Goal: Communication & Community: Answer question/provide support

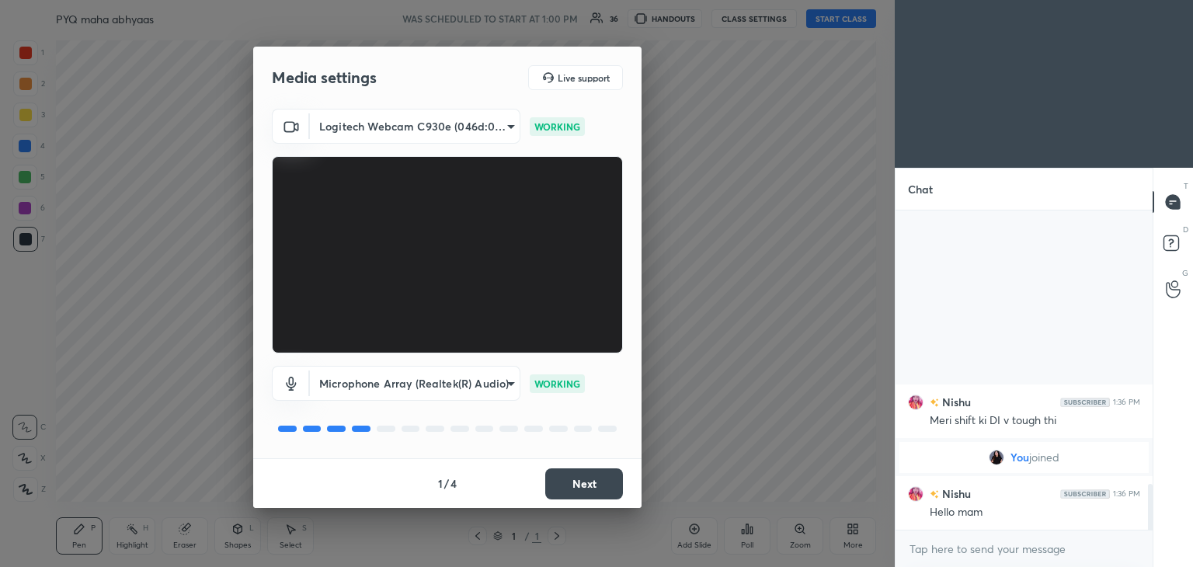
scroll to position [1770, 0]
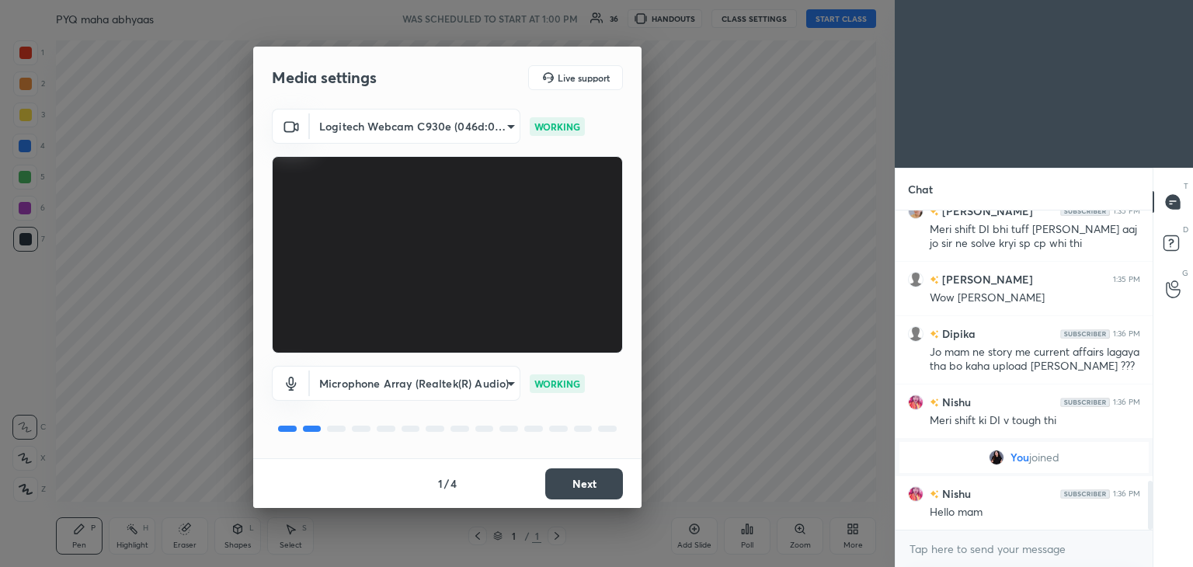
click at [569, 485] on button "Next" at bounding box center [584, 483] width 78 height 31
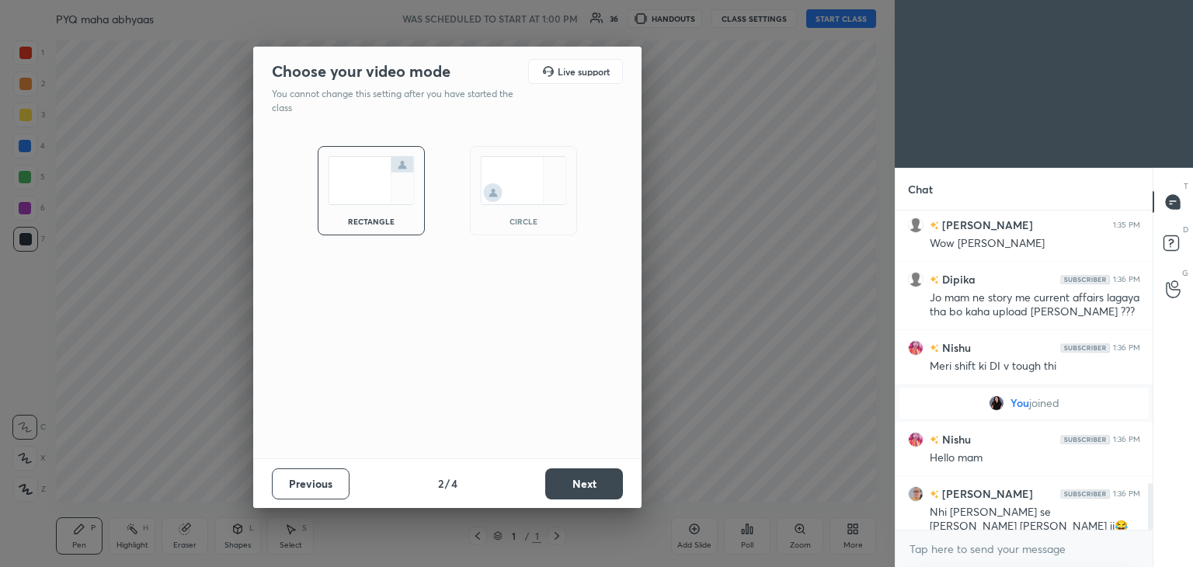
scroll to position [1879, 0]
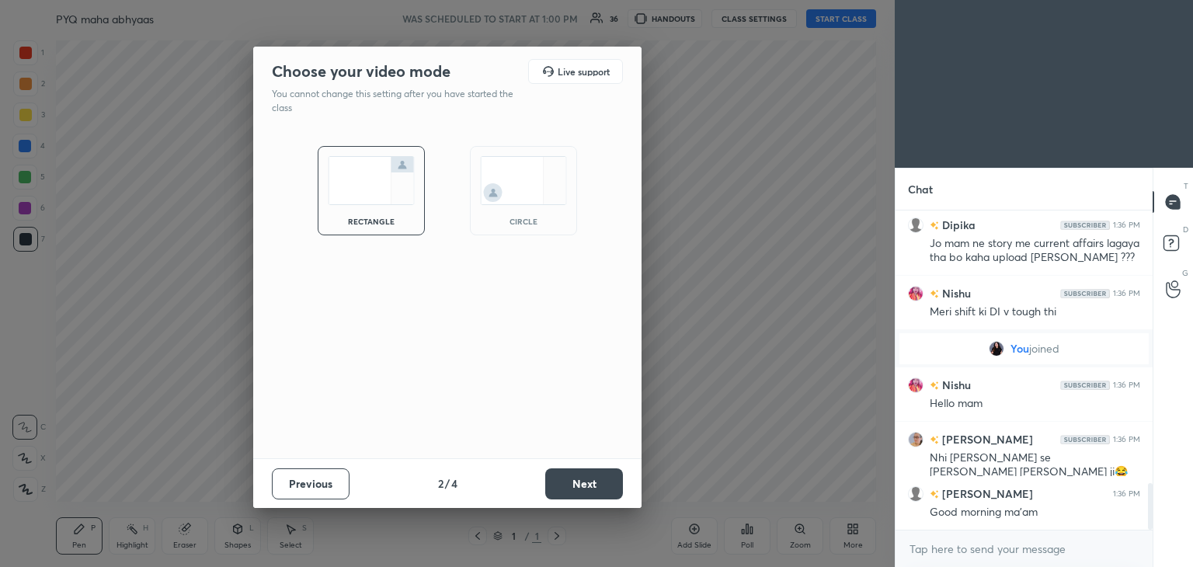
click at [521, 180] on img at bounding box center [523, 180] width 87 height 49
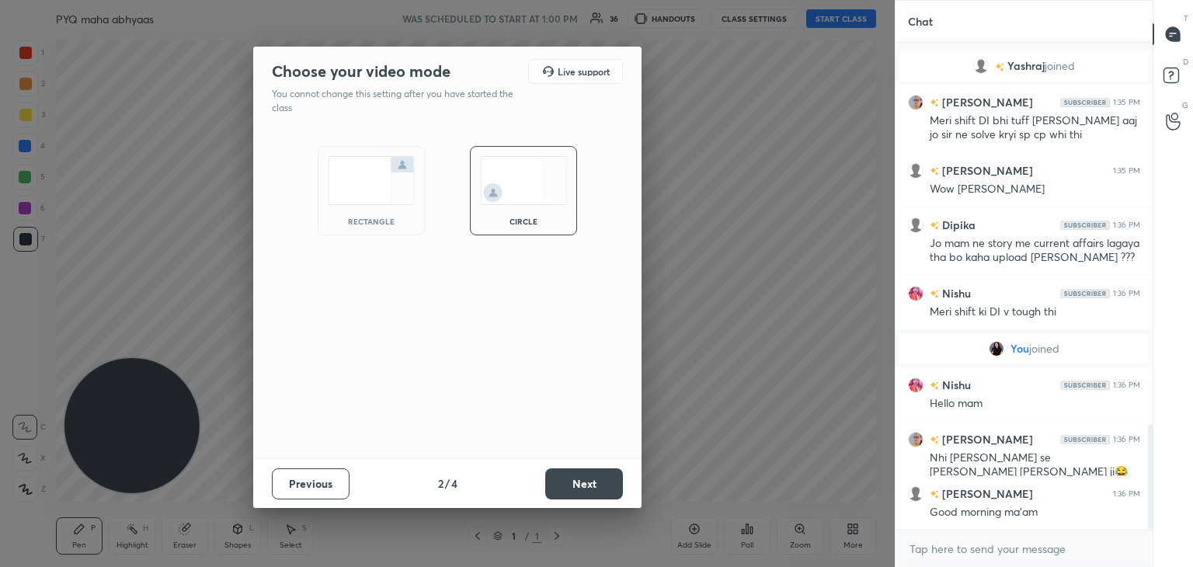
scroll to position [1766, 0]
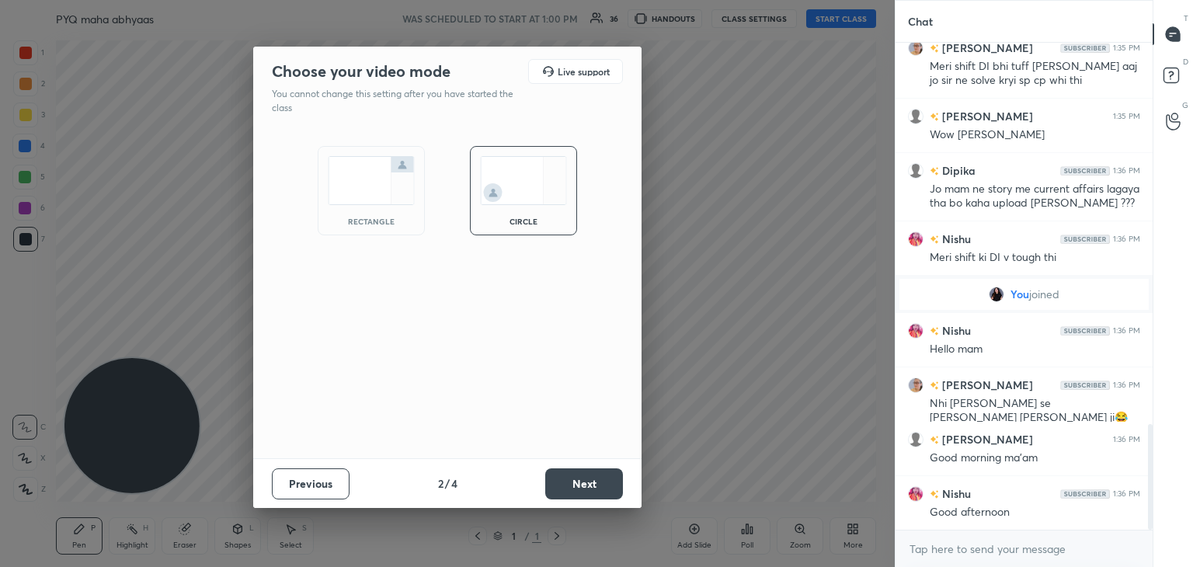
click at [605, 492] on button "Next" at bounding box center [584, 483] width 78 height 31
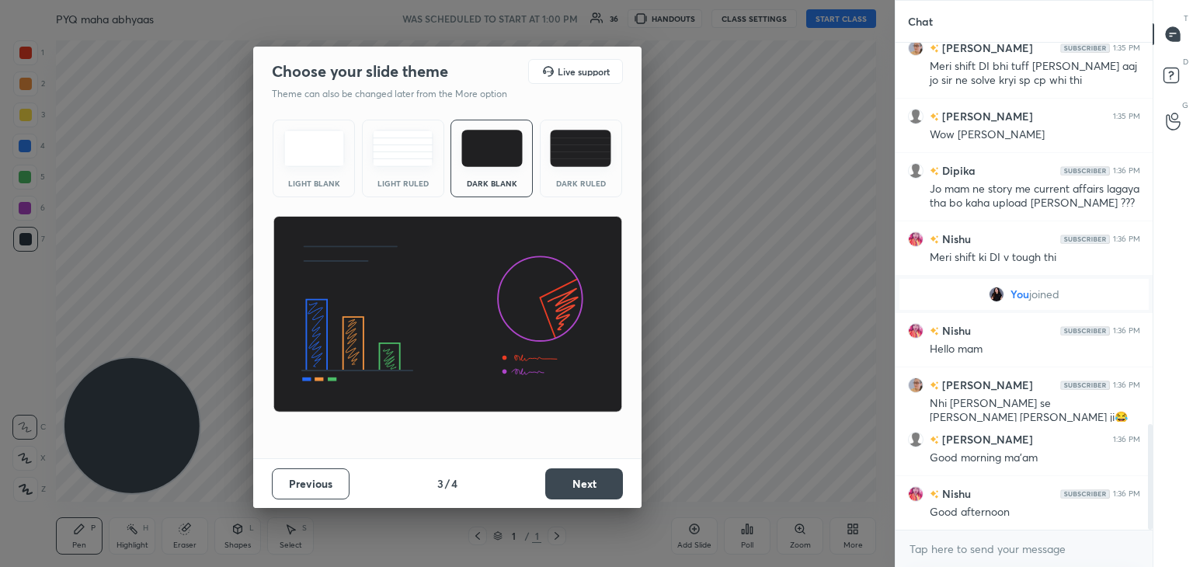
click at [587, 483] on button "Next" at bounding box center [584, 483] width 78 height 31
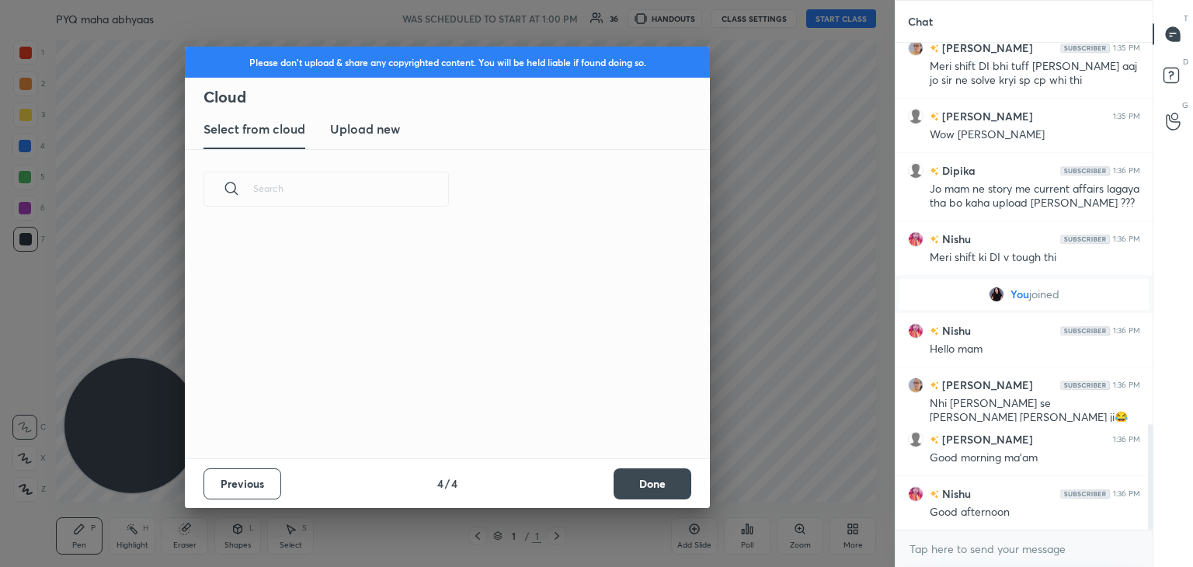
scroll to position [230, 498]
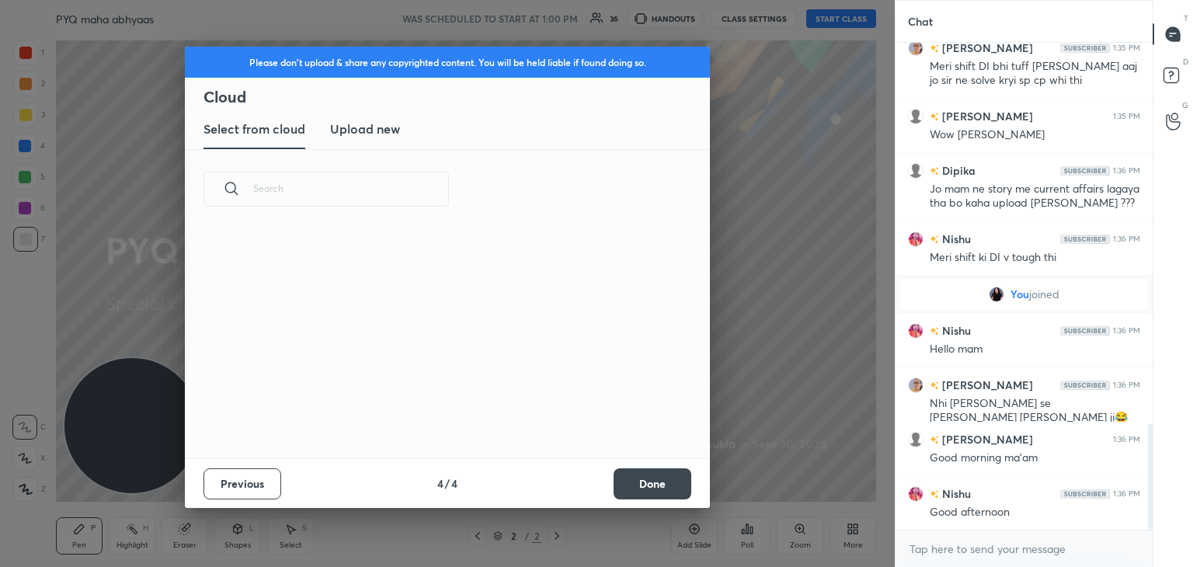
click at [658, 480] on button "Done" at bounding box center [652, 483] width 78 height 31
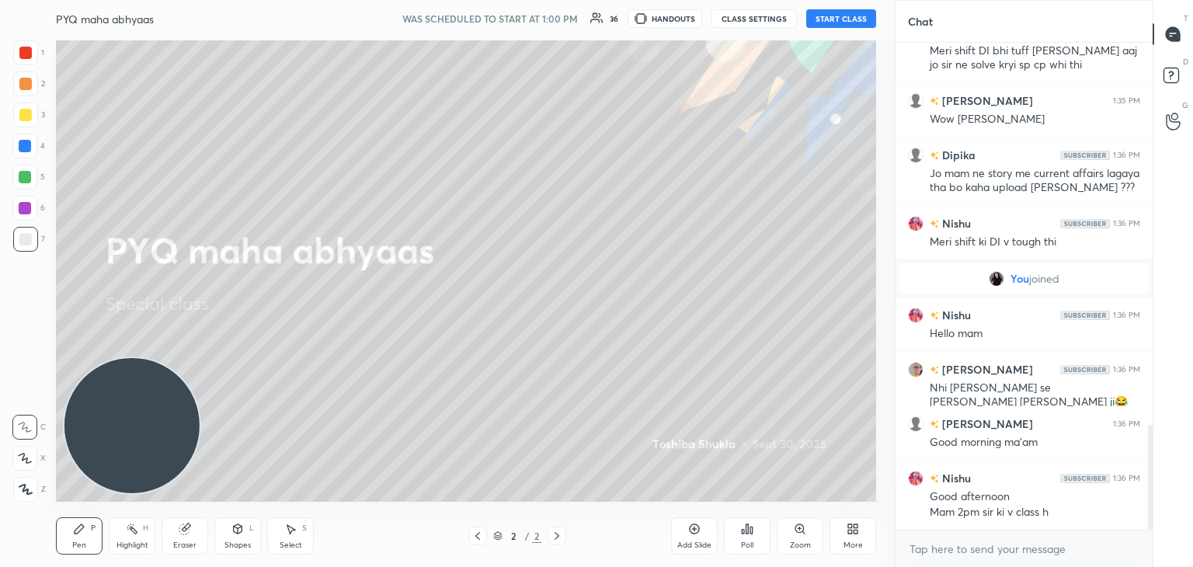
scroll to position [1797, 0]
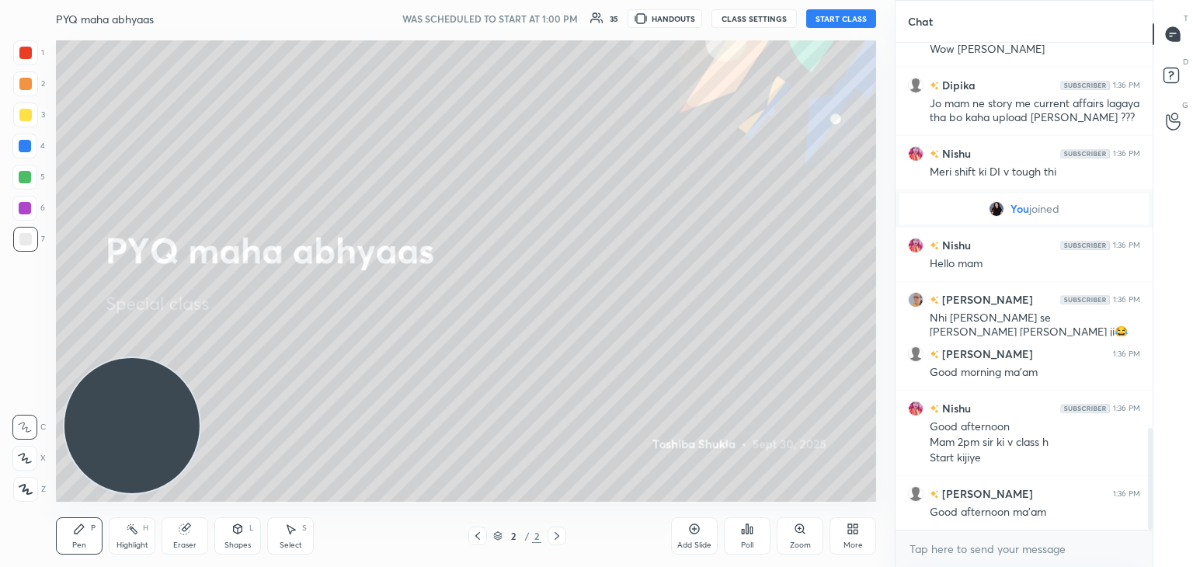
click at [833, 19] on button "START CLASS" at bounding box center [841, 18] width 70 height 19
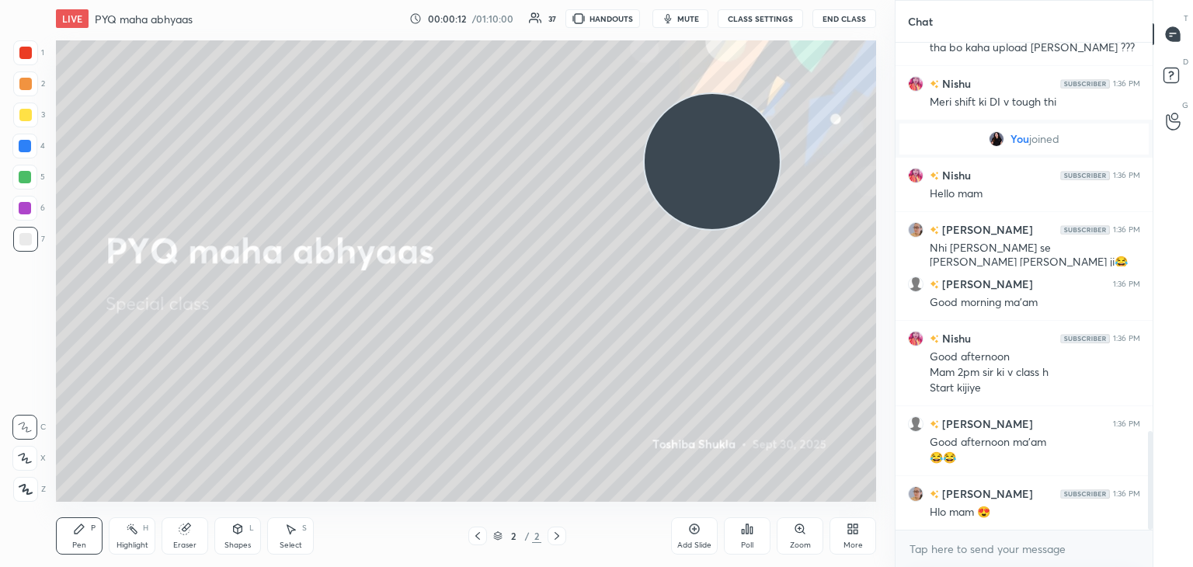
drag, startPoint x: 161, startPoint y: 414, endPoint x: 741, endPoint y: 150, distance: 637.3
click at [741, 150] on video at bounding box center [711, 161] width 135 height 135
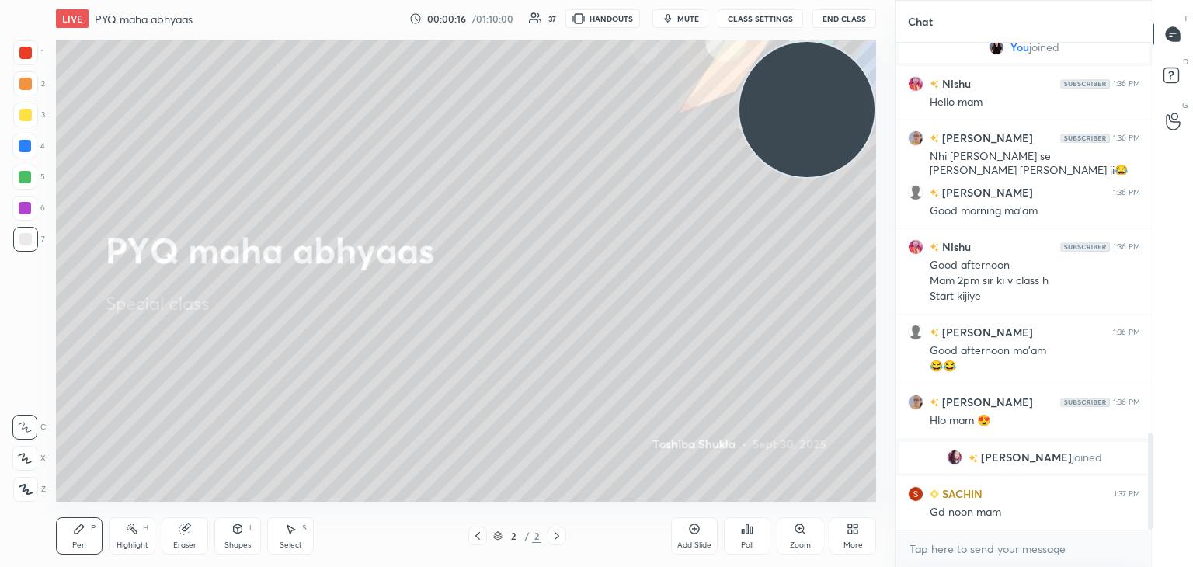
drag, startPoint x: 721, startPoint y: 206, endPoint x: 825, endPoint y: 141, distance: 123.1
click at [825, 141] on video at bounding box center [806, 109] width 135 height 135
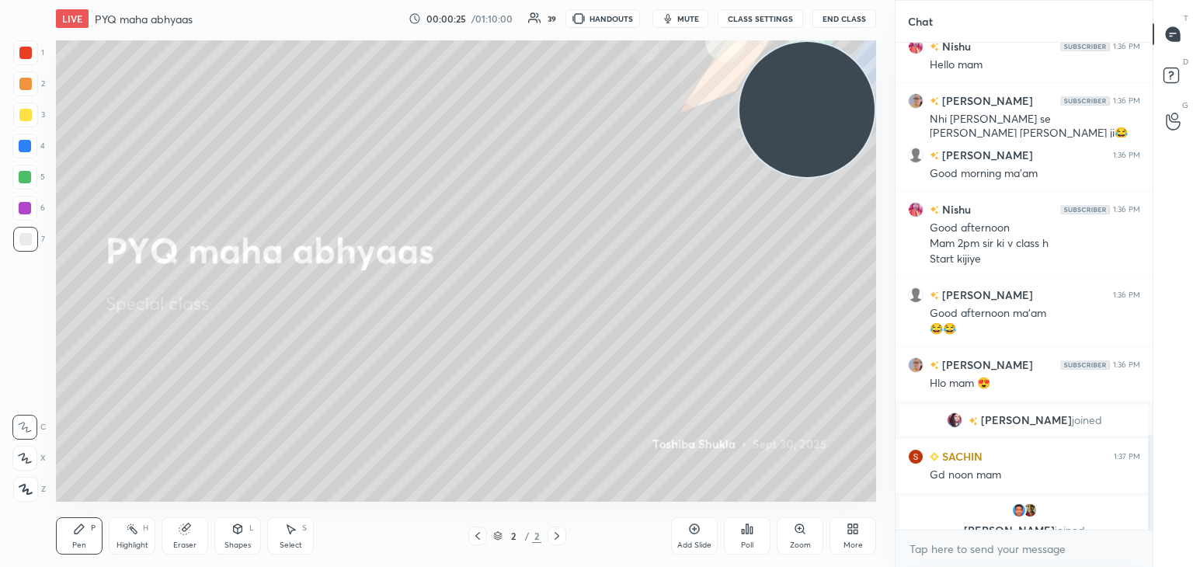
scroll to position [2008, 0]
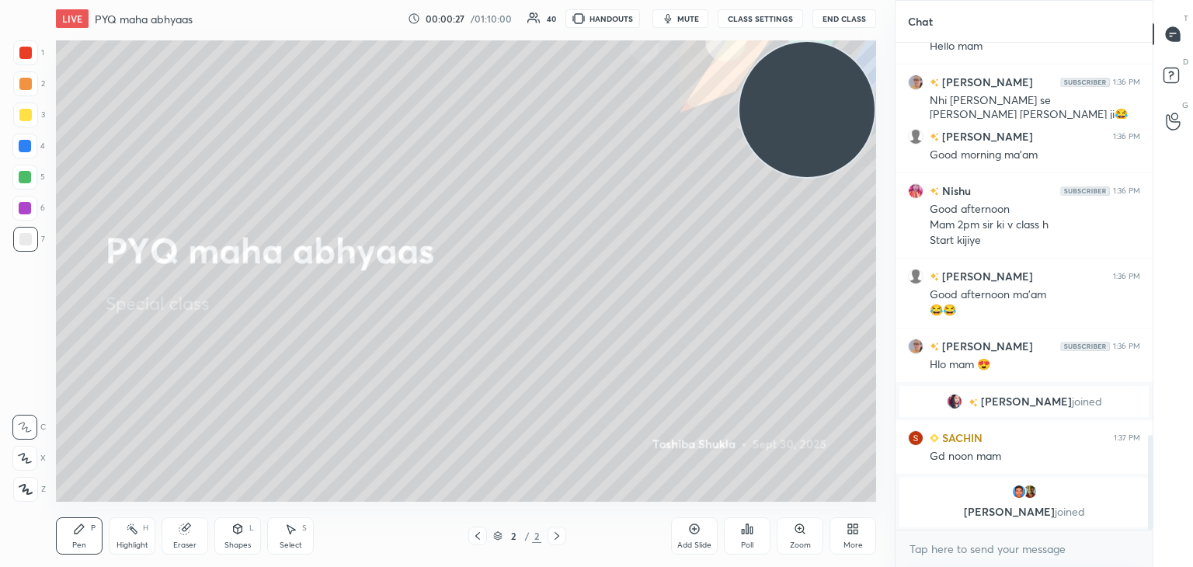
click at [847, 533] on icon at bounding box center [852, 529] width 12 height 12
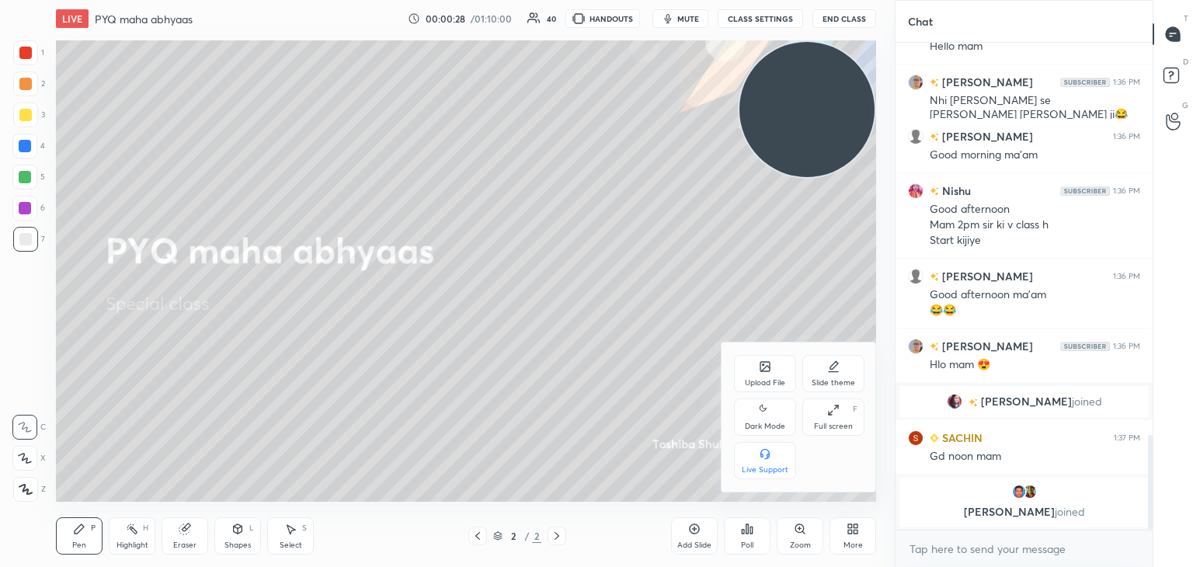
scroll to position [2033, 0]
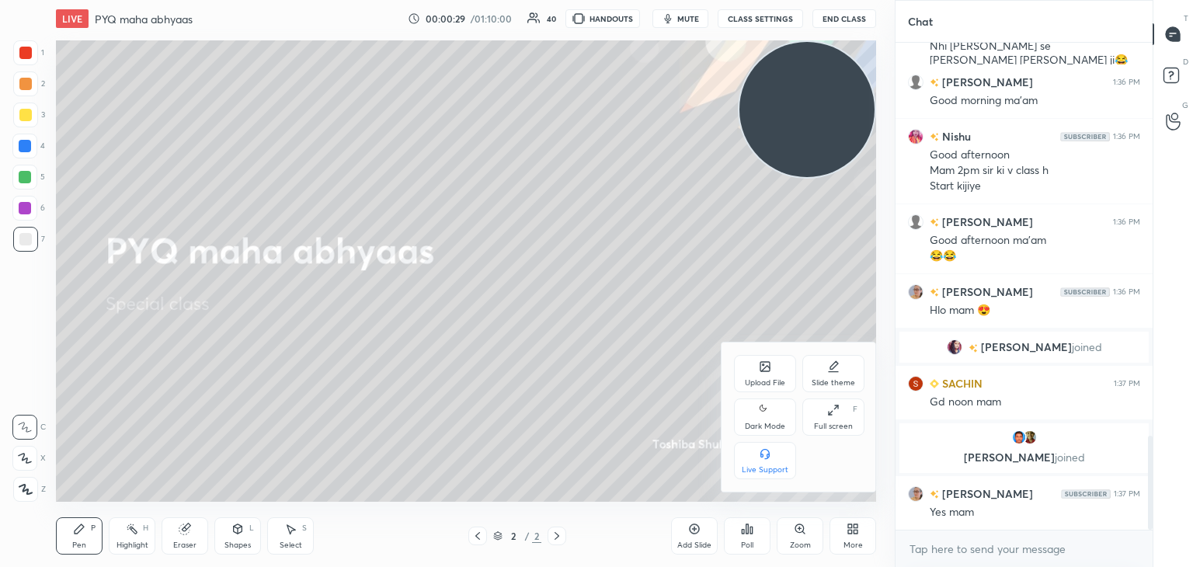
click at [764, 377] on div "Upload File" at bounding box center [765, 373] width 62 height 37
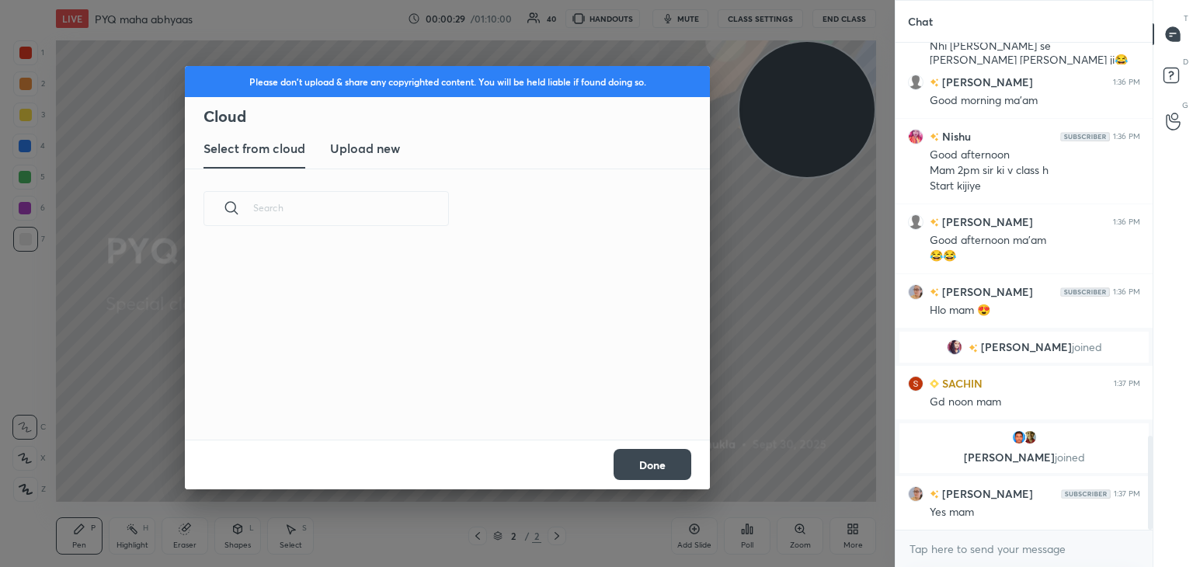
scroll to position [2087, 0]
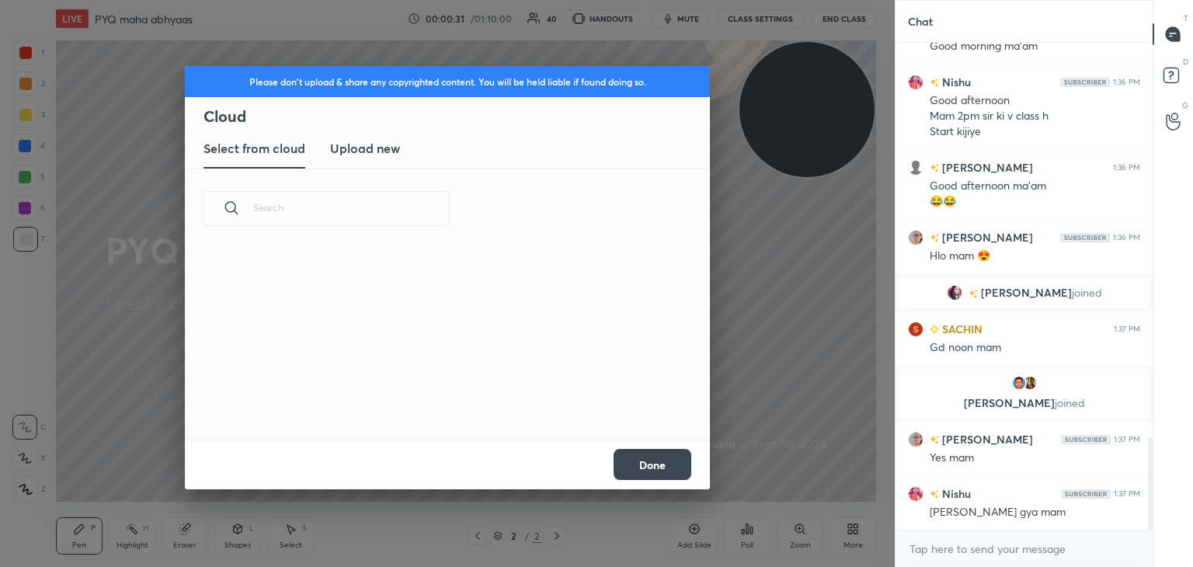
click at [391, 141] on h3 "Upload new" at bounding box center [365, 148] width 70 height 19
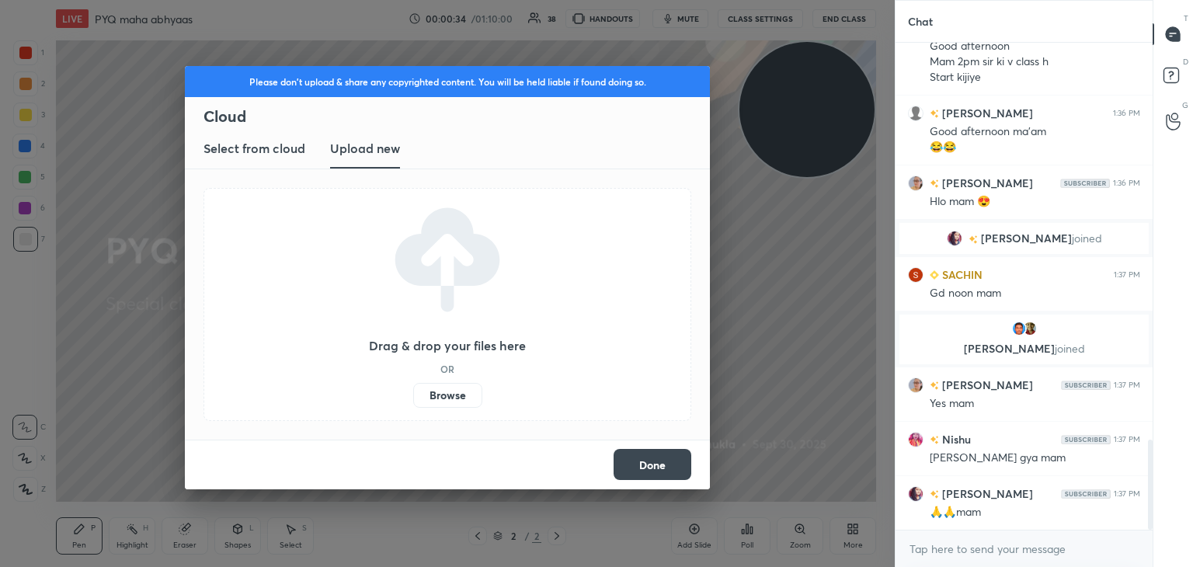
scroll to position [2179, 0]
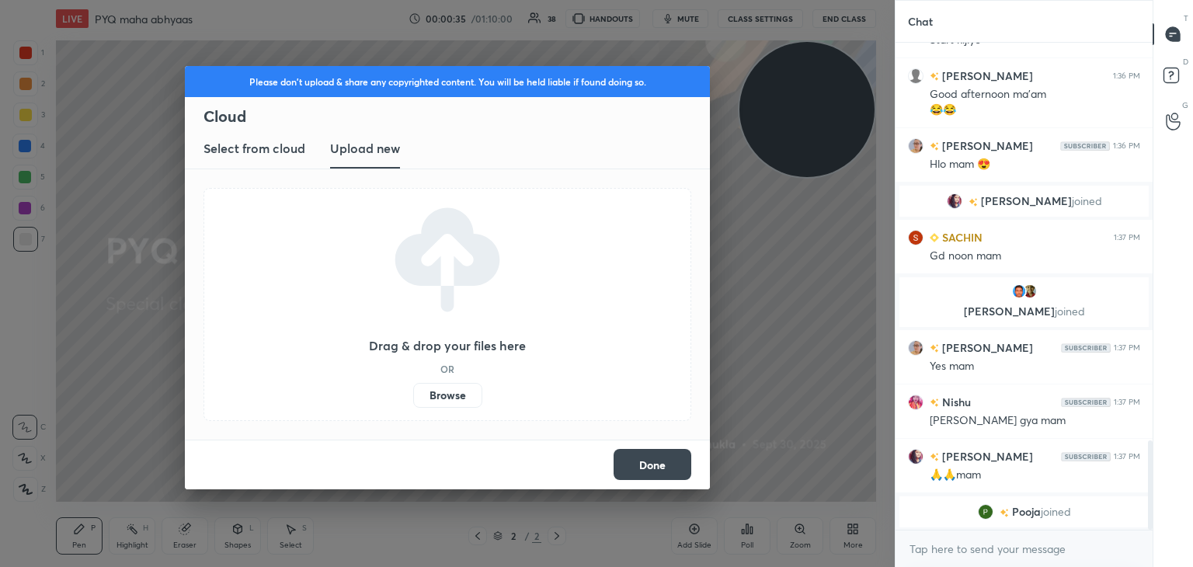
click at [455, 408] on div "Drag & drop your files here OR Browse" at bounding box center [447, 304] width 488 height 233
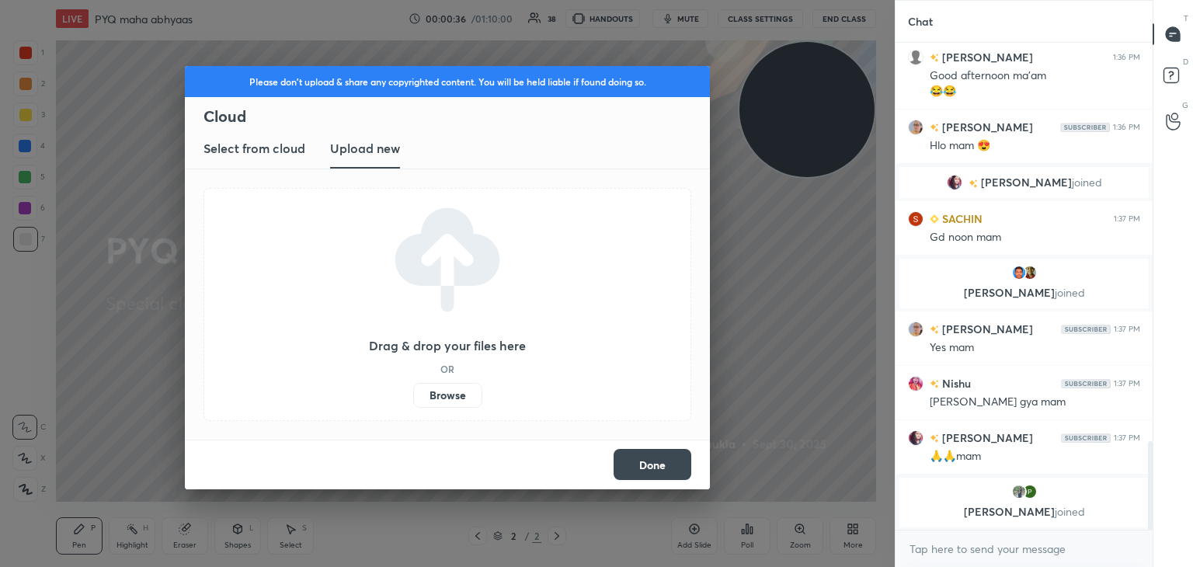
click at [454, 396] on label "Browse" at bounding box center [447, 395] width 69 height 25
click at [413, 396] on input "Browse" at bounding box center [413, 395] width 0 height 25
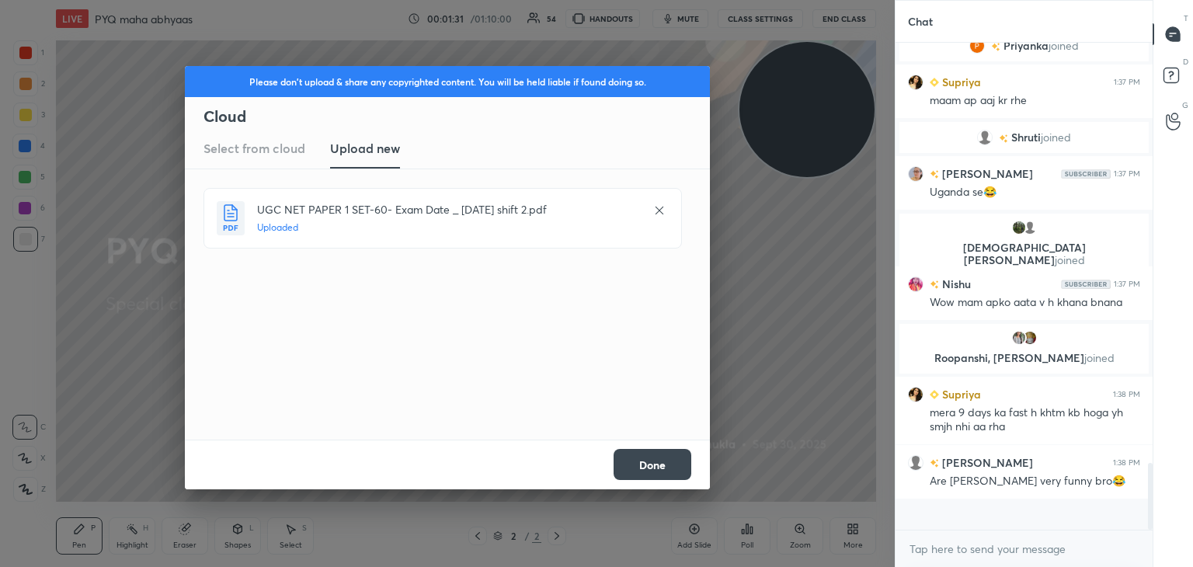
scroll to position [482, 252]
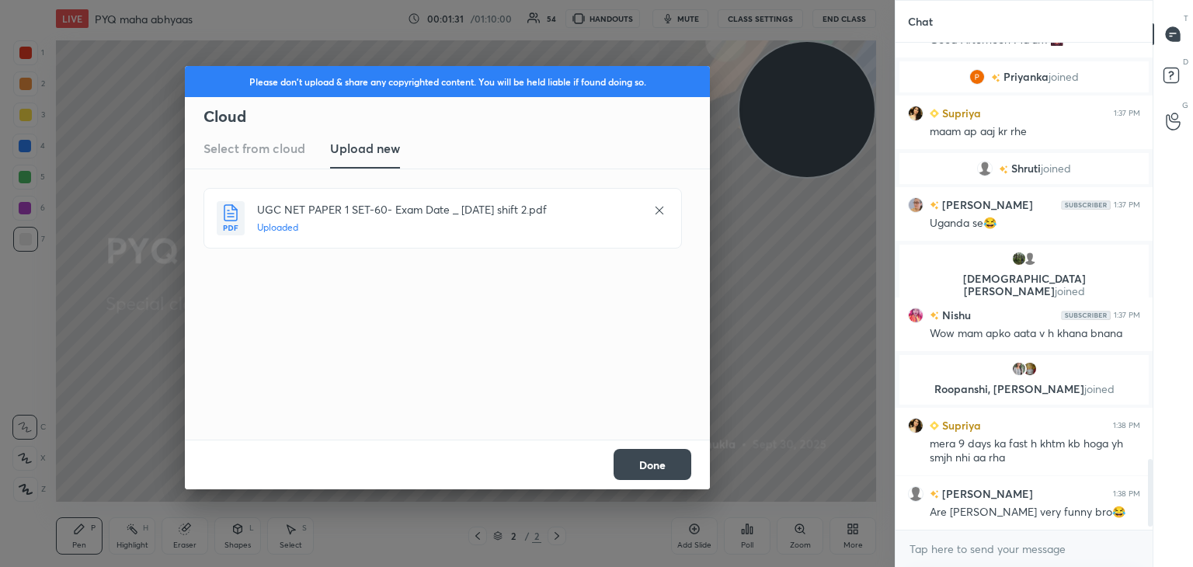
click at [637, 456] on button "Done" at bounding box center [652, 464] width 78 height 31
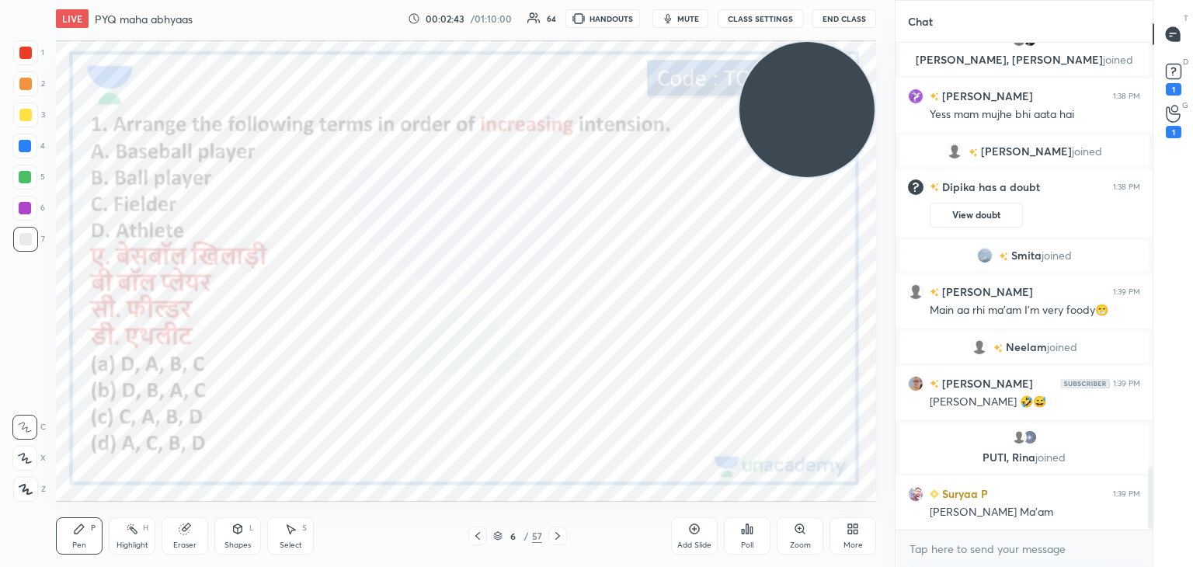
scroll to position [3389, 0]
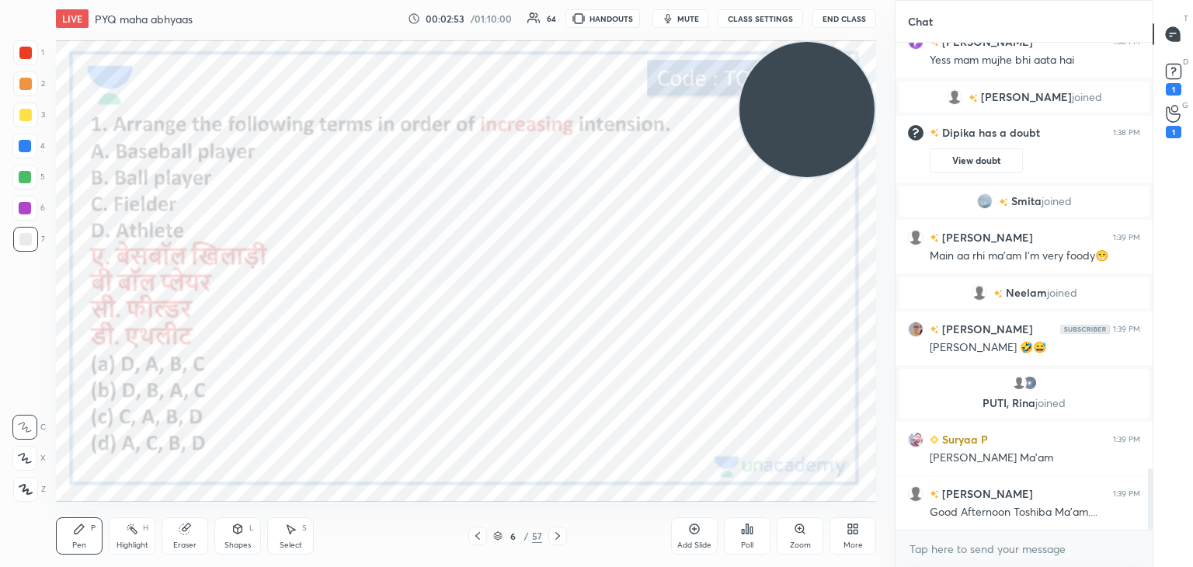
click at [742, 528] on icon at bounding box center [747, 529] width 12 height 12
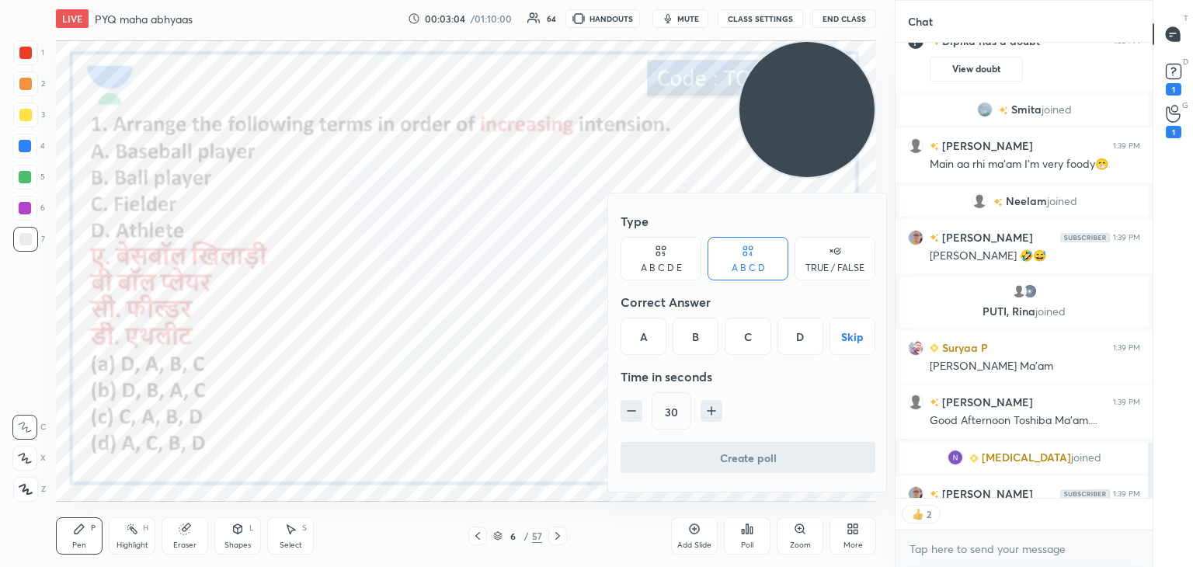
scroll to position [3552, 0]
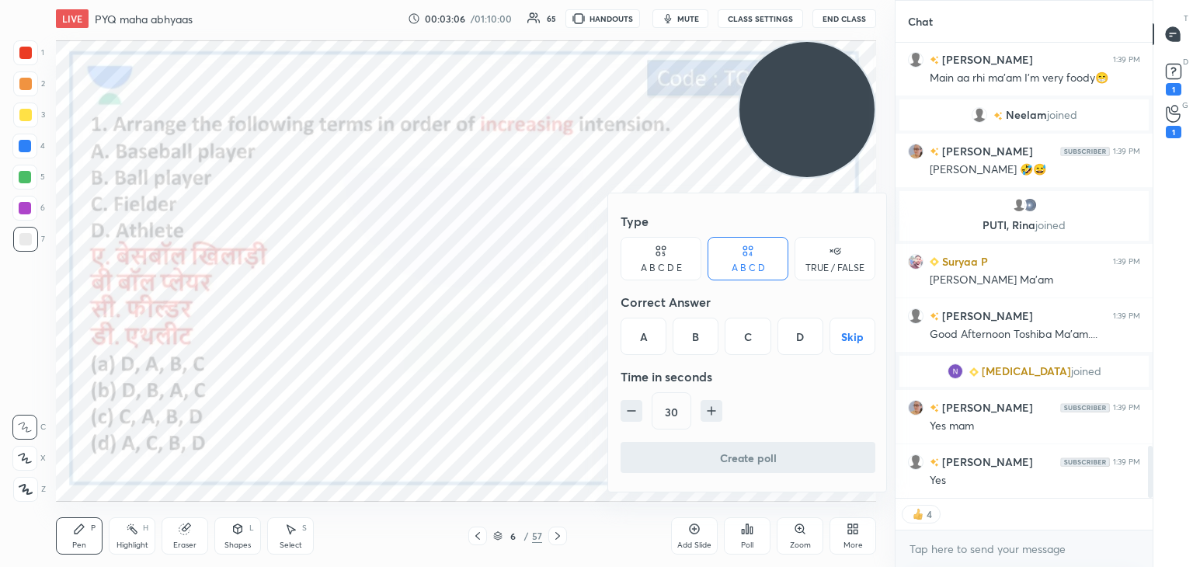
click at [698, 339] on div "B" at bounding box center [695, 336] width 46 height 37
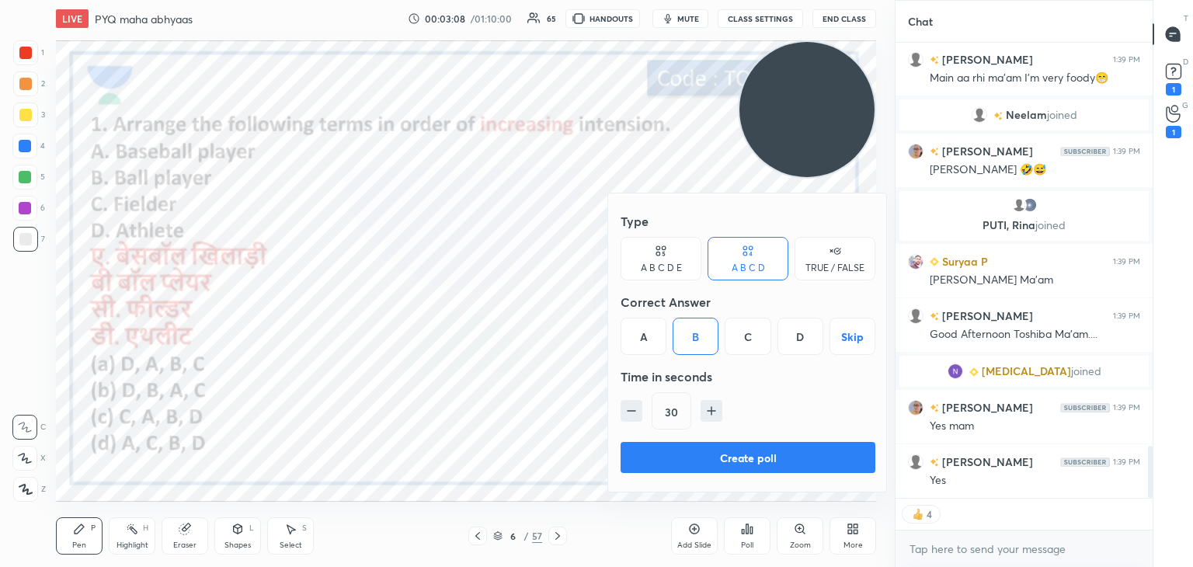
click at [707, 457] on button "Create poll" at bounding box center [747, 457] width 255 height 31
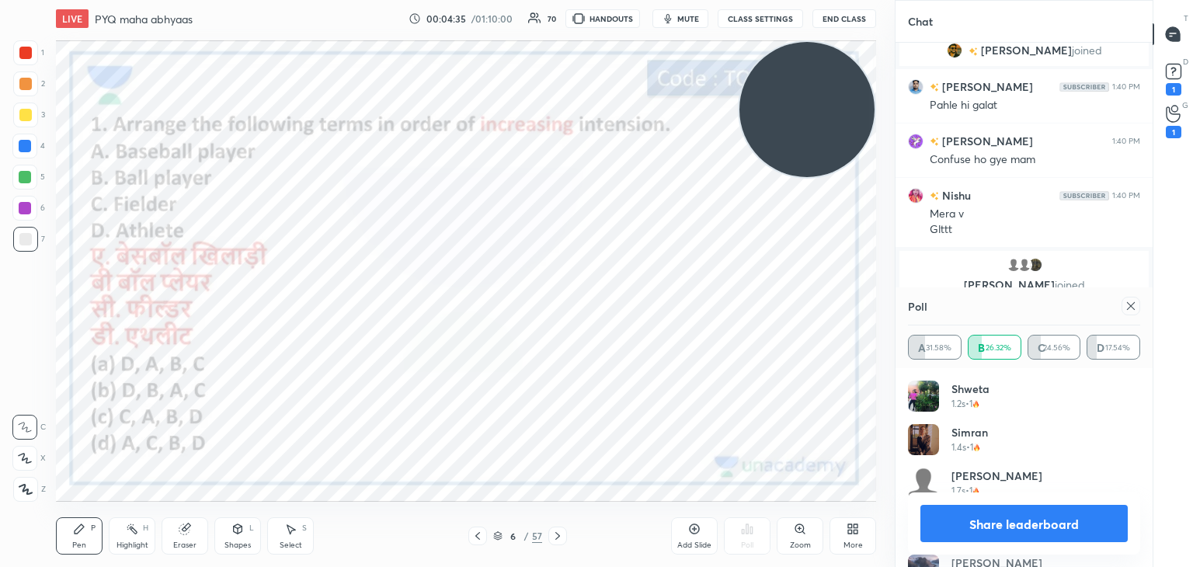
scroll to position [3941, 0]
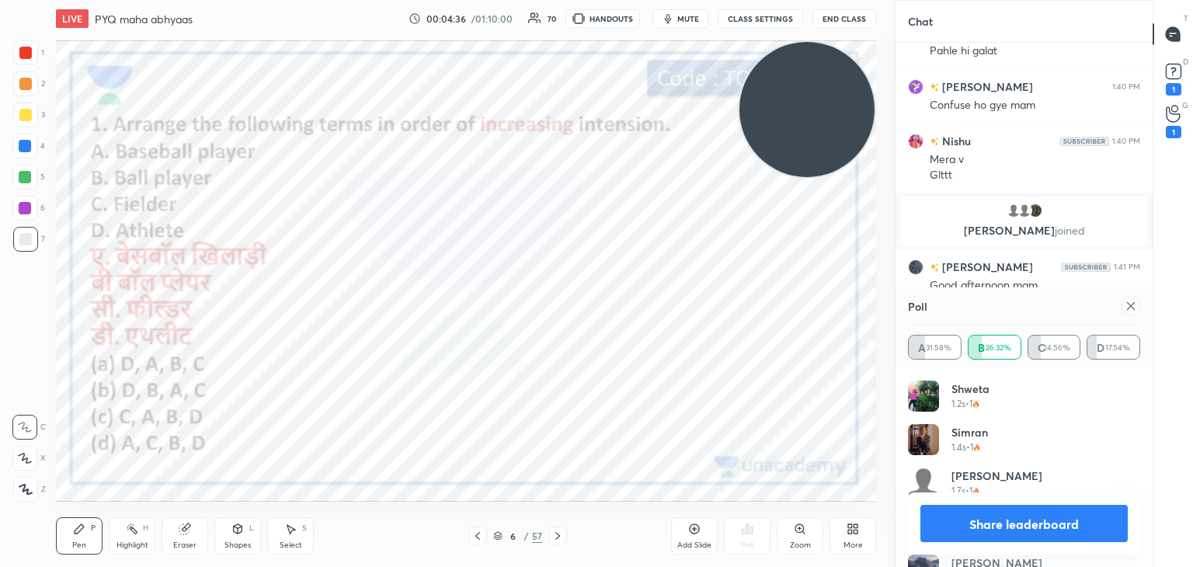
click at [1133, 310] on icon at bounding box center [1130, 306] width 12 height 12
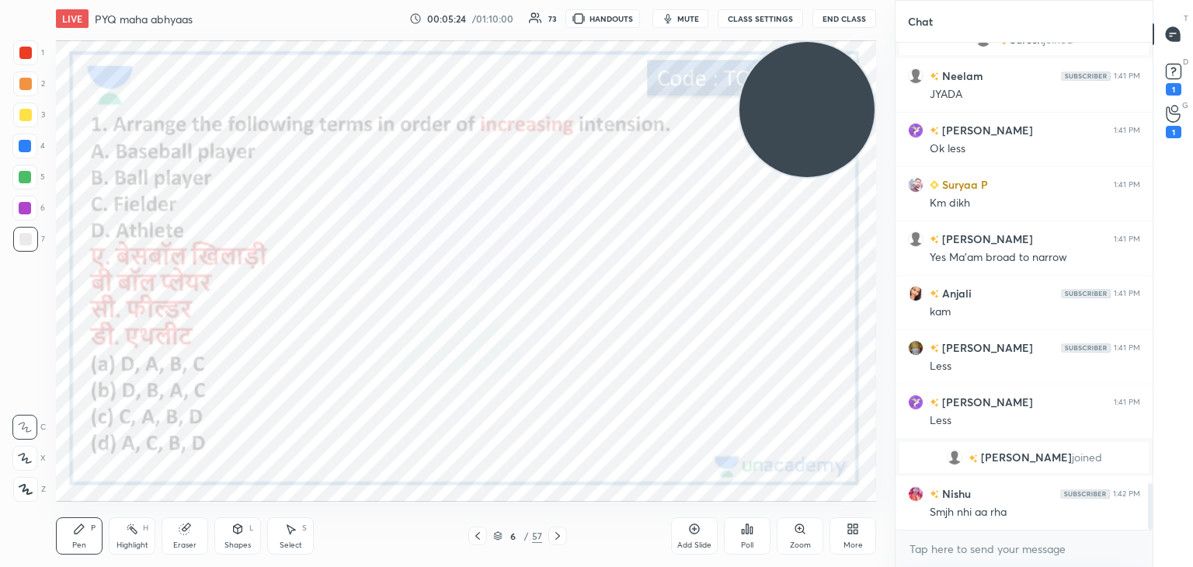
scroll to position [4650, 0]
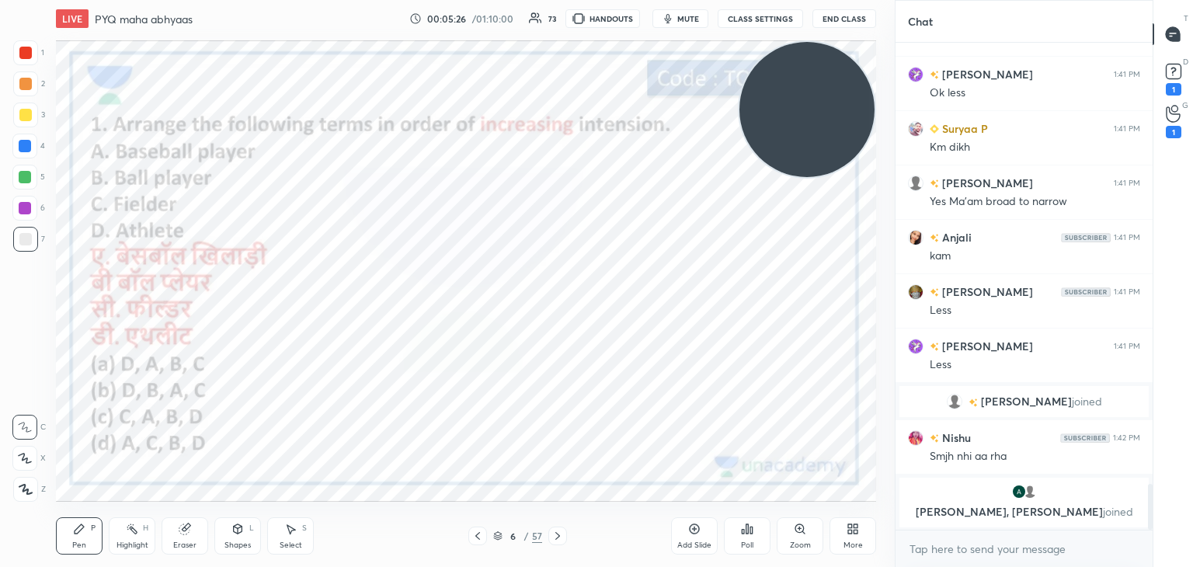
click at [29, 54] on div at bounding box center [25, 53] width 12 height 12
click at [27, 489] on icon at bounding box center [25, 489] width 12 height 9
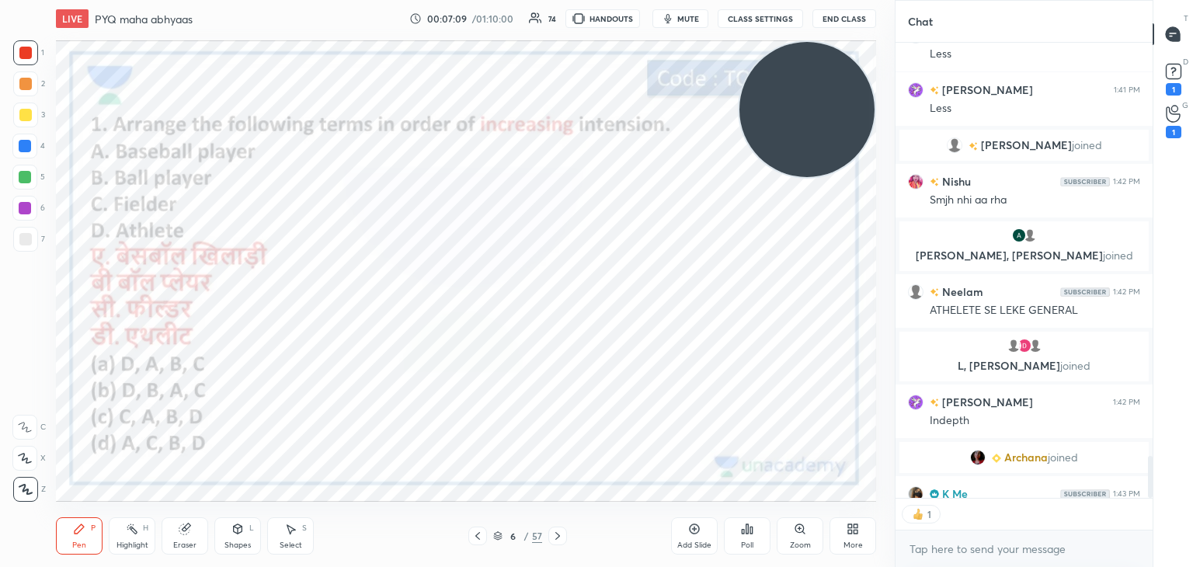
scroll to position [5, 5]
click at [1175, 107] on icon at bounding box center [1172, 114] width 15 height 18
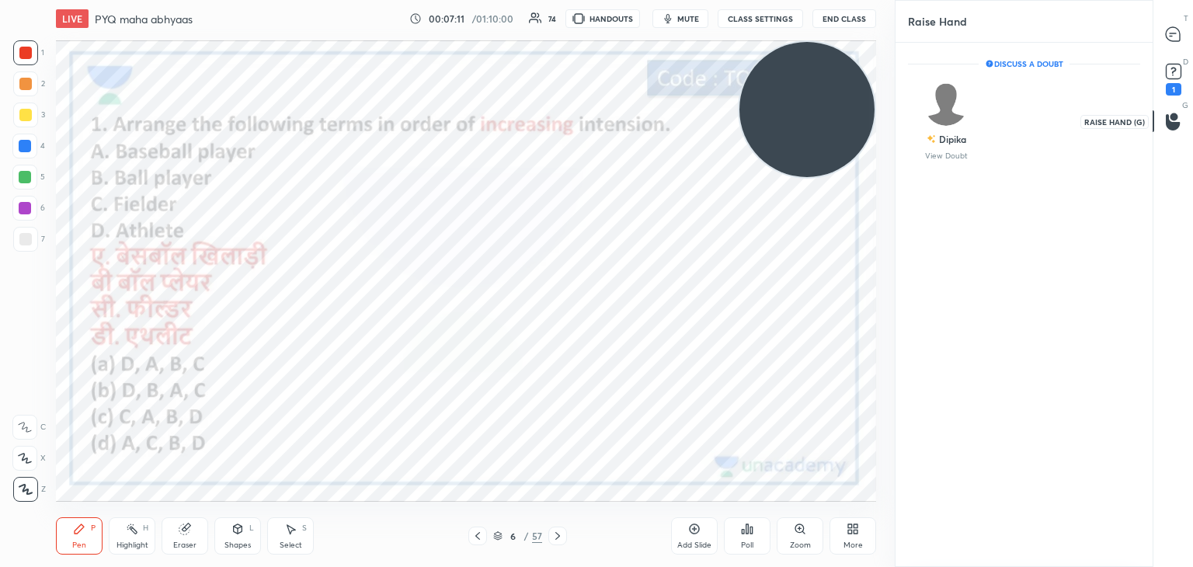
scroll to position [5, 5]
click at [1169, 70] on rect at bounding box center [1172, 71] width 15 height 15
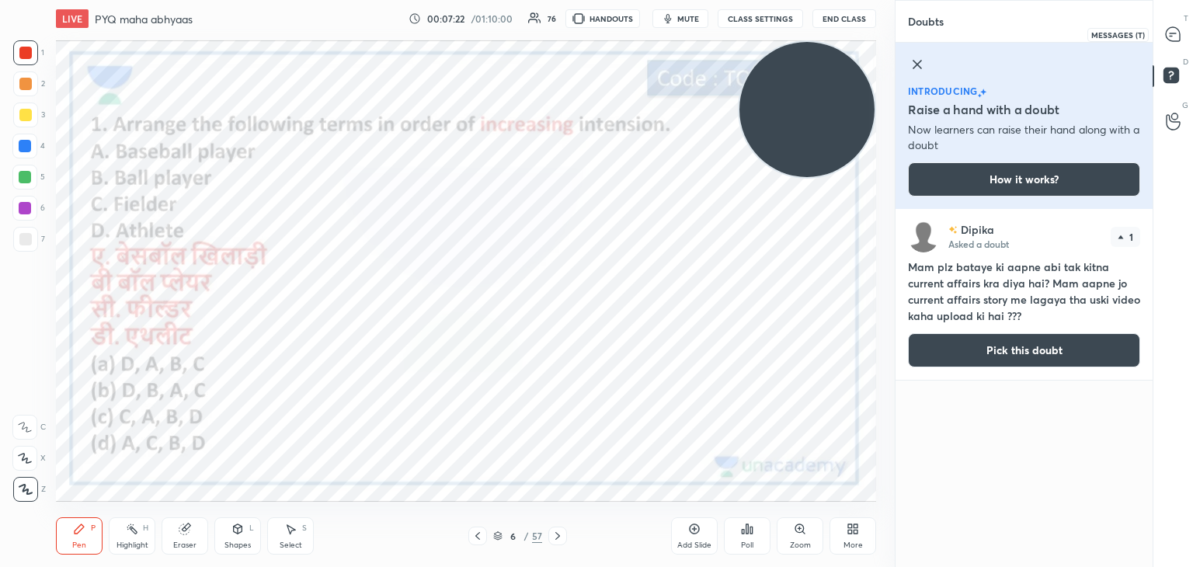
click at [1177, 33] on icon at bounding box center [1172, 34] width 14 height 14
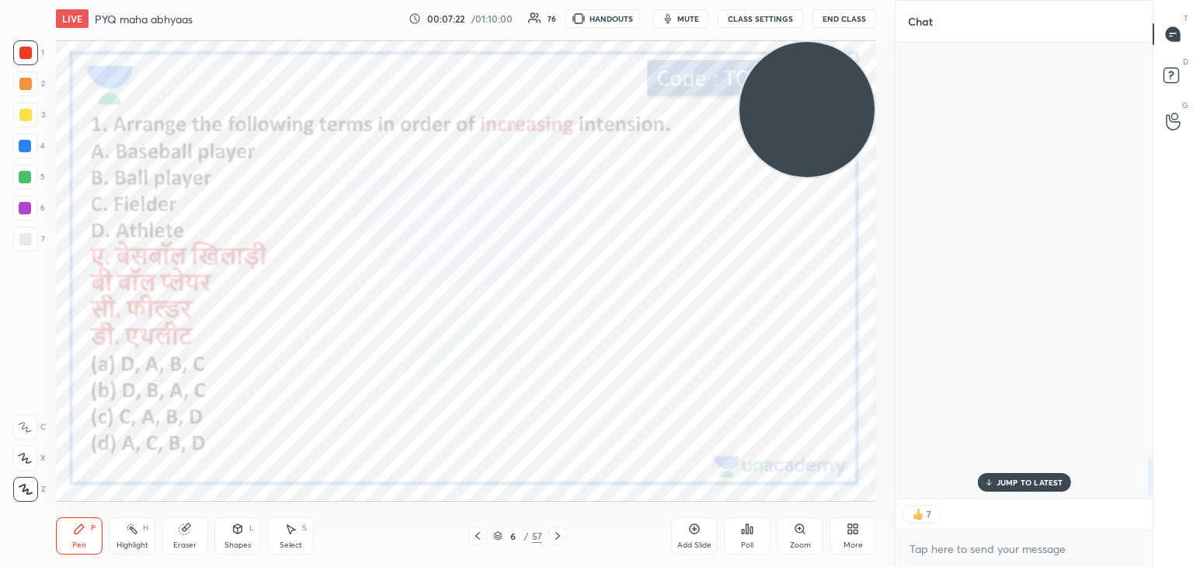
scroll to position [451, 252]
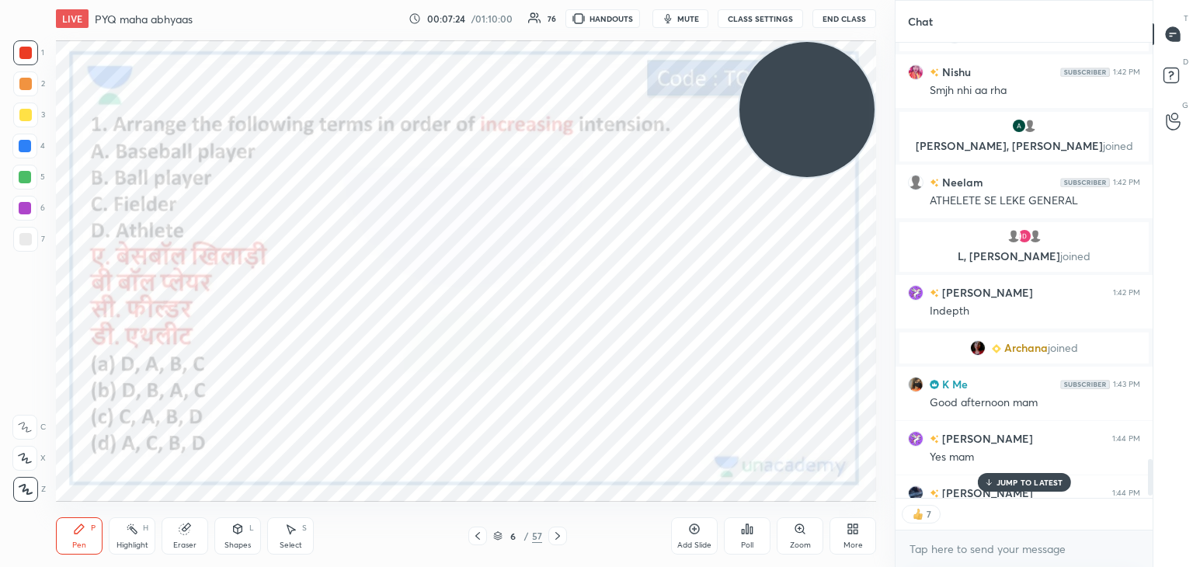
click at [1013, 481] on p "JUMP TO LATEST" at bounding box center [1029, 482] width 67 height 9
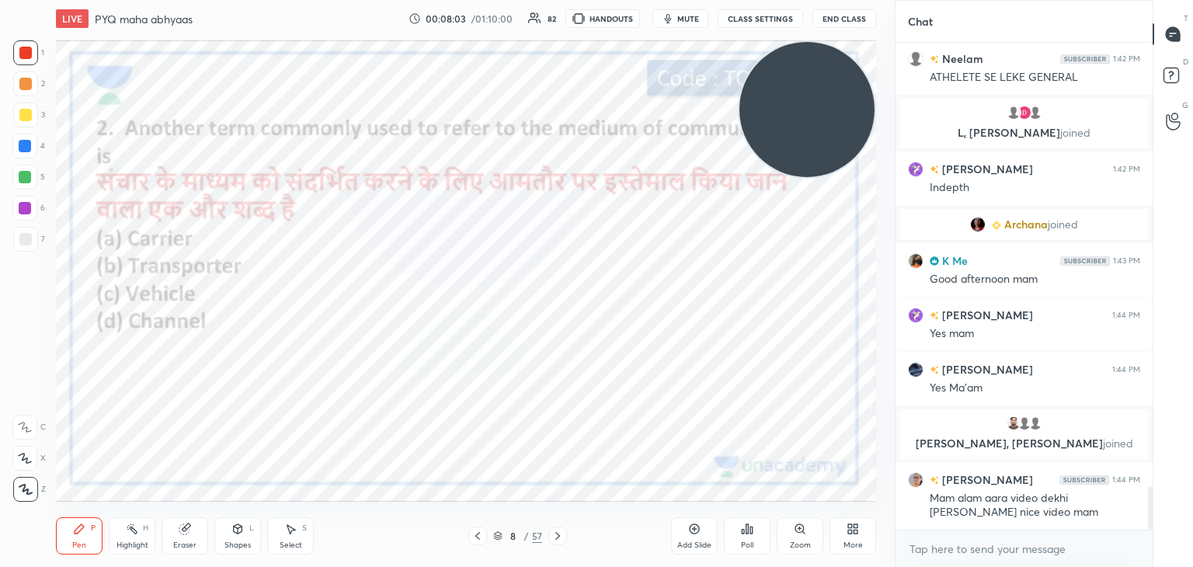
scroll to position [5025, 0]
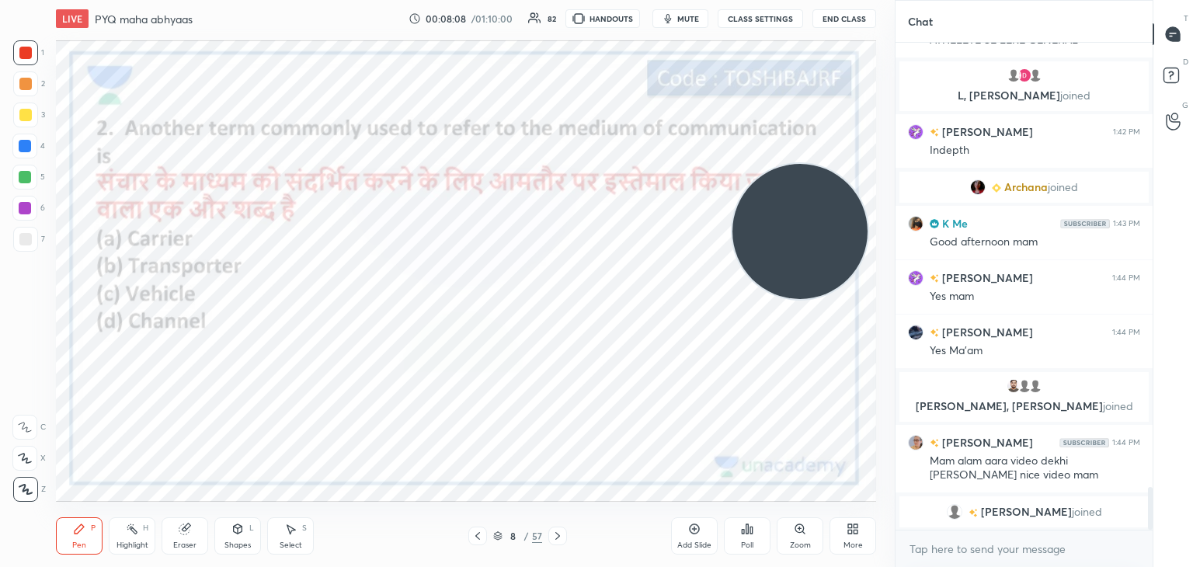
drag, startPoint x: 804, startPoint y: 127, endPoint x: 798, endPoint y: 166, distance: 40.1
click at [798, 166] on video at bounding box center [799, 231] width 135 height 135
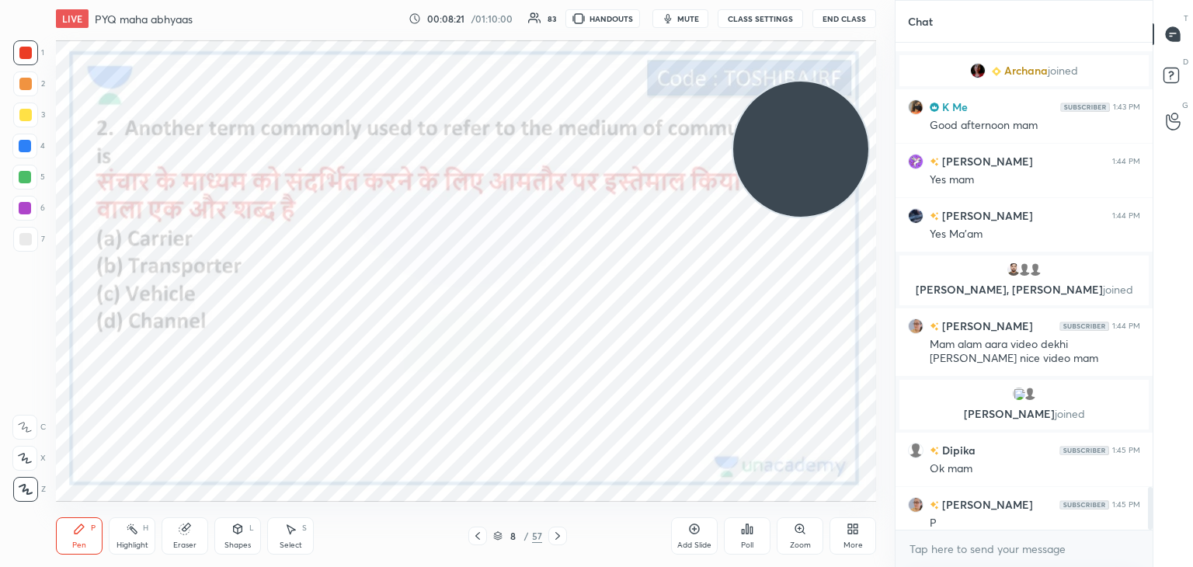
scroll to position [5036, 0]
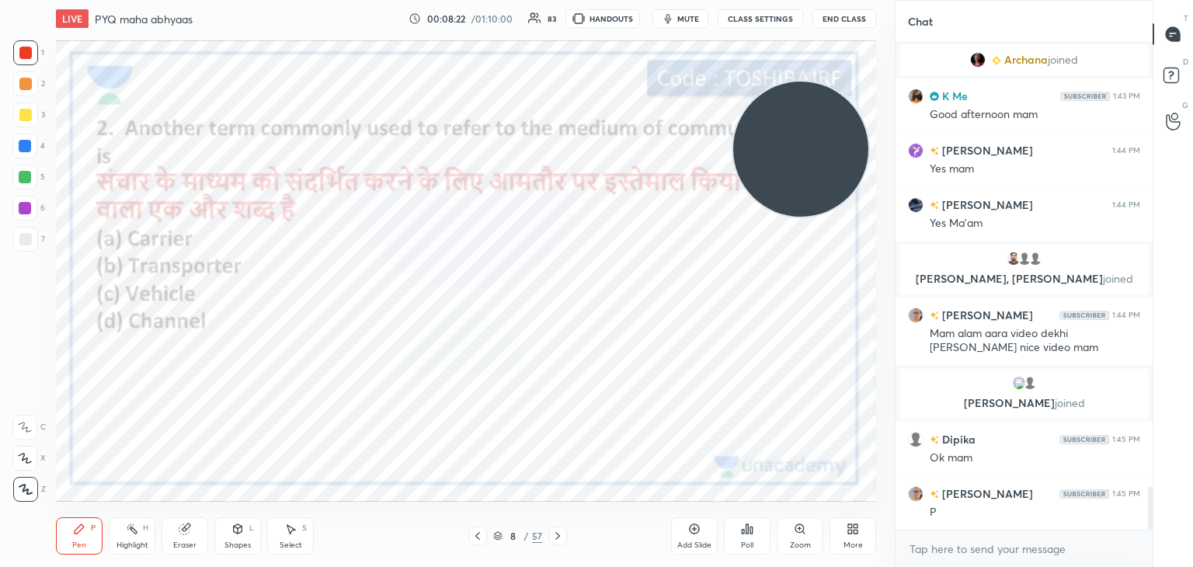
click at [748, 522] on div "Poll" at bounding box center [747, 535] width 47 height 37
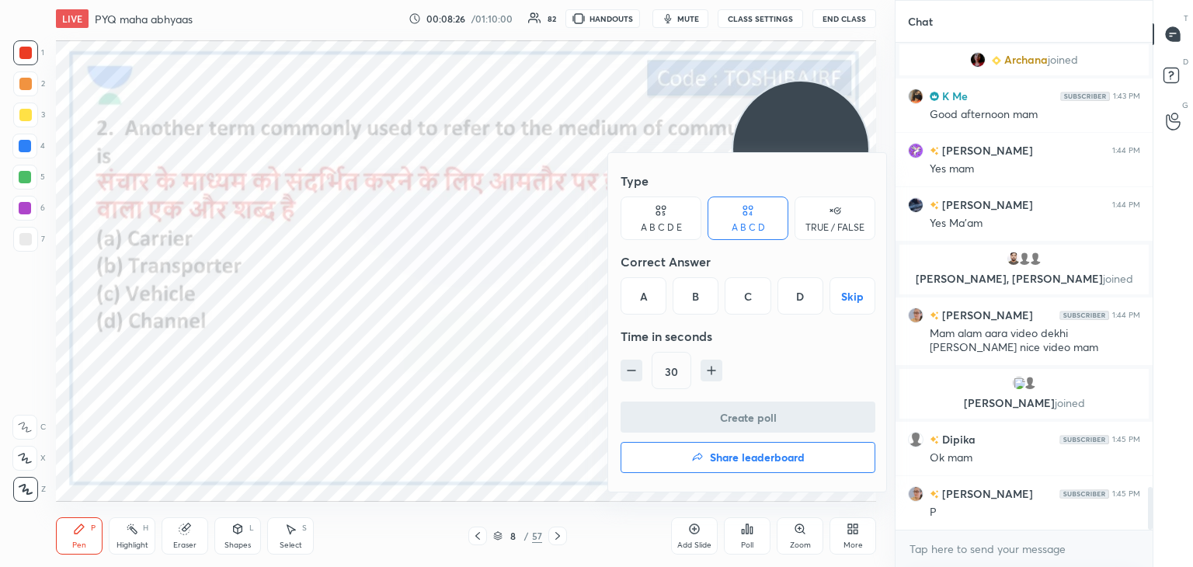
click at [809, 296] on div "D" at bounding box center [800, 295] width 46 height 37
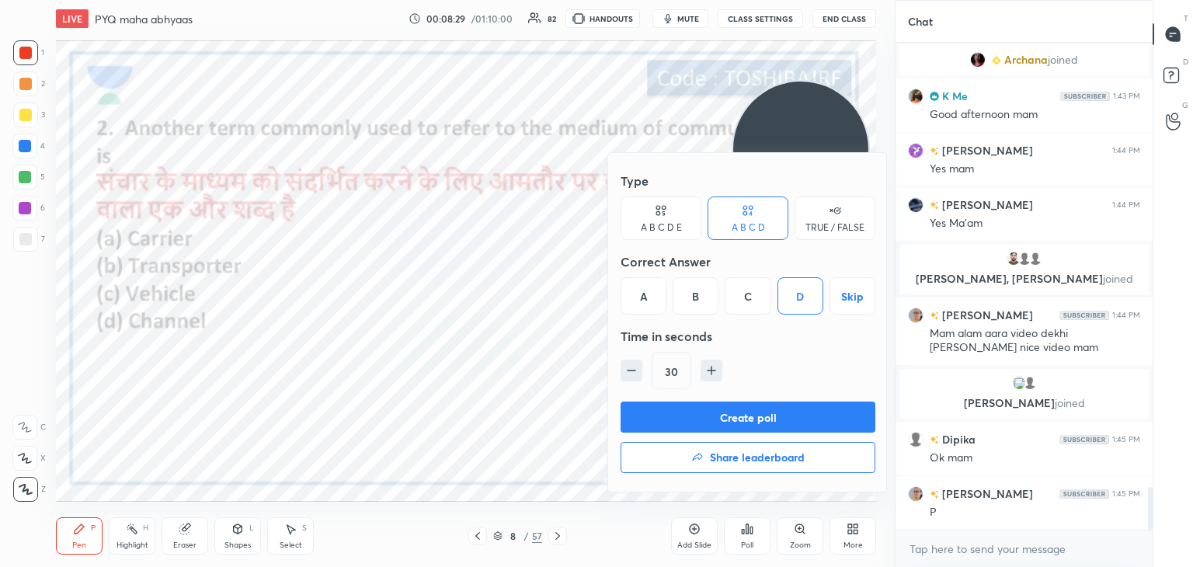
click at [741, 415] on button "Create poll" at bounding box center [747, 416] width 255 height 31
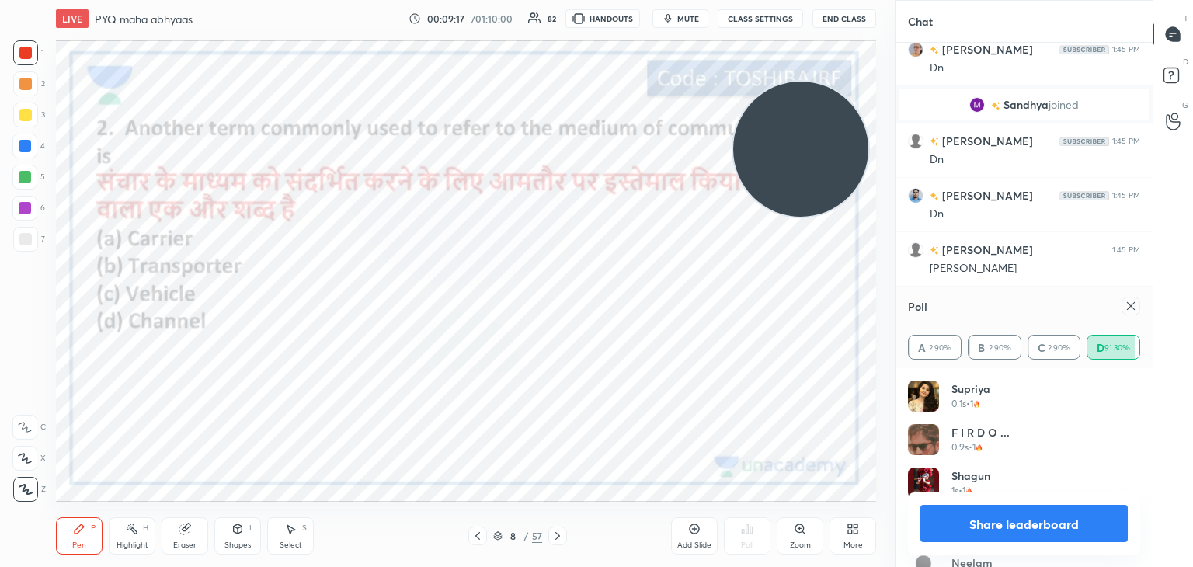
scroll to position [5688, 0]
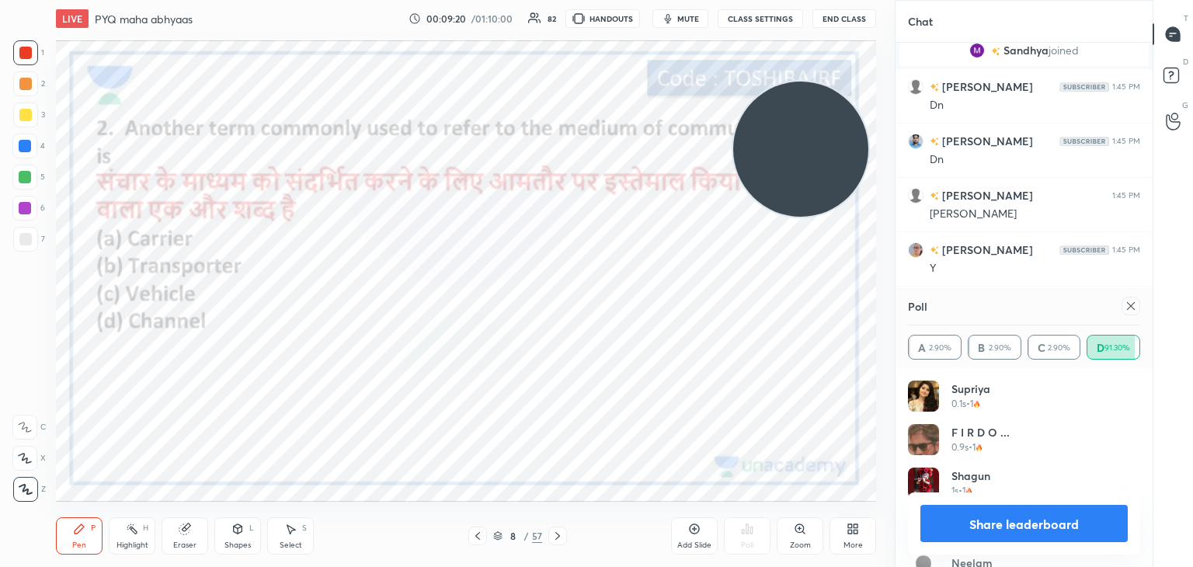
click at [1128, 307] on icon at bounding box center [1131, 306] width 8 height 8
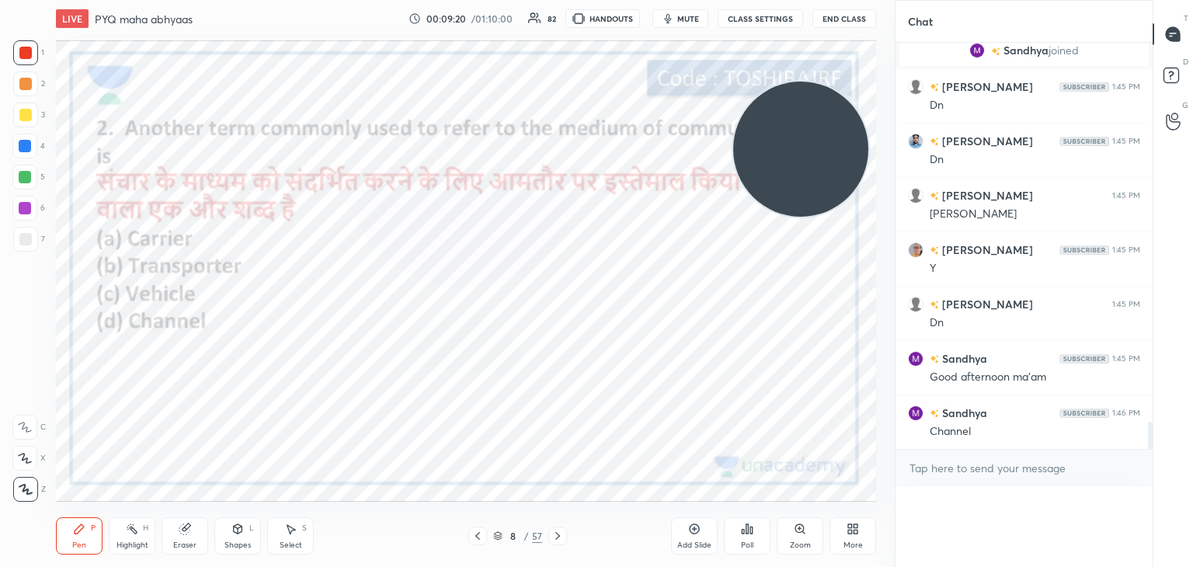
scroll to position [0, 0]
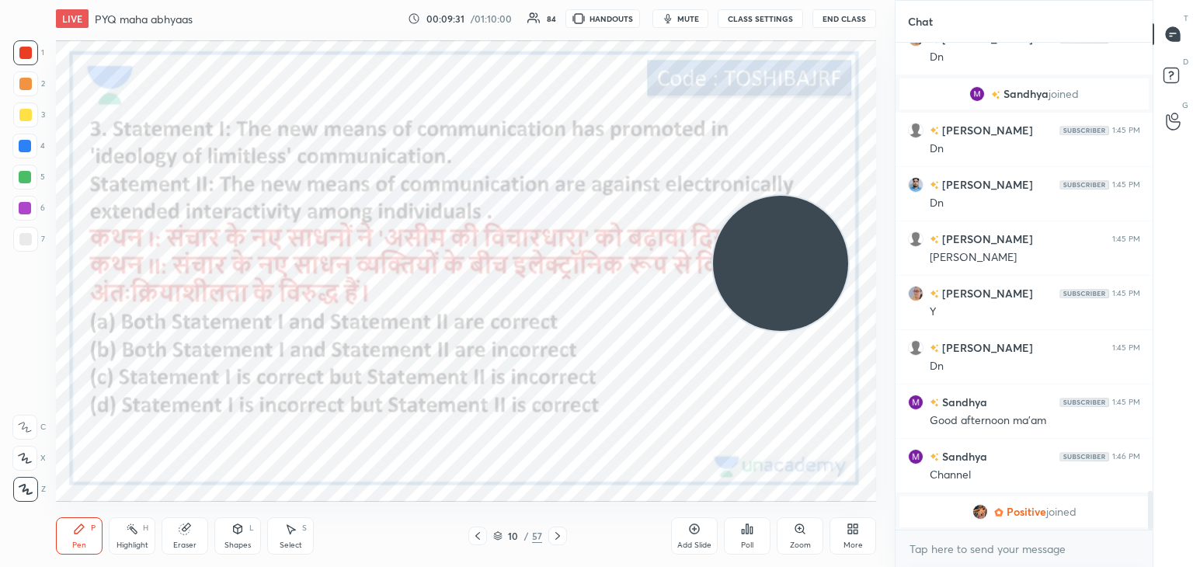
drag, startPoint x: 792, startPoint y: 175, endPoint x: 772, endPoint y: 290, distance: 115.9
click at [772, 290] on video at bounding box center [780, 263] width 135 height 135
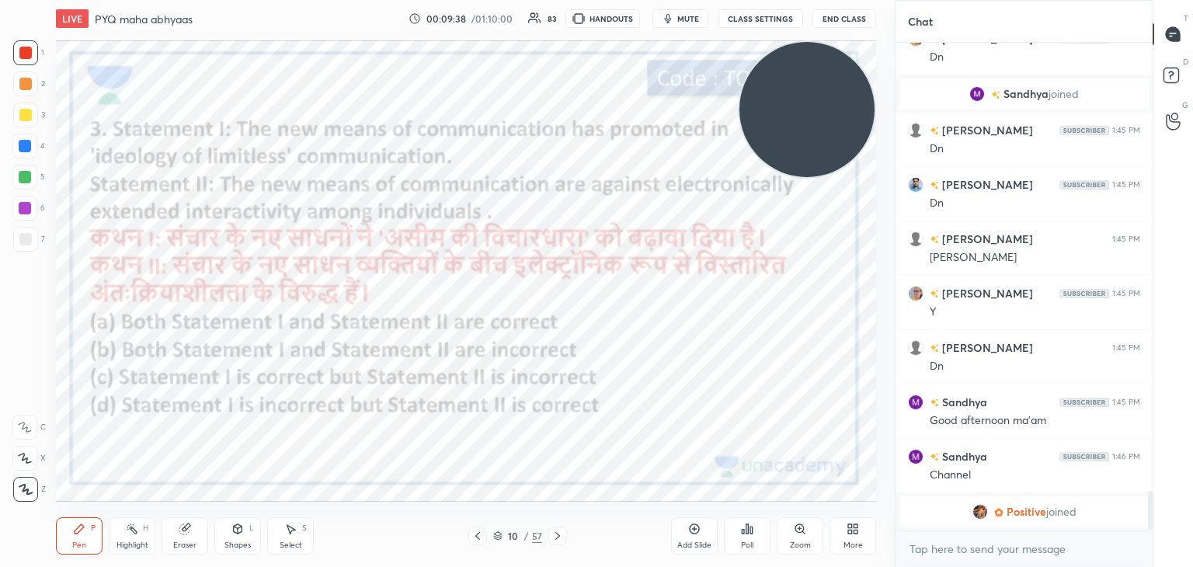
drag, startPoint x: 770, startPoint y: 288, endPoint x: 870, endPoint y: 120, distance: 195.6
click at [870, 120] on video at bounding box center [806, 109] width 135 height 135
click at [741, 526] on icon at bounding box center [747, 529] width 12 height 12
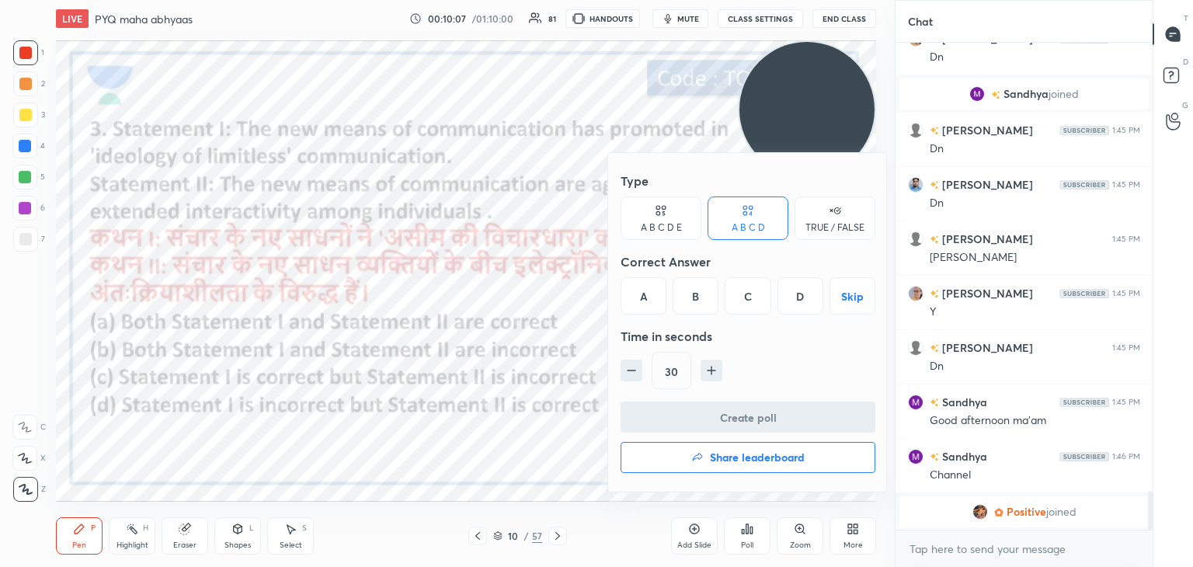
click at [735, 300] on div "C" at bounding box center [747, 295] width 46 height 37
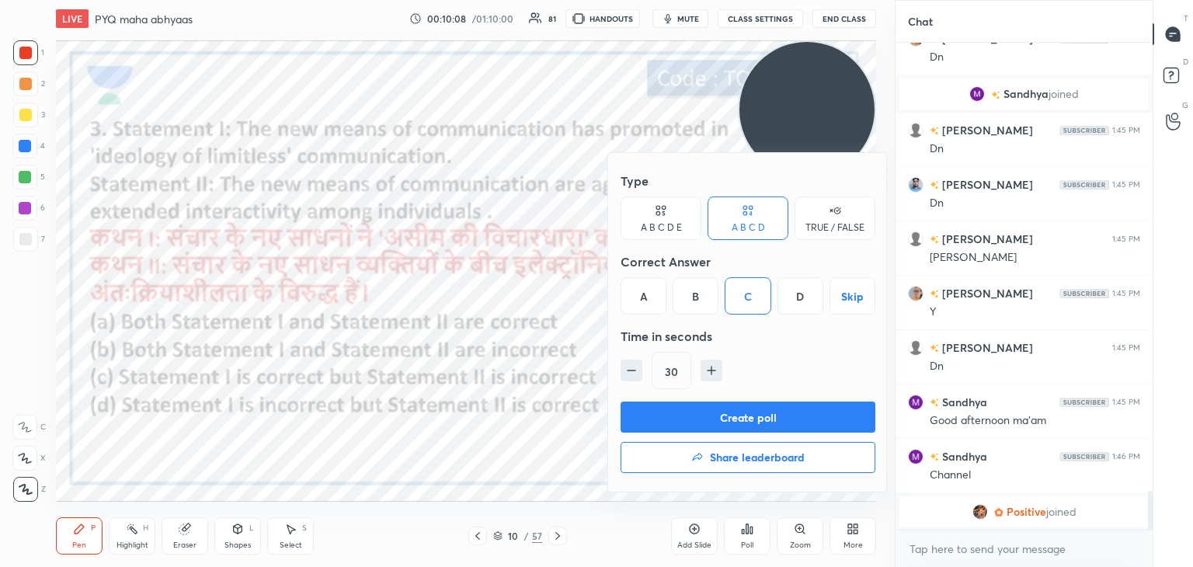
click at [731, 423] on button "Create poll" at bounding box center [747, 416] width 255 height 31
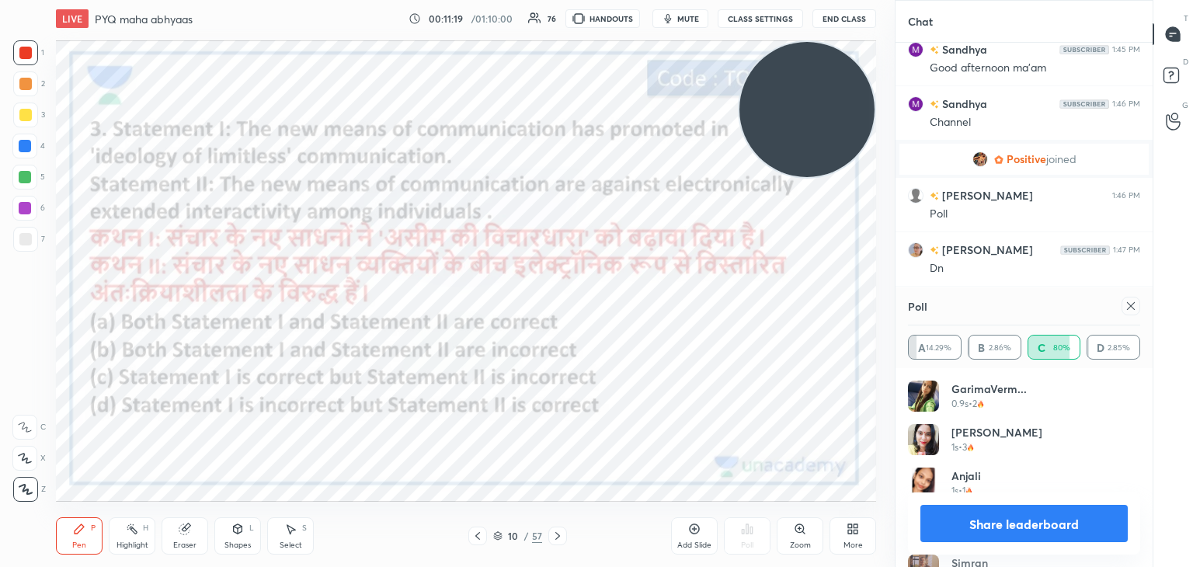
scroll to position [5957, 0]
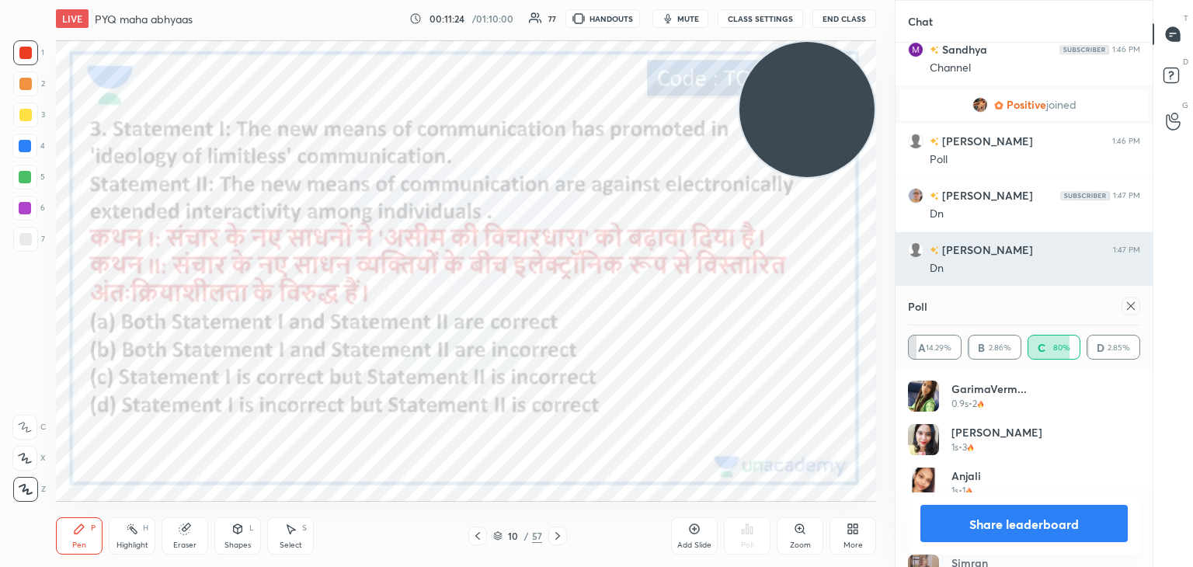
click at [1124, 311] on icon at bounding box center [1130, 306] width 12 height 12
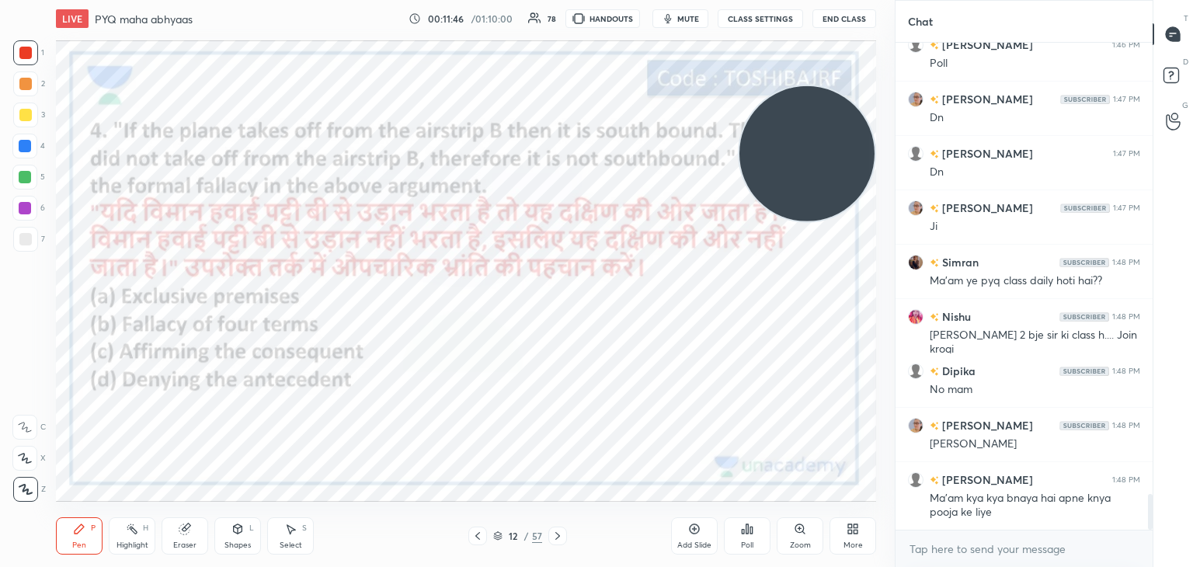
scroll to position [6091, 0]
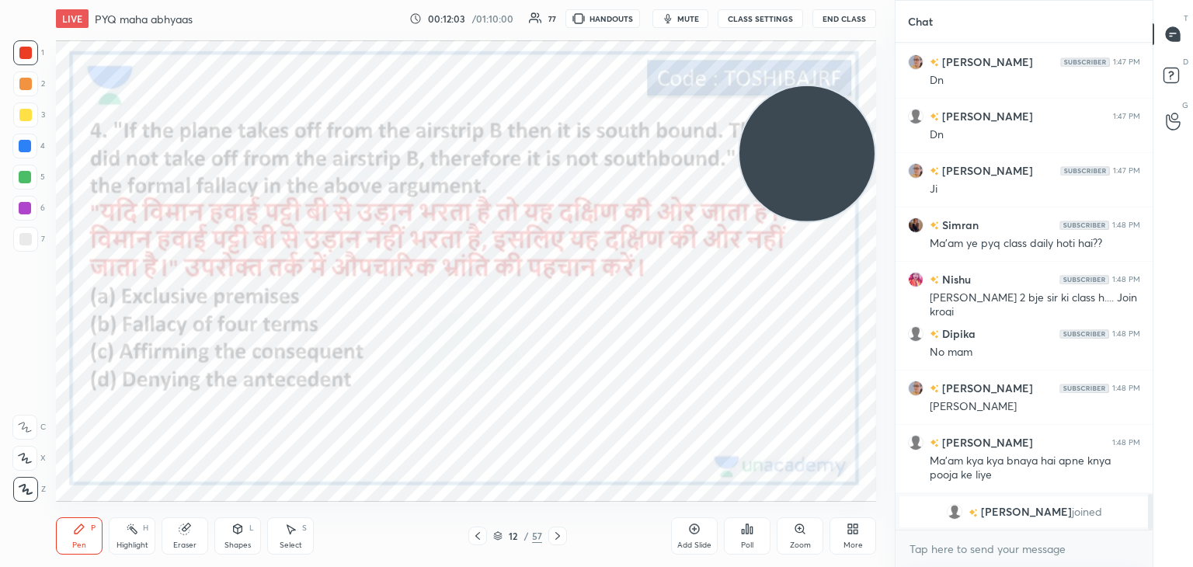
click at [742, 535] on div "Poll" at bounding box center [747, 535] width 47 height 37
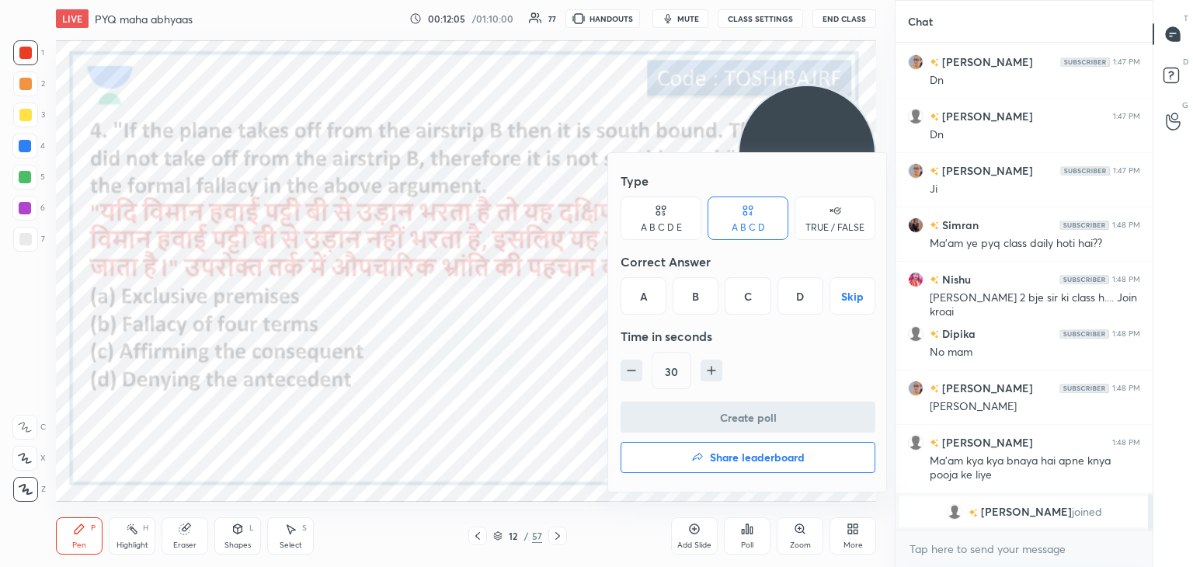
click at [798, 296] on div "D" at bounding box center [800, 295] width 46 height 37
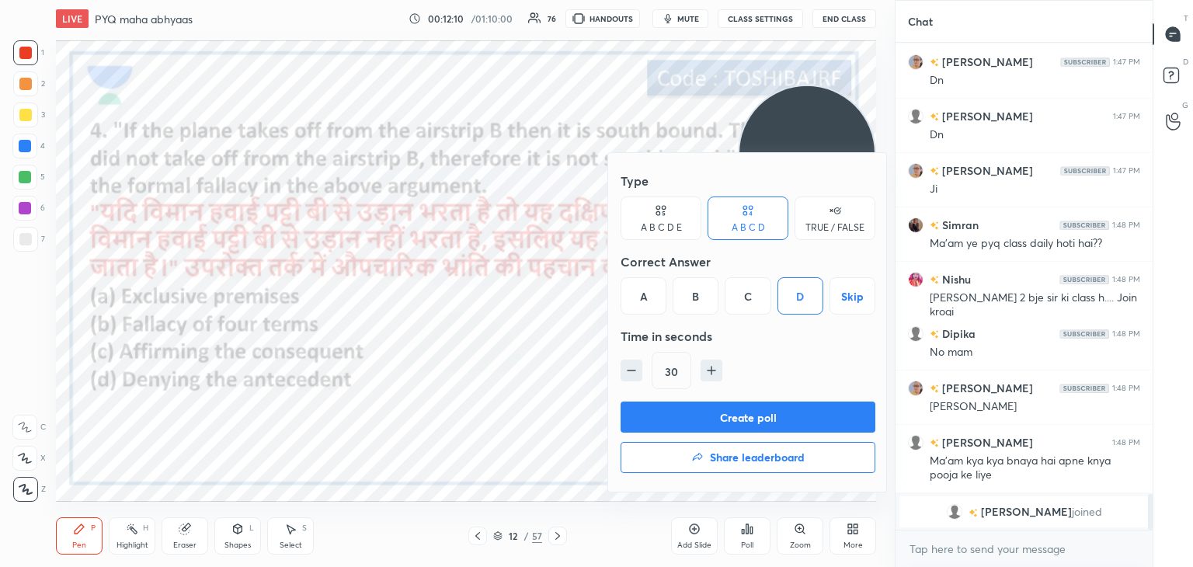
click at [769, 412] on button "Create poll" at bounding box center [747, 416] width 255 height 31
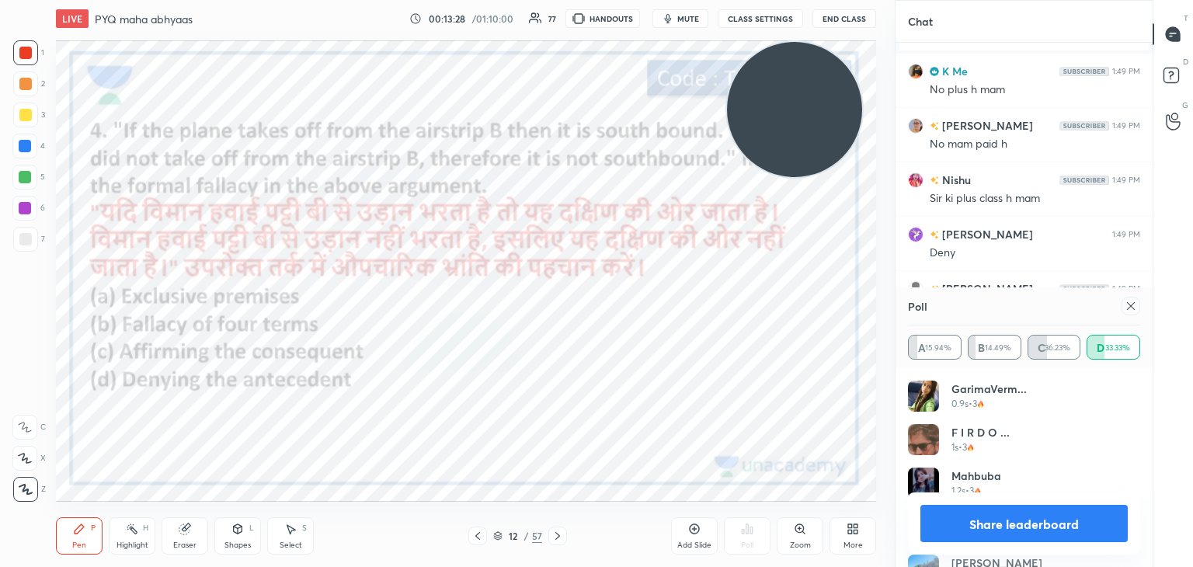
scroll to position [6375, 0]
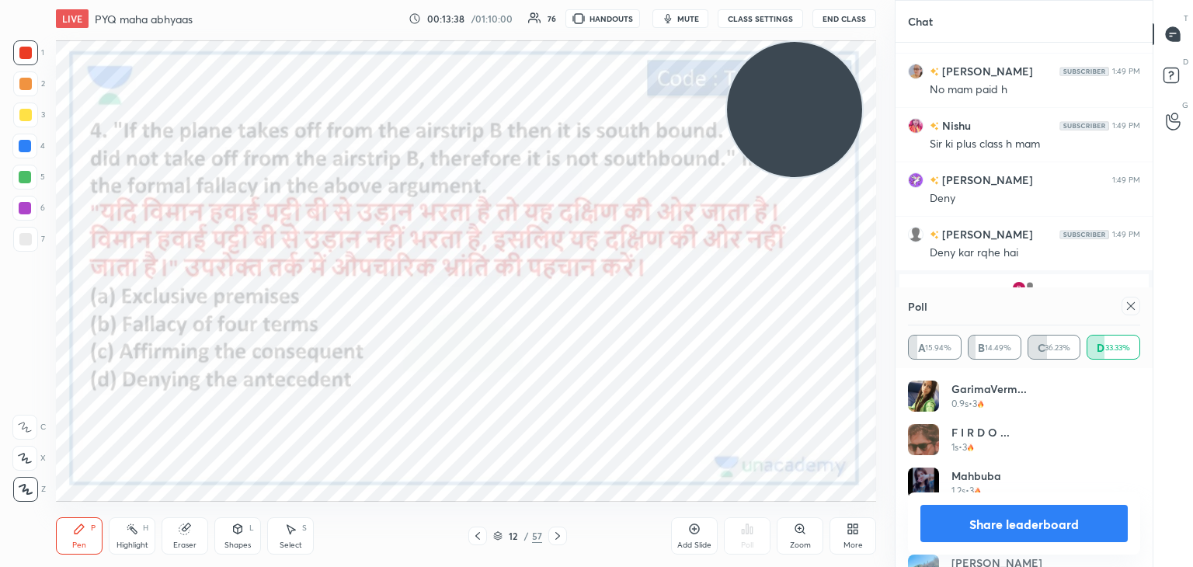
click at [1124, 305] on icon at bounding box center [1130, 306] width 12 height 12
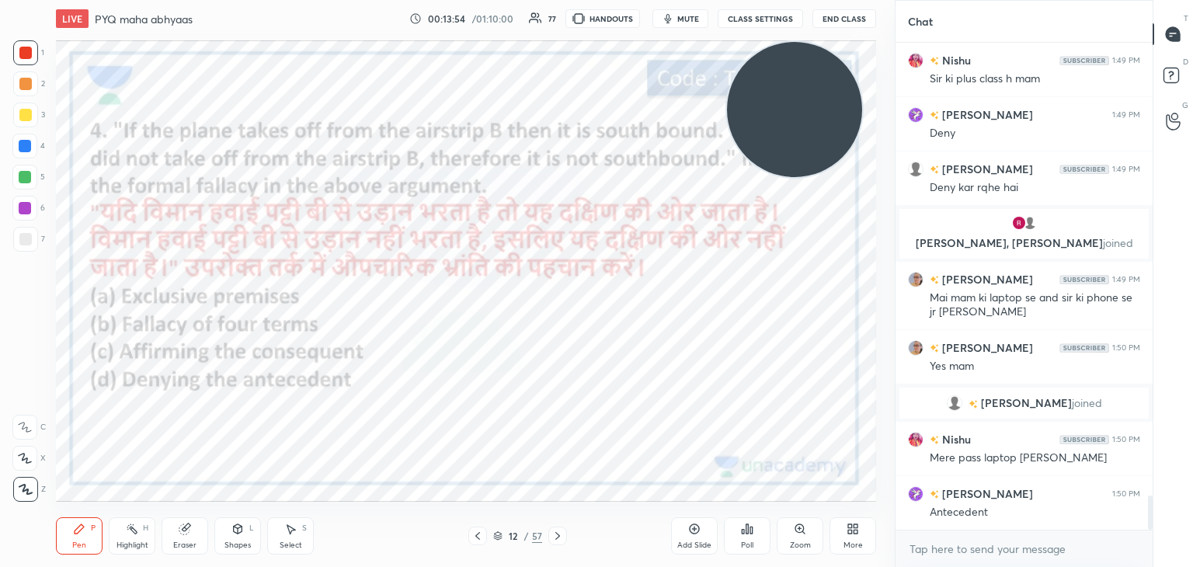
scroll to position [6448, 0]
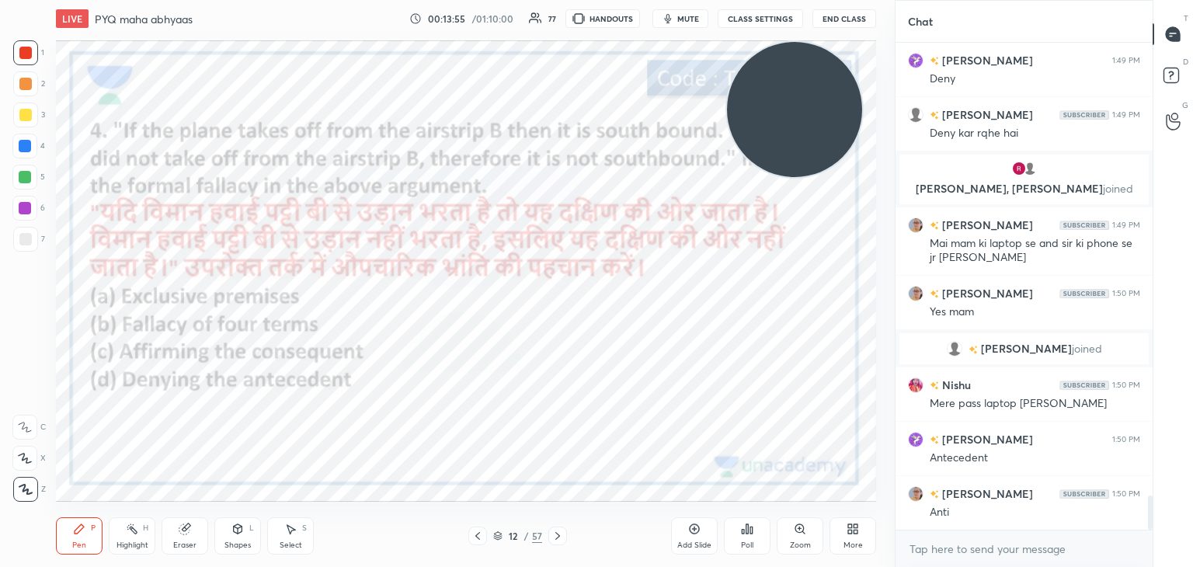
click at [689, 525] on icon at bounding box center [694, 529] width 12 height 12
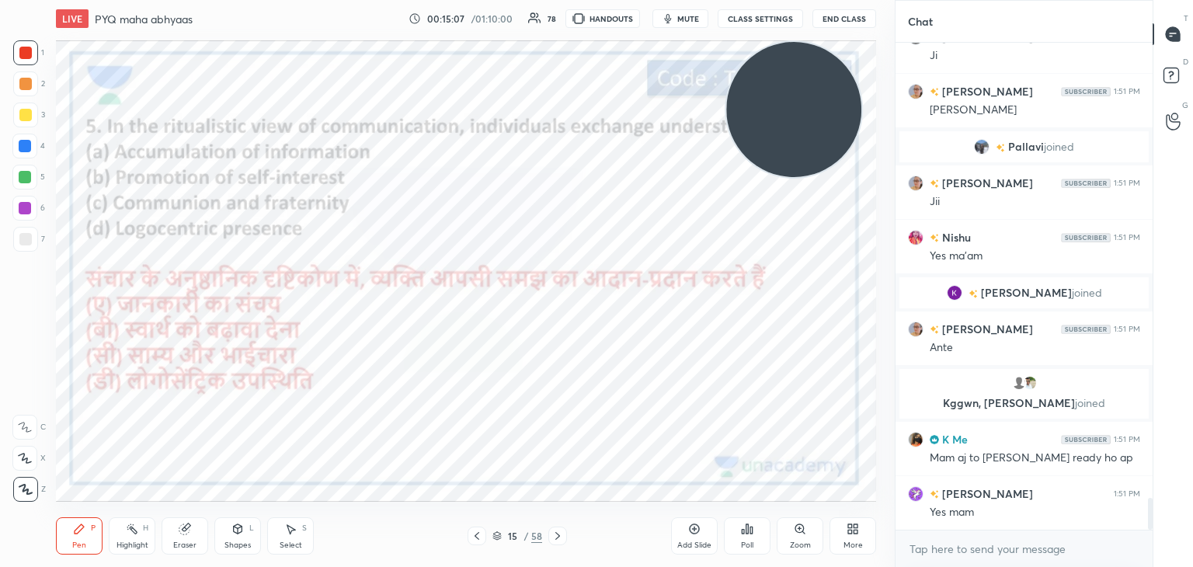
scroll to position [6994, 0]
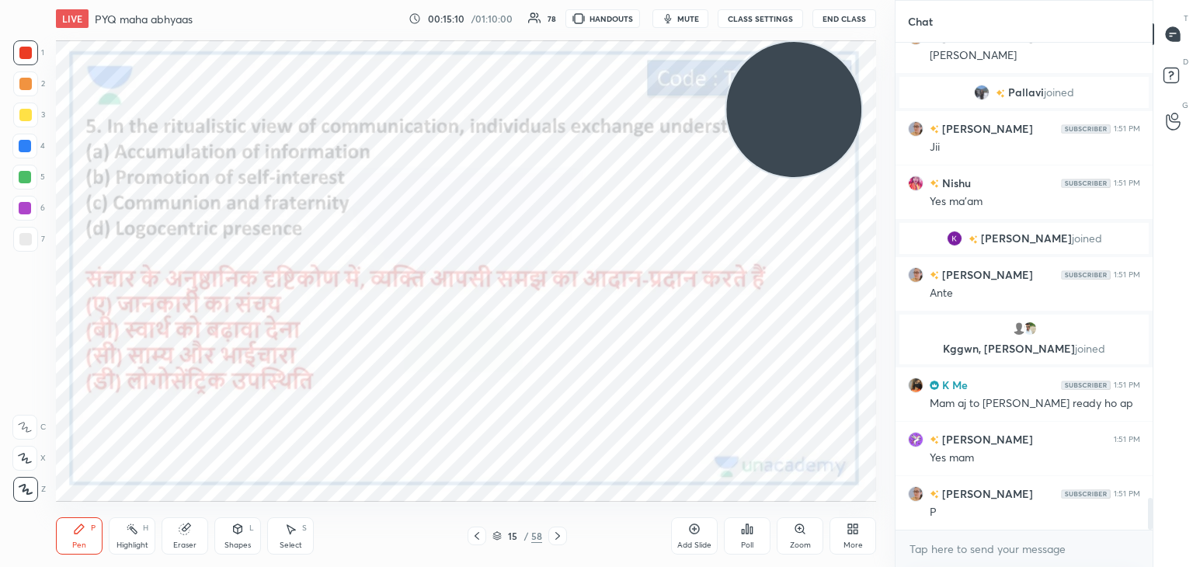
click at [742, 526] on icon at bounding box center [747, 529] width 12 height 12
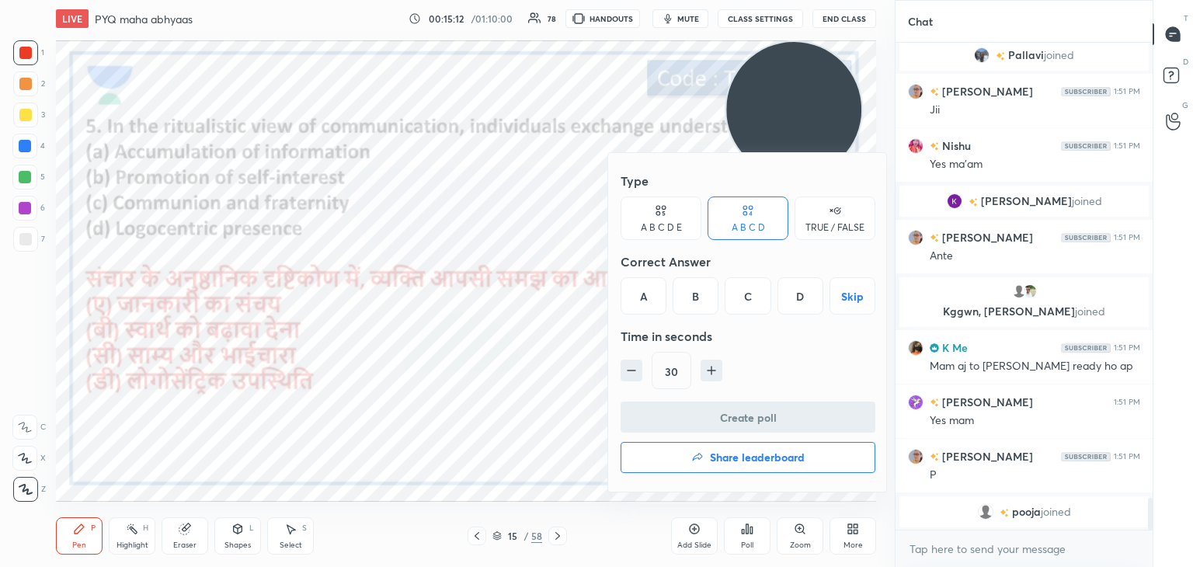
click at [739, 290] on div "C" at bounding box center [747, 295] width 46 height 37
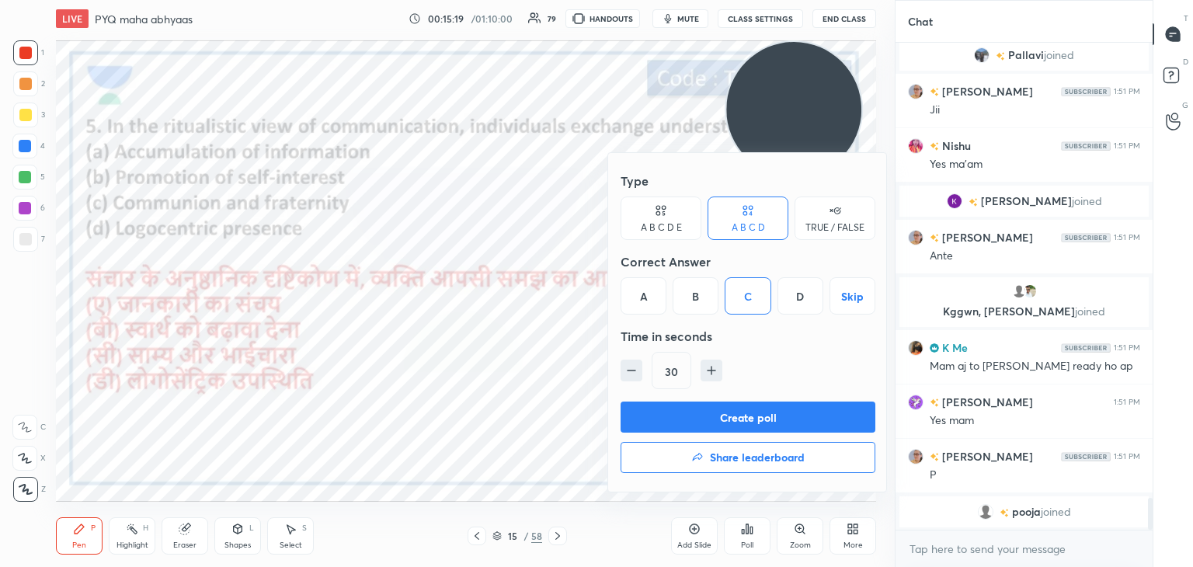
click at [765, 414] on button "Create poll" at bounding box center [747, 416] width 255 height 31
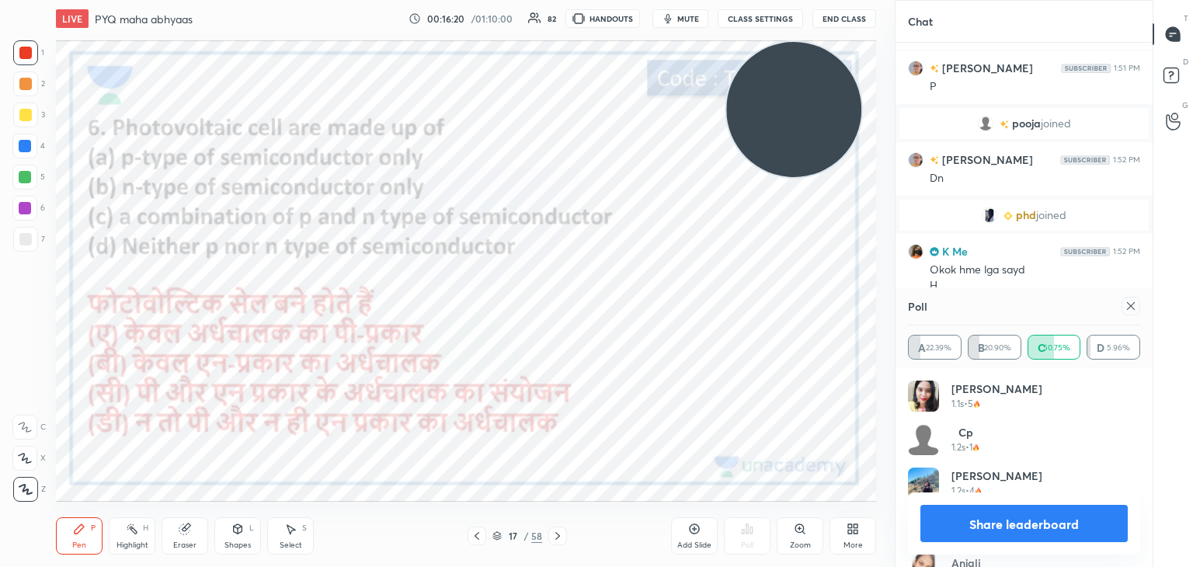
scroll to position [7331, 0]
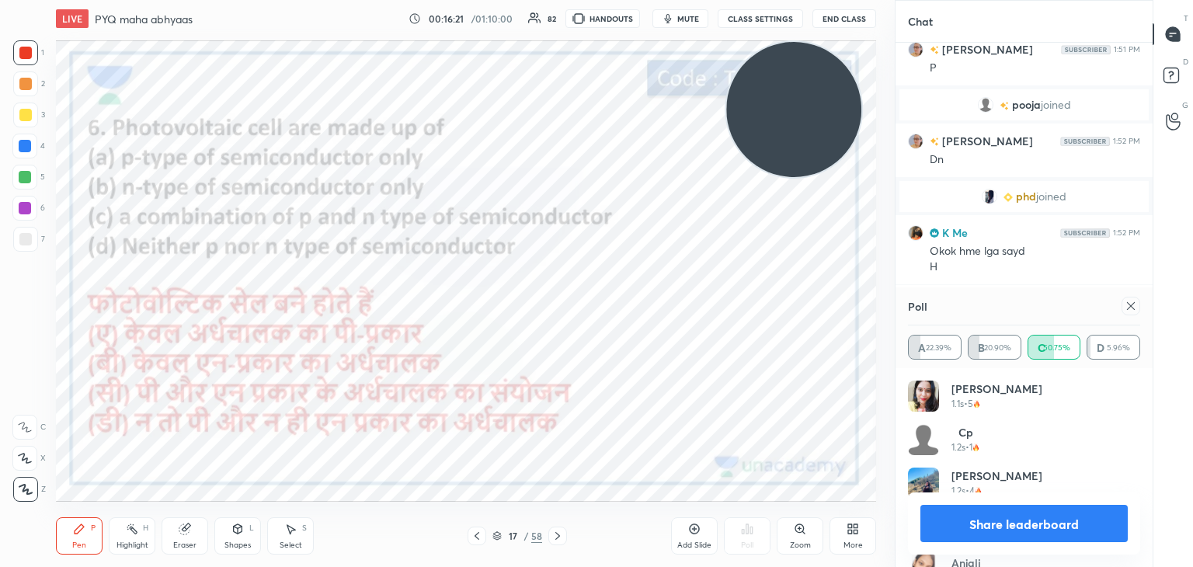
click at [1133, 304] on icon at bounding box center [1131, 306] width 8 height 8
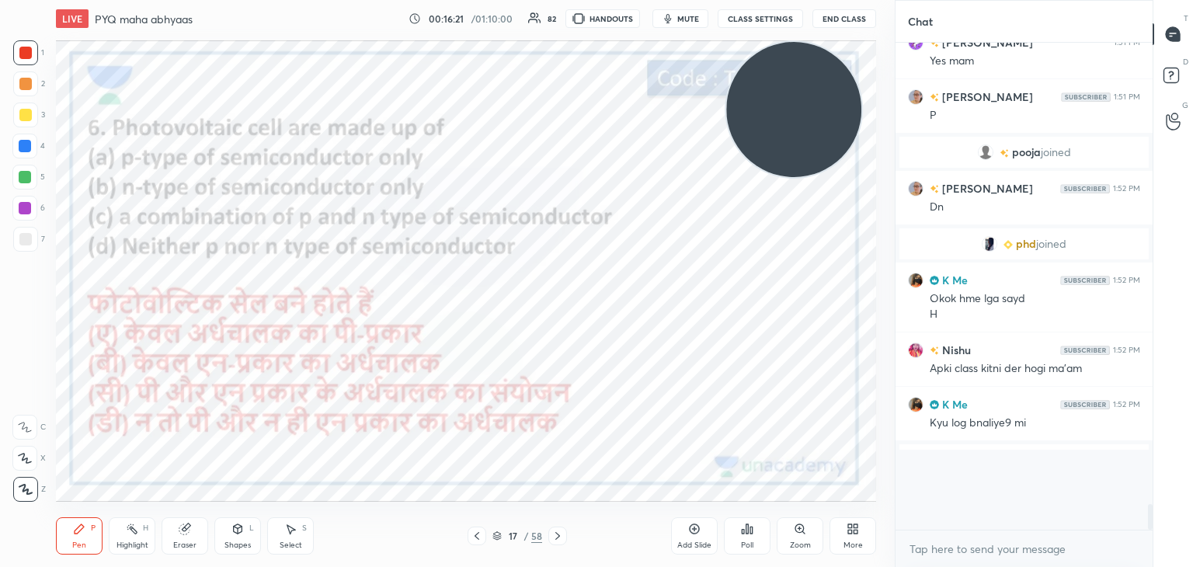
scroll to position [345, 252]
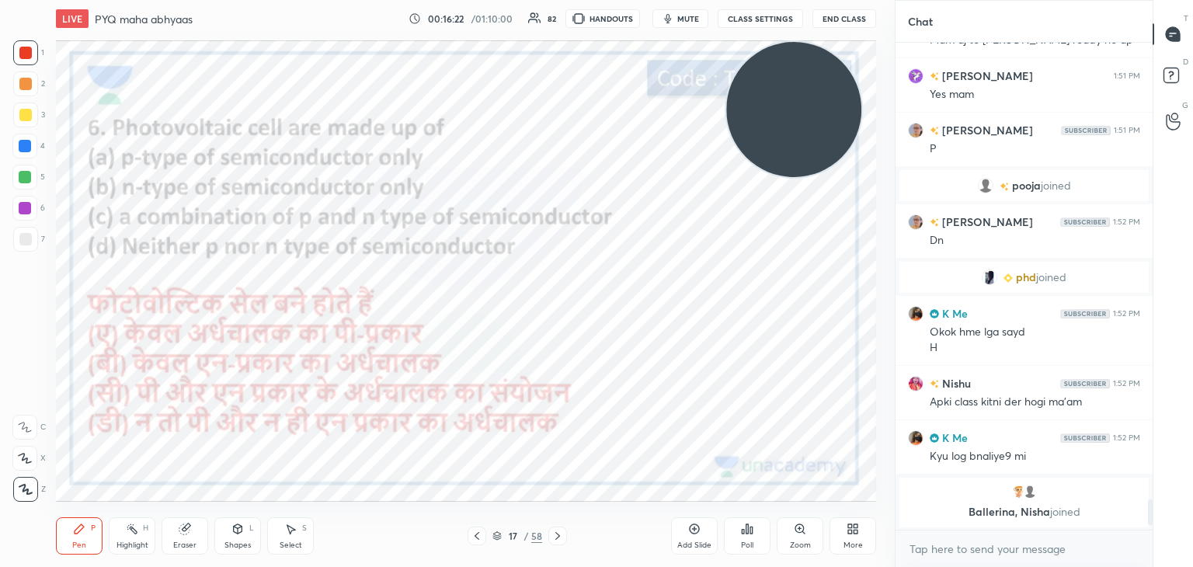
click at [744, 532] on icon at bounding box center [743, 532] width 2 height 4
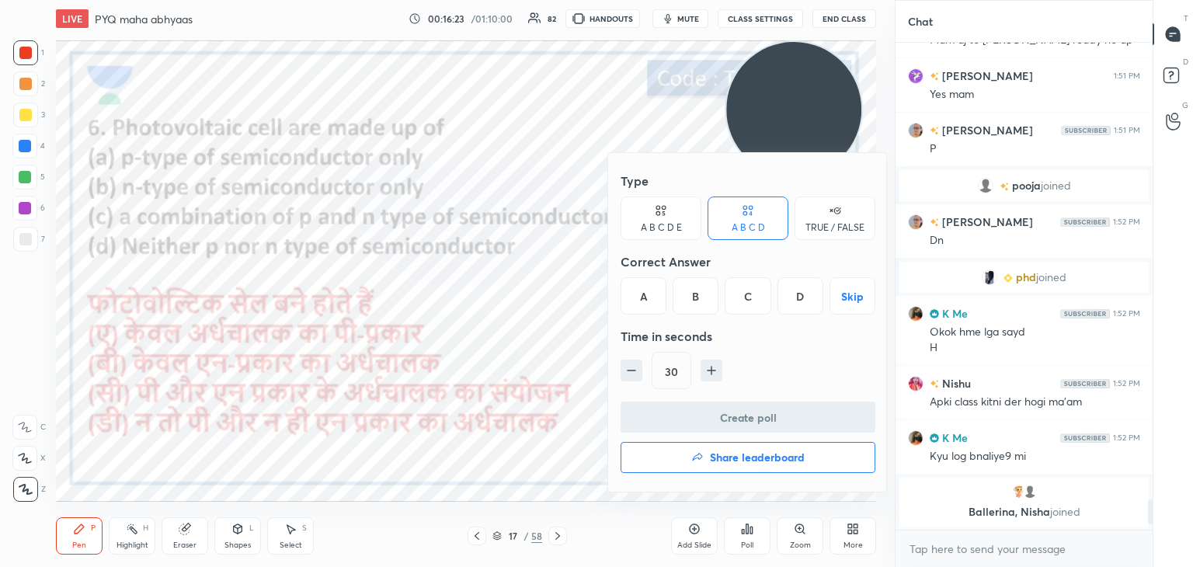
scroll to position [7243, 0]
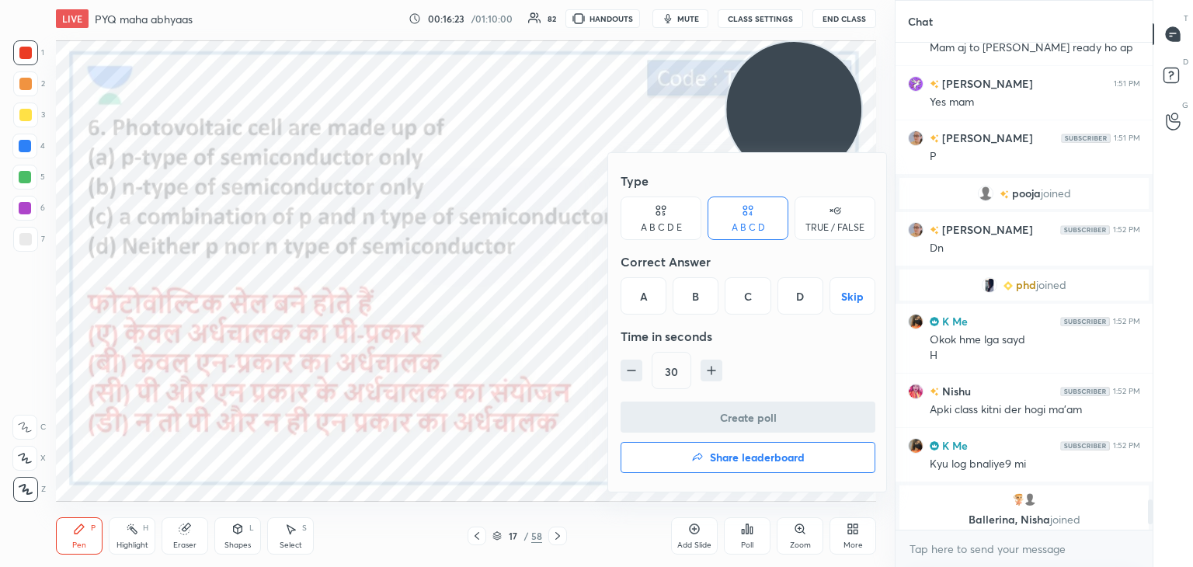
click at [749, 299] on div "C" at bounding box center [747, 295] width 46 height 37
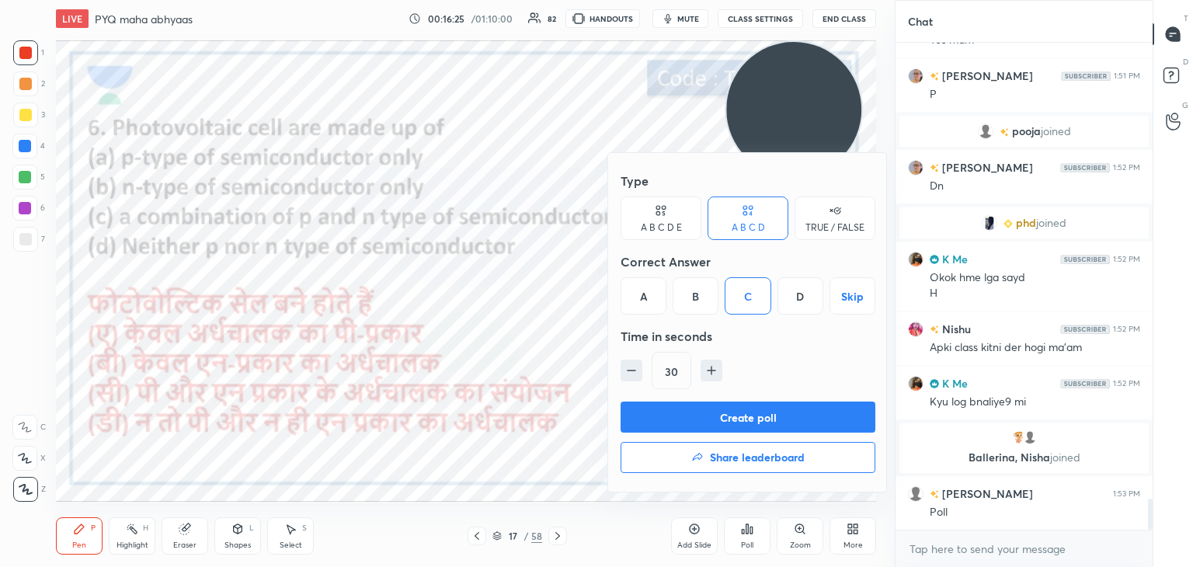
click at [724, 419] on button "Create poll" at bounding box center [747, 416] width 255 height 31
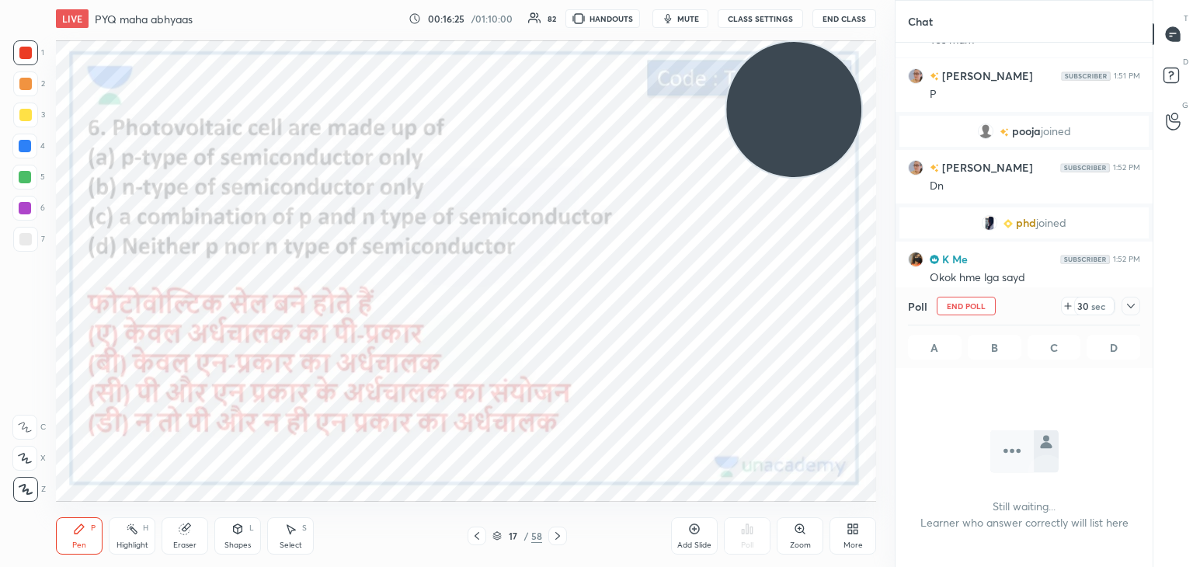
scroll to position [410, 252]
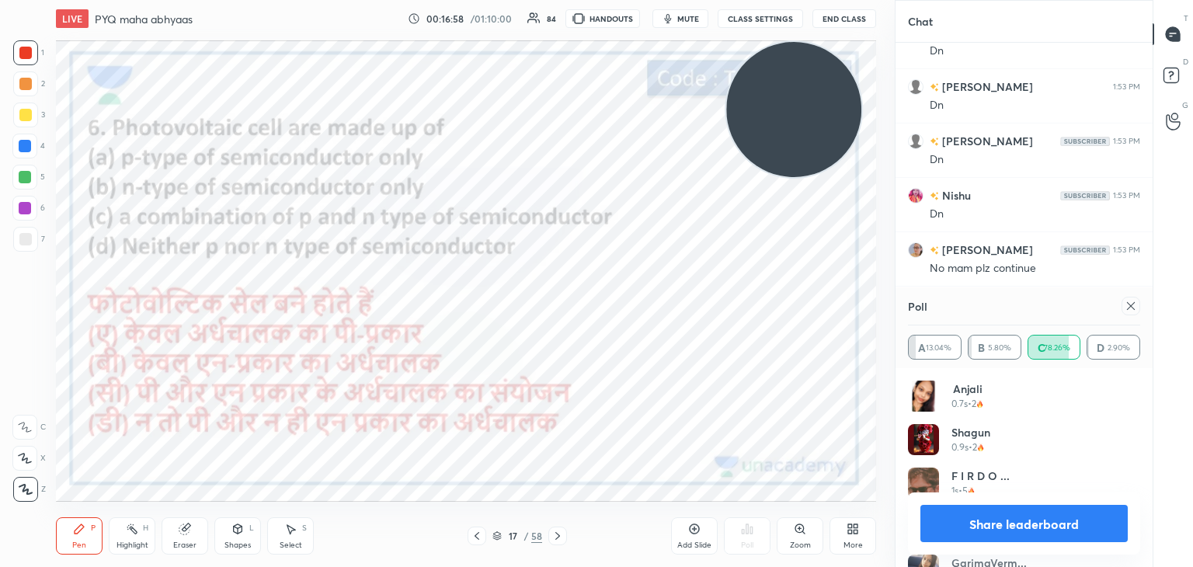
click at [696, 526] on icon at bounding box center [694, 529] width 12 height 12
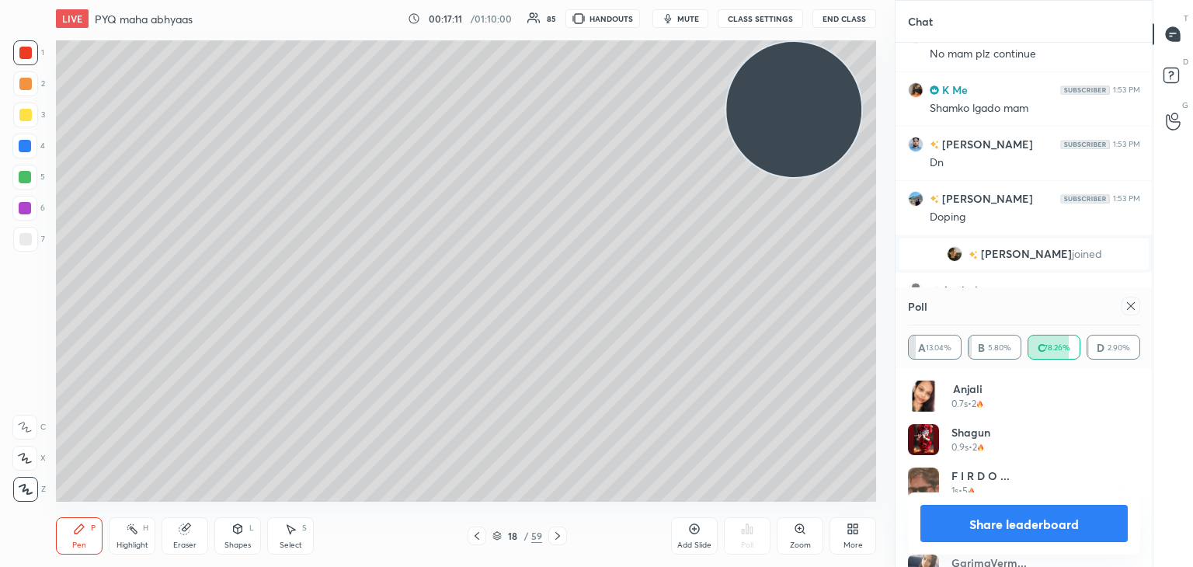
click at [25, 238] on div at bounding box center [25, 239] width 12 height 12
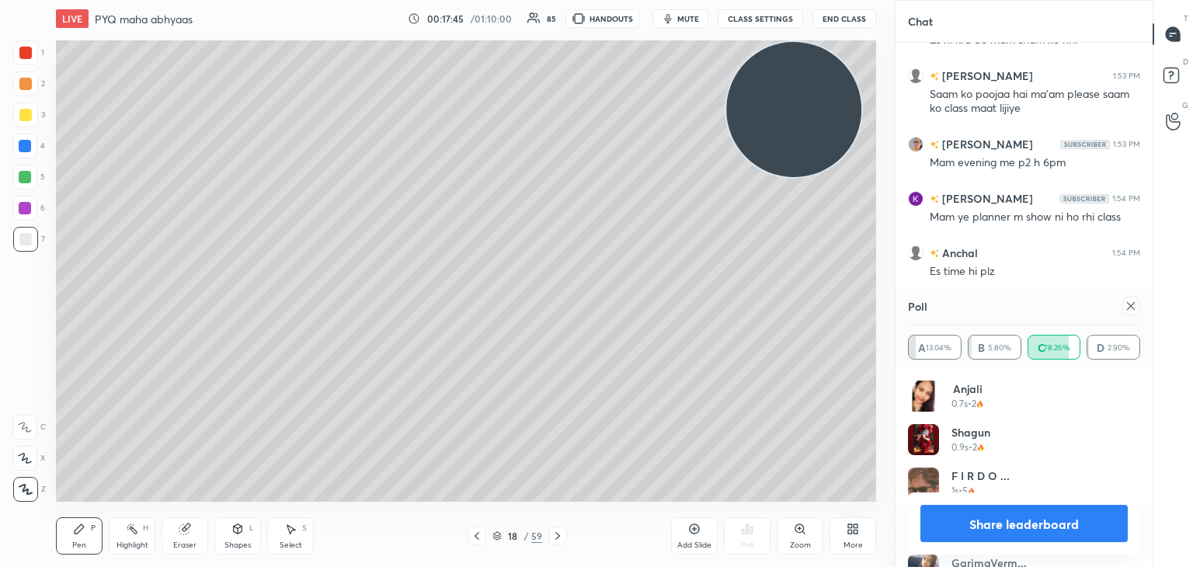
scroll to position [8083, 0]
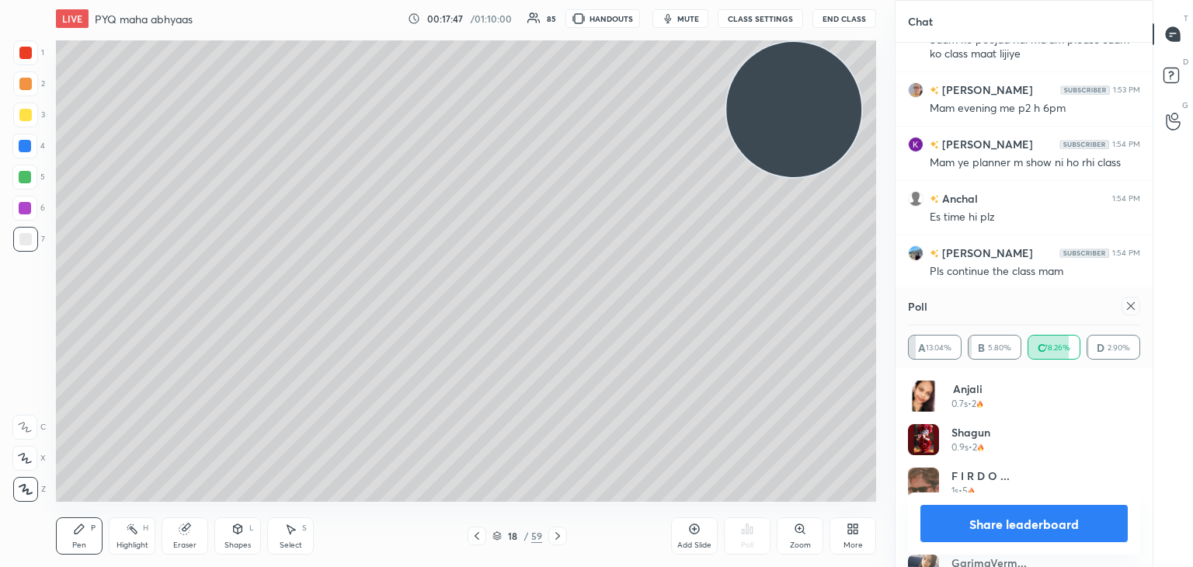
click at [1131, 310] on icon at bounding box center [1130, 306] width 12 height 12
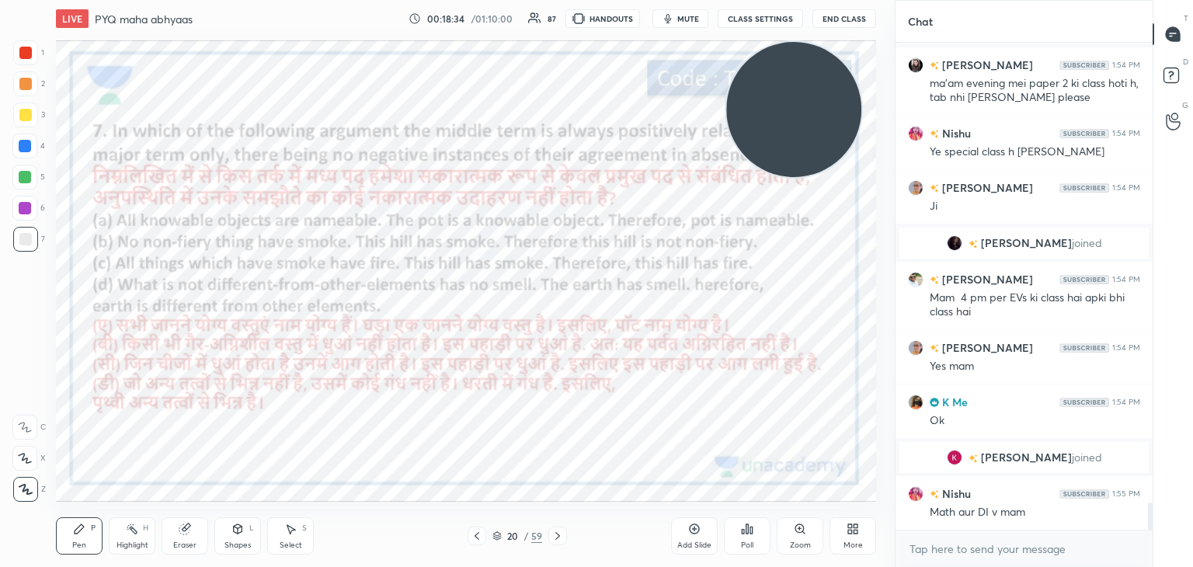
scroll to position [8283, 0]
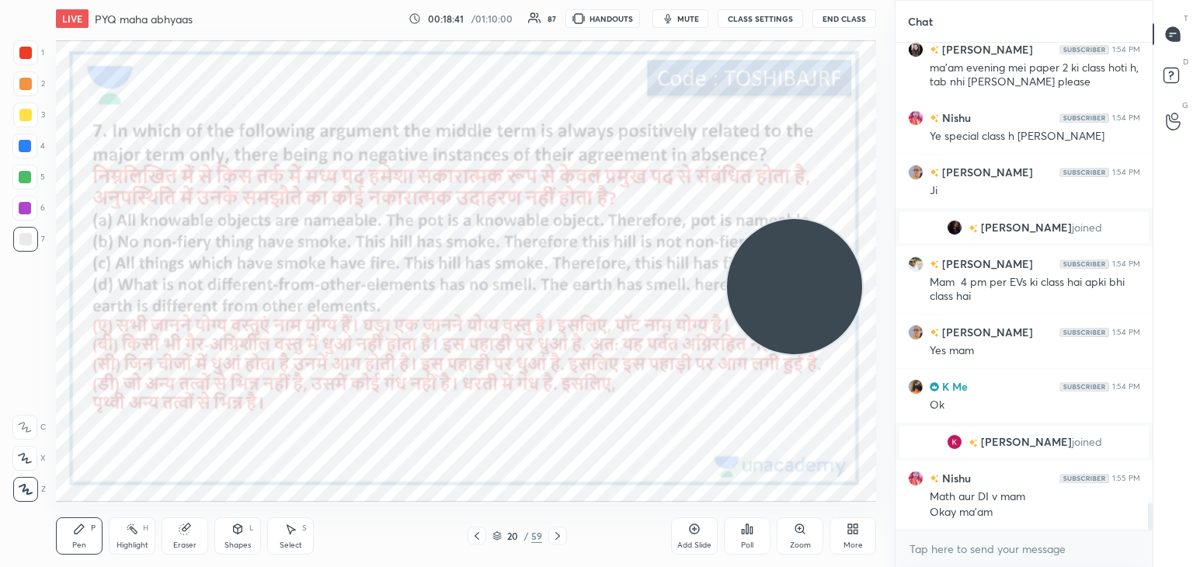
click at [24, 53] on div at bounding box center [25, 53] width 12 height 12
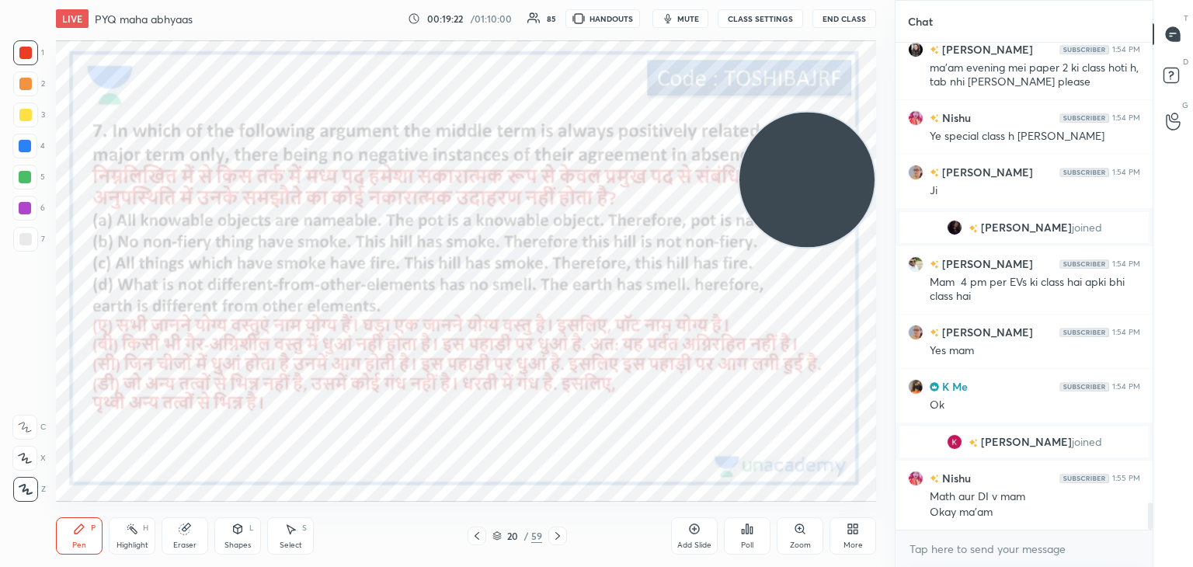
click at [742, 531] on icon at bounding box center [743, 532] width 2 height 4
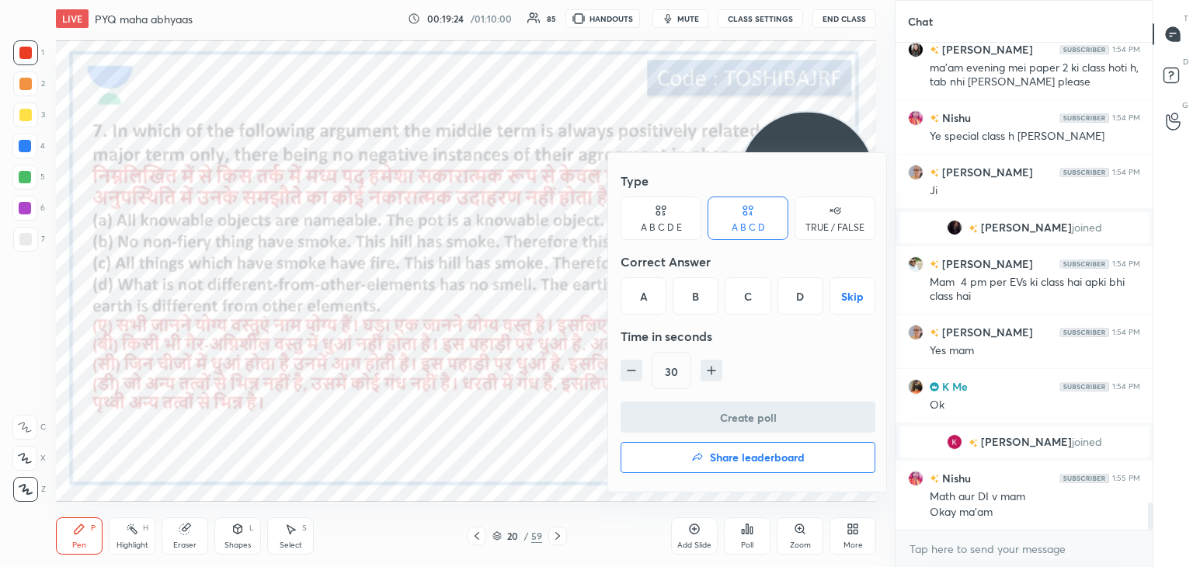
click at [644, 287] on div "A" at bounding box center [643, 295] width 46 height 37
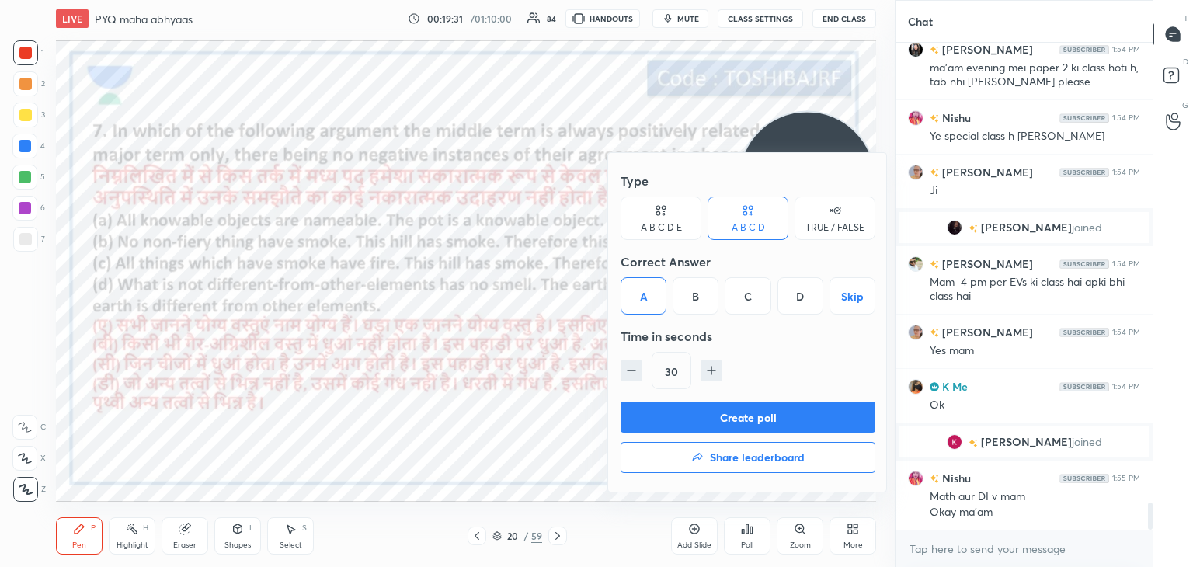
click at [693, 417] on button "Create poll" at bounding box center [747, 416] width 255 height 31
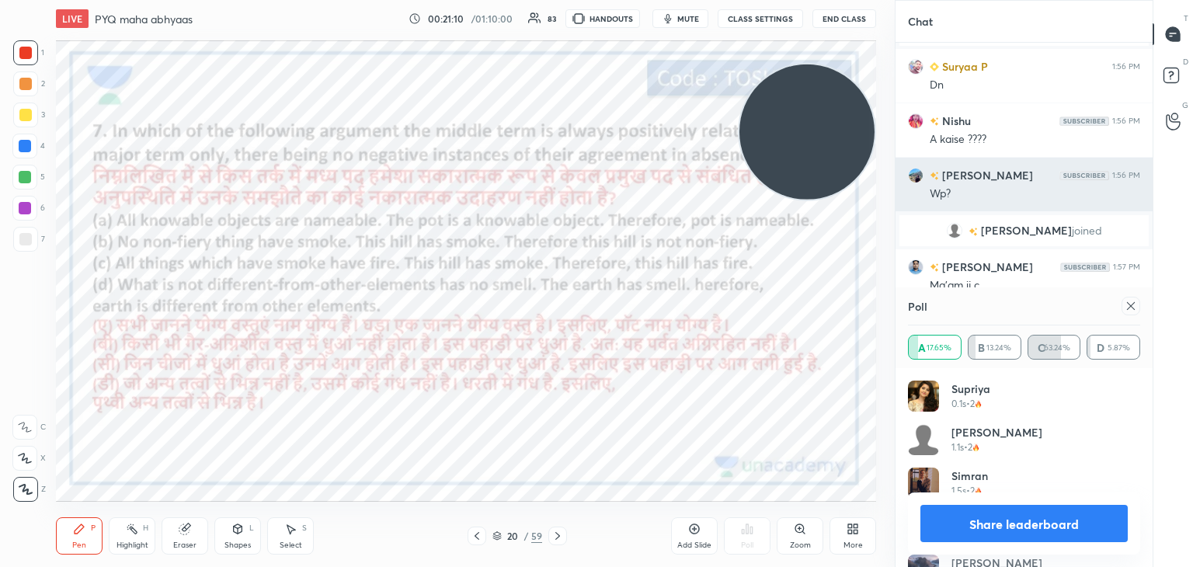
scroll to position [370, 252]
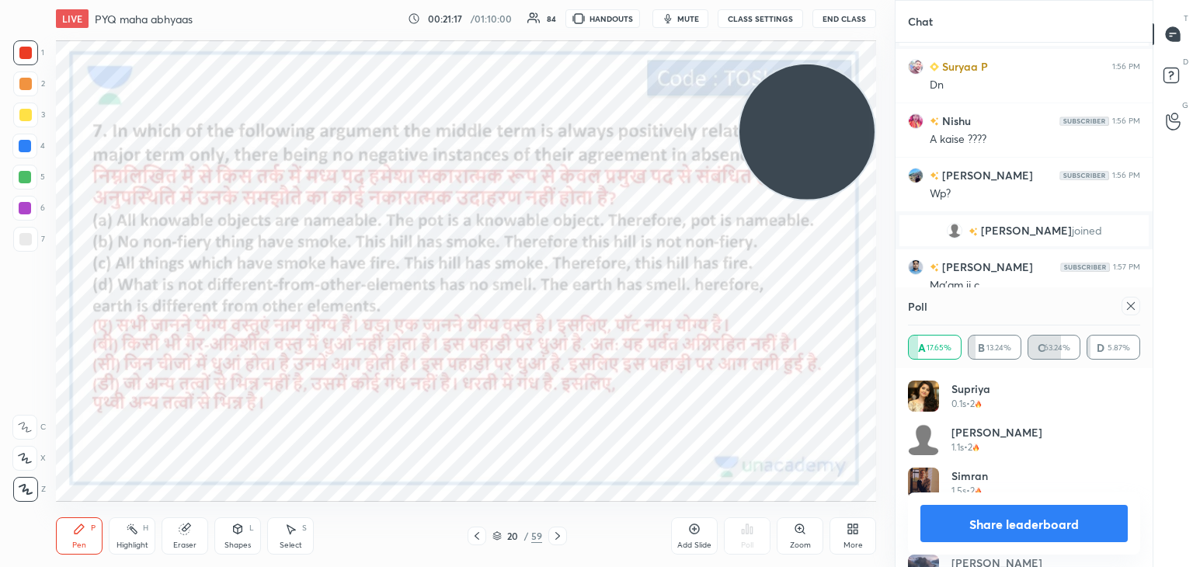
click at [1127, 305] on icon at bounding box center [1130, 306] width 12 height 12
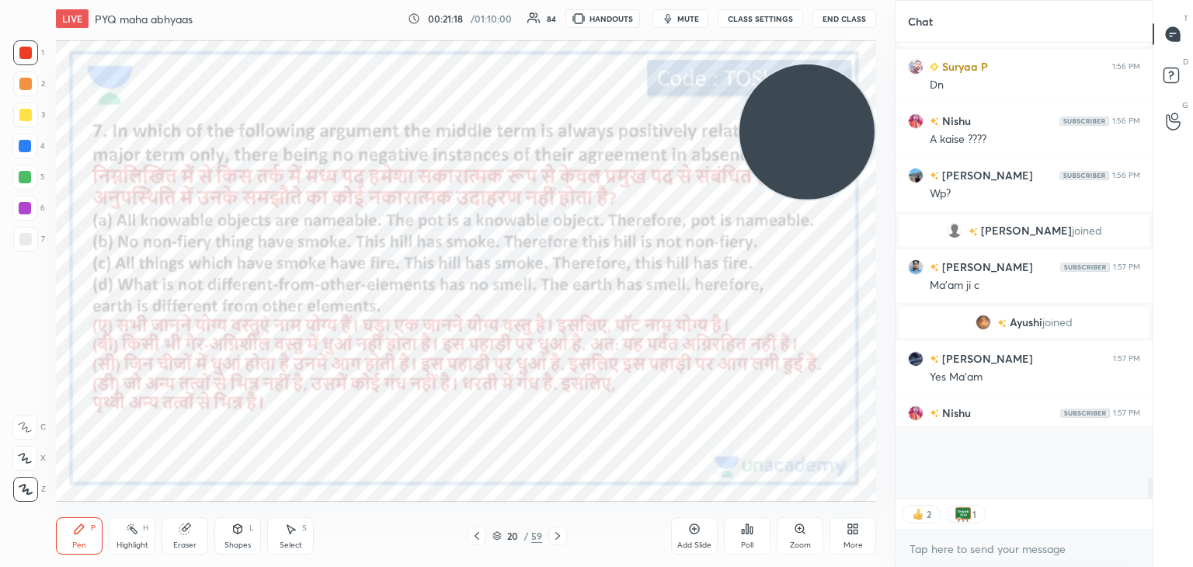
scroll to position [349, 252]
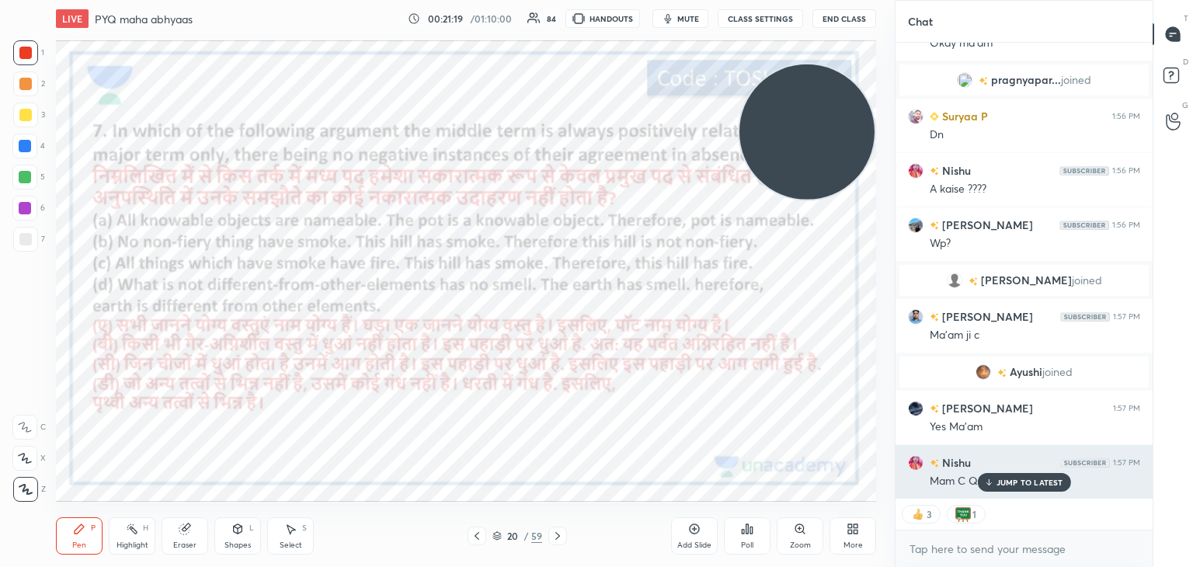
click at [1024, 483] on p "JUMP TO LATEST" at bounding box center [1029, 482] width 67 height 9
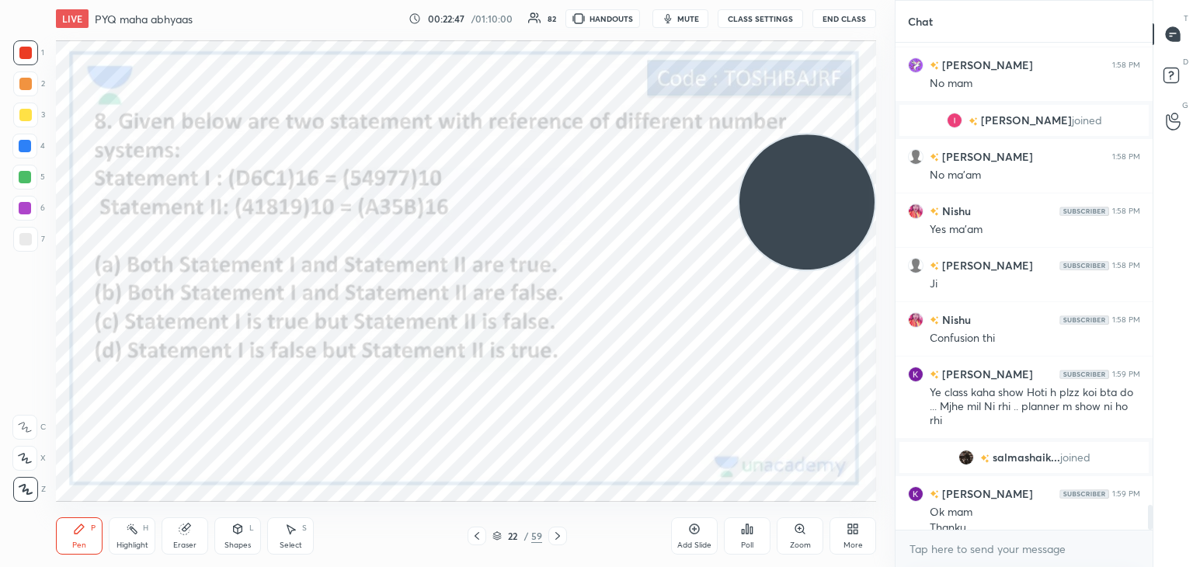
scroll to position [9027, 0]
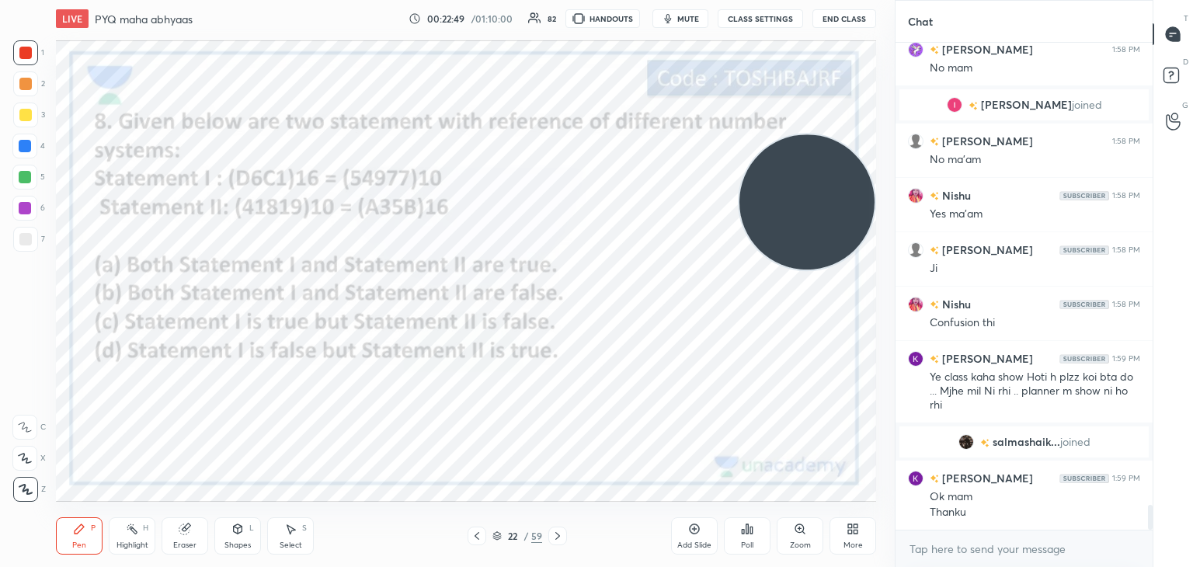
click at [733, 530] on div "Poll" at bounding box center [747, 535] width 47 height 37
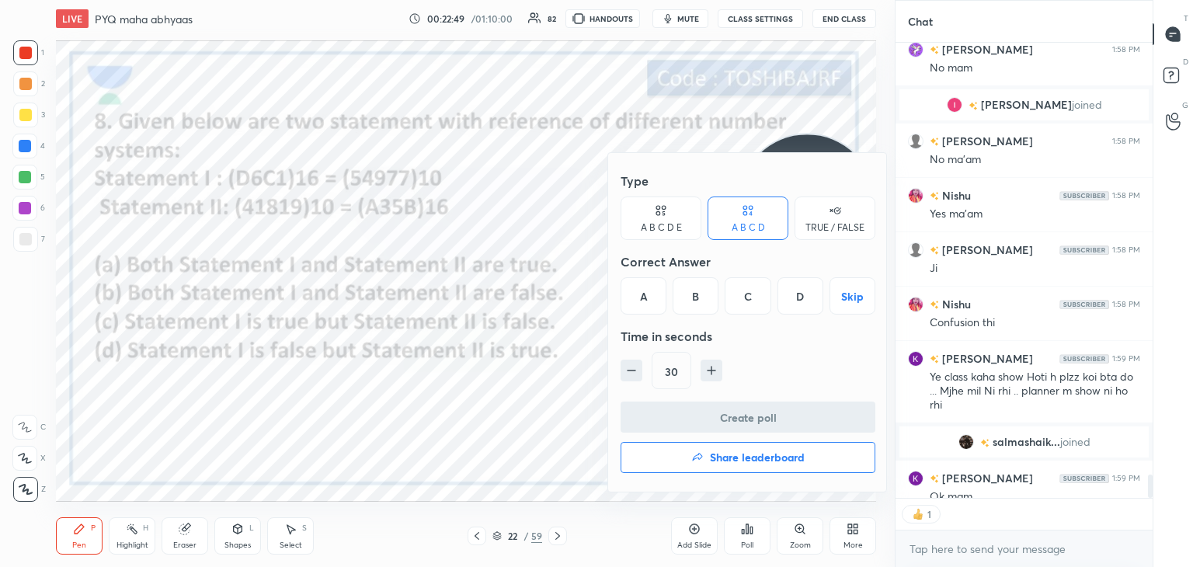
scroll to position [5, 5]
click at [644, 290] on div "A" at bounding box center [643, 295] width 46 height 37
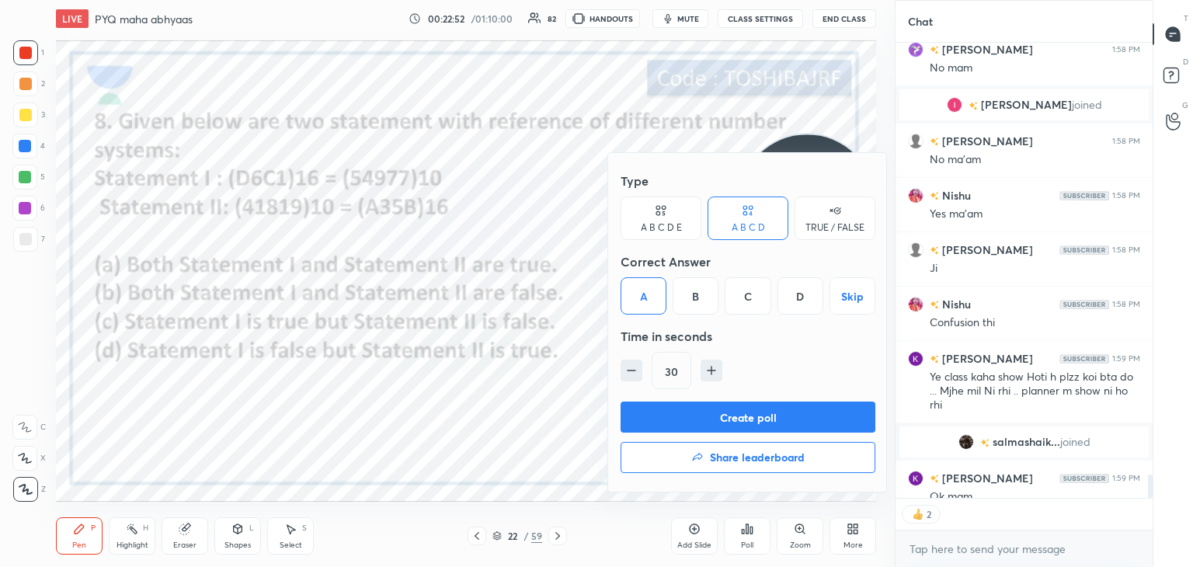
click at [658, 411] on button "Create poll" at bounding box center [747, 416] width 255 height 31
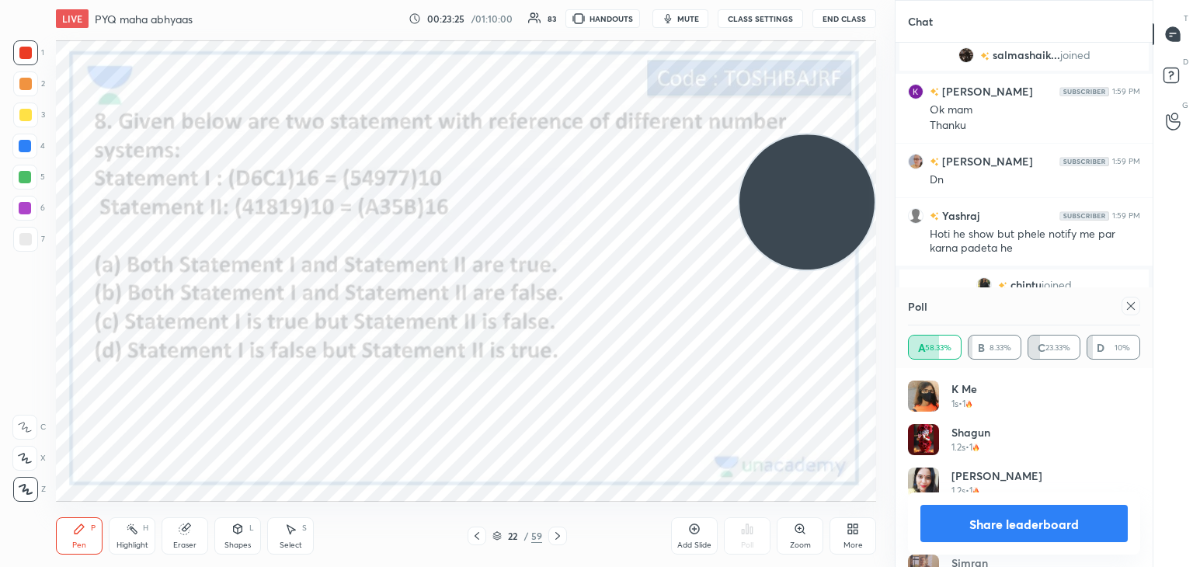
scroll to position [9380, 0]
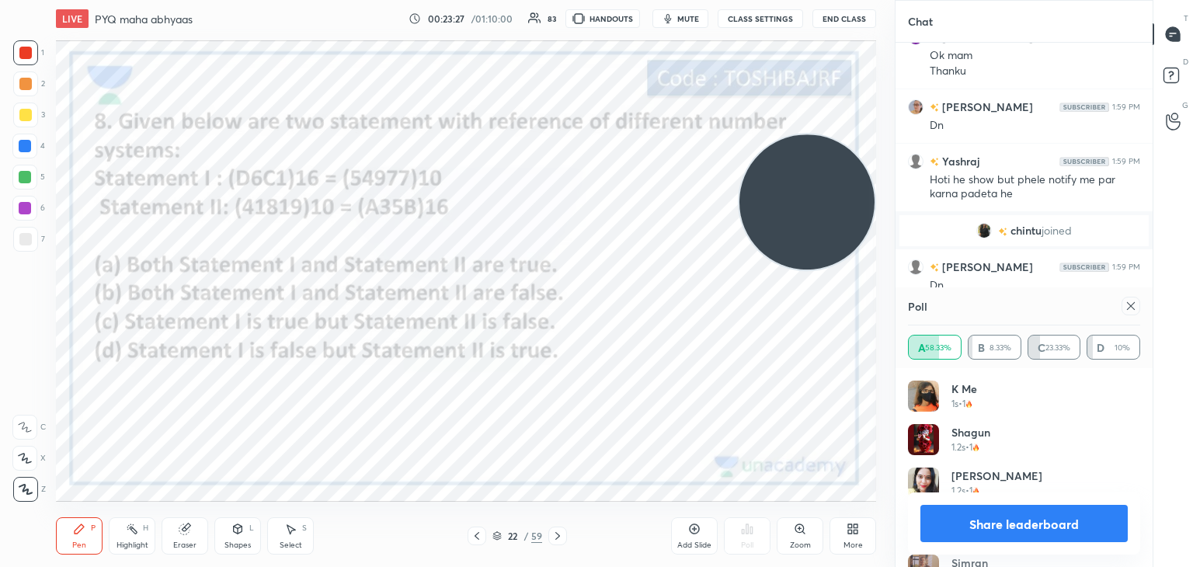
click at [798, 200] on video at bounding box center [806, 201] width 135 height 135
click at [681, 530] on div "Add Slide" at bounding box center [694, 535] width 47 height 37
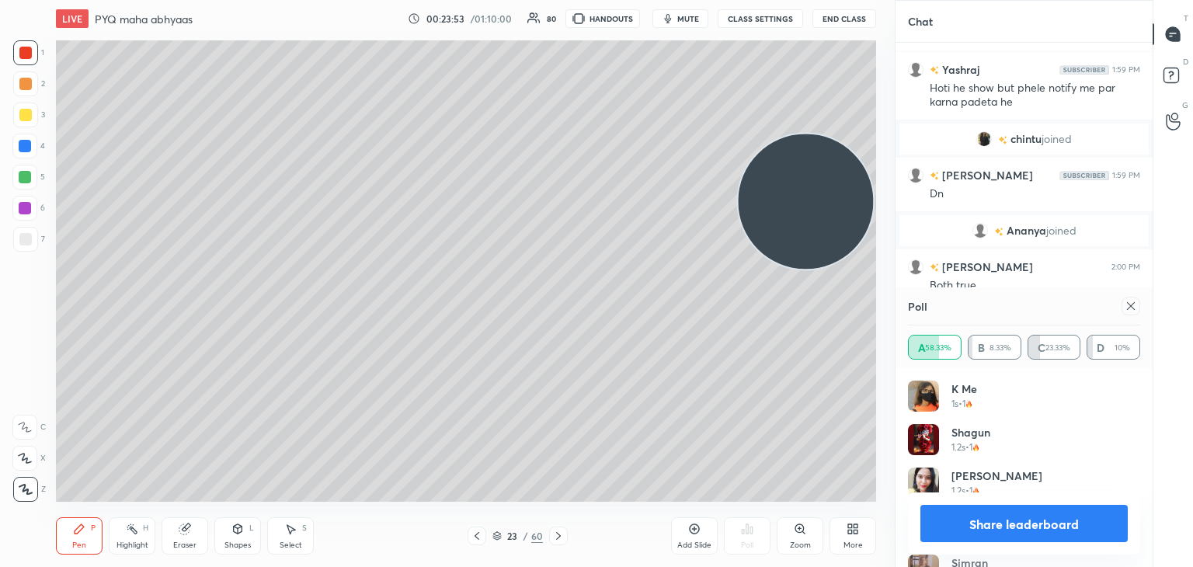
scroll to position [9495, 0]
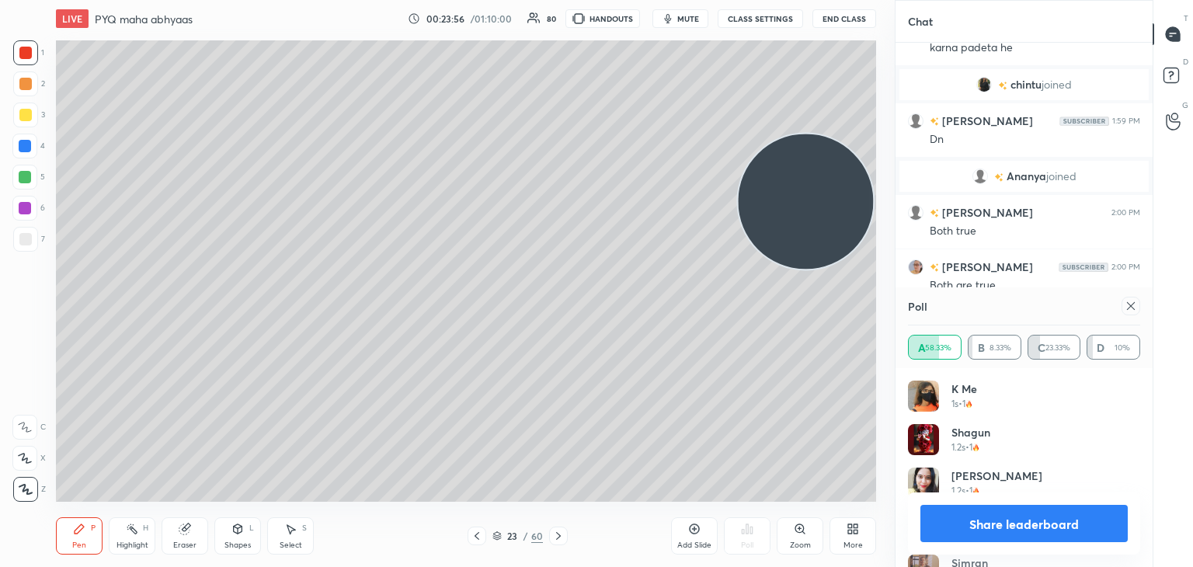
click at [40, 232] on div "7" at bounding box center [29, 239] width 32 height 25
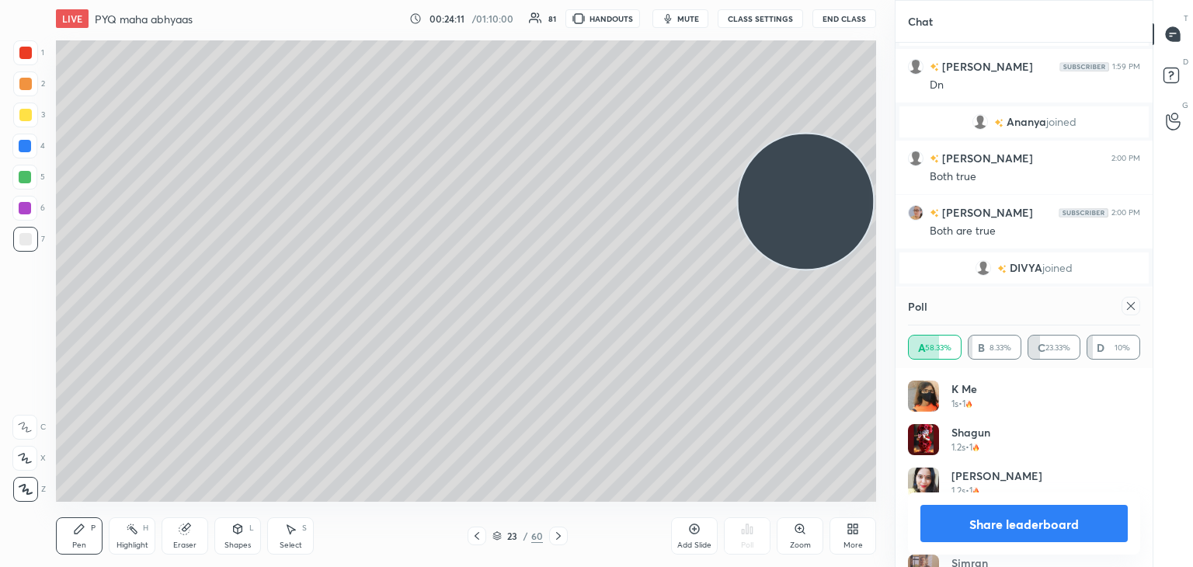
scroll to position [5, 5]
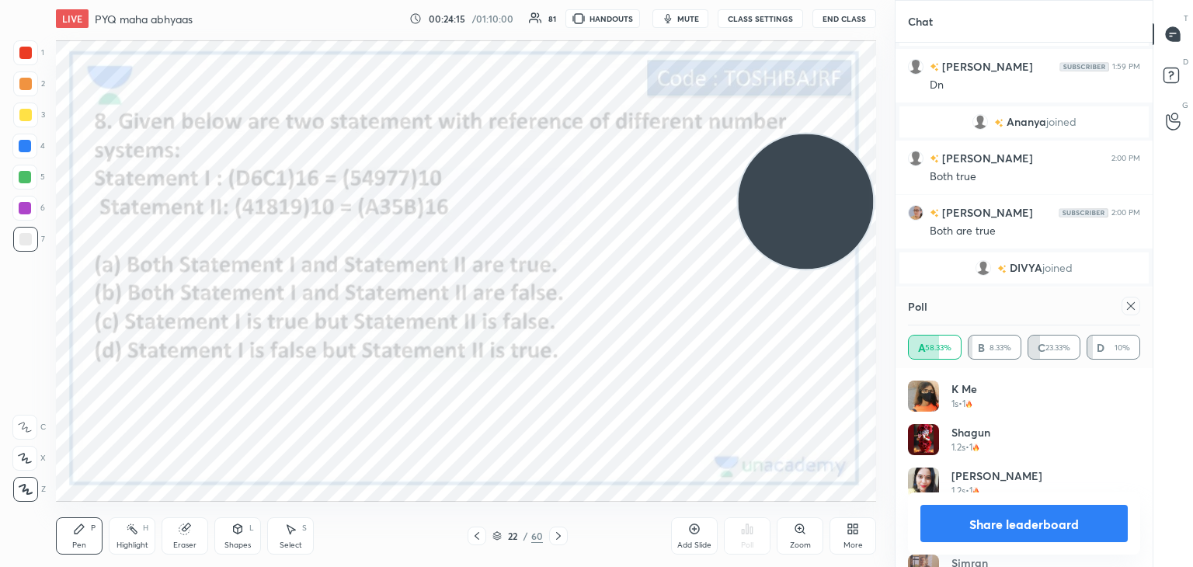
click at [26, 57] on div at bounding box center [25, 53] width 12 height 12
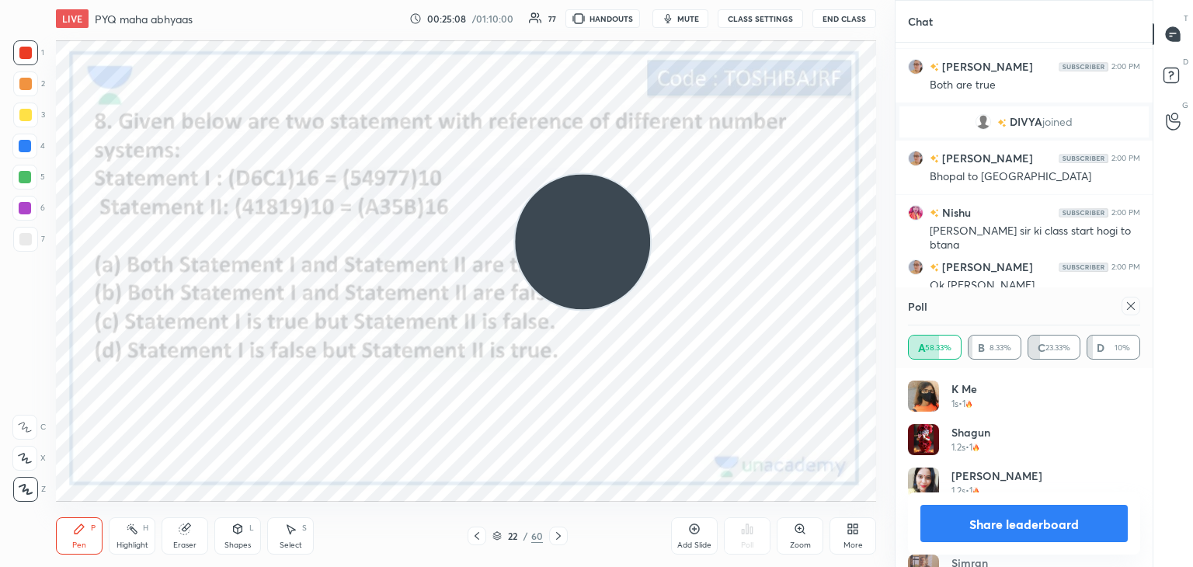
scroll to position [9687, 0]
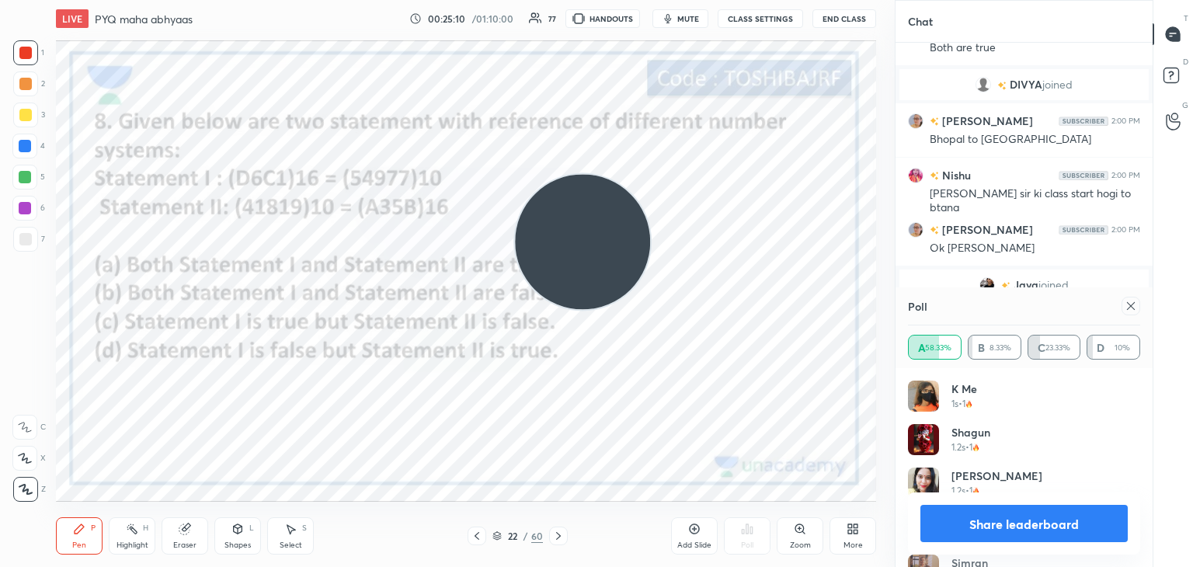
click at [1128, 314] on div at bounding box center [1130, 306] width 19 height 19
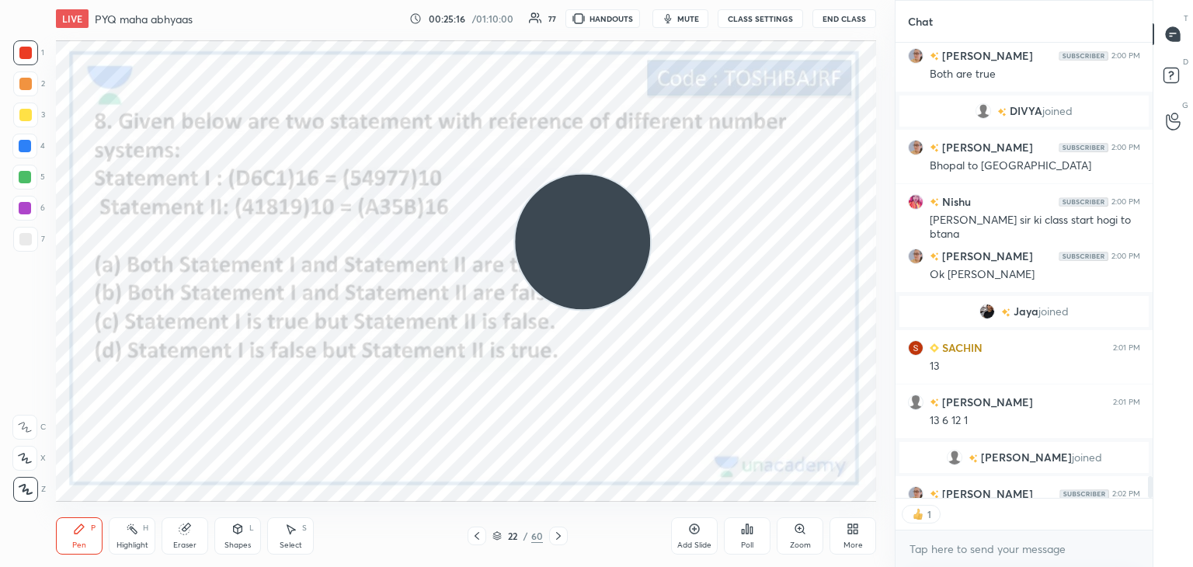
scroll to position [451, 252]
click at [621, 305] on video at bounding box center [582, 241] width 135 height 135
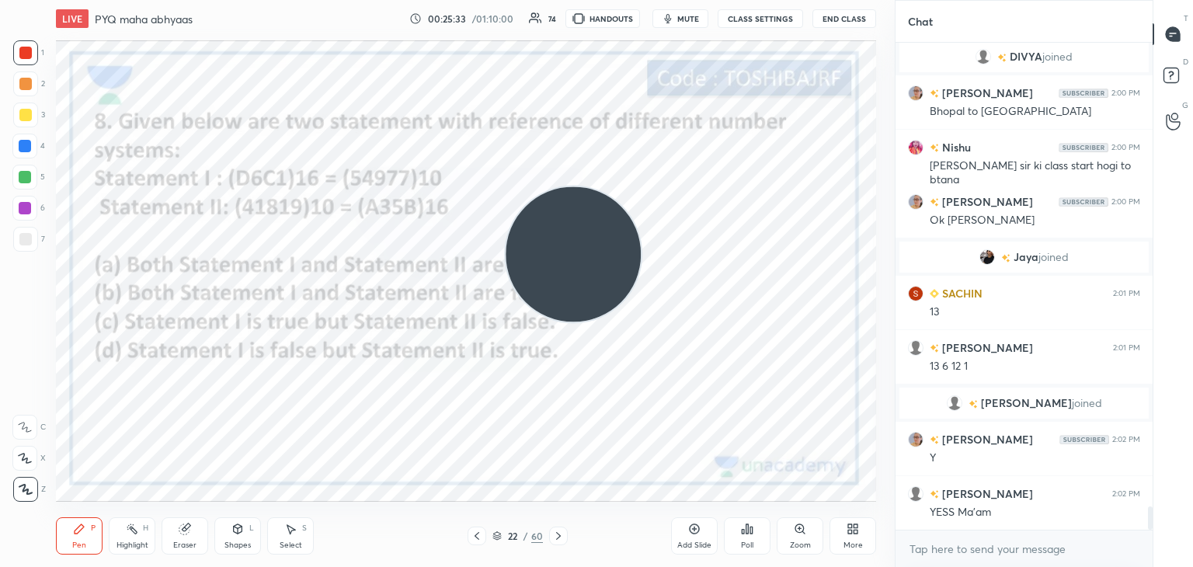
scroll to position [9670, 0]
click at [693, 536] on div "Add Slide" at bounding box center [694, 535] width 47 height 37
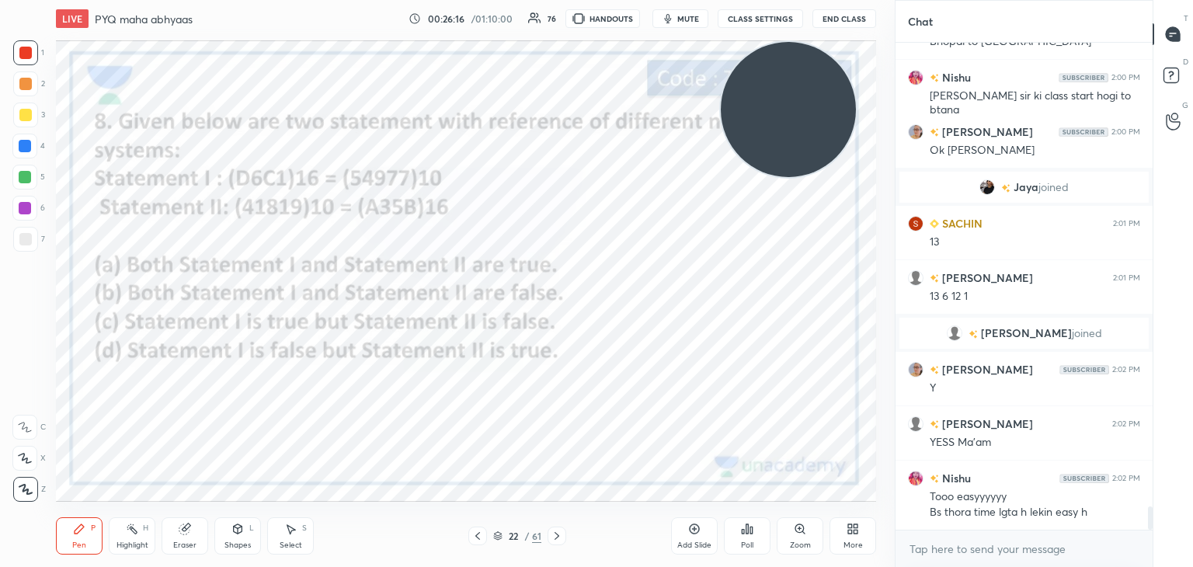
scroll to position [9777, 0]
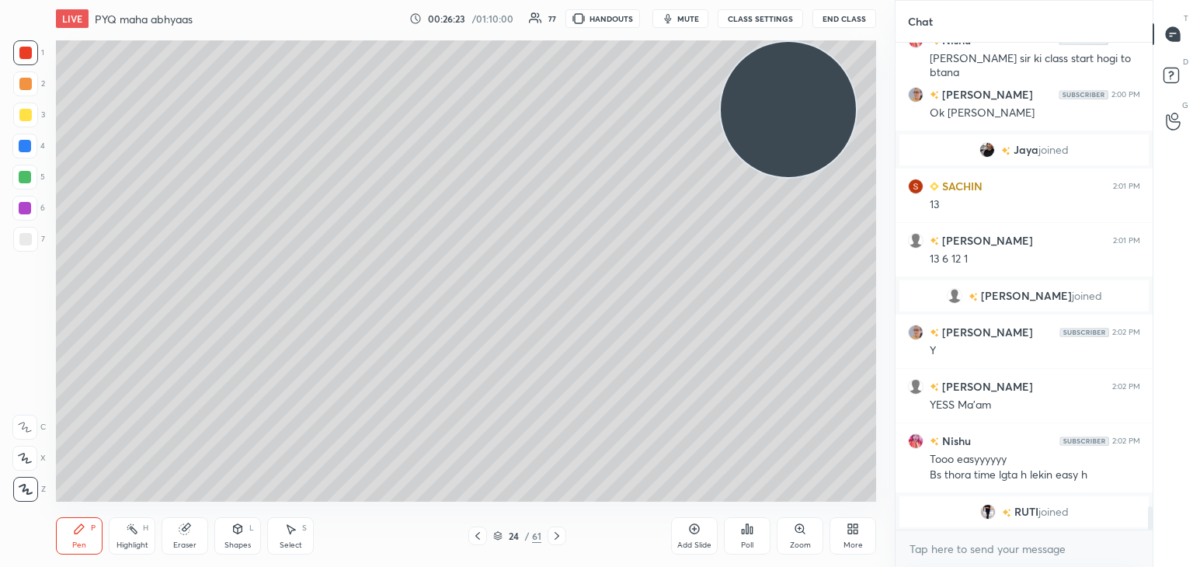
click at [30, 147] on div at bounding box center [25, 146] width 12 height 12
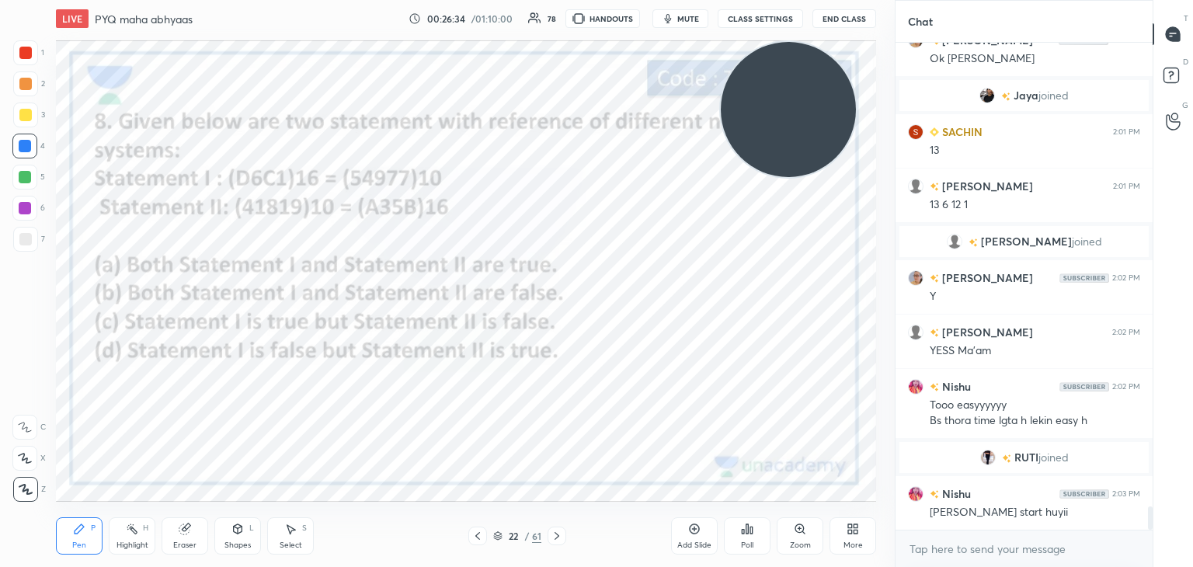
scroll to position [9811, 0]
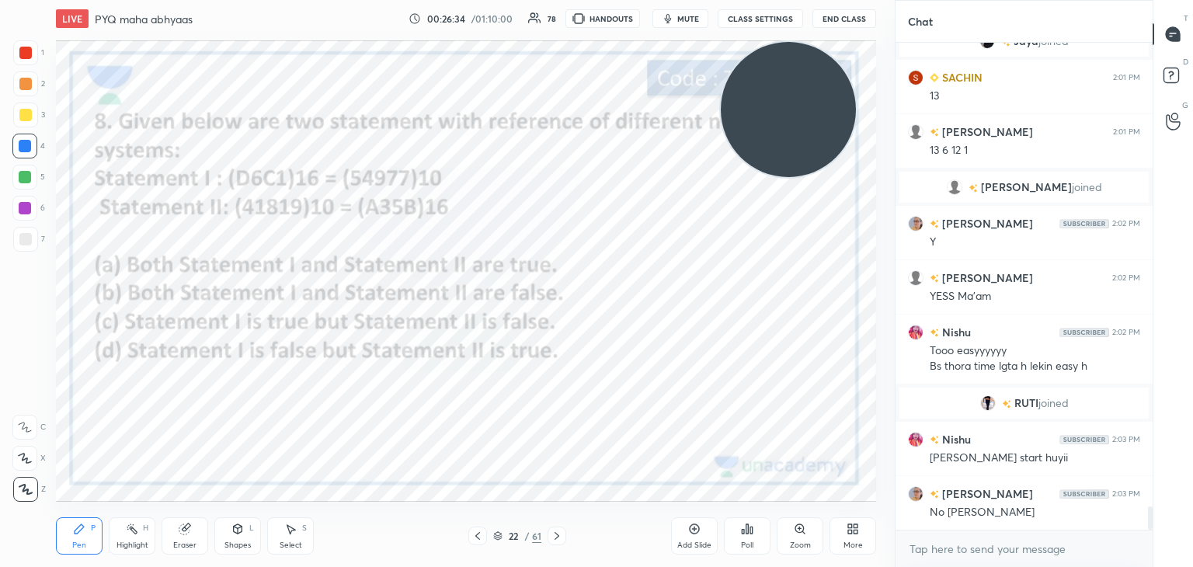
click at [194, 526] on div "Eraser" at bounding box center [185, 535] width 47 height 37
click at [23, 486] on span "Erase all" at bounding box center [24, 489] width 23 height 11
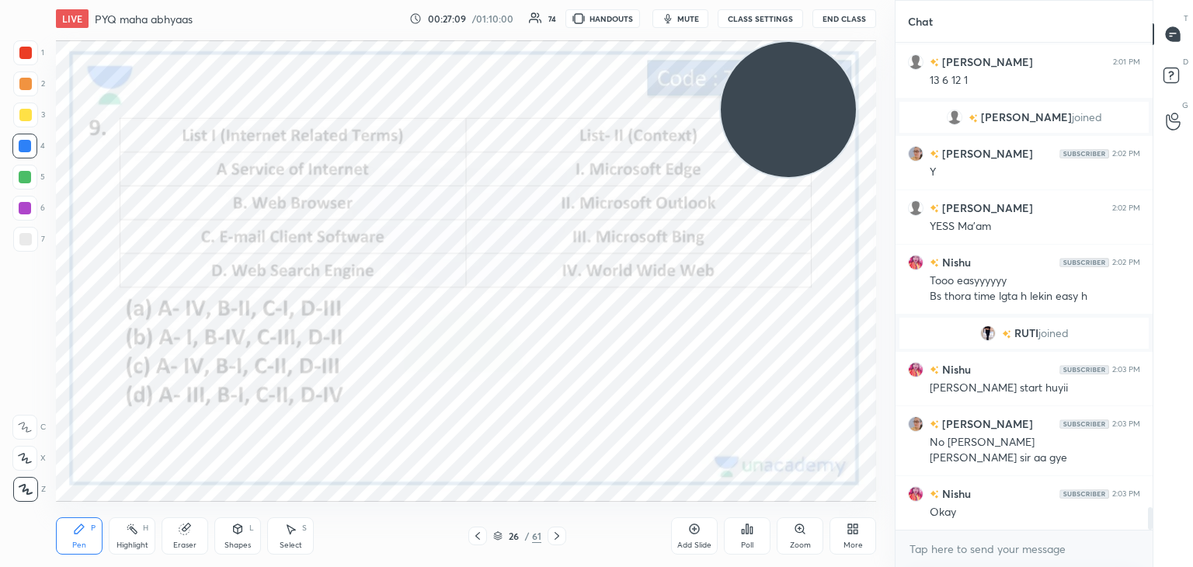
scroll to position [9897, 0]
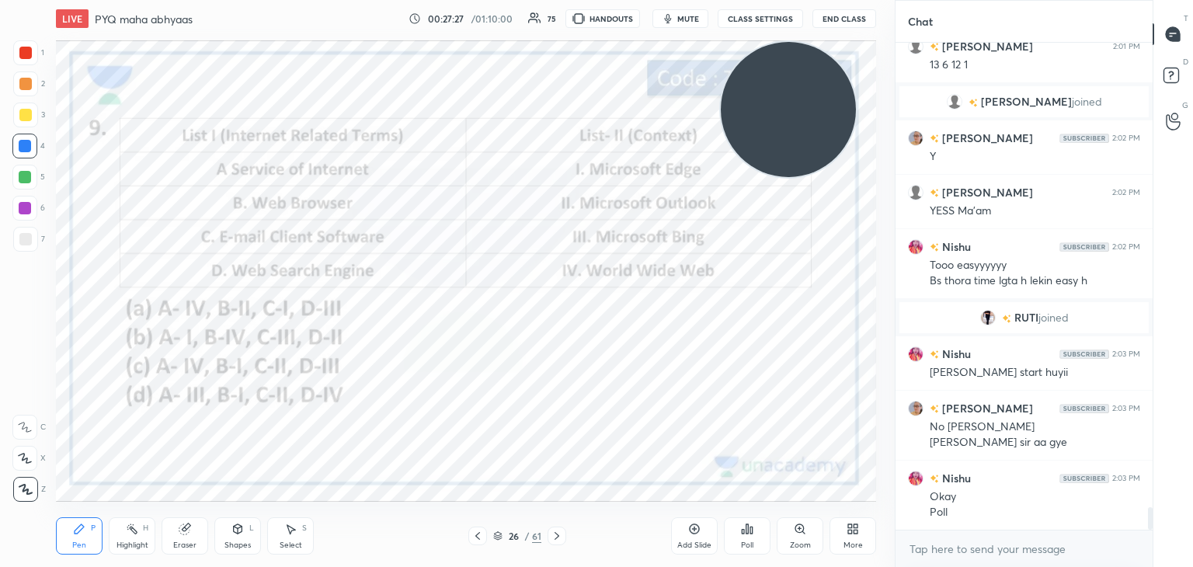
click at [745, 535] on icon at bounding box center [747, 529] width 12 height 12
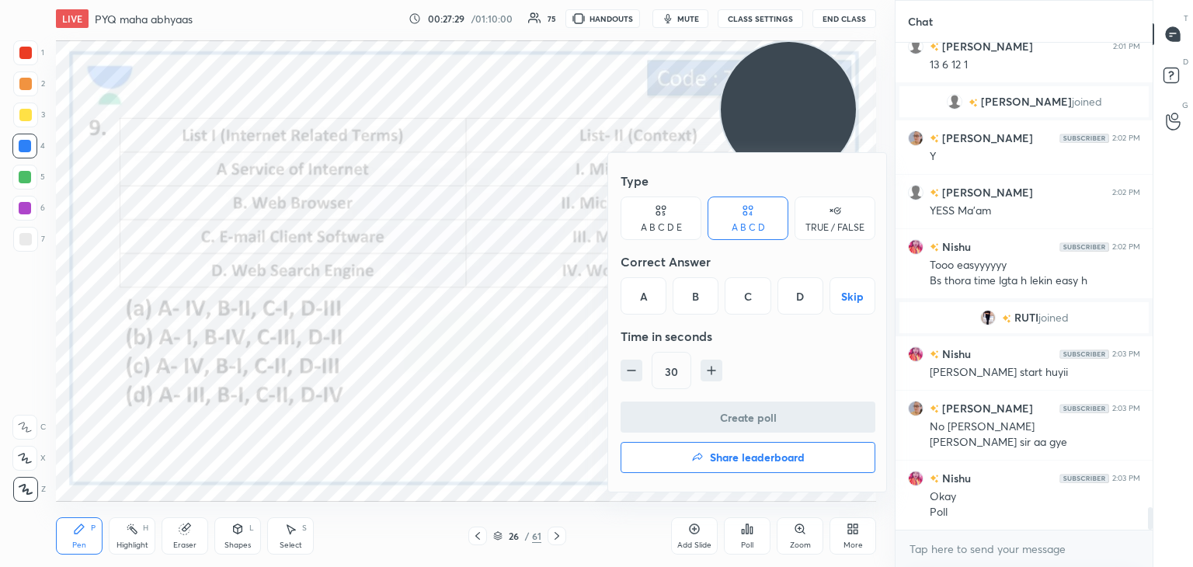
click at [758, 293] on div "C" at bounding box center [747, 295] width 46 height 37
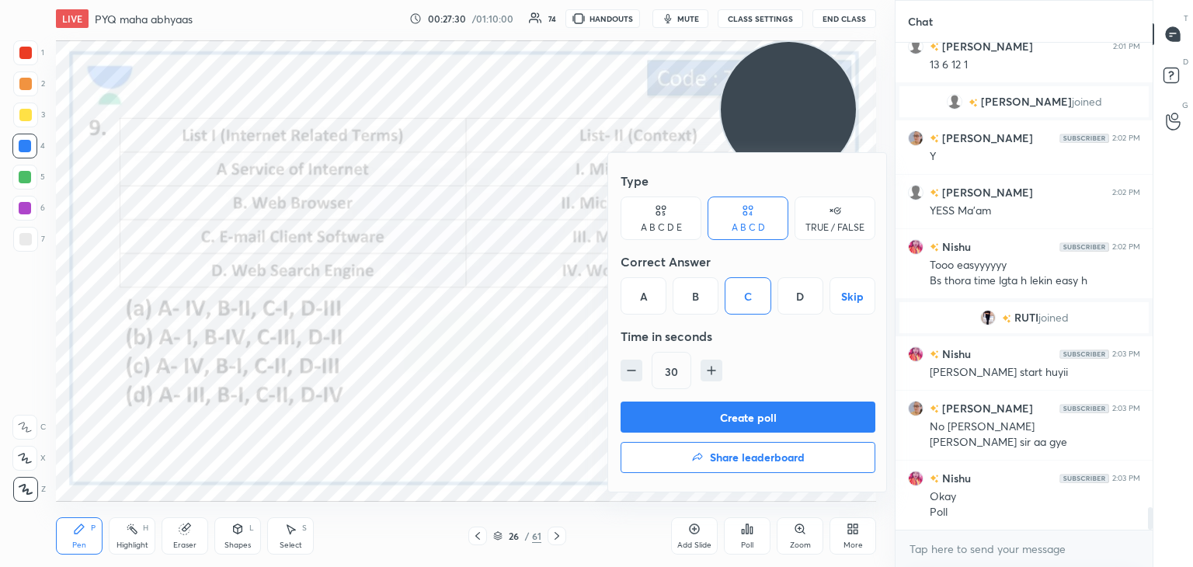
click at [730, 422] on button "Create poll" at bounding box center [747, 416] width 255 height 31
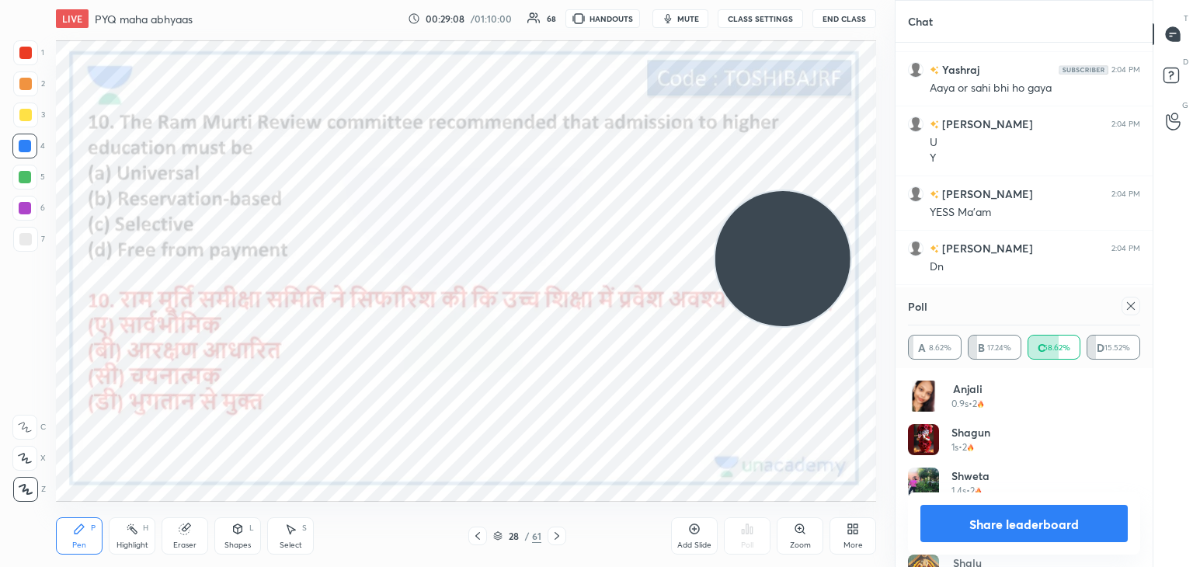
scroll to position [10383, 0]
click at [1115, 300] on div at bounding box center [1127, 306] width 25 height 19
click at [1127, 305] on icon at bounding box center [1130, 306] width 12 height 12
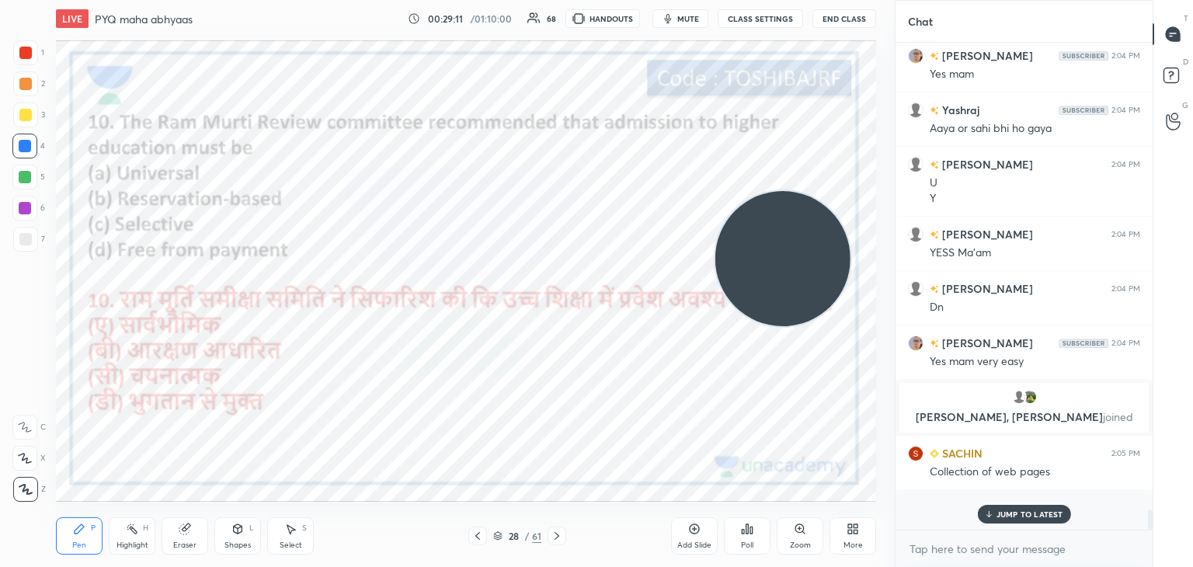
scroll to position [478, 252]
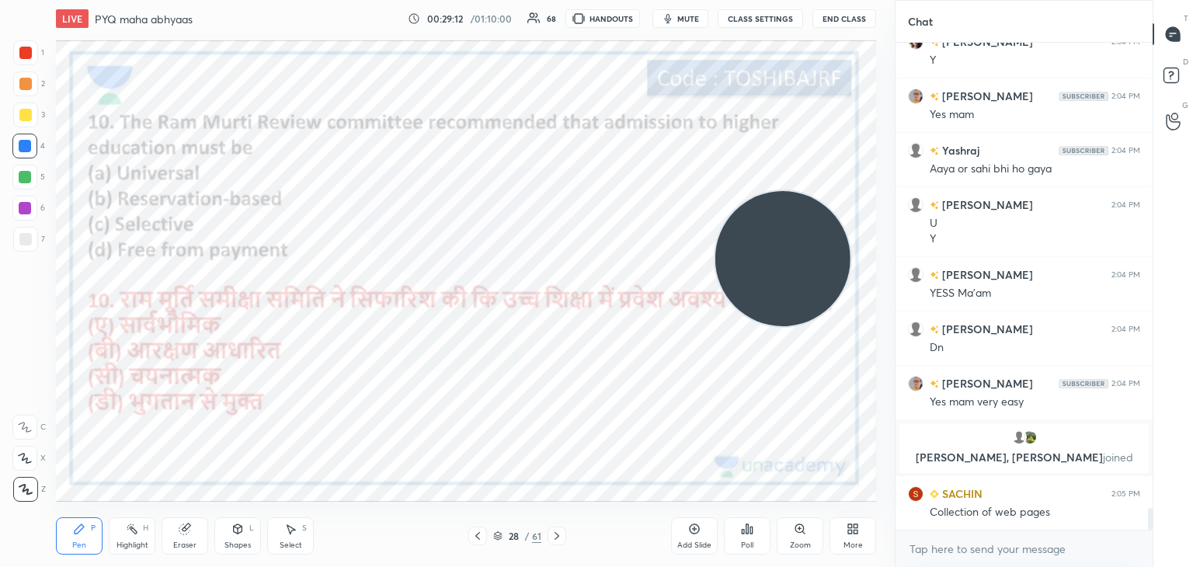
click at [739, 526] on div "Poll" at bounding box center [747, 535] width 47 height 37
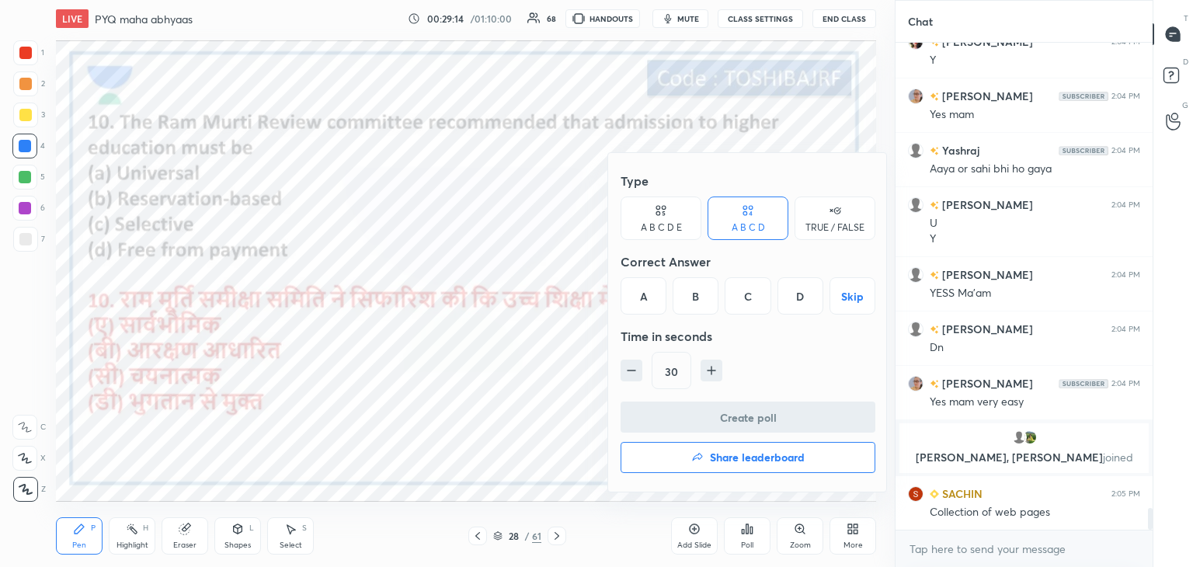
click at [757, 292] on div "C" at bounding box center [747, 295] width 46 height 37
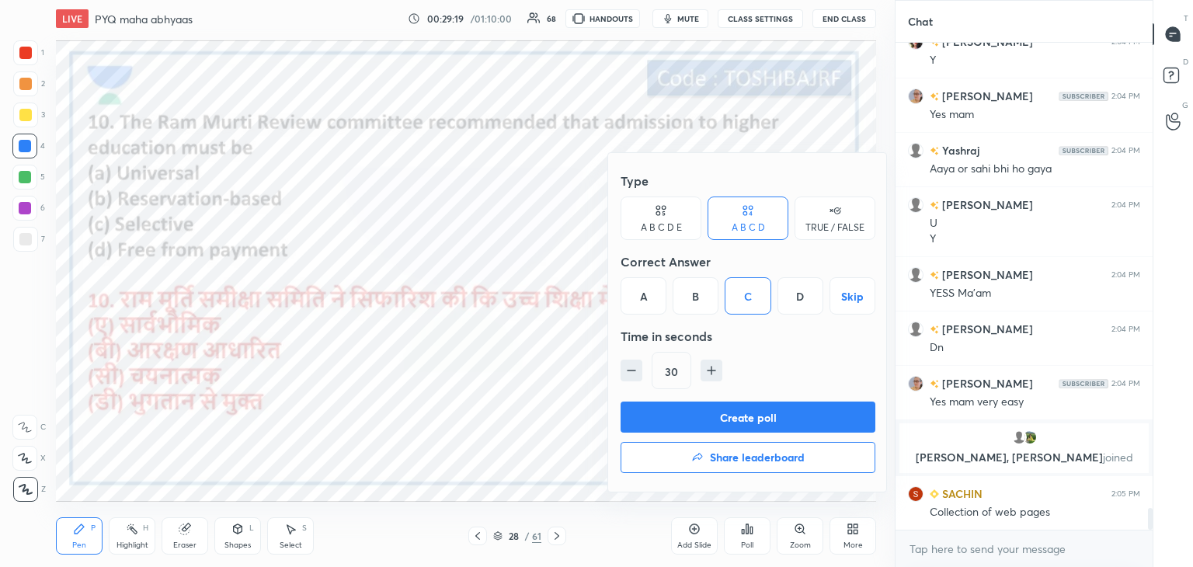
click at [721, 414] on button "Create poll" at bounding box center [747, 416] width 255 height 31
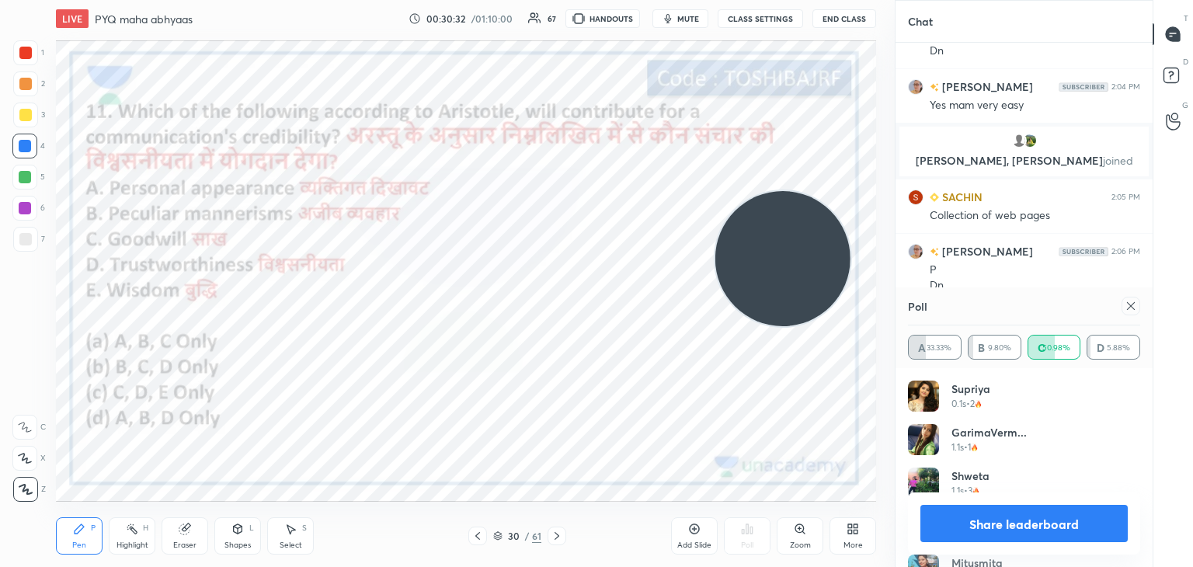
scroll to position [10624, 0]
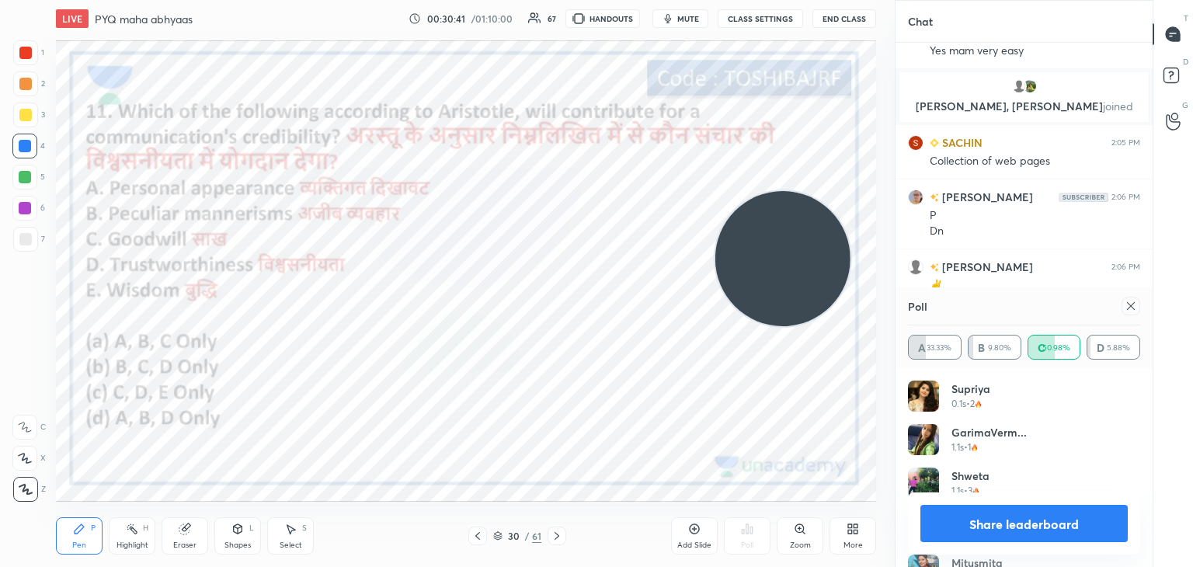
click at [1114, 304] on div "Poll" at bounding box center [1024, 305] width 232 height 37
click at [1126, 304] on icon at bounding box center [1130, 306] width 12 height 12
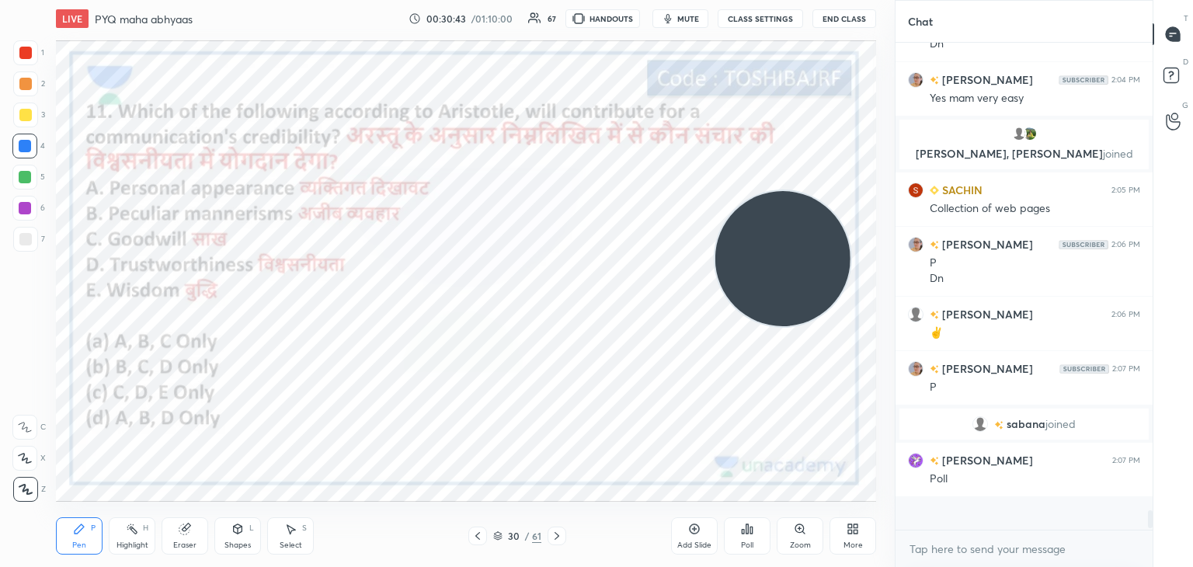
scroll to position [469, 252]
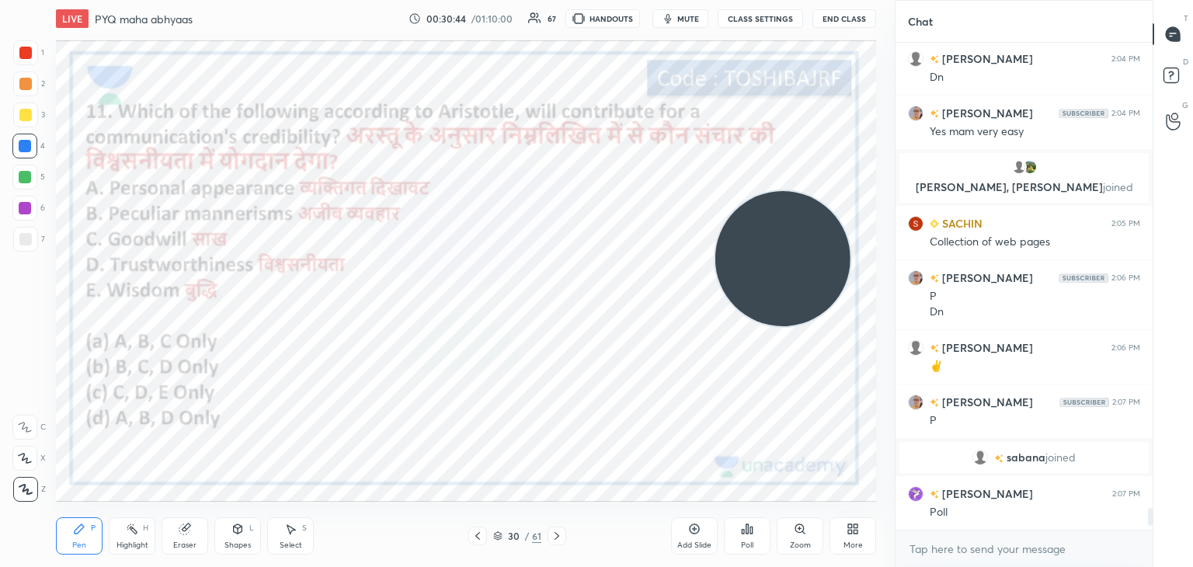
click at [748, 533] on icon at bounding box center [747, 528] width 2 height 9
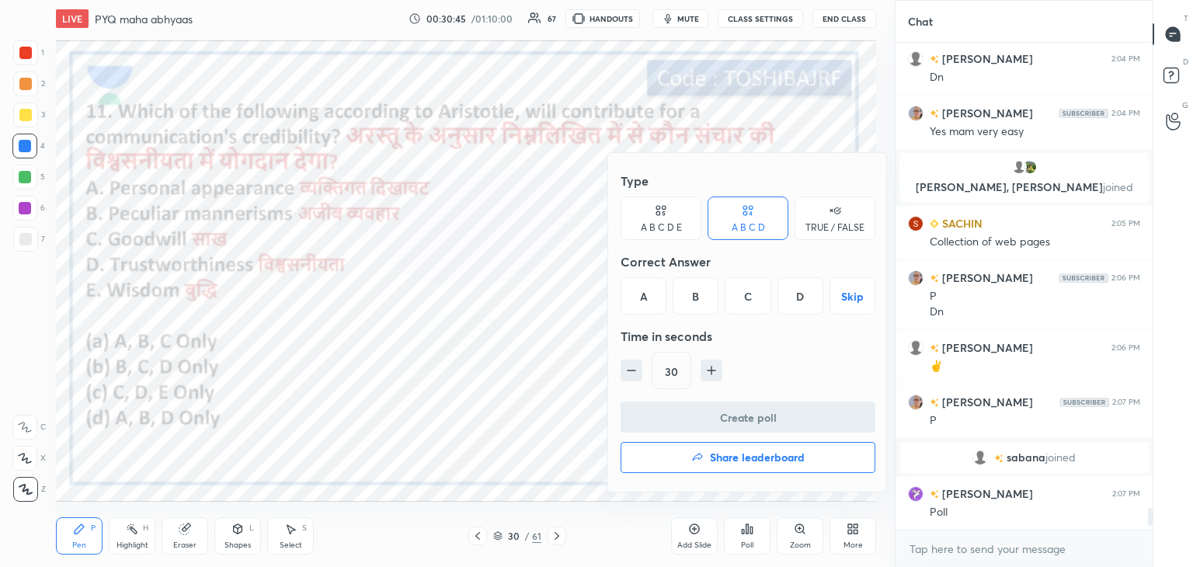
click at [745, 303] on div "C" at bounding box center [747, 295] width 46 height 37
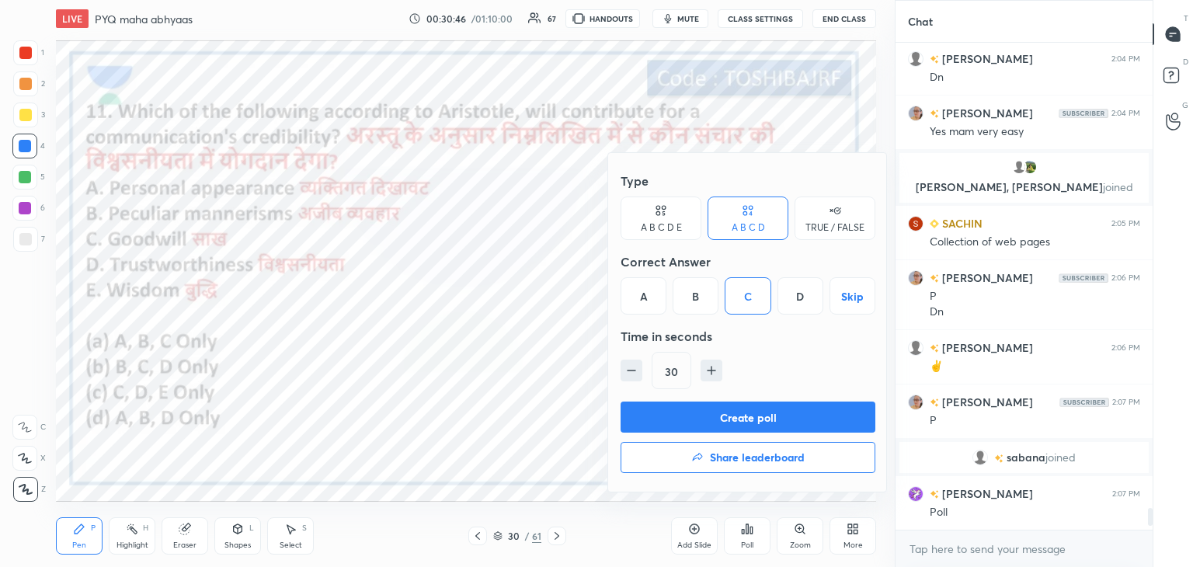
click at [723, 422] on button "Create poll" at bounding box center [747, 416] width 255 height 31
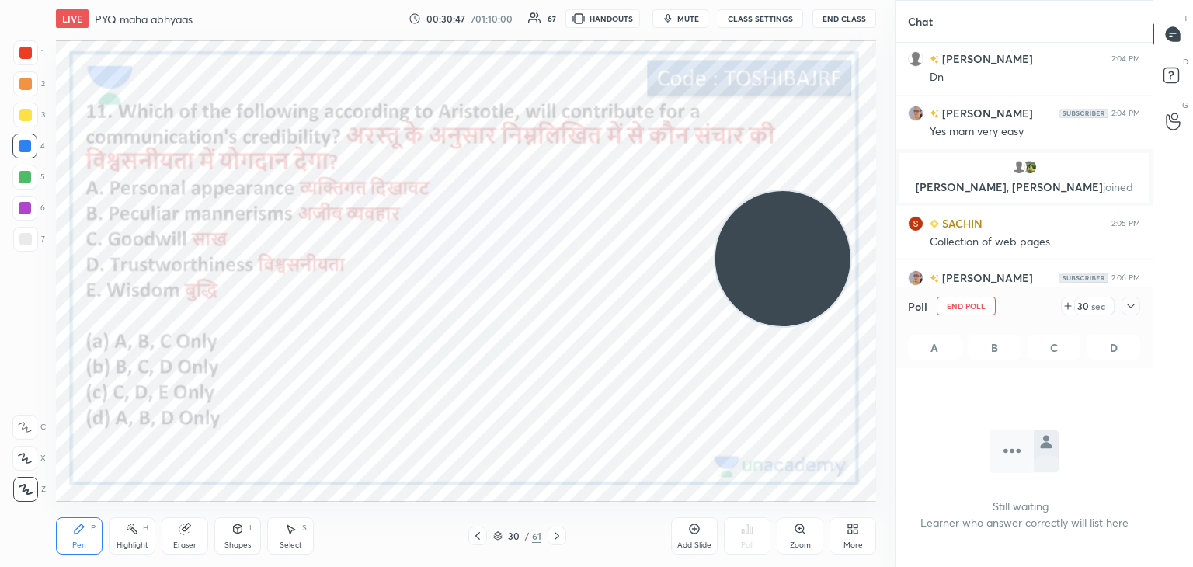
scroll to position [5, 5]
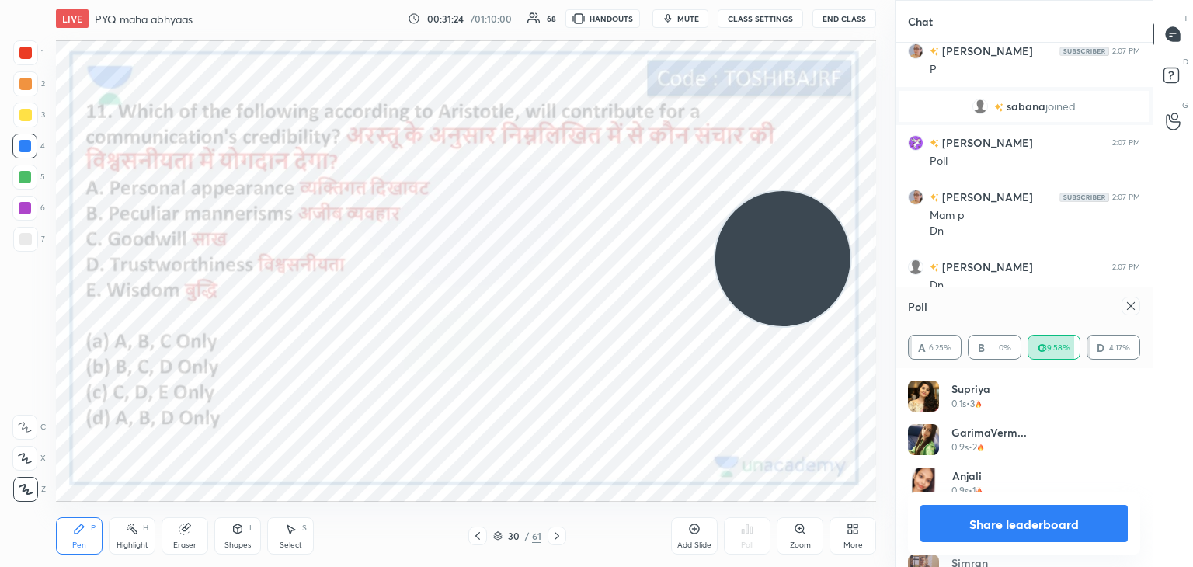
click at [1127, 312] on div at bounding box center [1130, 306] width 19 height 19
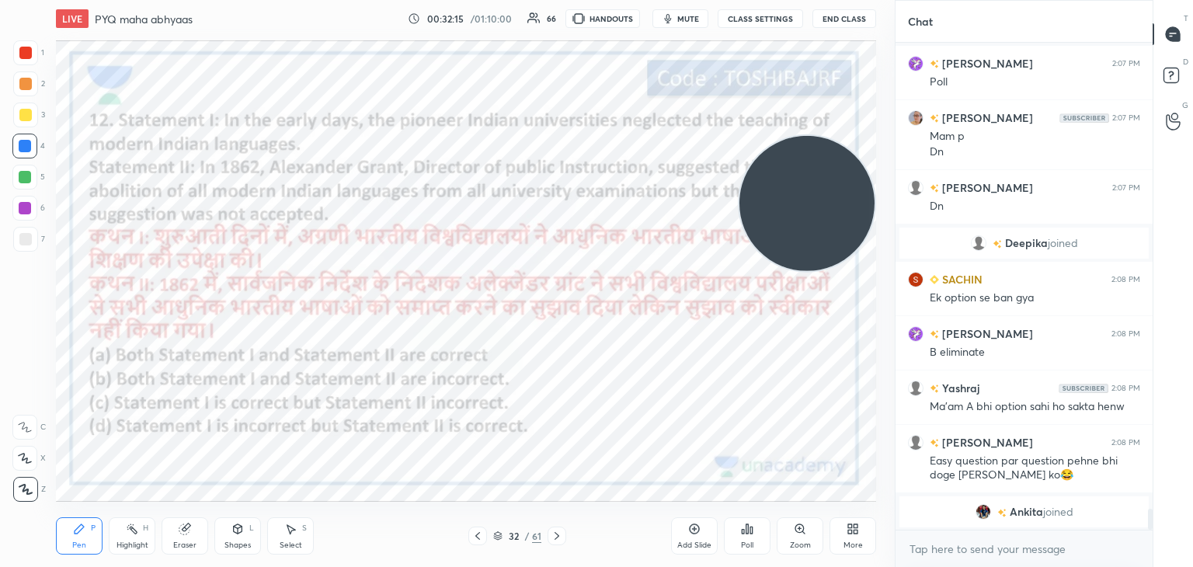
click at [742, 534] on icon at bounding box center [747, 529] width 12 height 12
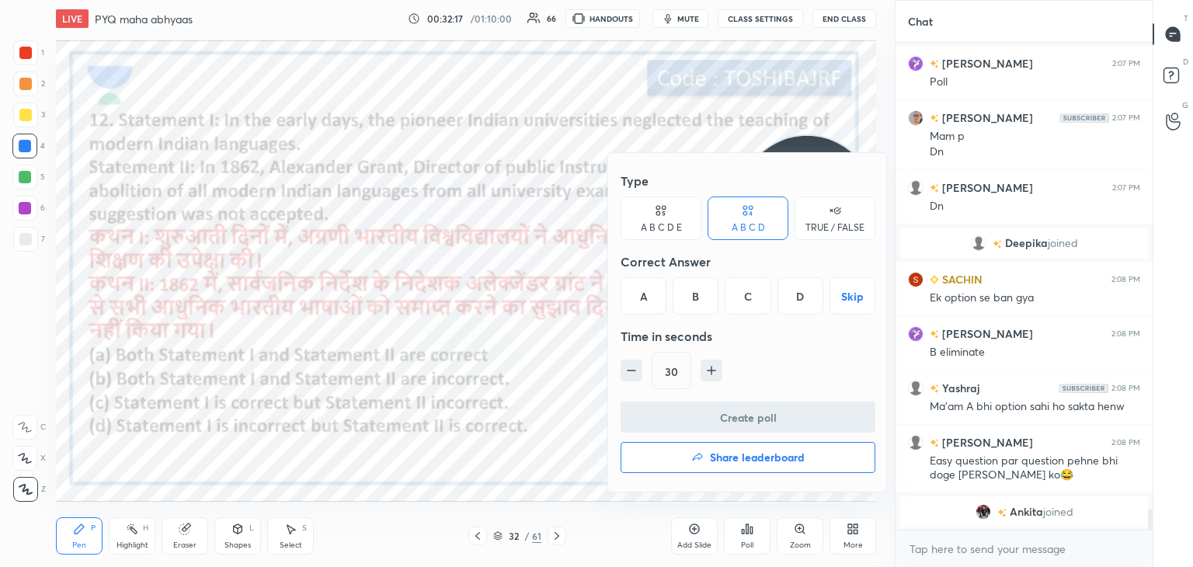
click at [762, 300] on div "C" at bounding box center [747, 295] width 46 height 37
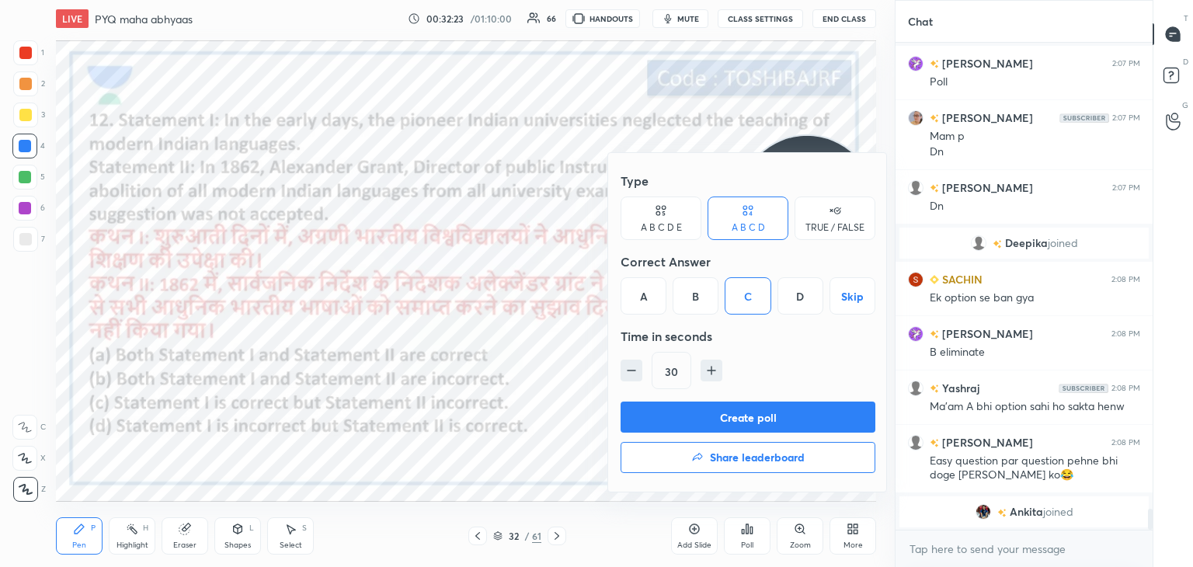
click at [752, 408] on button "Create poll" at bounding box center [747, 416] width 255 height 31
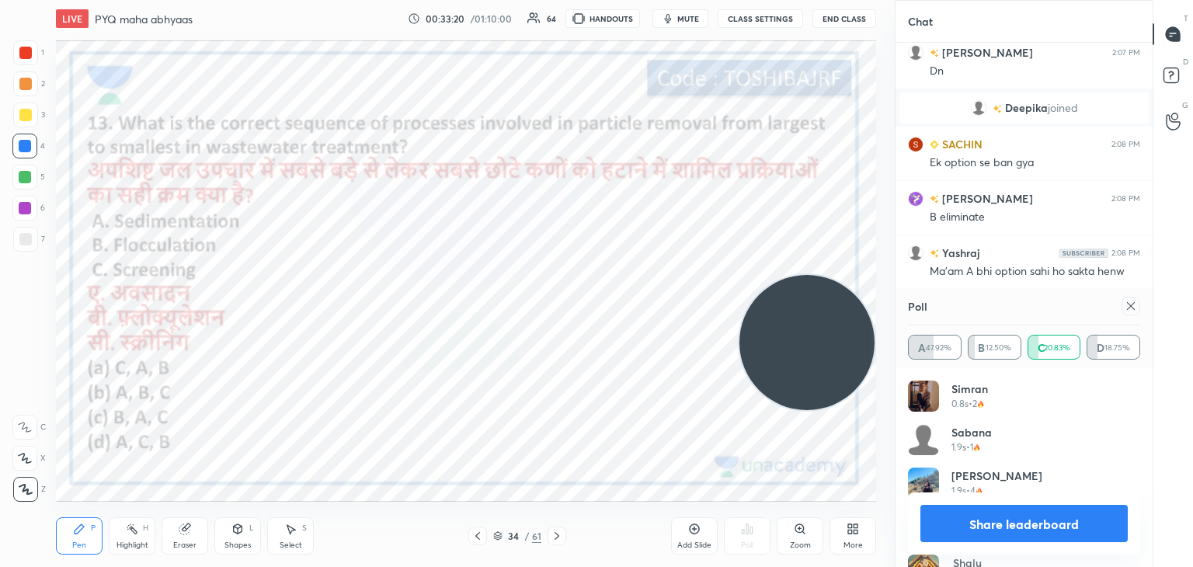
scroll to position [10978, 0]
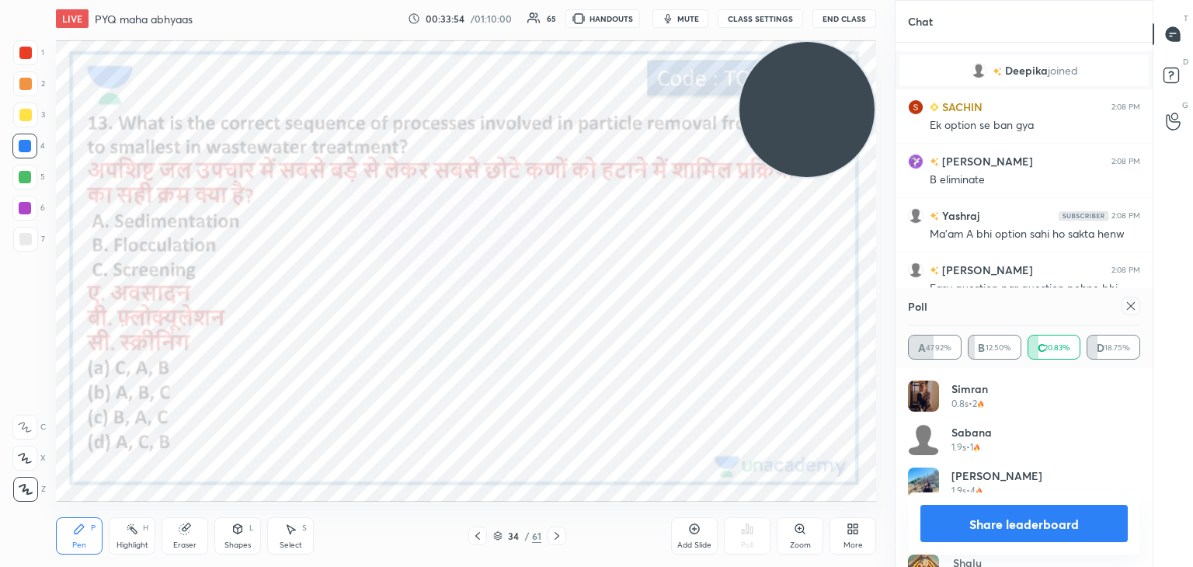
click at [1133, 311] on icon at bounding box center [1130, 306] width 12 height 12
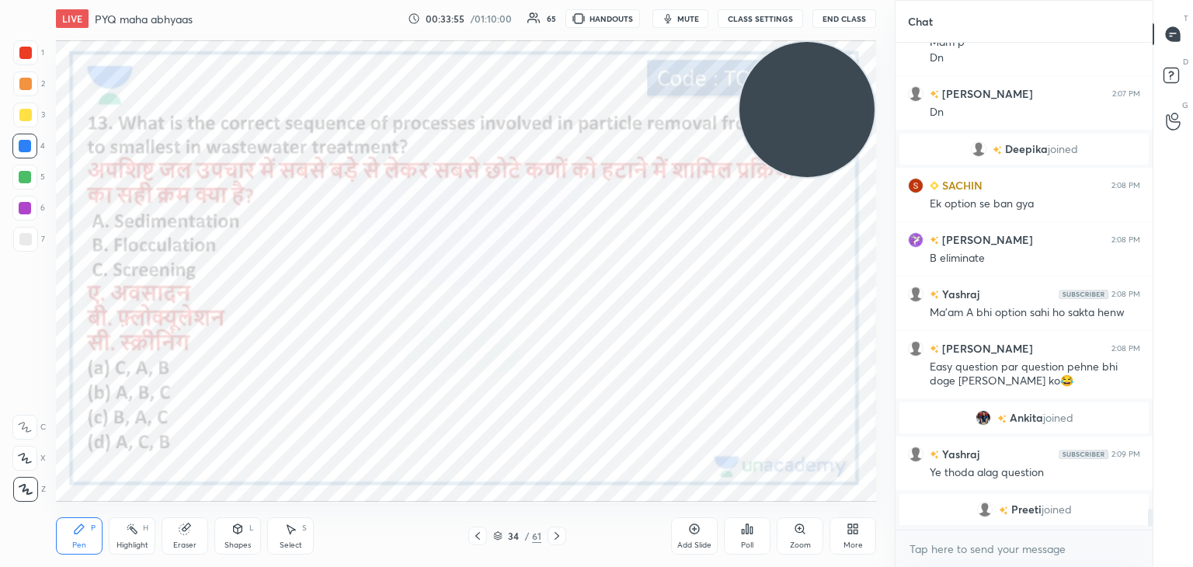
scroll to position [10897, 0]
click at [747, 526] on icon at bounding box center [747, 528] width 2 height 9
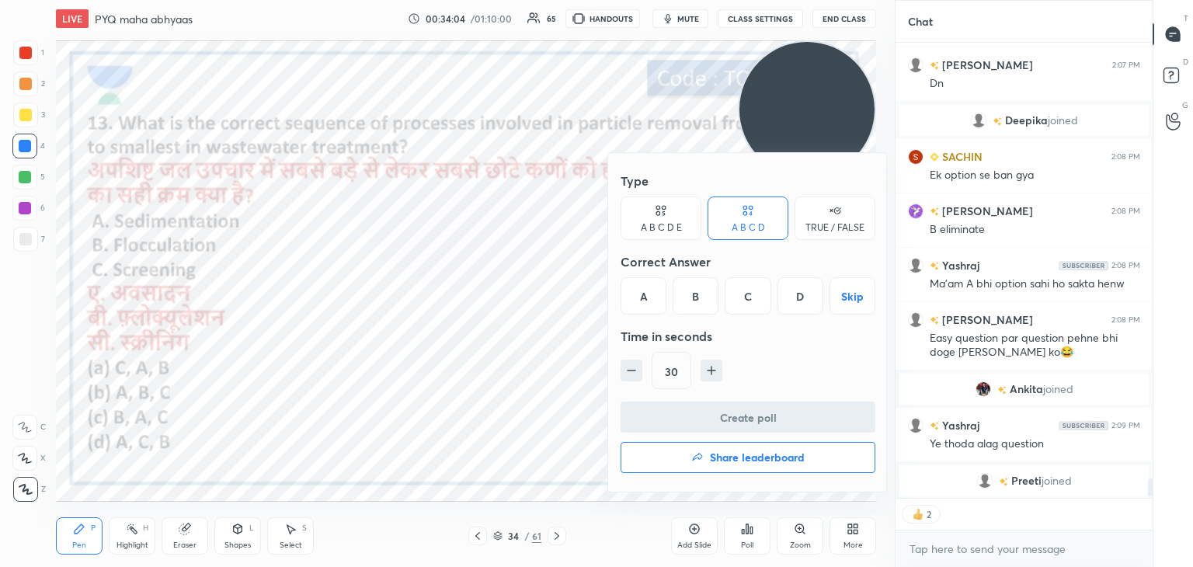
scroll to position [10951, 0]
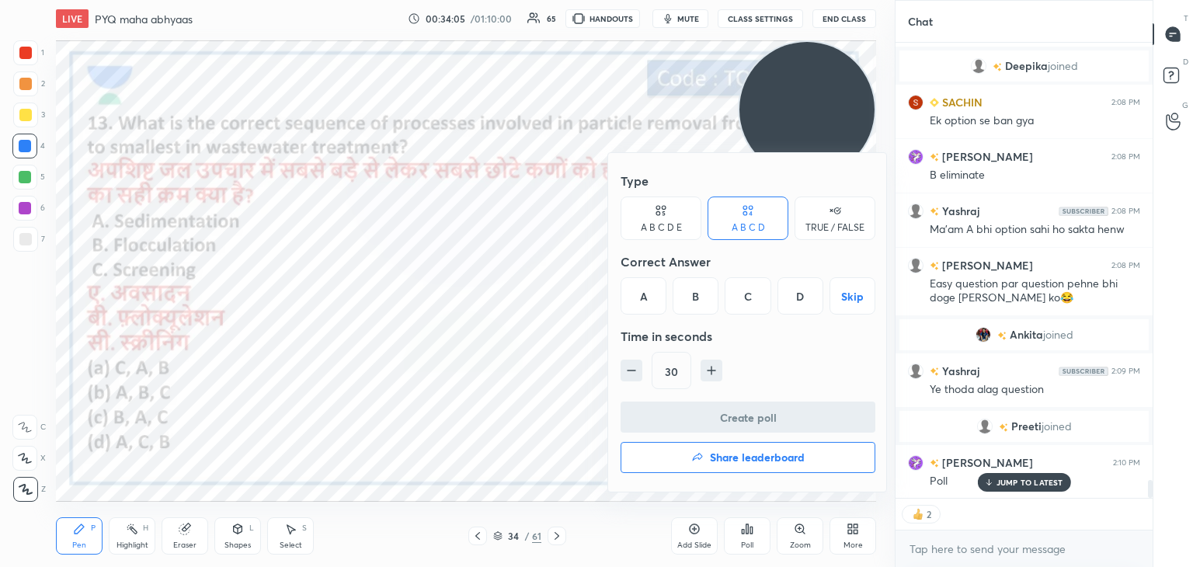
click at [636, 287] on div "A" at bounding box center [643, 295] width 46 height 37
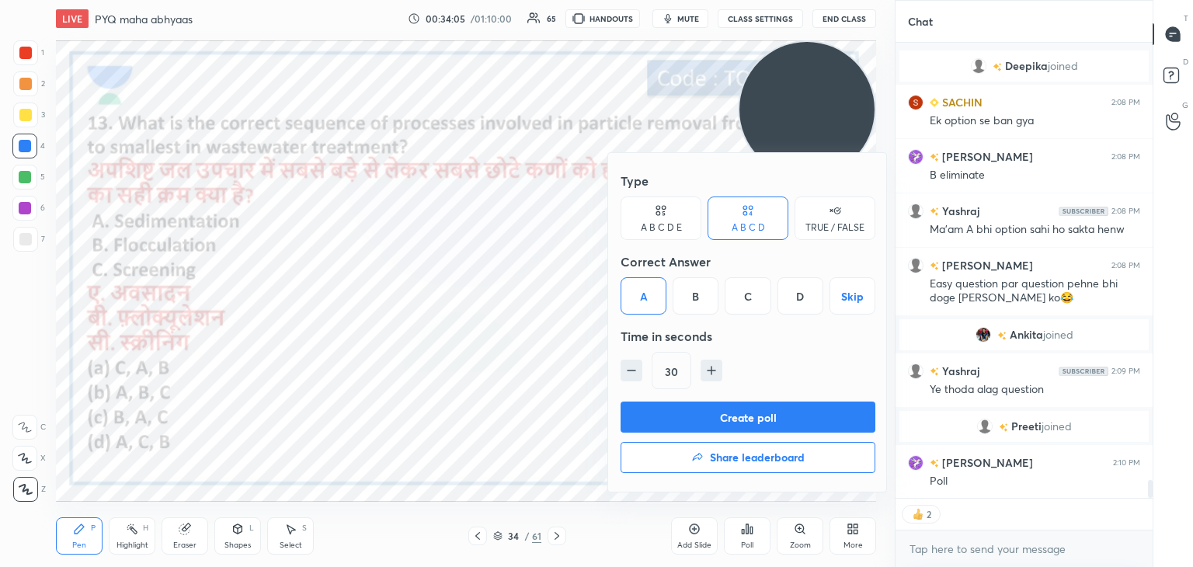
scroll to position [11006, 0]
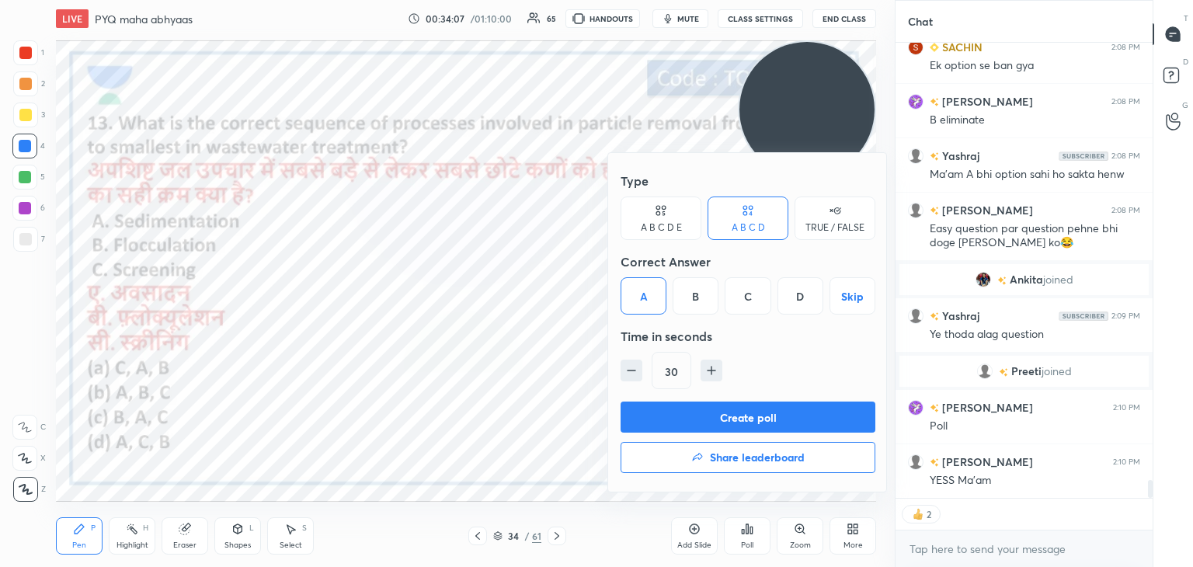
click at [676, 411] on button "Create poll" at bounding box center [747, 416] width 255 height 31
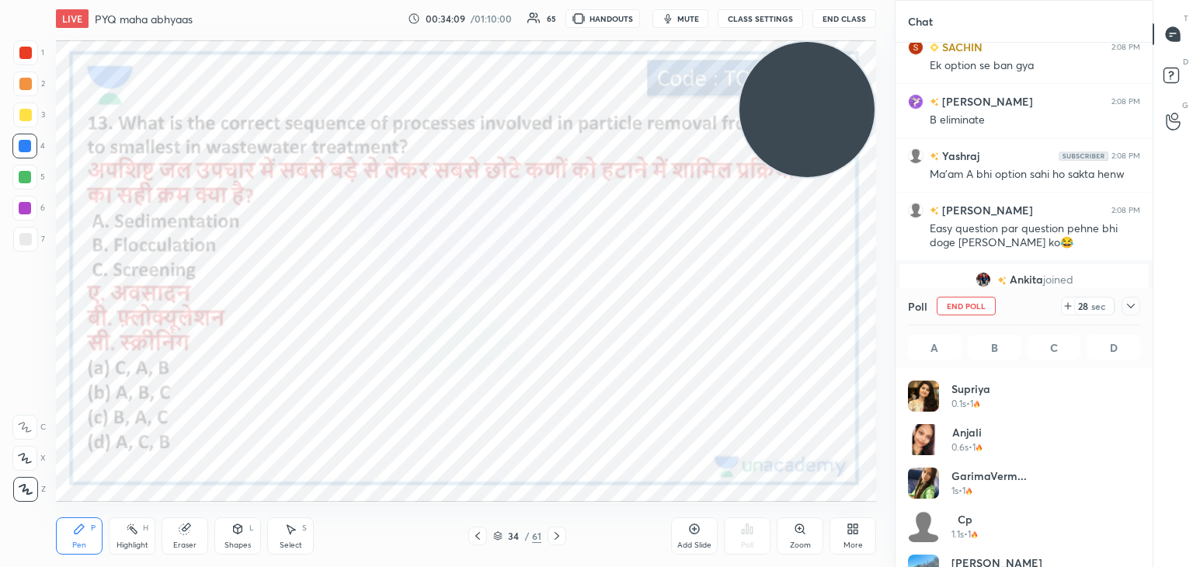
scroll to position [182, 228]
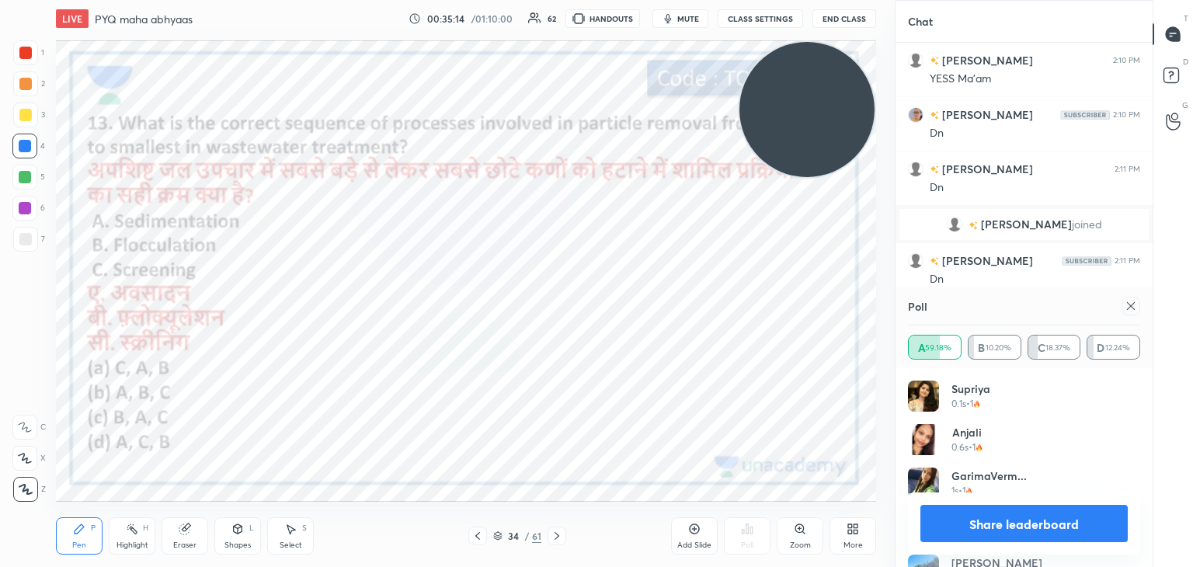
click at [1126, 305] on icon at bounding box center [1130, 306] width 12 height 12
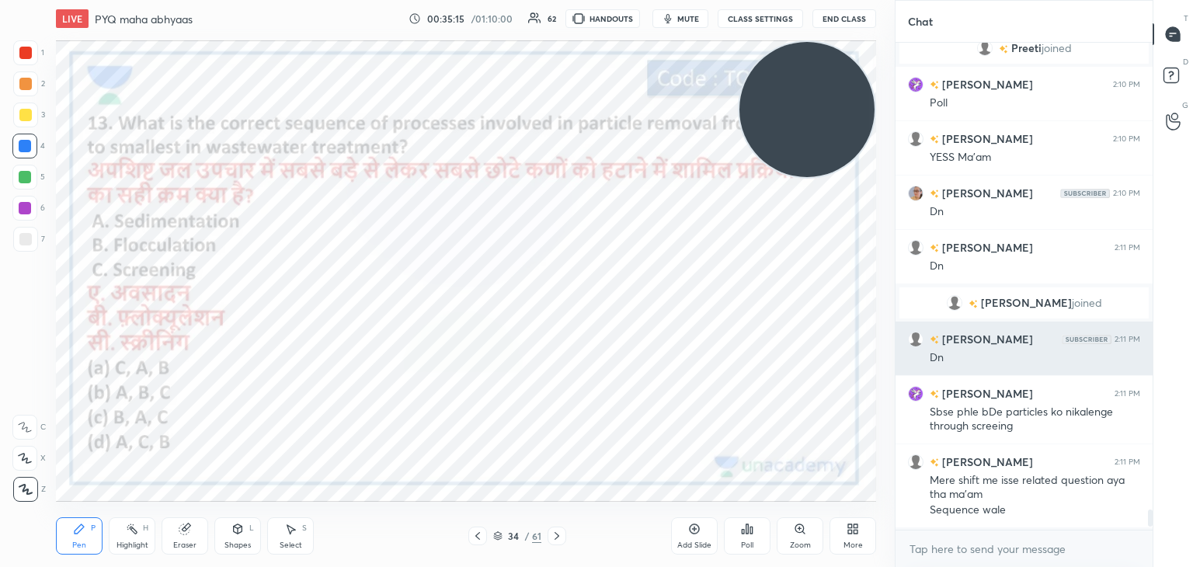
scroll to position [482, 252]
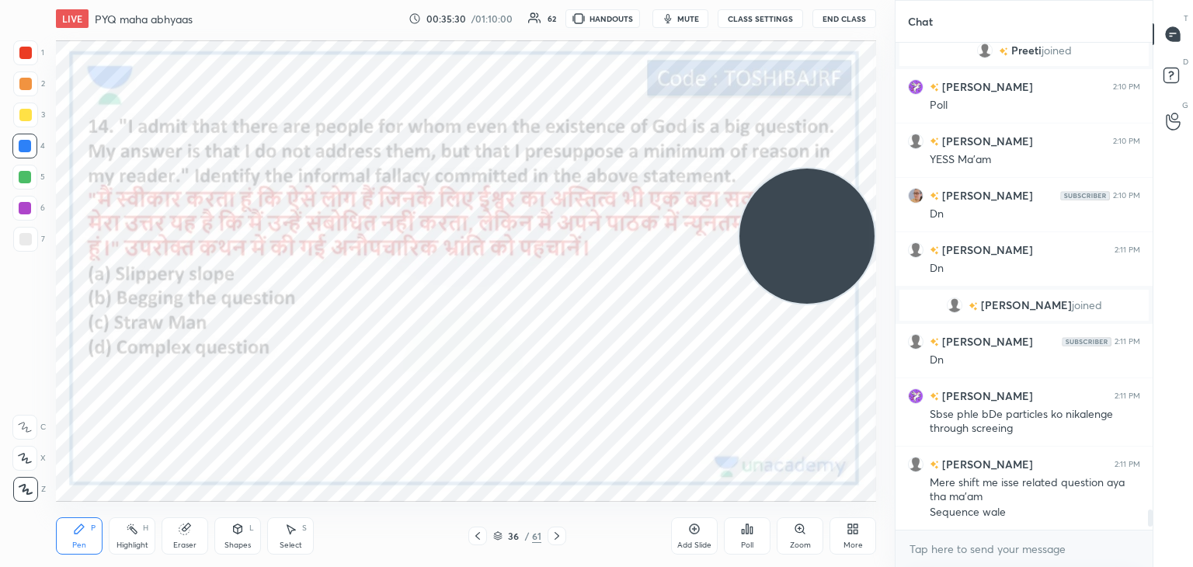
drag, startPoint x: 779, startPoint y: 151, endPoint x: 780, endPoint y: 280, distance: 128.9
click at [780, 280] on video at bounding box center [806, 235] width 135 height 135
click at [748, 534] on icon at bounding box center [747, 529] width 12 height 12
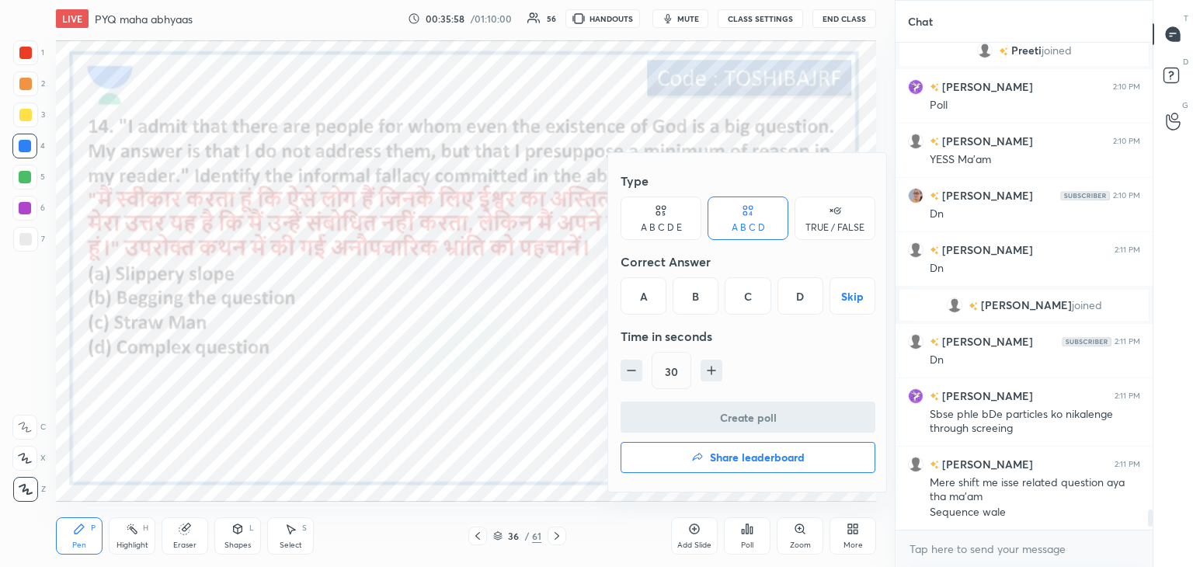
click at [745, 307] on div "C" at bounding box center [747, 295] width 46 height 37
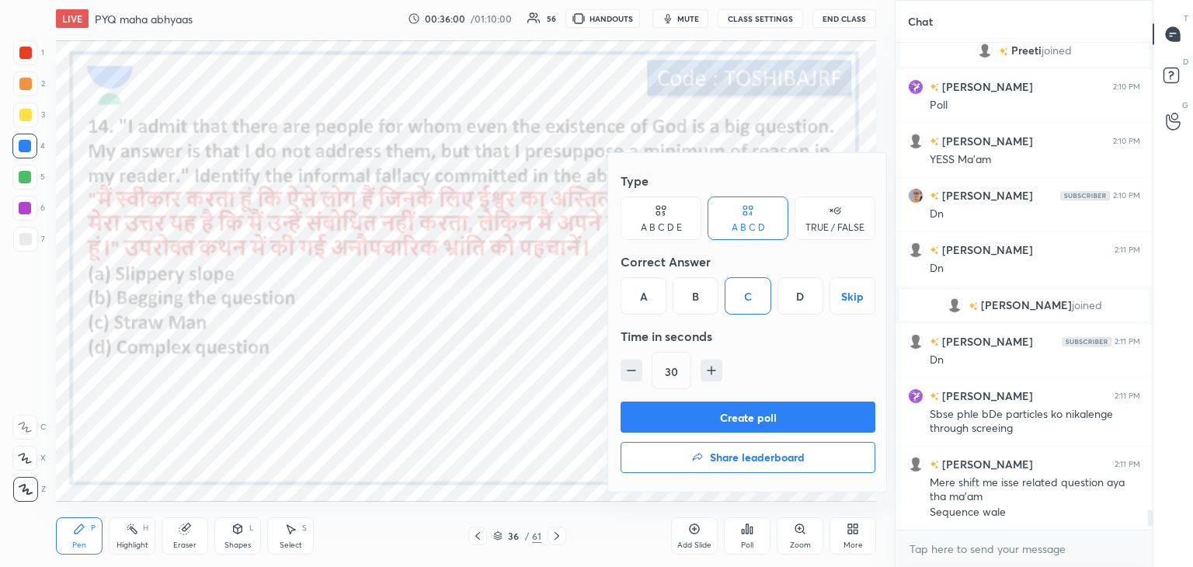
click at [727, 411] on button "Create poll" at bounding box center [747, 416] width 255 height 31
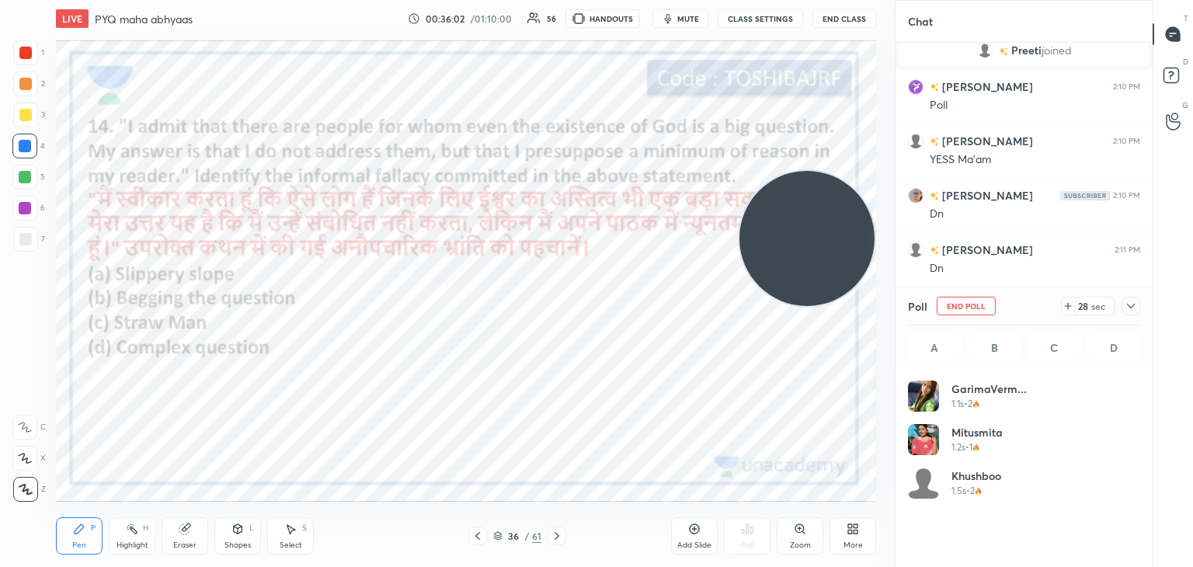
scroll to position [182, 228]
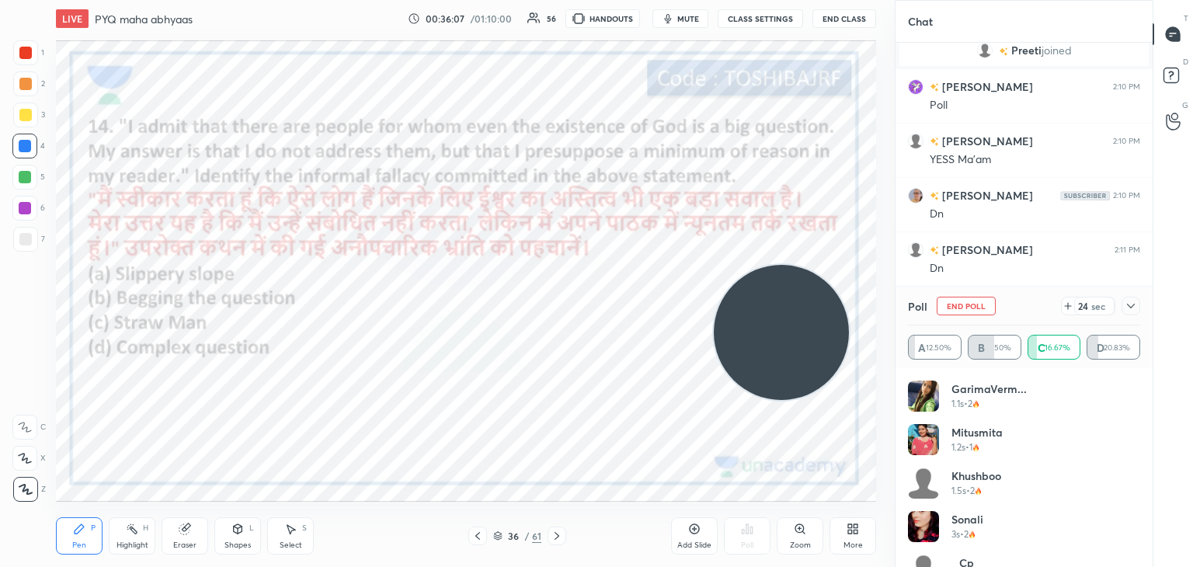
drag, startPoint x: 767, startPoint y: 291, endPoint x: 751, endPoint y: 332, distance: 44.3
click at [751, 332] on video at bounding box center [781, 332] width 135 height 135
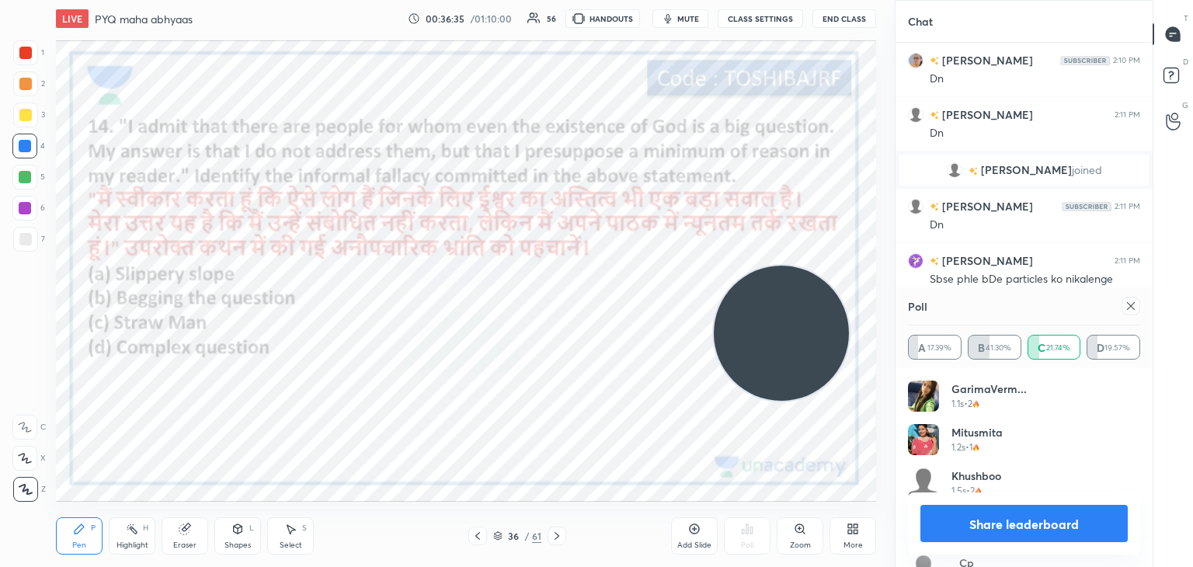
scroll to position [11352, 0]
click at [1131, 298] on div at bounding box center [1130, 306] width 19 height 19
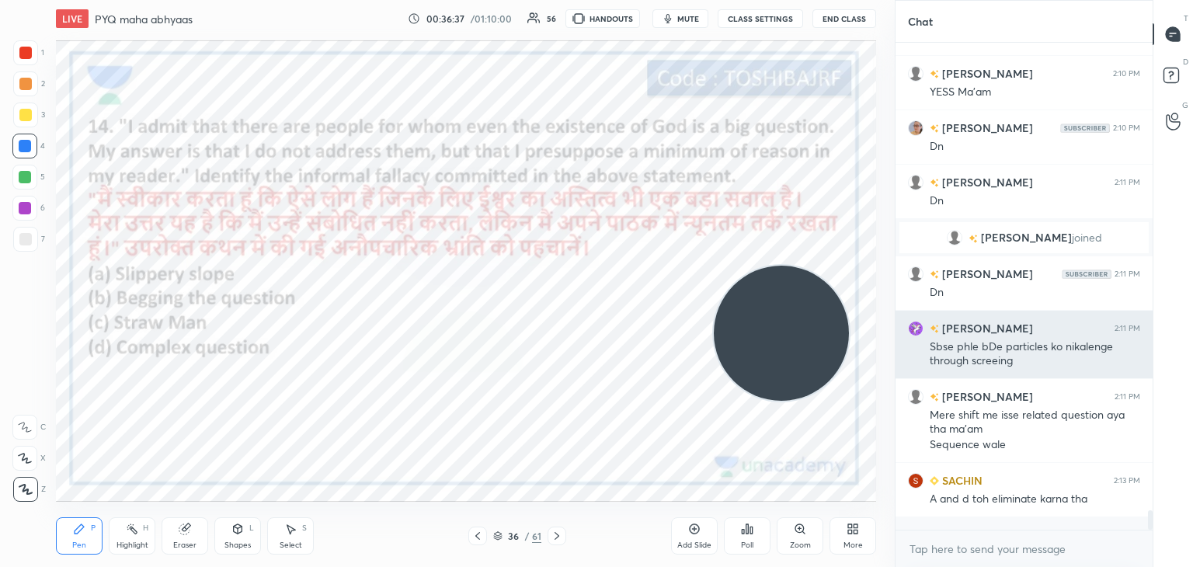
scroll to position [345, 252]
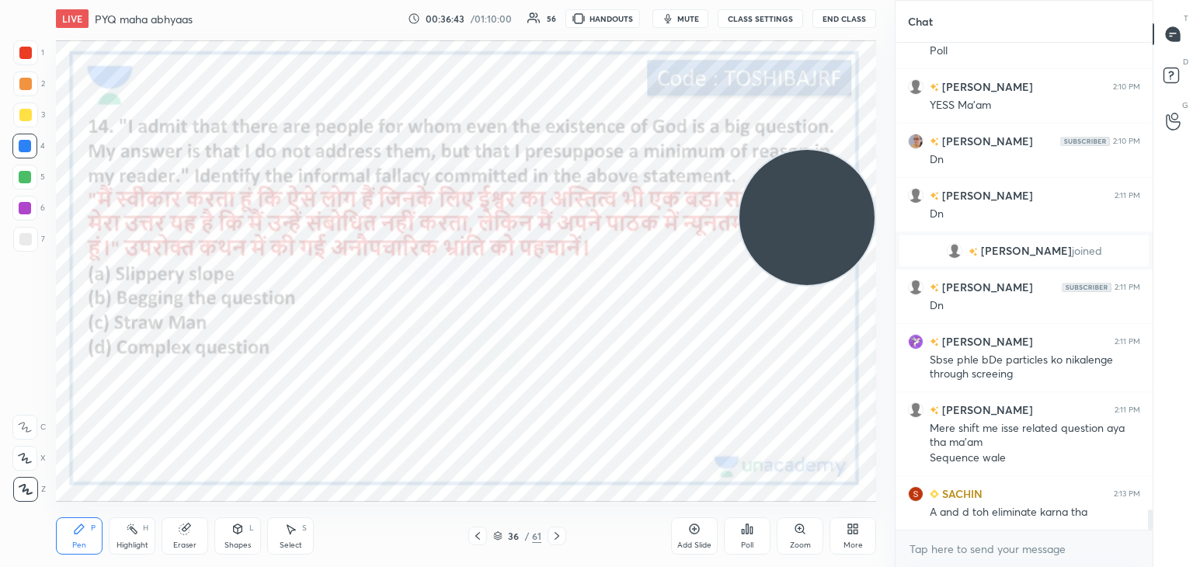
drag, startPoint x: 829, startPoint y: 363, endPoint x: 864, endPoint y: 244, distance: 123.8
click at [864, 244] on video at bounding box center [806, 217] width 135 height 135
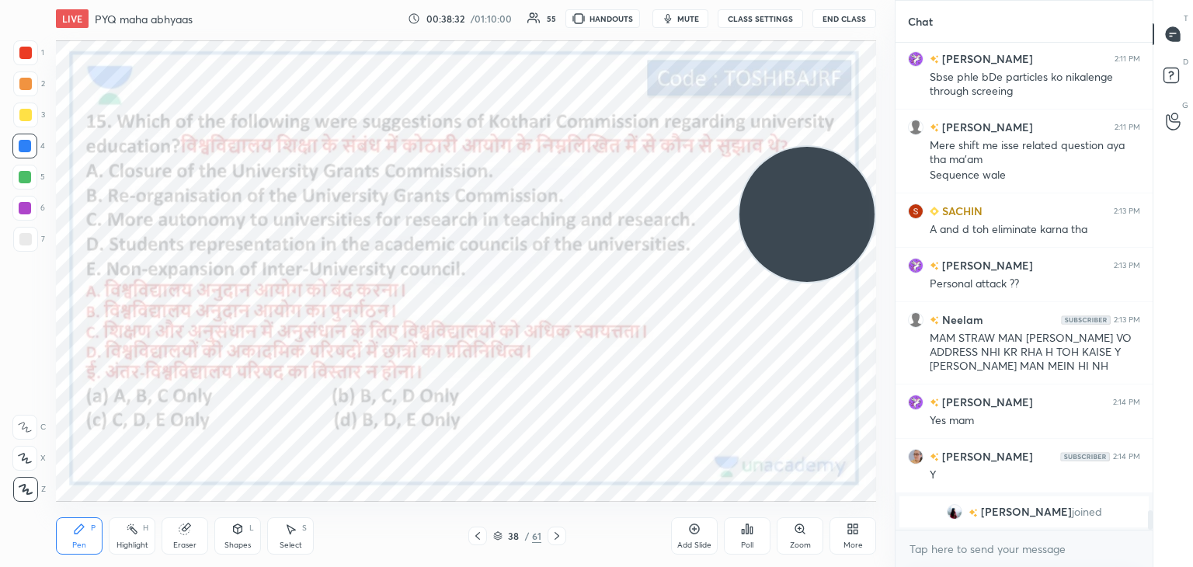
scroll to position [11573, 0]
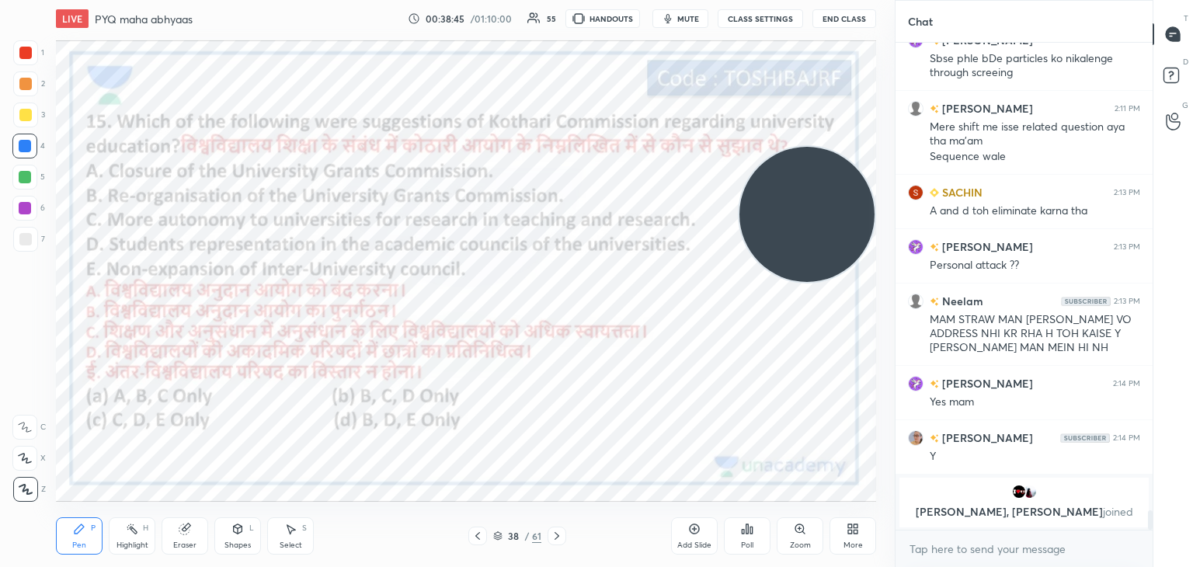
click at [744, 528] on icon at bounding box center [747, 529] width 12 height 12
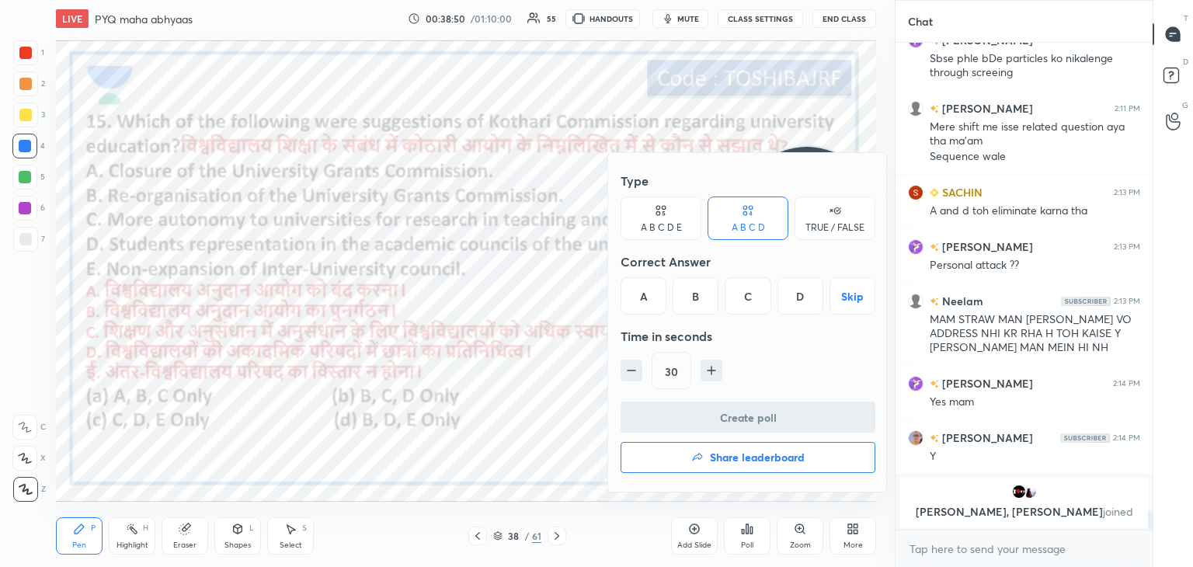
click at [687, 290] on div "B" at bounding box center [695, 295] width 46 height 37
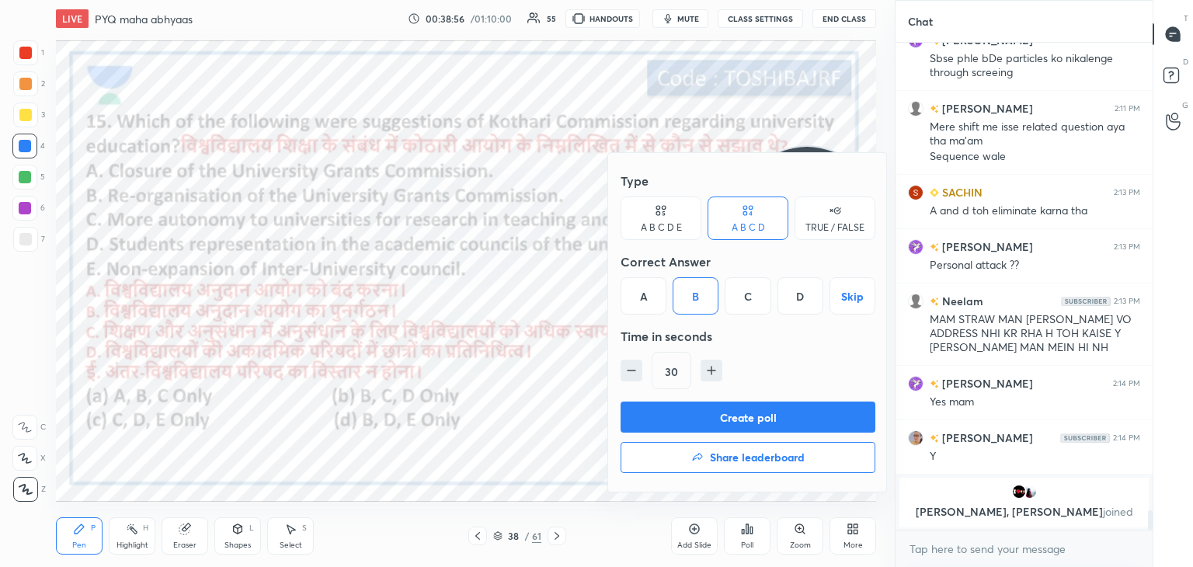
click at [675, 411] on button "Create poll" at bounding box center [747, 416] width 255 height 31
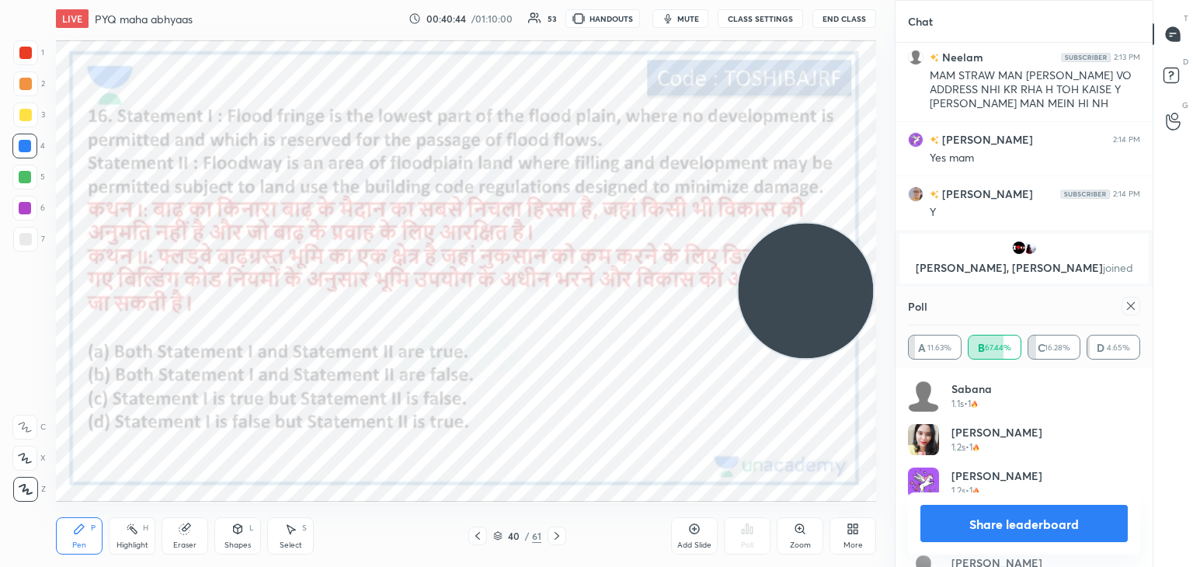
scroll to position [11759, 0]
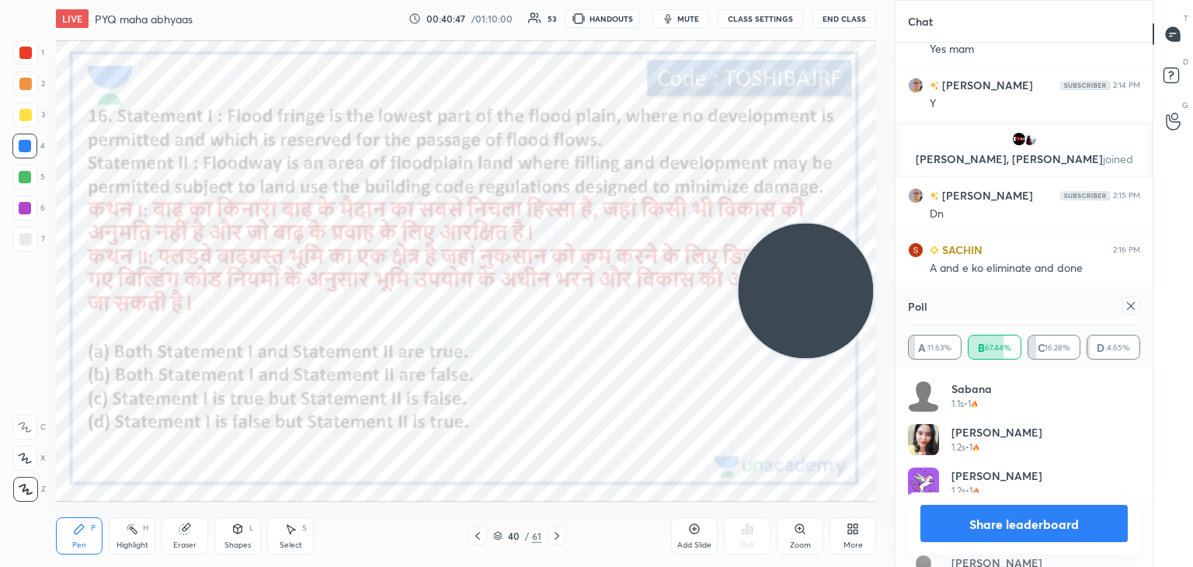
click at [1127, 307] on icon at bounding box center [1130, 306] width 12 height 12
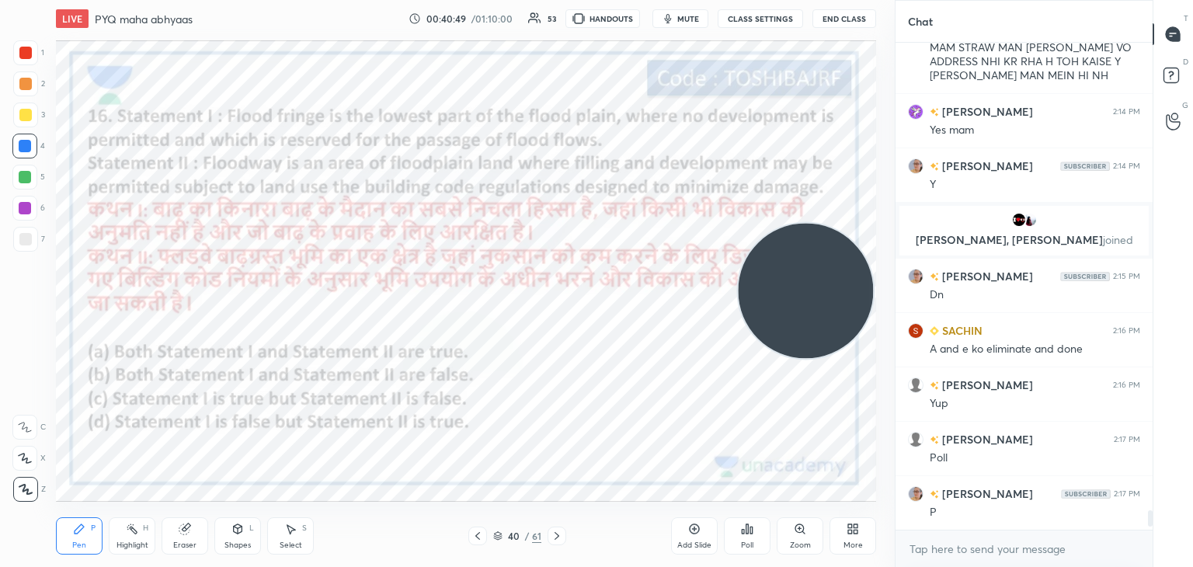
scroll to position [5, 5]
click at [742, 519] on div "Poll" at bounding box center [747, 535] width 47 height 37
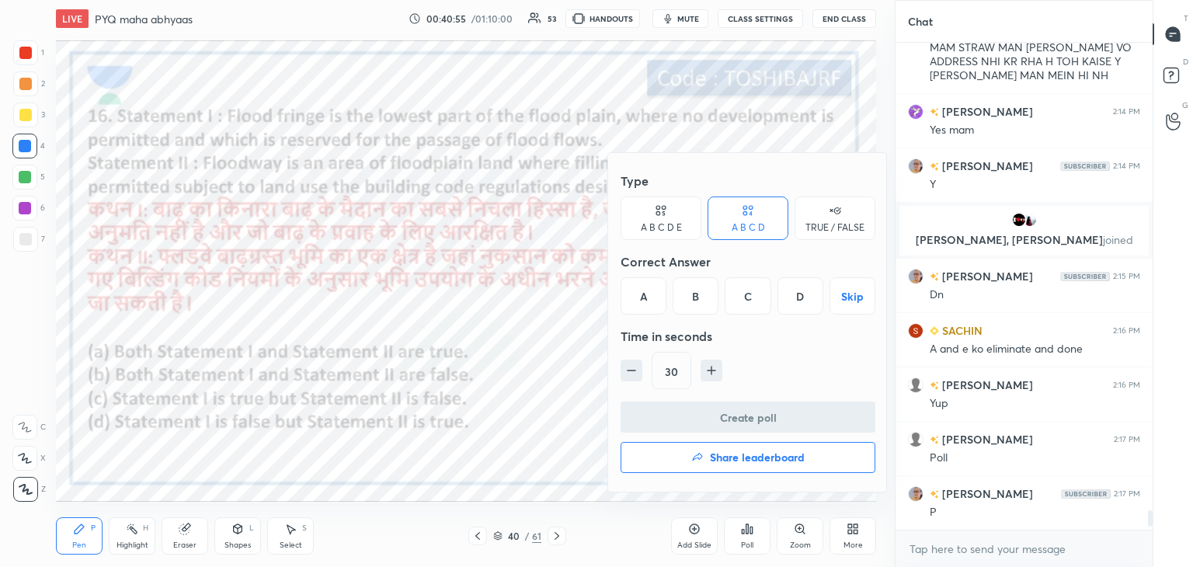
click at [677, 300] on div "B" at bounding box center [695, 295] width 46 height 37
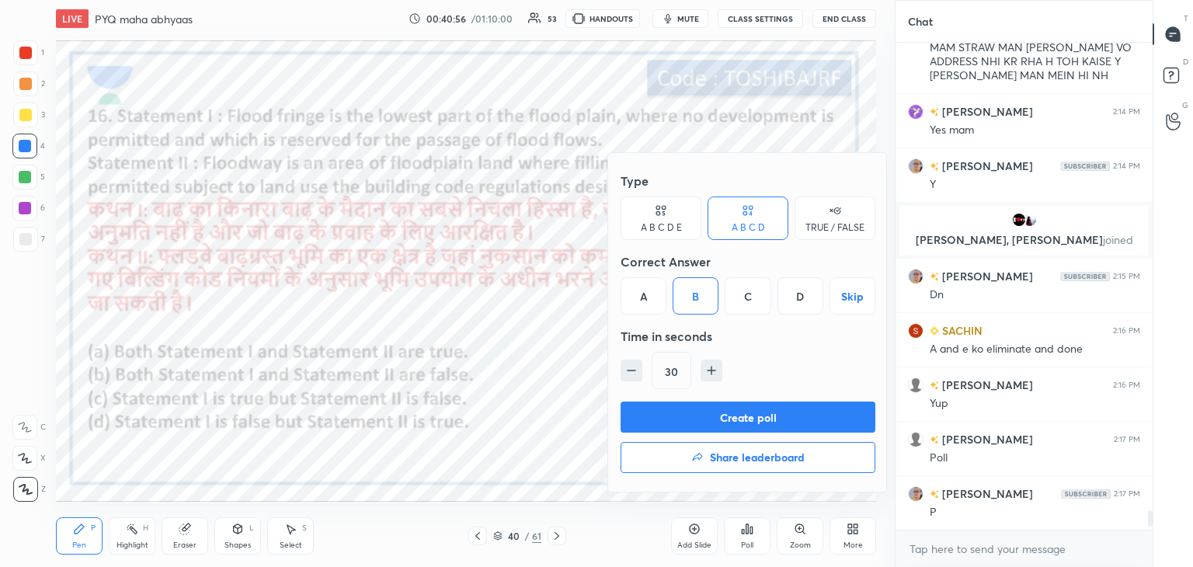
click at [658, 413] on button "Create poll" at bounding box center [747, 416] width 255 height 31
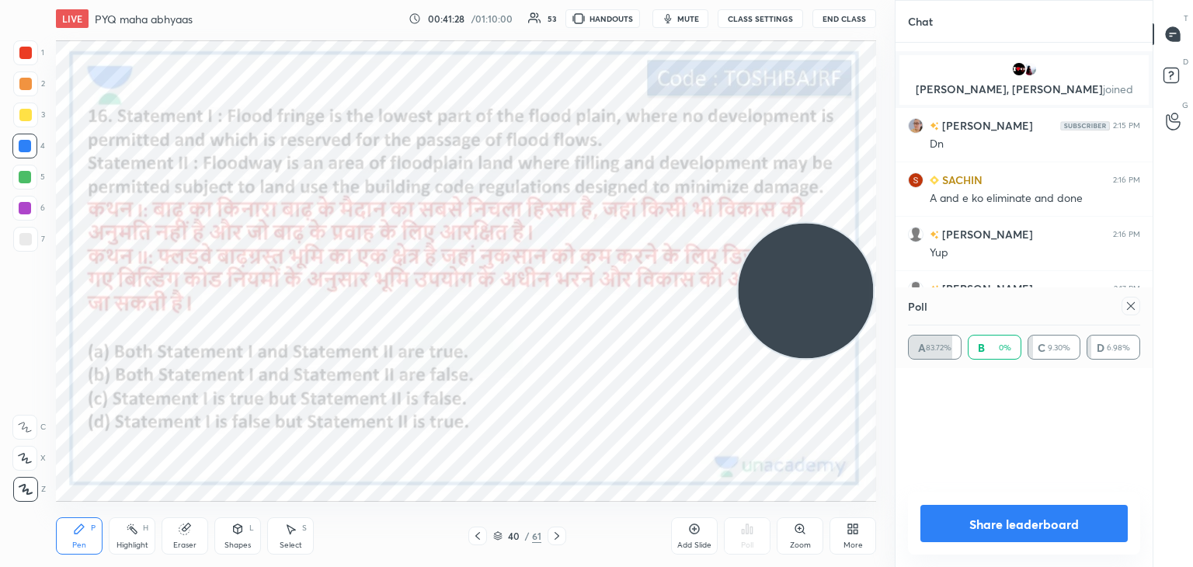
scroll to position [11883, 0]
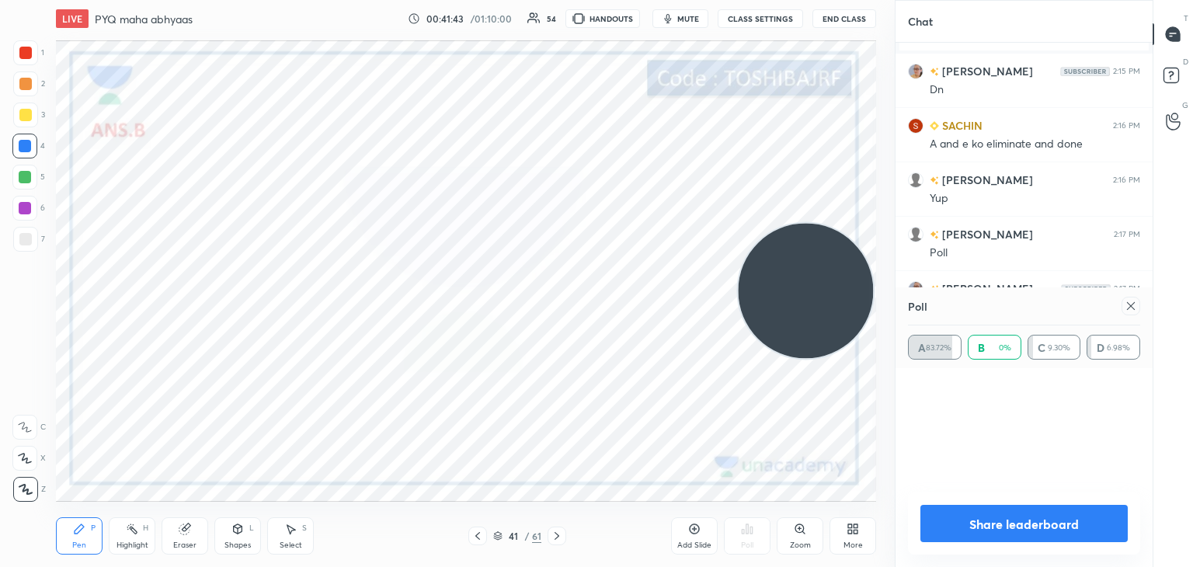
click at [848, 533] on icon at bounding box center [850, 532] width 4 height 4
click at [764, 364] on icon at bounding box center [763, 365] width 2 height 2
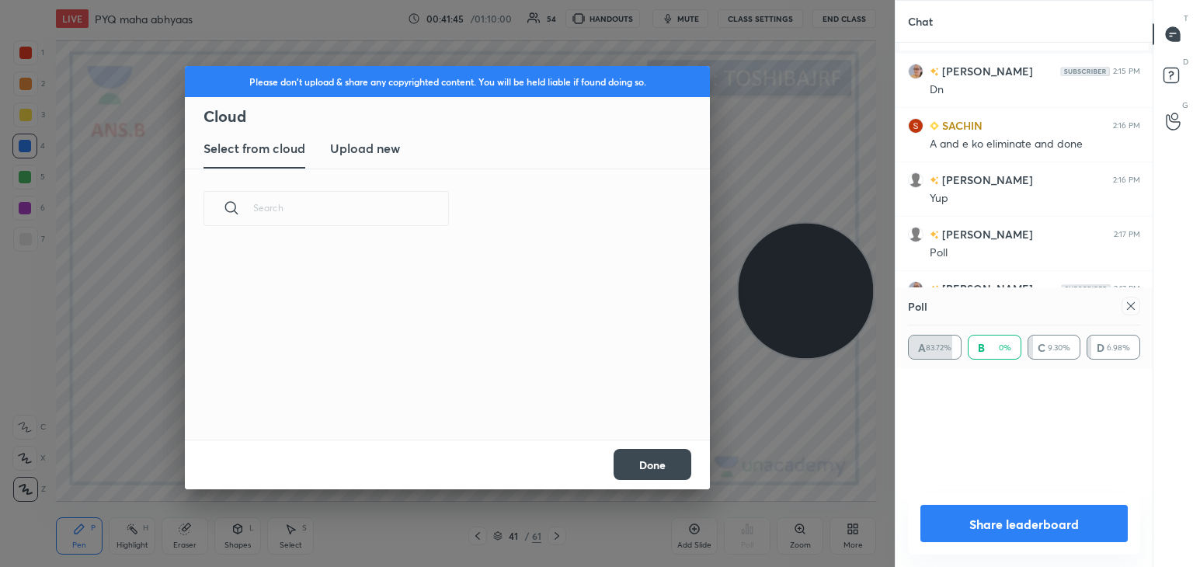
scroll to position [191, 498]
click at [390, 151] on h3 "Upload new" at bounding box center [365, 148] width 70 height 19
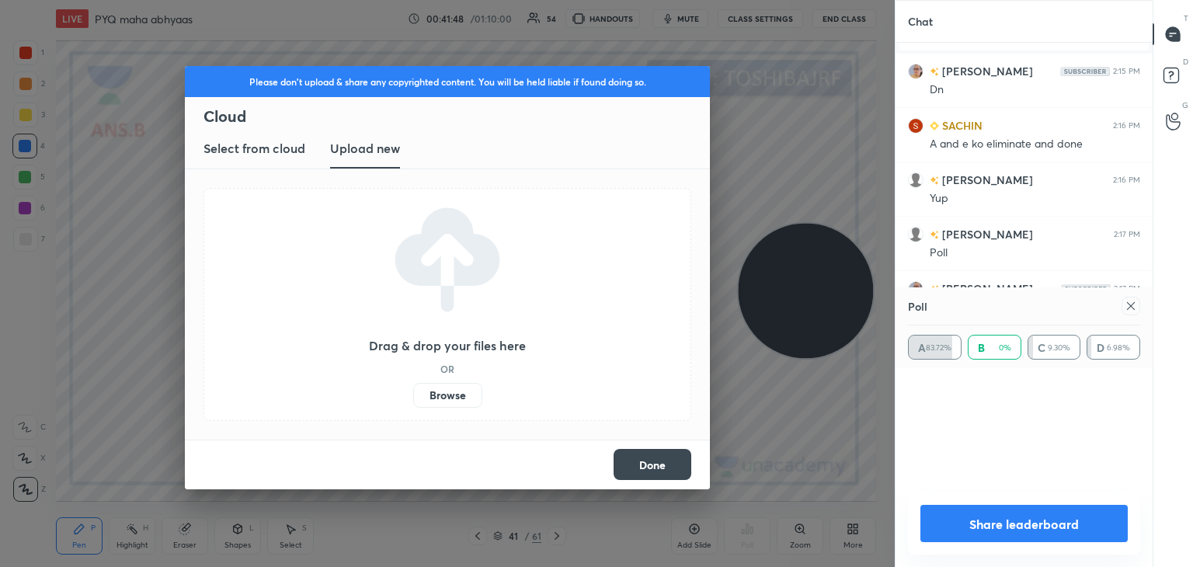
scroll to position [11920, 0]
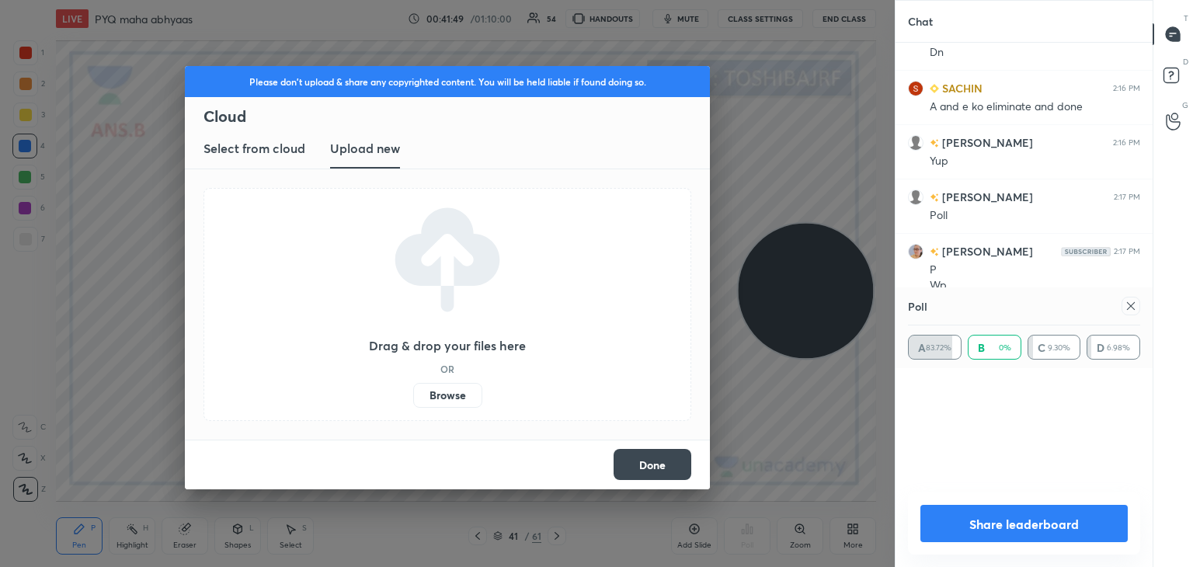
click at [455, 405] on label "Browse" at bounding box center [447, 395] width 69 height 25
click at [413, 405] on input "Browse" at bounding box center [413, 395] width 0 height 25
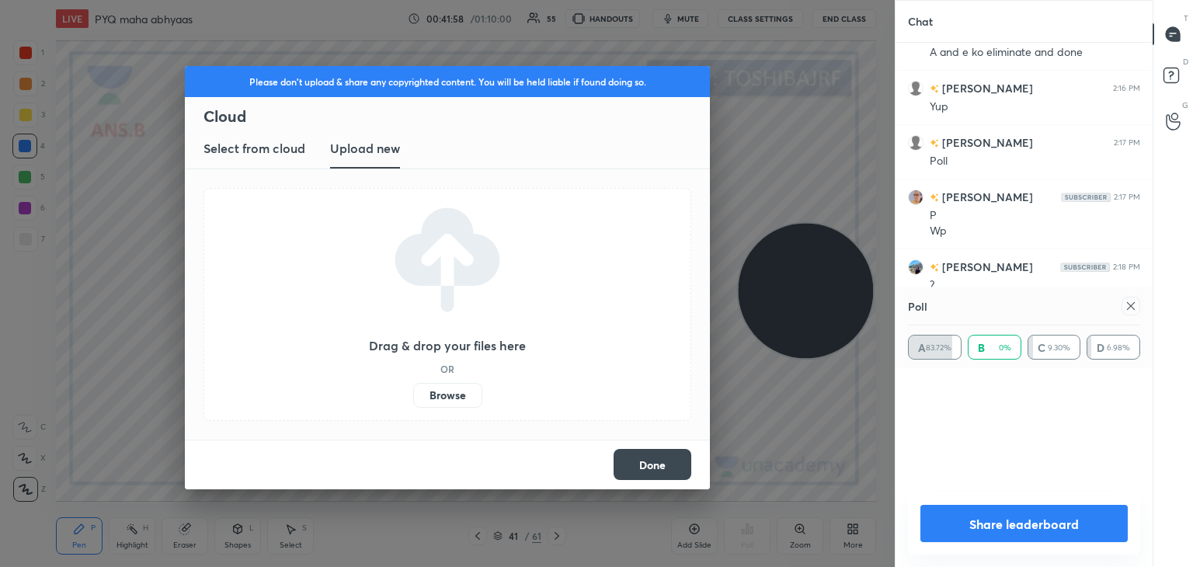
scroll to position [12001, 0]
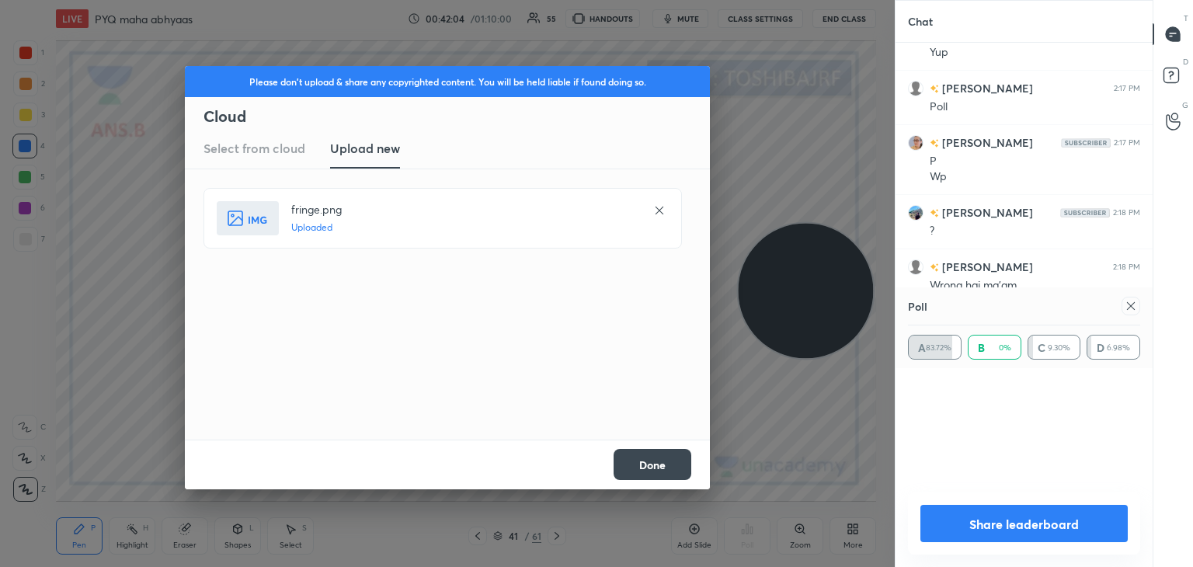
click at [631, 451] on button "Done" at bounding box center [652, 464] width 78 height 31
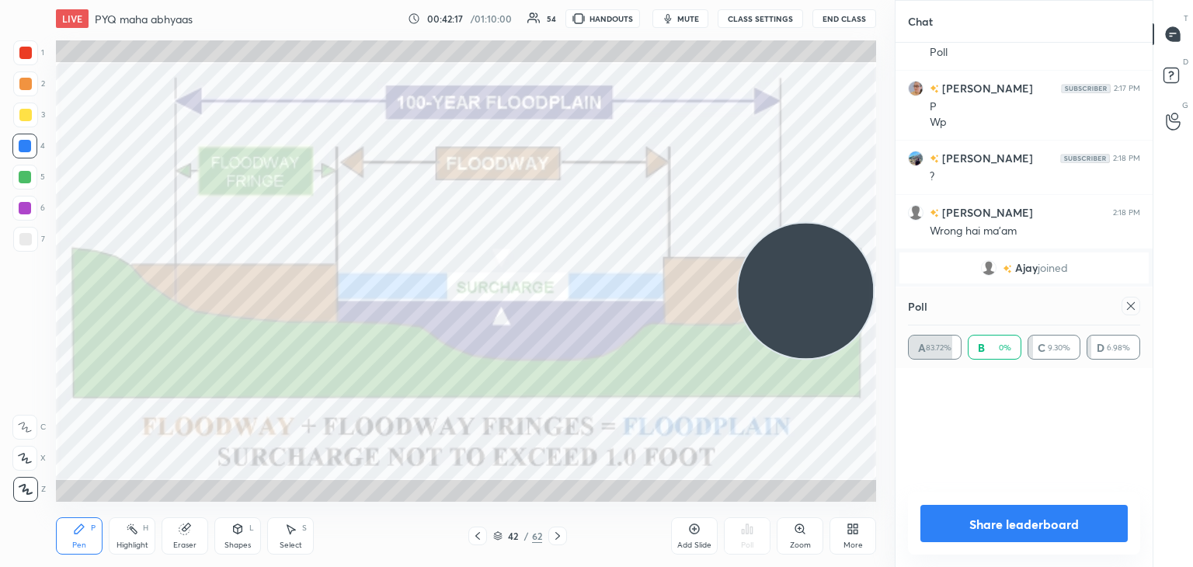
scroll to position [12110, 0]
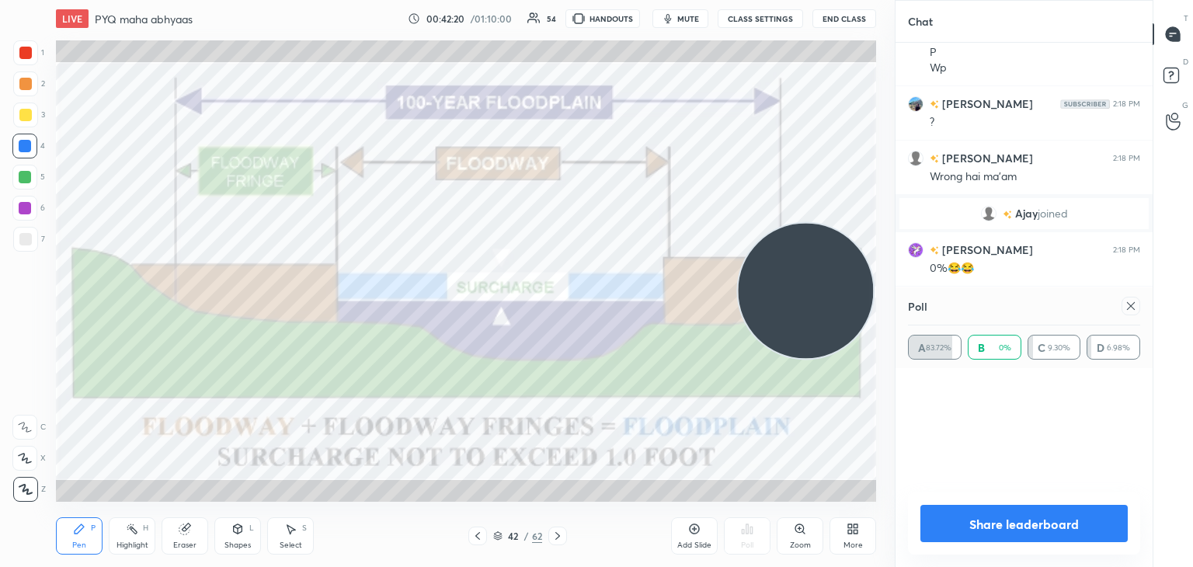
click at [1129, 305] on icon at bounding box center [1131, 306] width 8 height 8
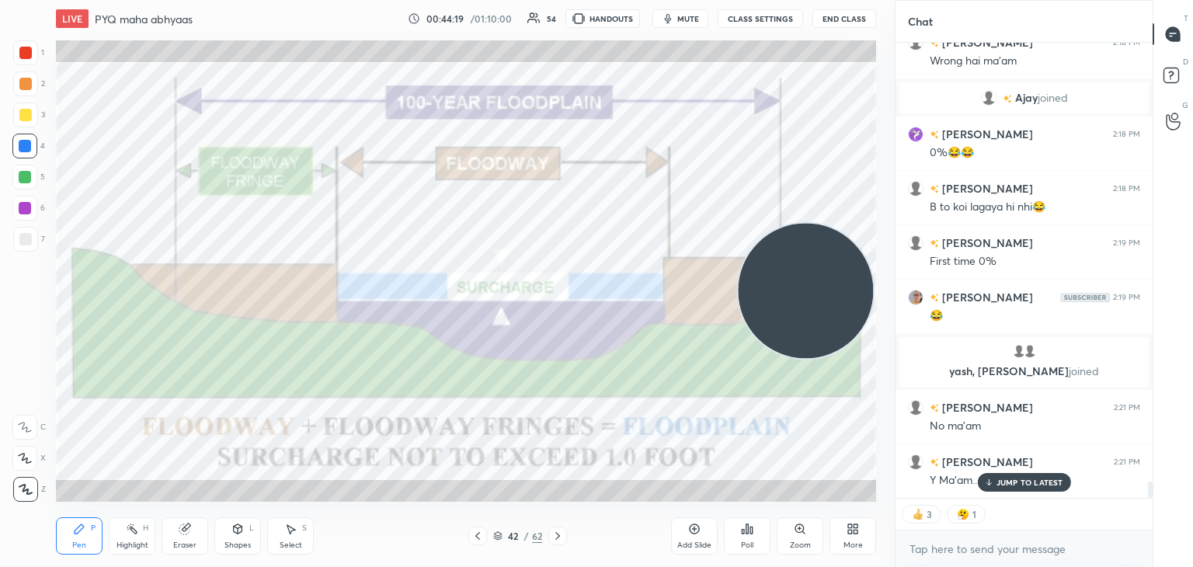
scroll to position [12234, 0]
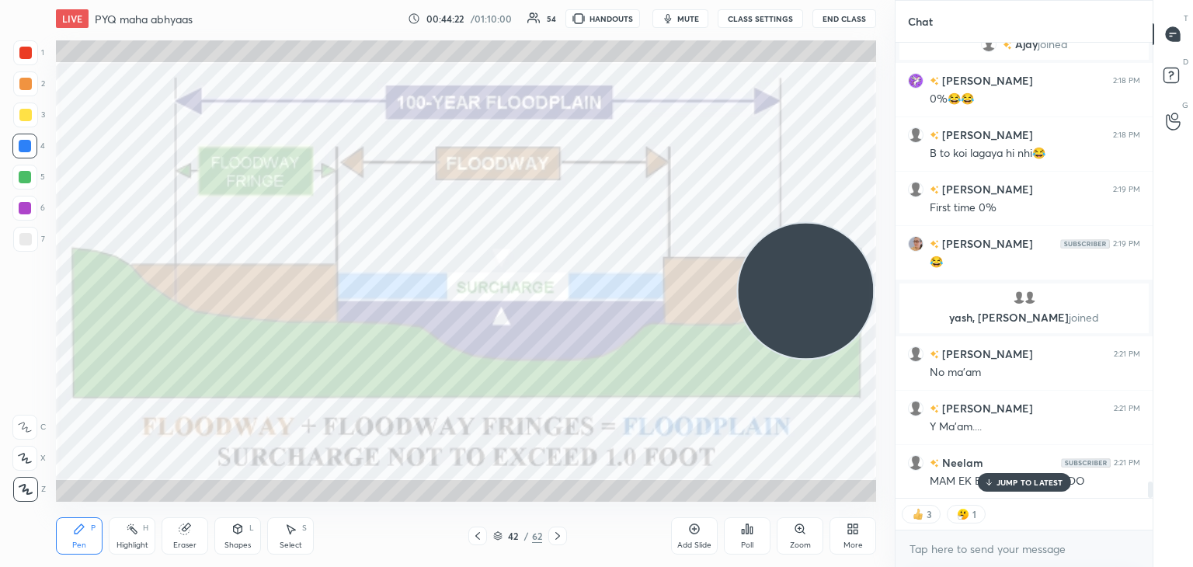
click at [1043, 481] on p "JUMP TO LATEST" at bounding box center [1029, 482] width 67 height 9
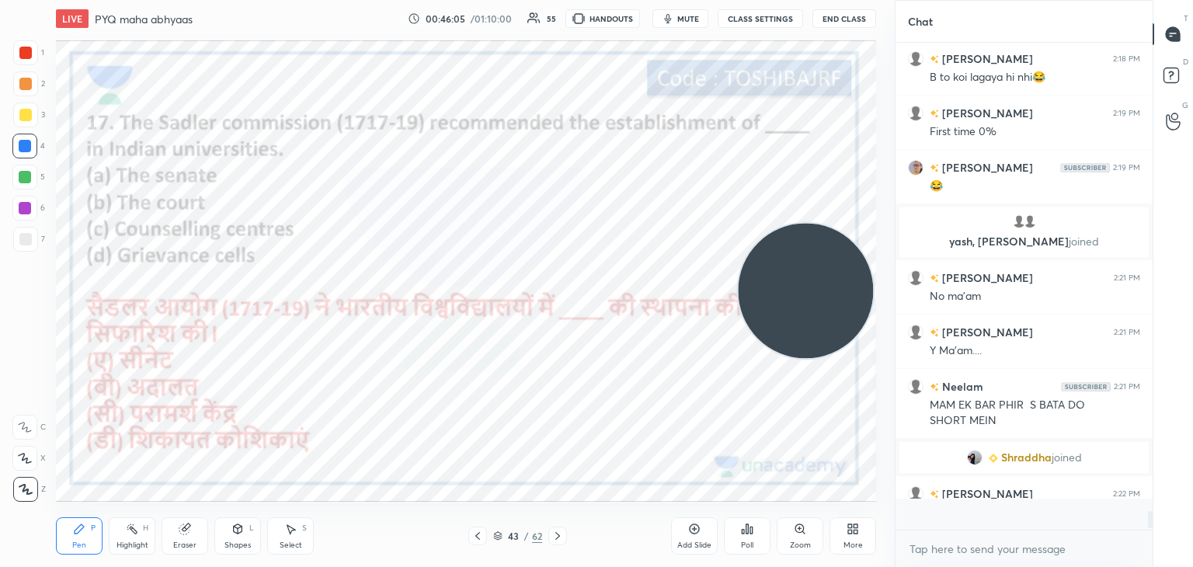
scroll to position [482, 252]
click at [742, 526] on icon at bounding box center [747, 529] width 12 height 12
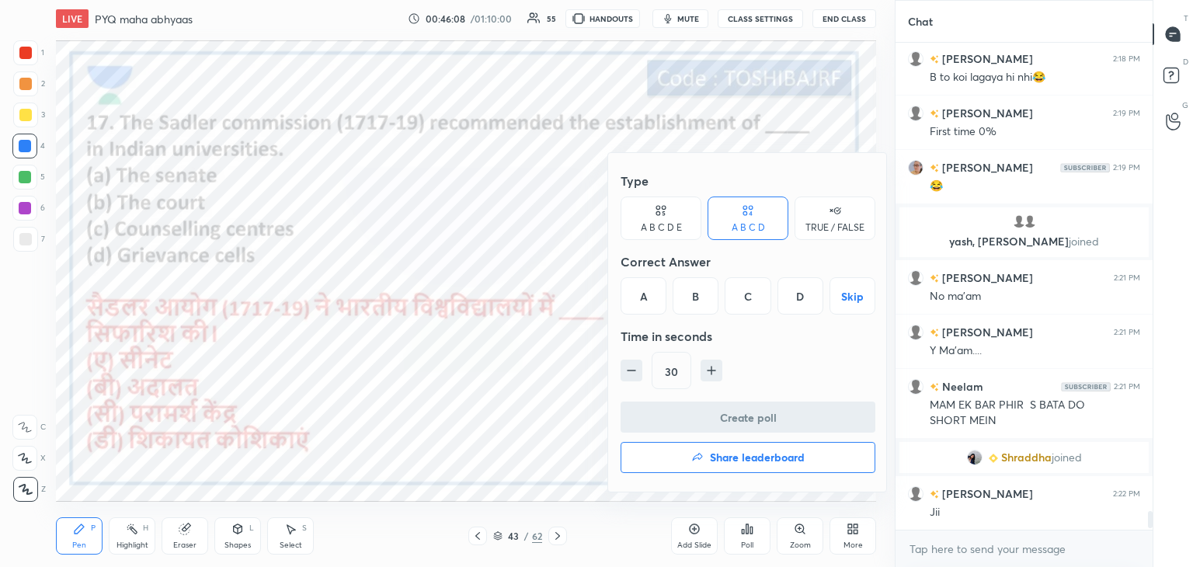
click at [693, 298] on div "B" at bounding box center [695, 295] width 46 height 37
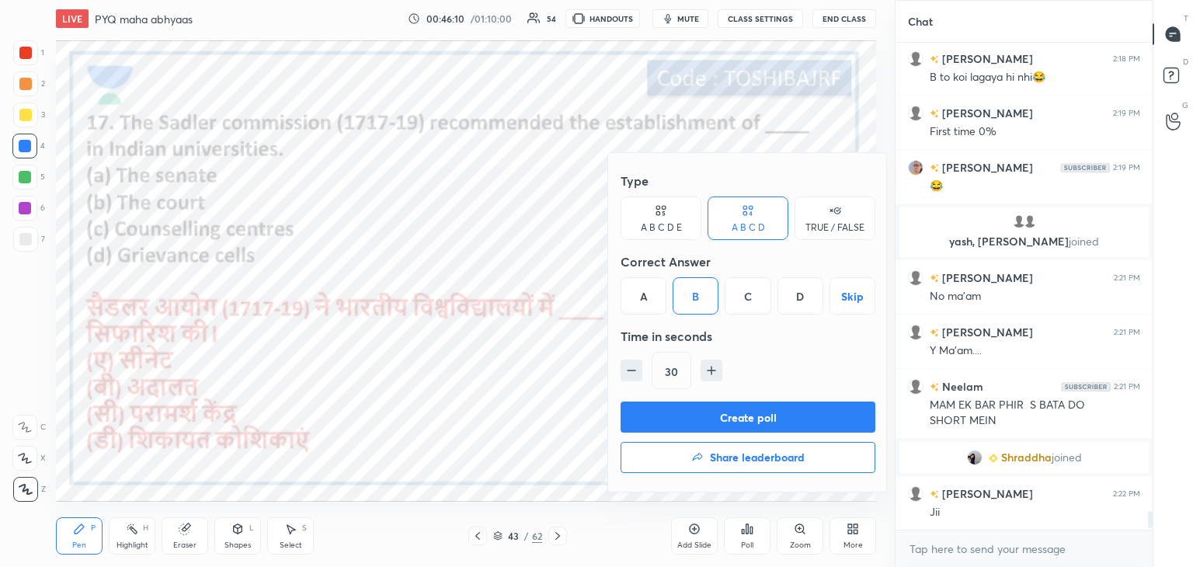
scroll to position [12184, 0]
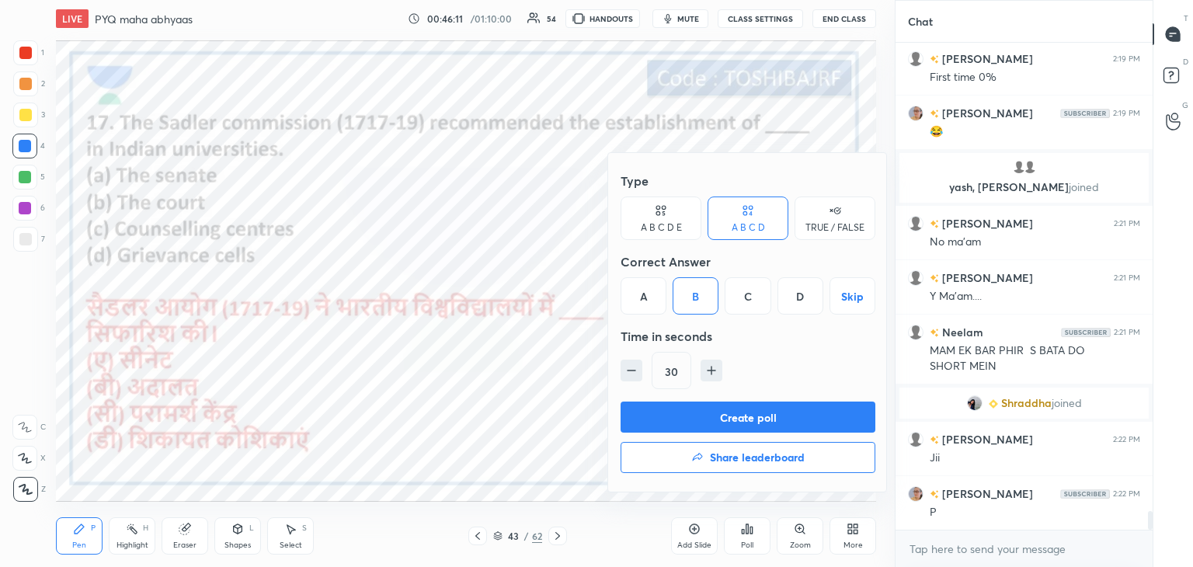
click at [670, 408] on button "Create poll" at bounding box center [747, 416] width 255 height 31
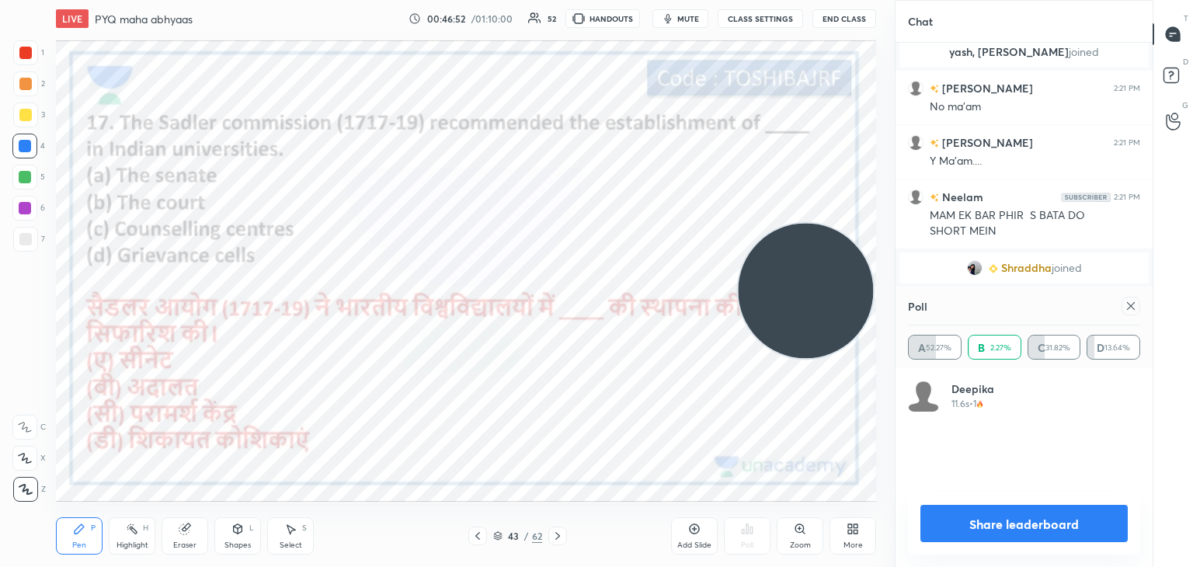
scroll to position [401, 252]
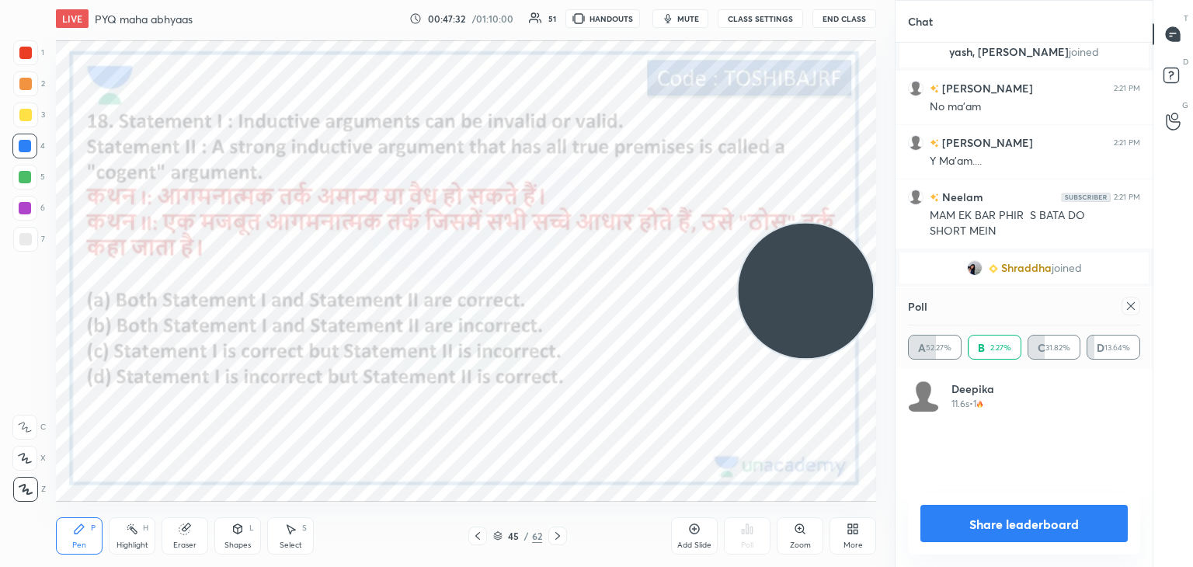
click at [1135, 308] on icon at bounding box center [1130, 306] width 12 height 12
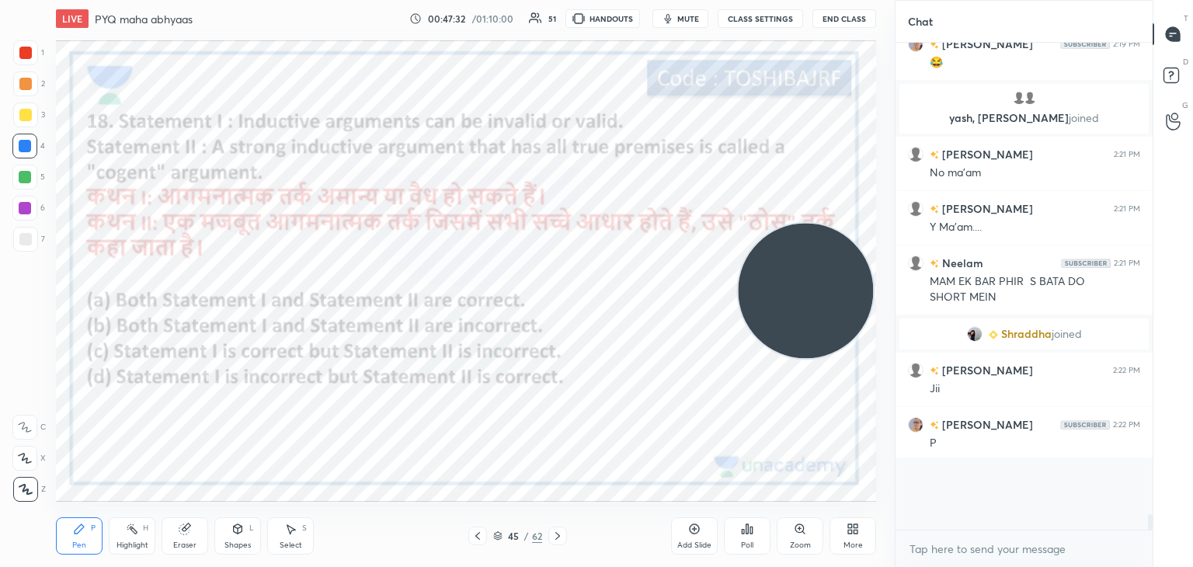
scroll to position [345, 252]
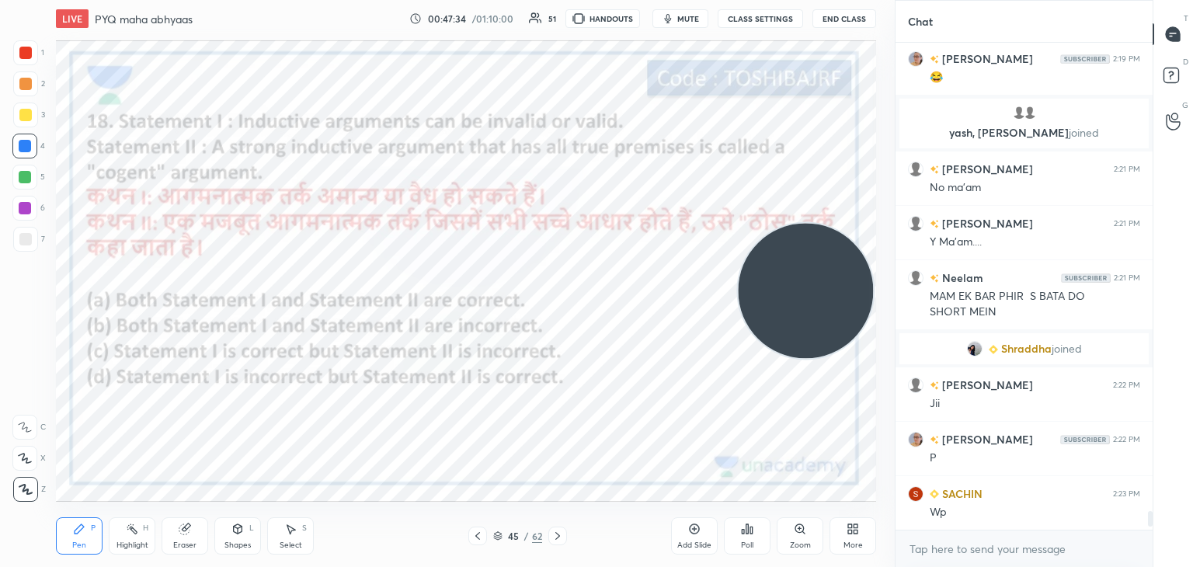
click at [752, 537] on div "Poll" at bounding box center [747, 535] width 47 height 37
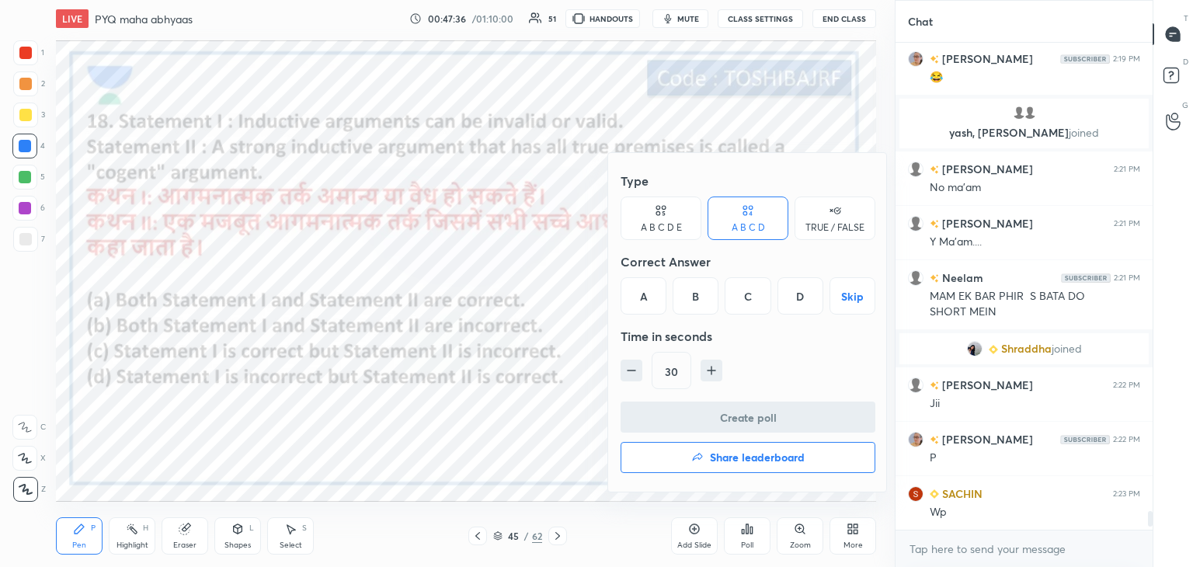
click at [793, 303] on div "D" at bounding box center [800, 295] width 46 height 37
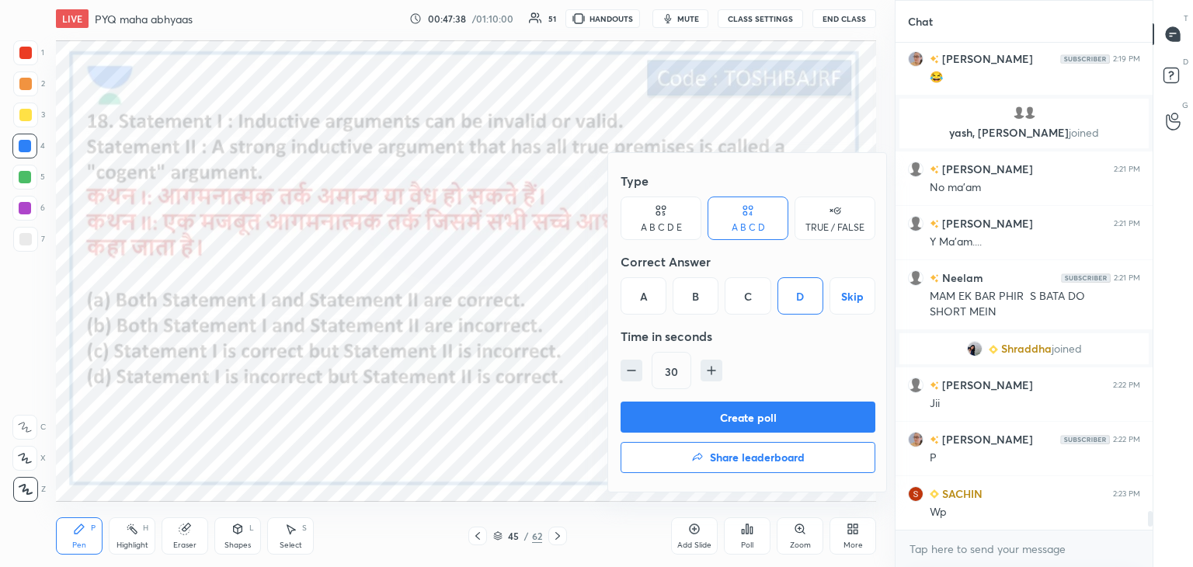
click at [720, 409] on button "Create poll" at bounding box center [747, 416] width 255 height 31
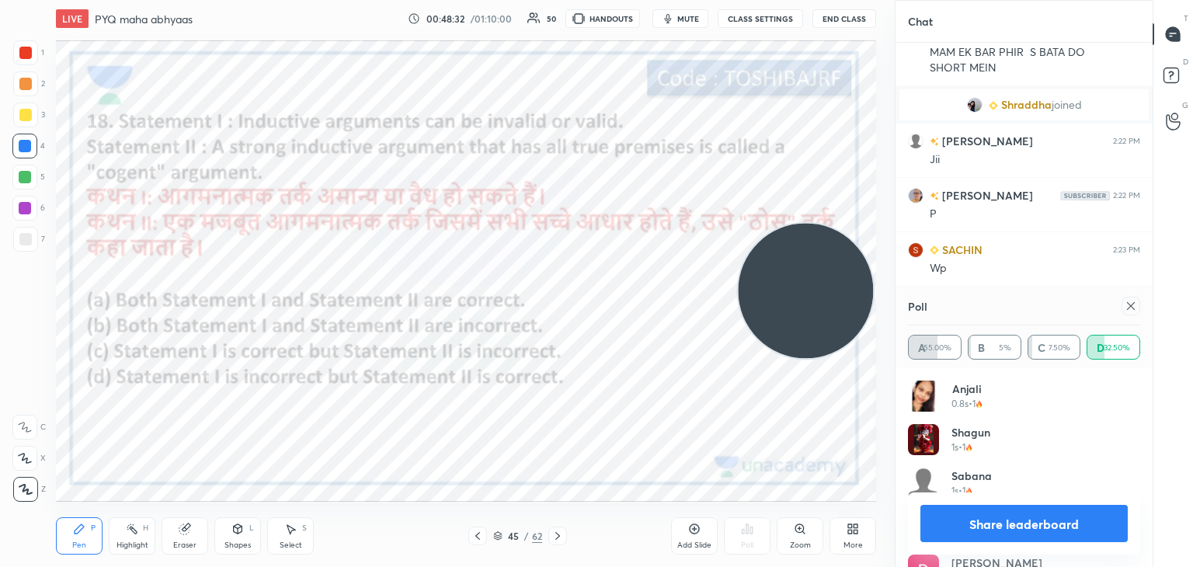
scroll to position [12537, 0]
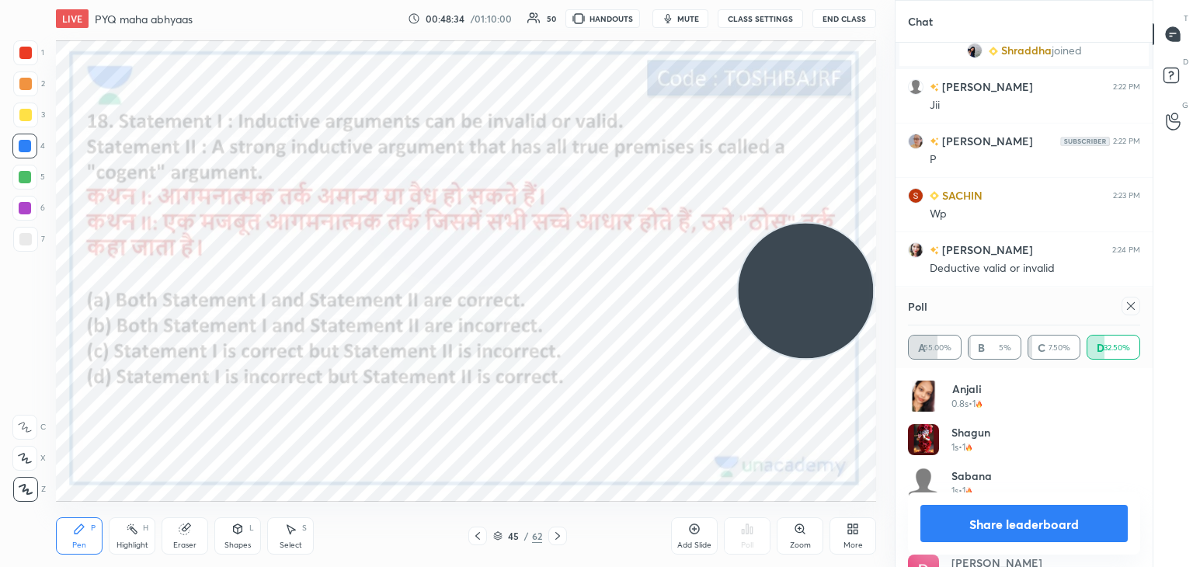
click at [1127, 303] on icon at bounding box center [1130, 306] width 12 height 12
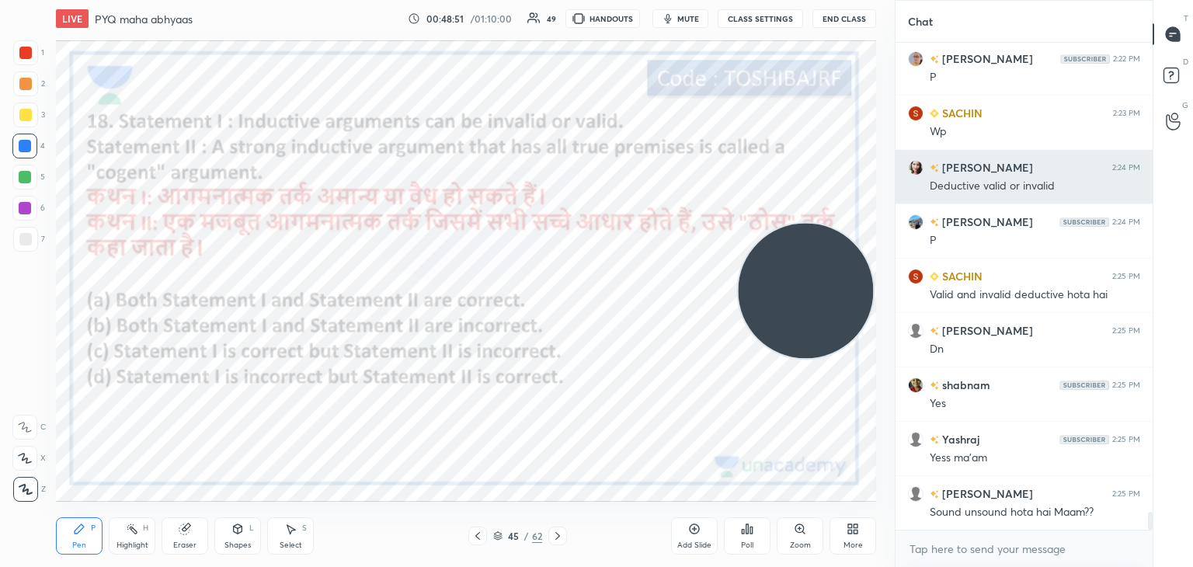
scroll to position [5, 5]
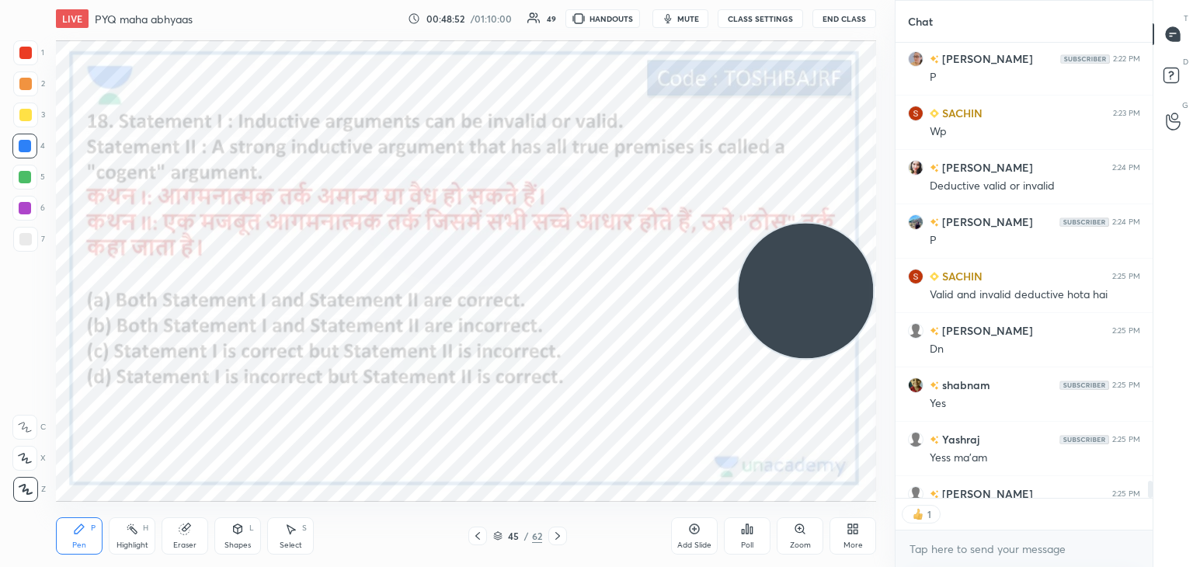
click at [693, 530] on icon at bounding box center [694, 528] width 5 height 5
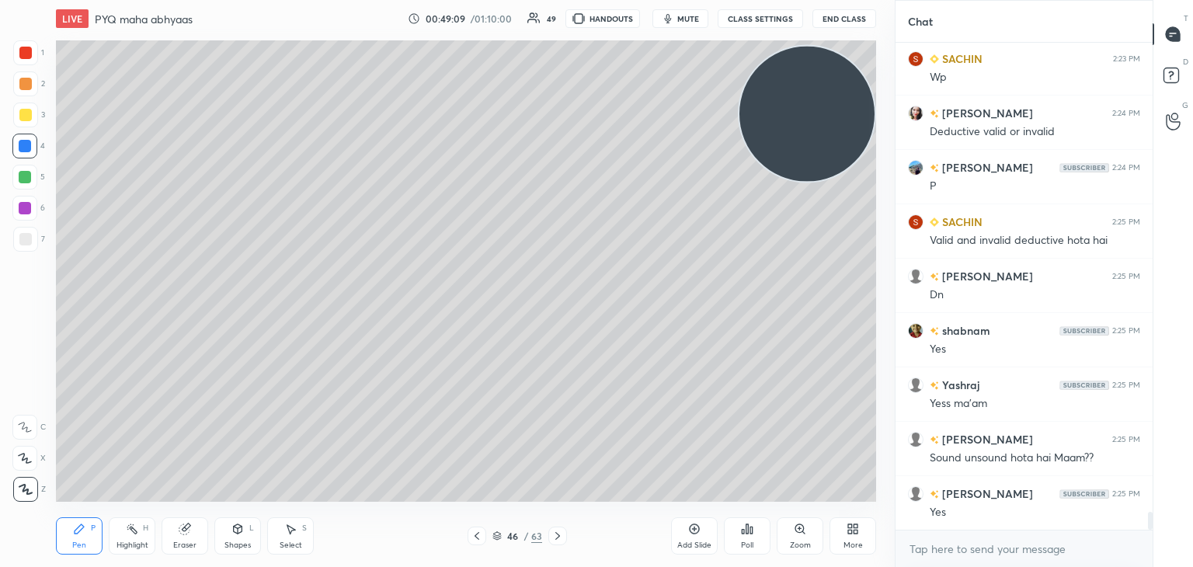
click at [29, 234] on div at bounding box center [25, 239] width 12 height 12
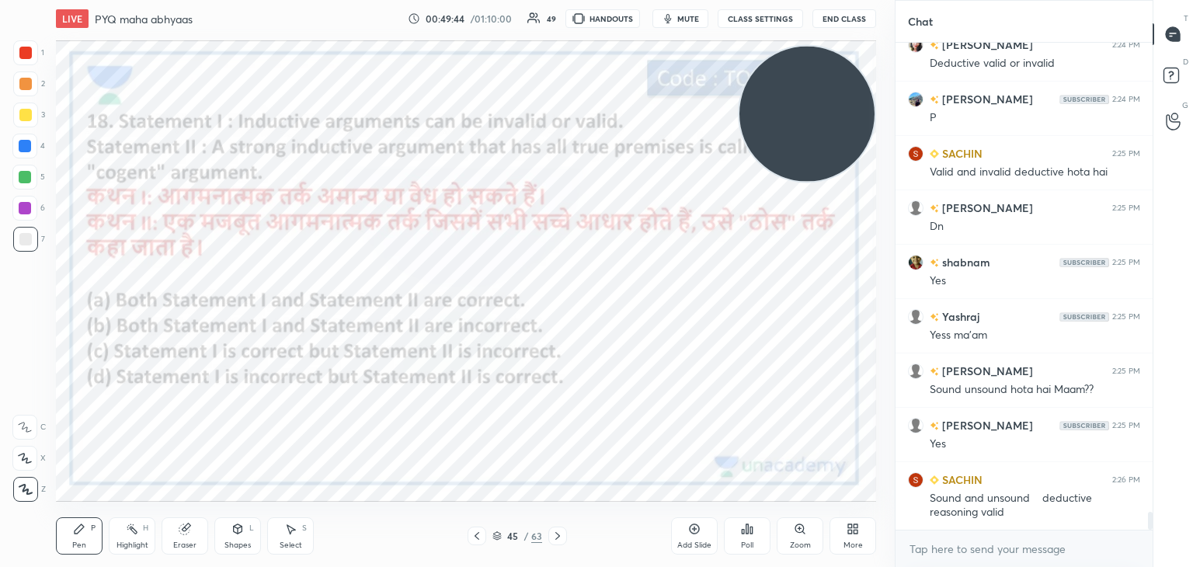
scroll to position [12796, 0]
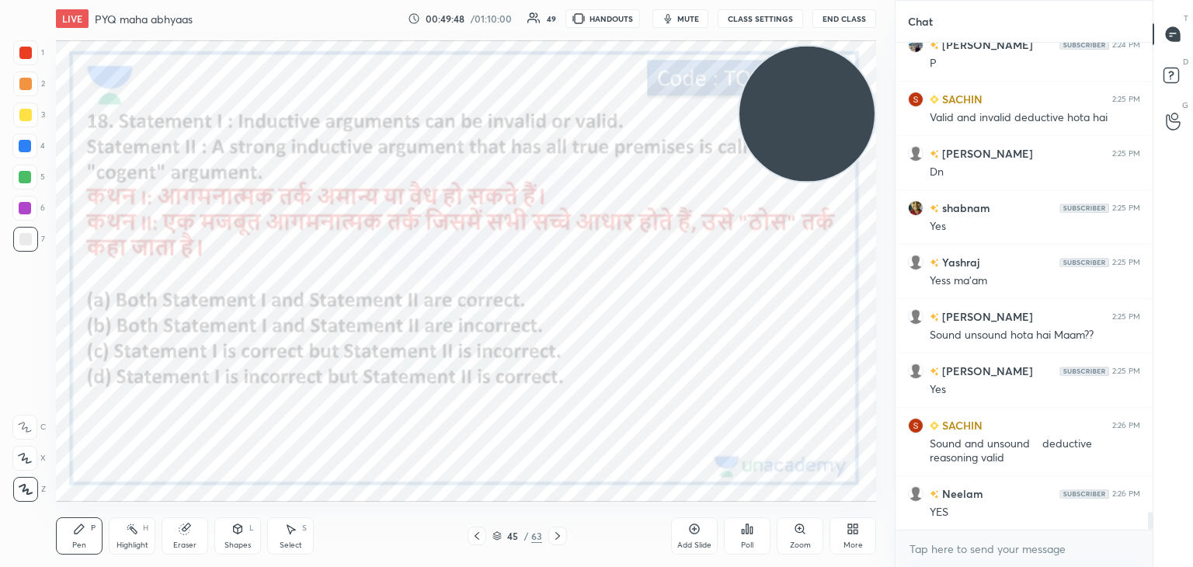
click at [35, 494] on div at bounding box center [25, 489] width 25 height 25
click at [20, 60] on div at bounding box center [25, 52] width 25 height 25
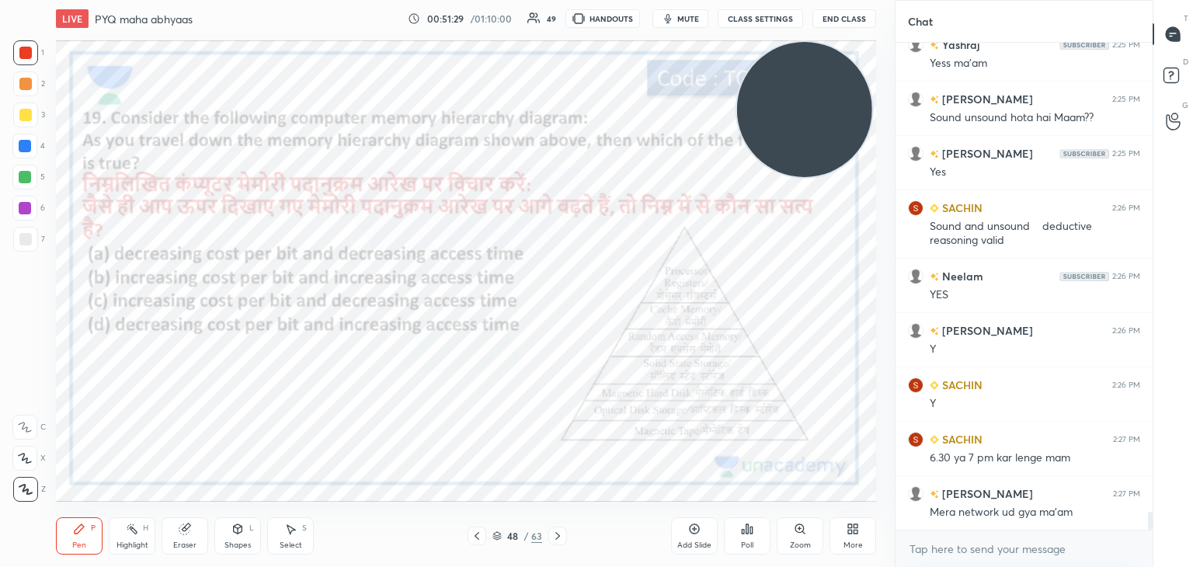
scroll to position [13068, 0]
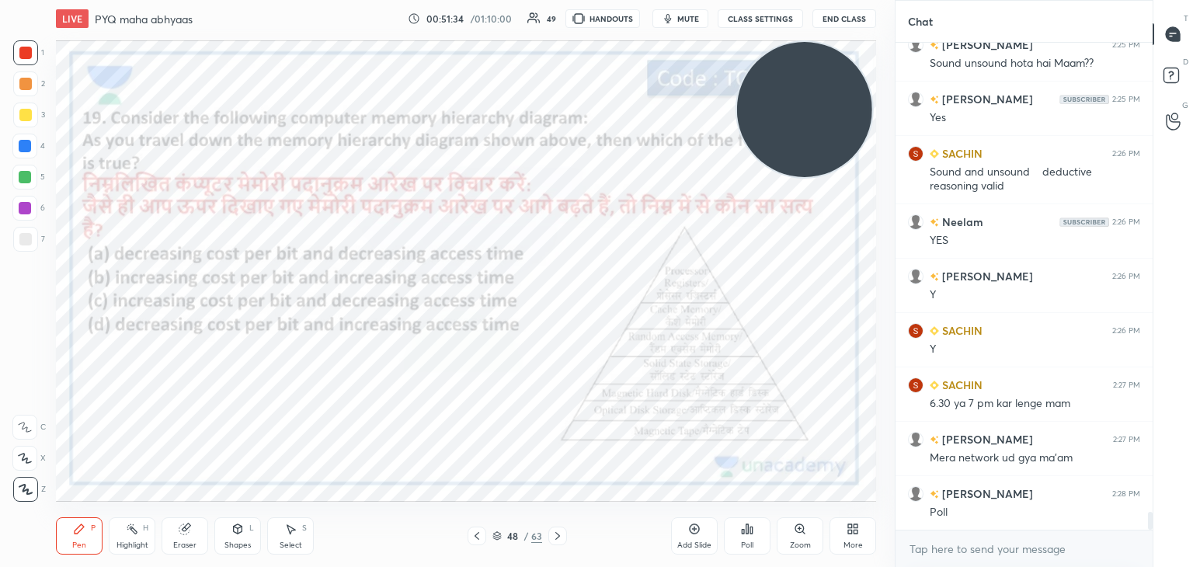
click at [752, 522] on div "Poll" at bounding box center [747, 535] width 47 height 37
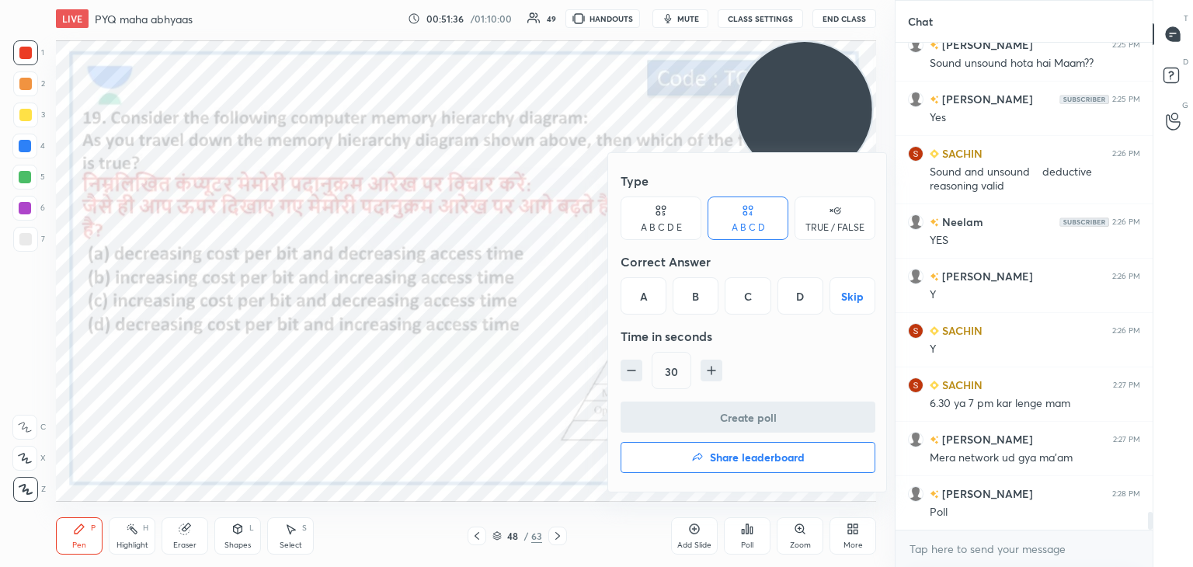
click at [797, 301] on div "D" at bounding box center [800, 295] width 46 height 37
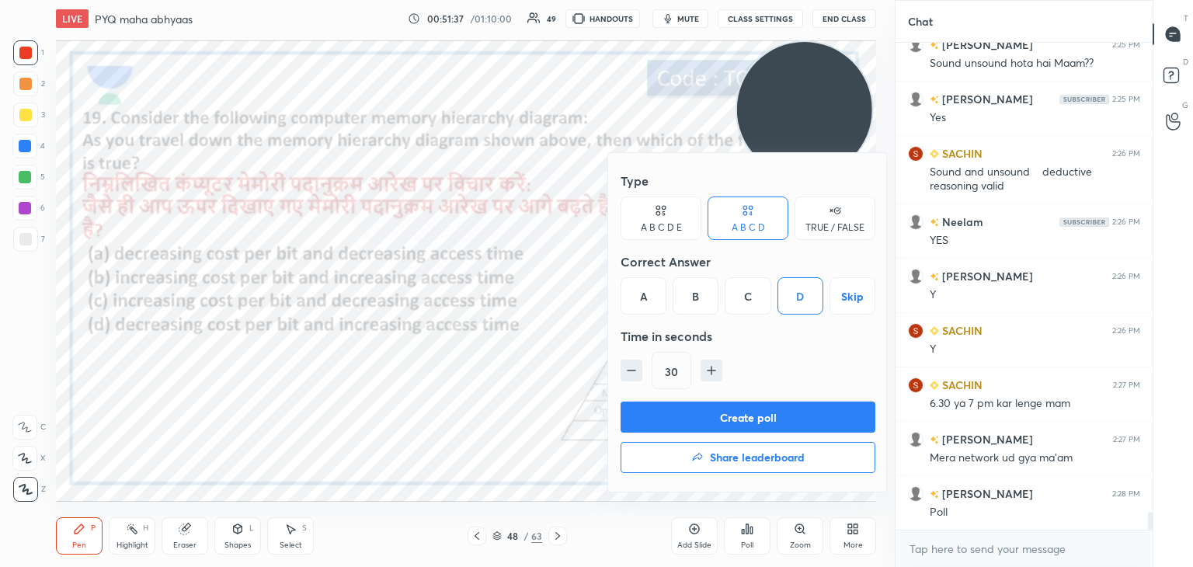
click at [754, 417] on button "Create poll" at bounding box center [747, 416] width 255 height 31
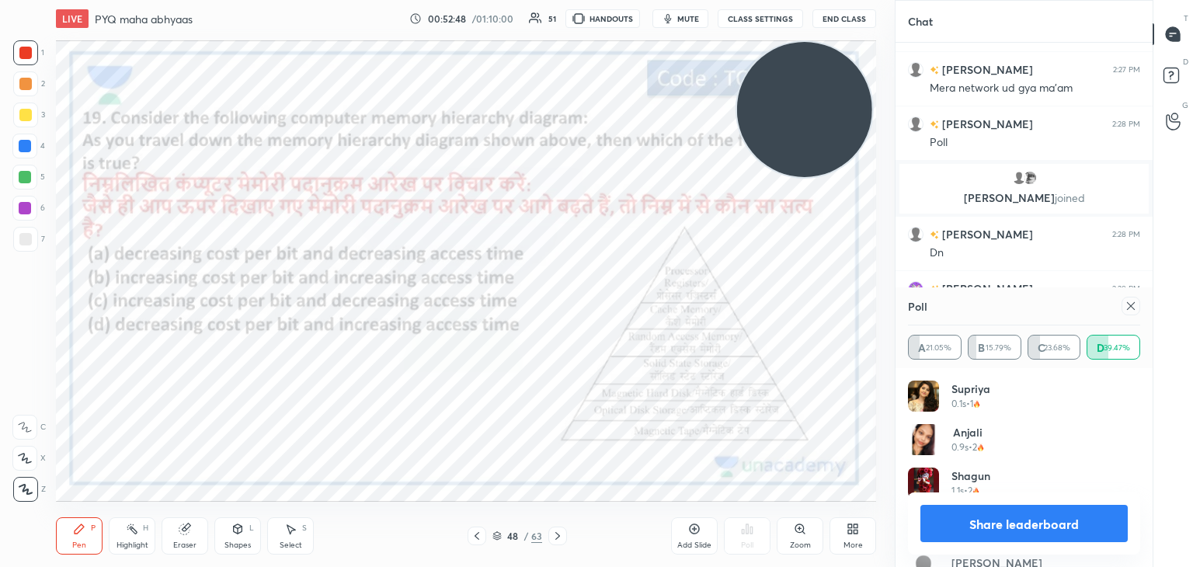
scroll to position [13195, 0]
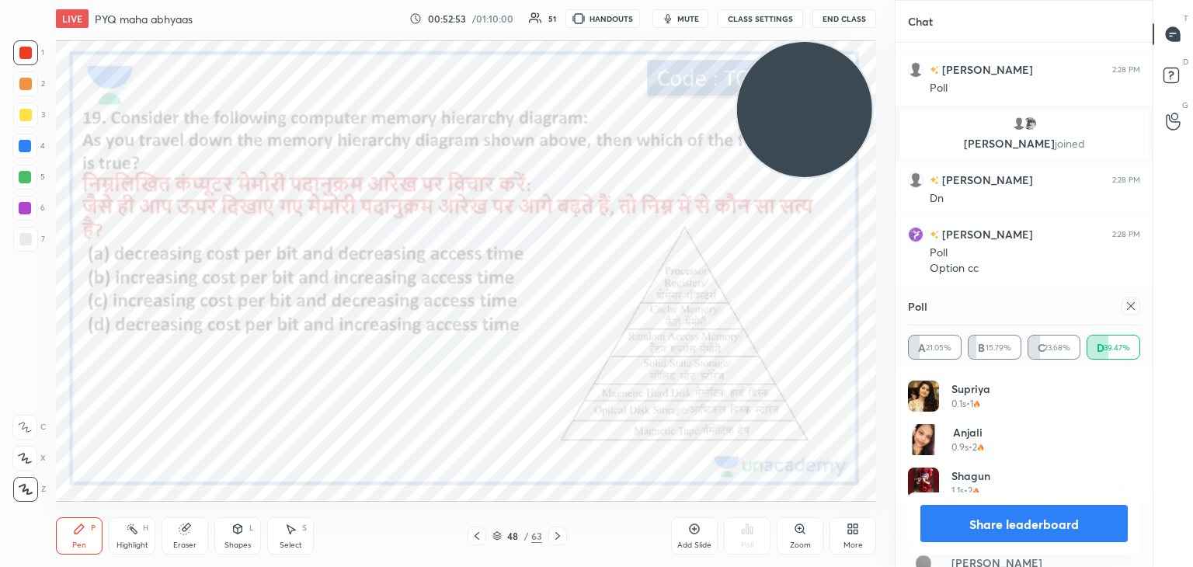
click at [1128, 304] on icon at bounding box center [1131, 306] width 8 height 8
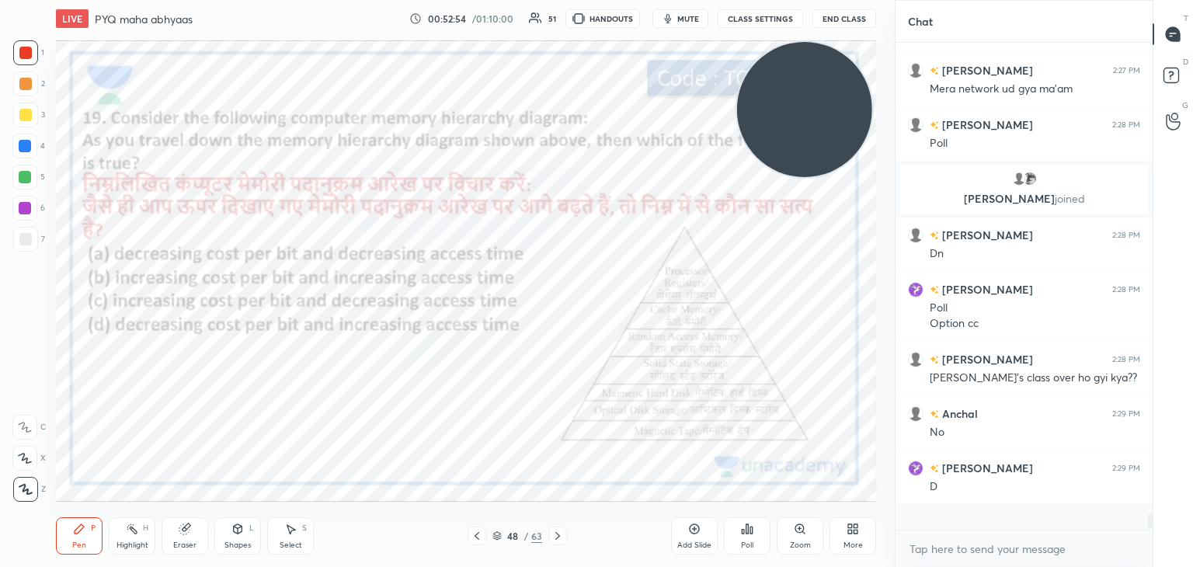
scroll to position [13123, 0]
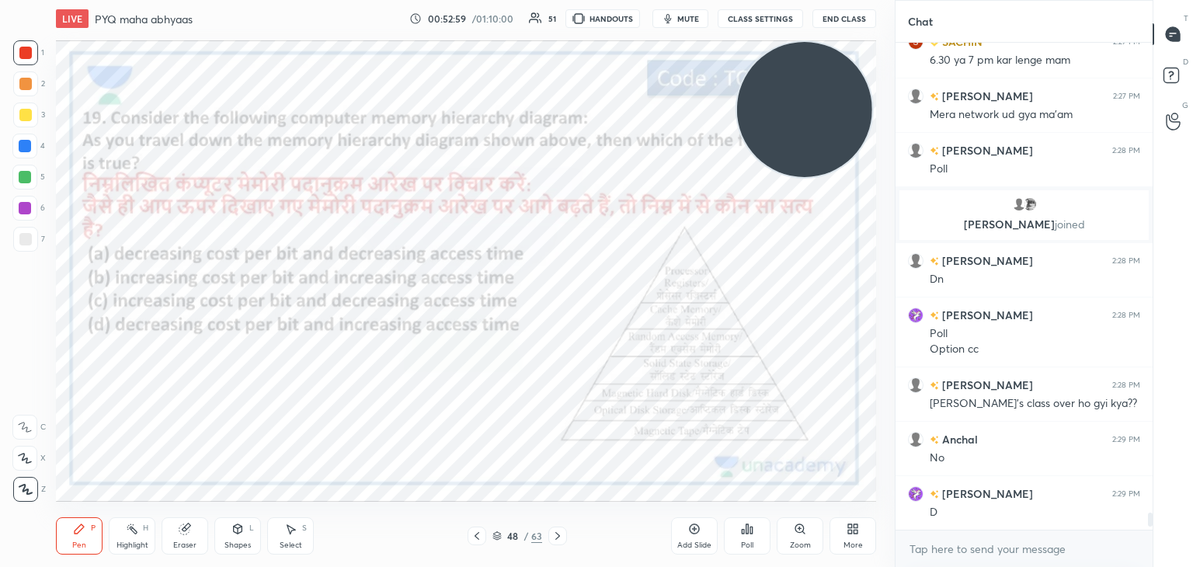
click at [759, 527] on div "Poll" at bounding box center [747, 535] width 47 height 37
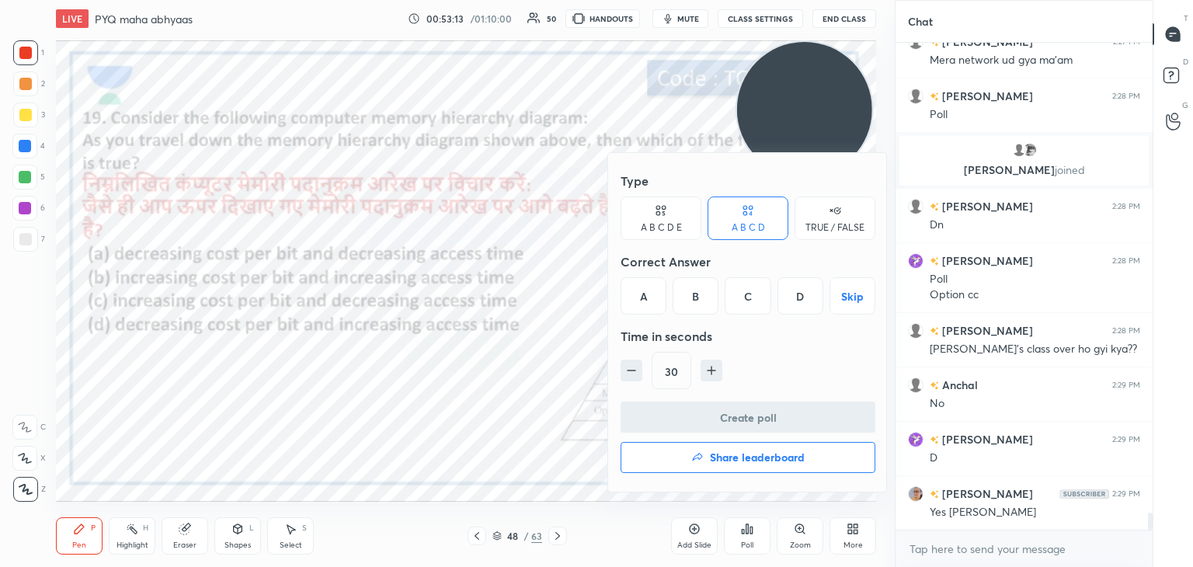
scroll to position [13223, 0]
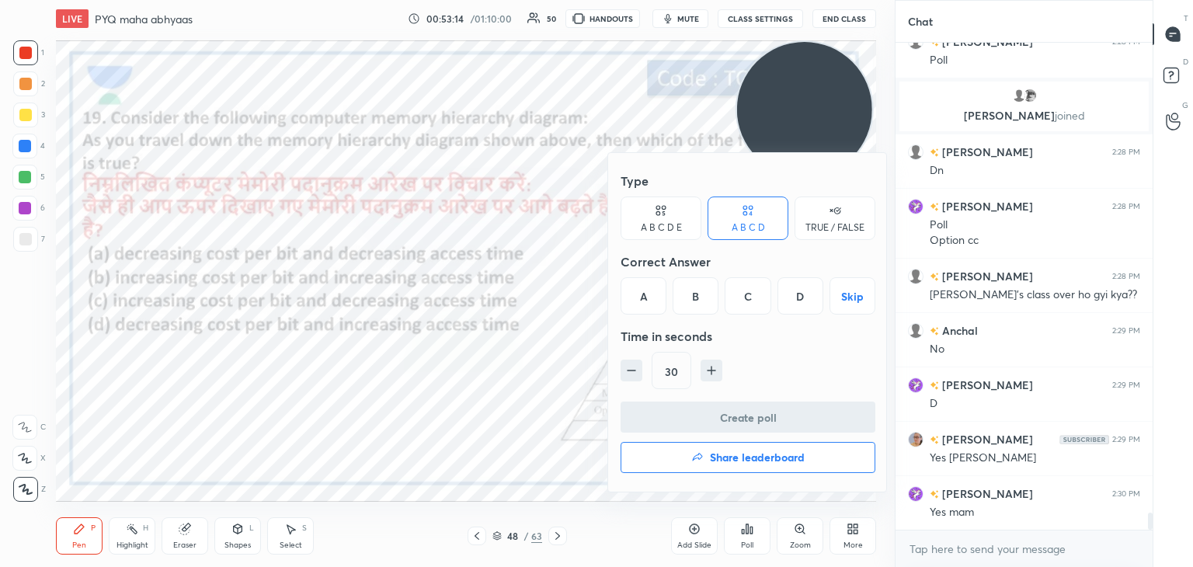
click at [469, 454] on div at bounding box center [596, 283] width 1193 height 567
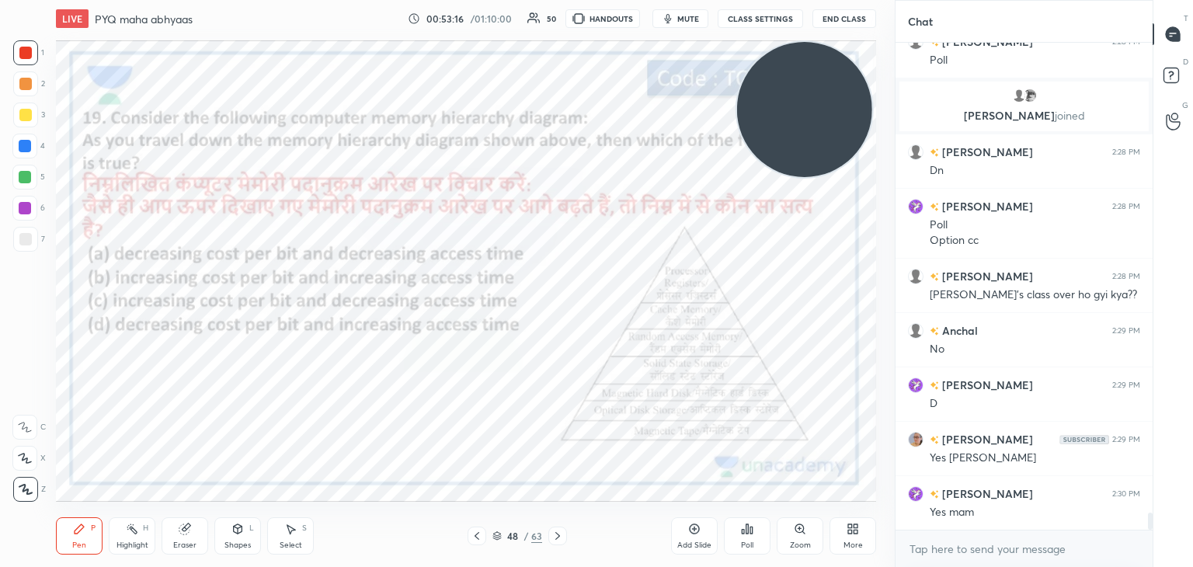
click at [498, 539] on icon at bounding box center [497, 538] width 8 height 2
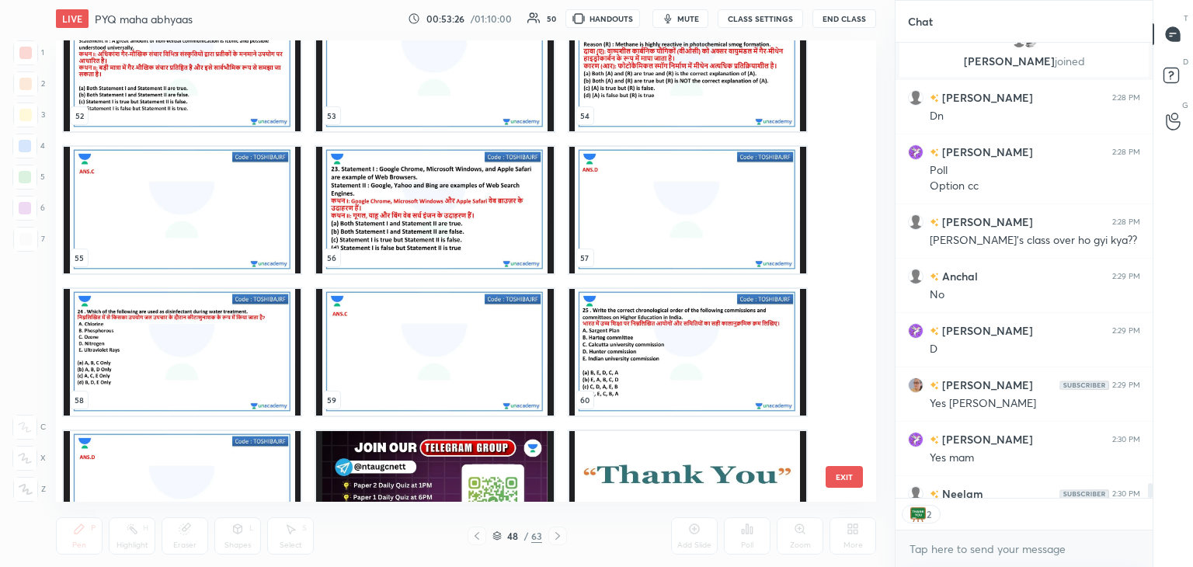
scroll to position [13364, 0]
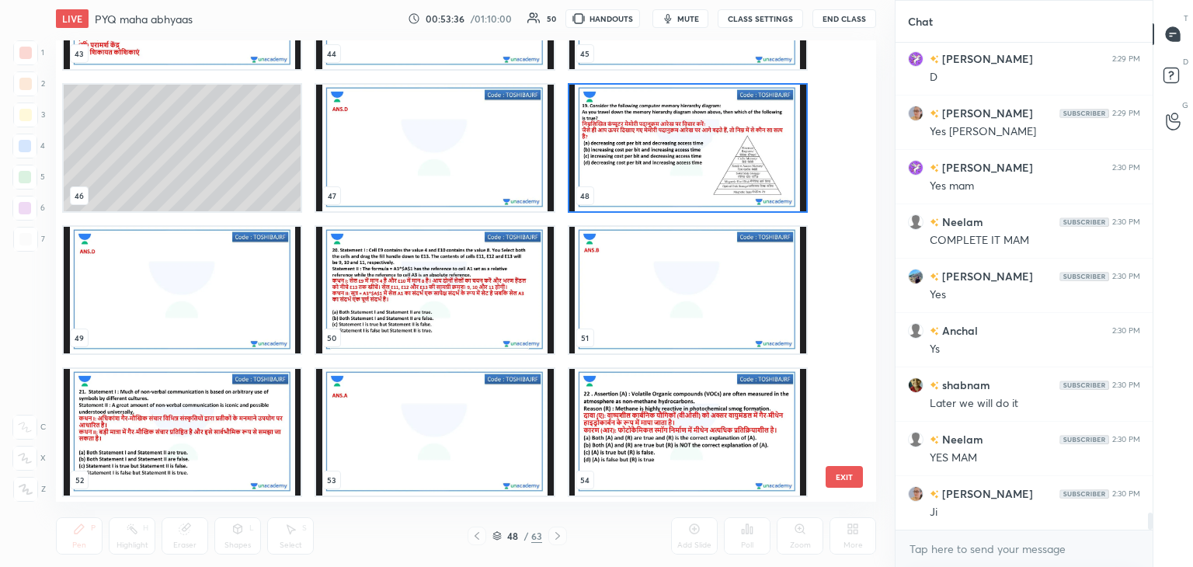
click at [666, 161] on img "grid" at bounding box center [687, 148] width 237 height 127
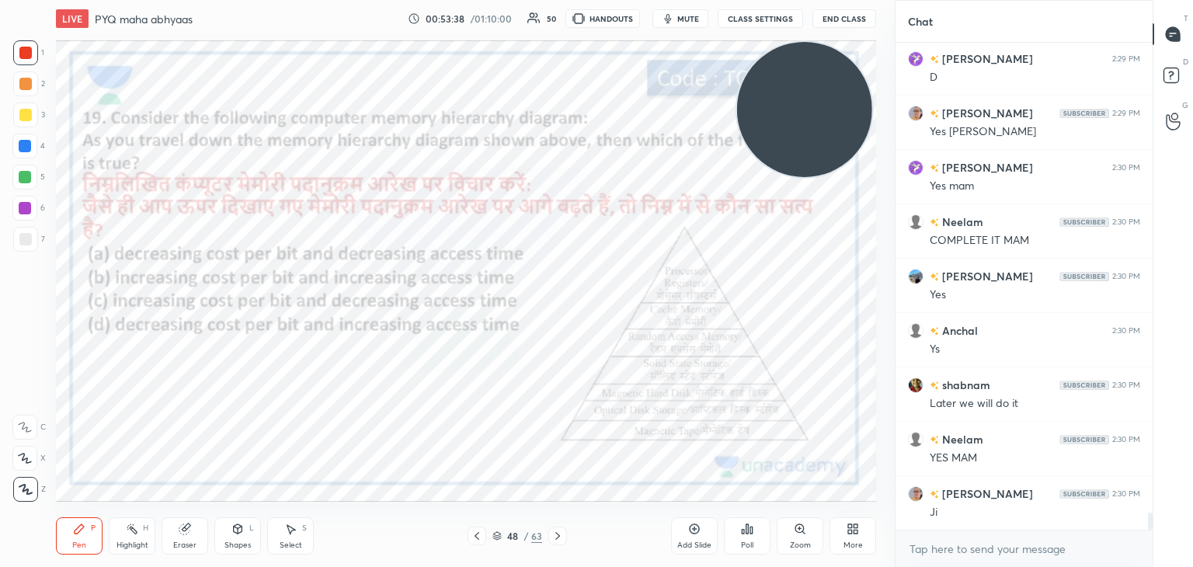
click at [694, 529] on icon at bounding box center [694, 528] width 5 height 5
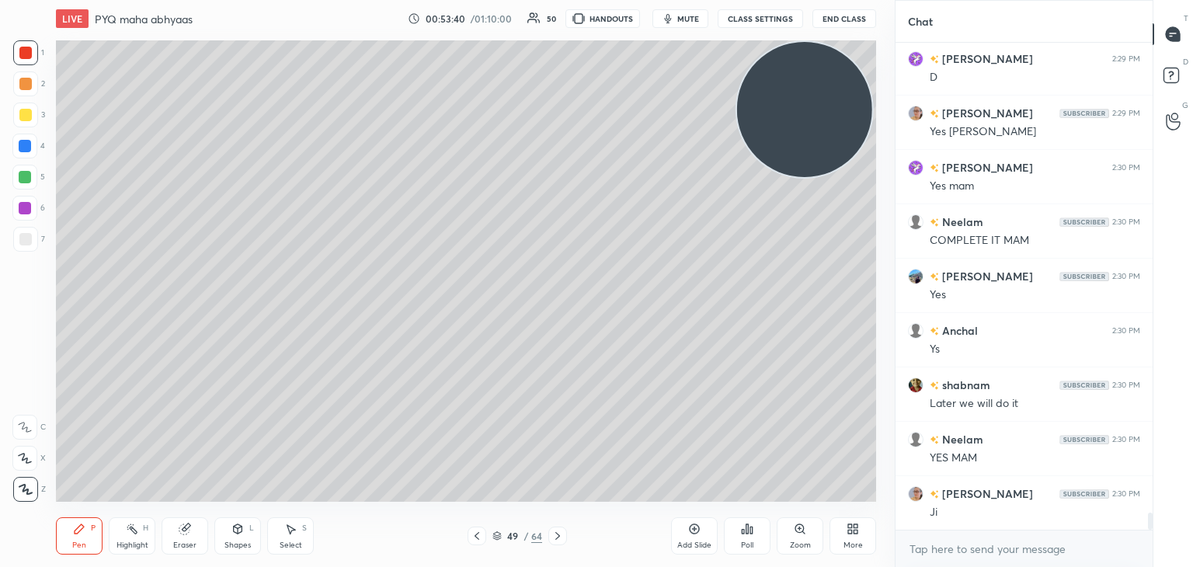
click at [22, 247] on div at bounding box center [25, 239] width 25 height 25
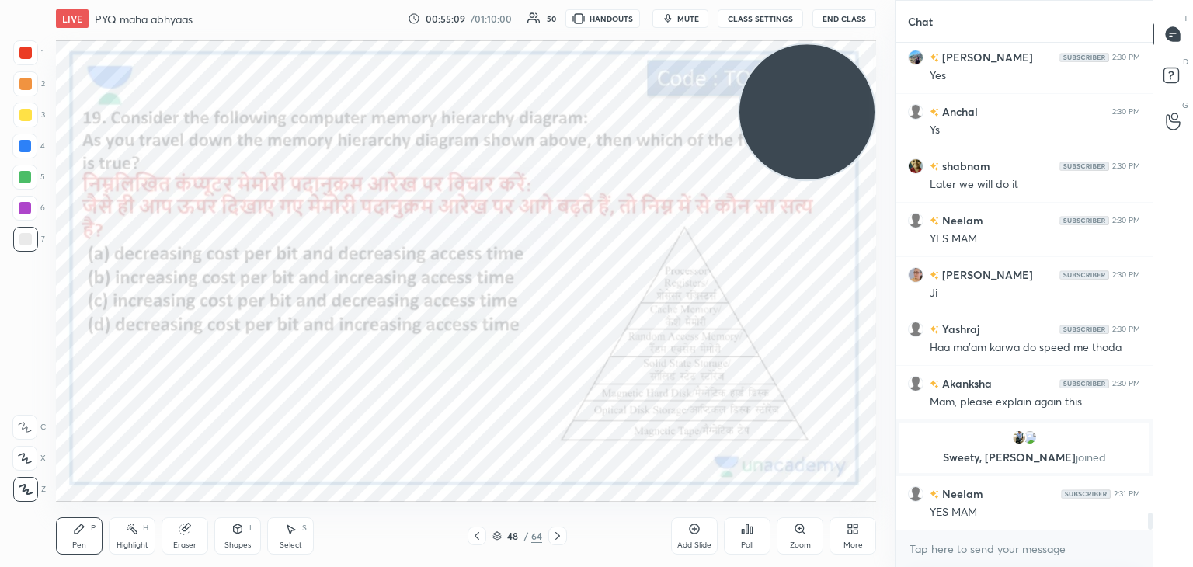
scroll to position [13554, 0]
click at [24, 208] on div at bounding box center [25, 208] width 12 height 12
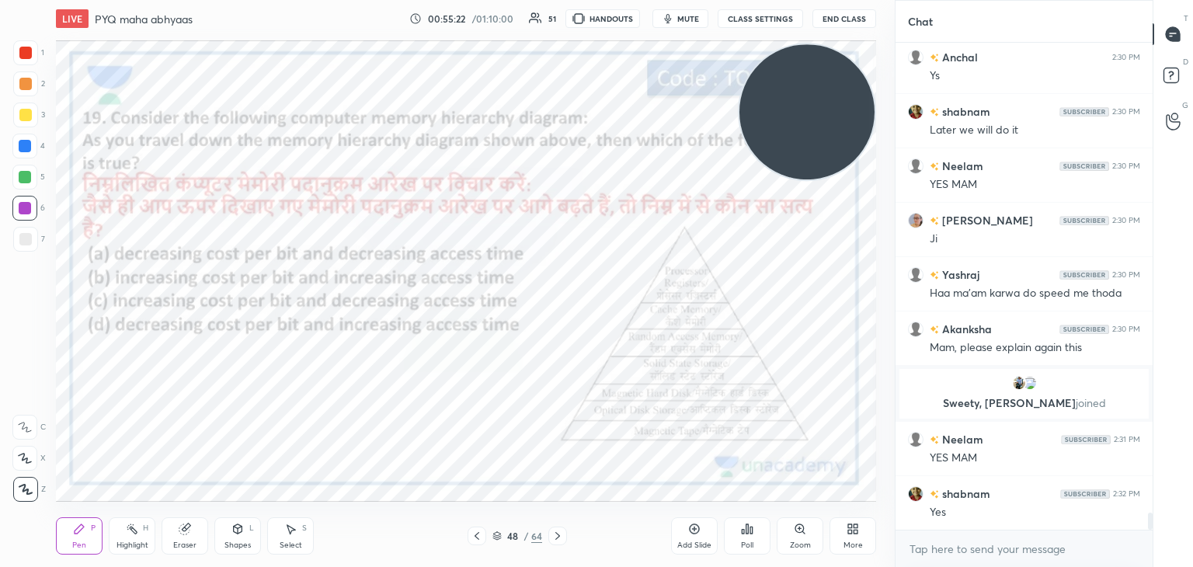
scroll to position [13663, 0]
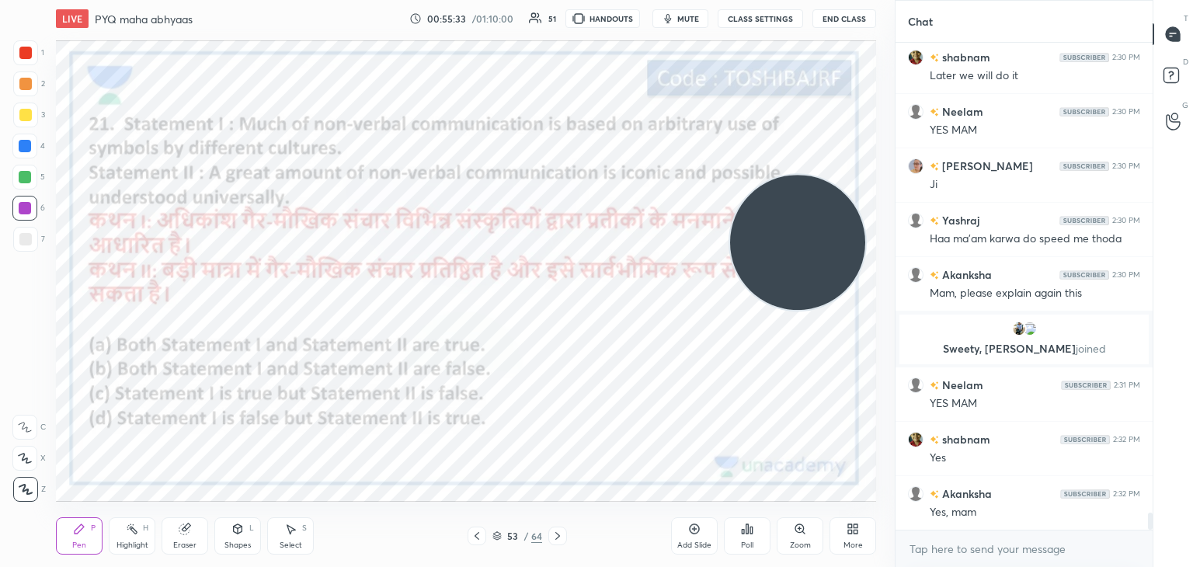
drag, startPoint x: 773, startPoint y: 153, endPoint x: 764, endPoint y: 283, distance: 130.8
click at [764, 283] on video at bounding box center [797, 242] width 135 height 135
click at [743, 538] on div "Poll" at bounding box center [747, 535] width 47 height 37
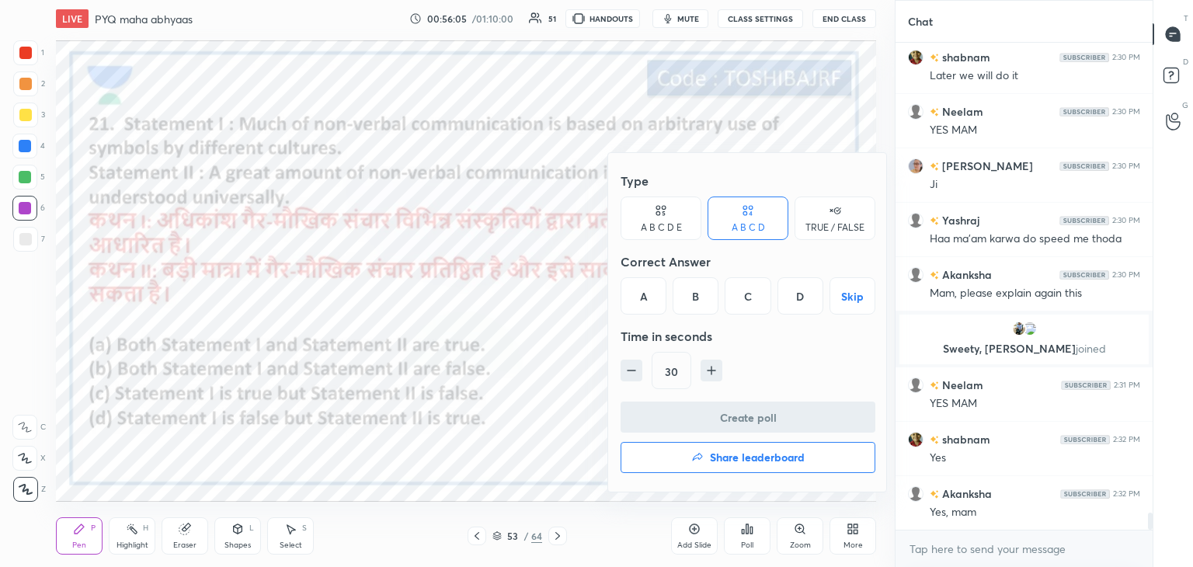
click at [640, 290] on div "A" at bounding box center [643, 295] width 46 height 37
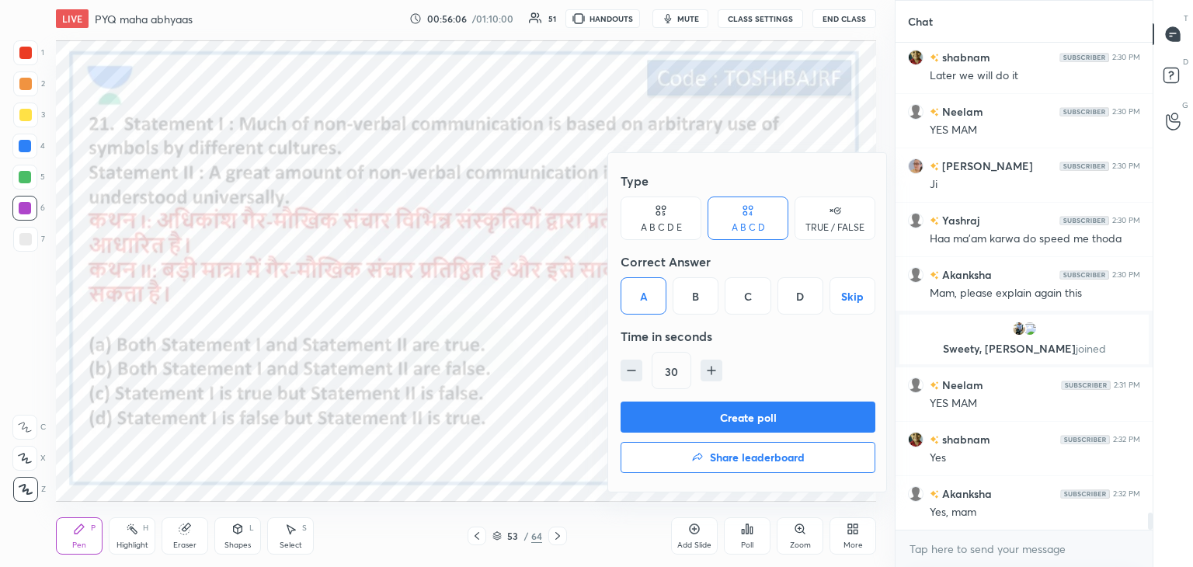
click at [650, 414] on button "Create poll" at bounding box center [747, 416] width 255 height 31
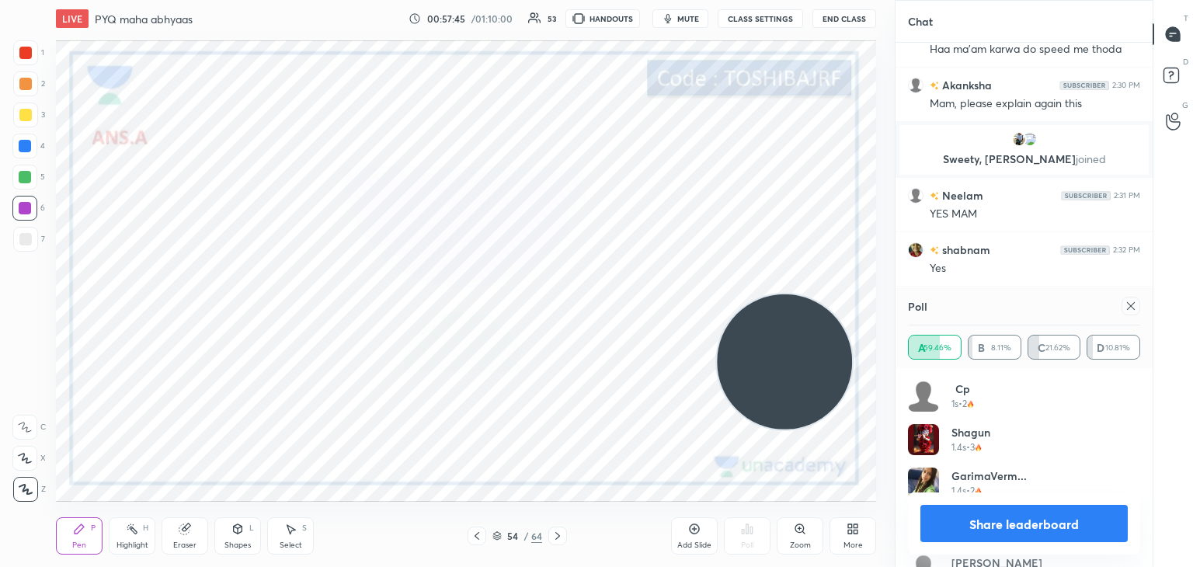
scroll to position [13907, 0]
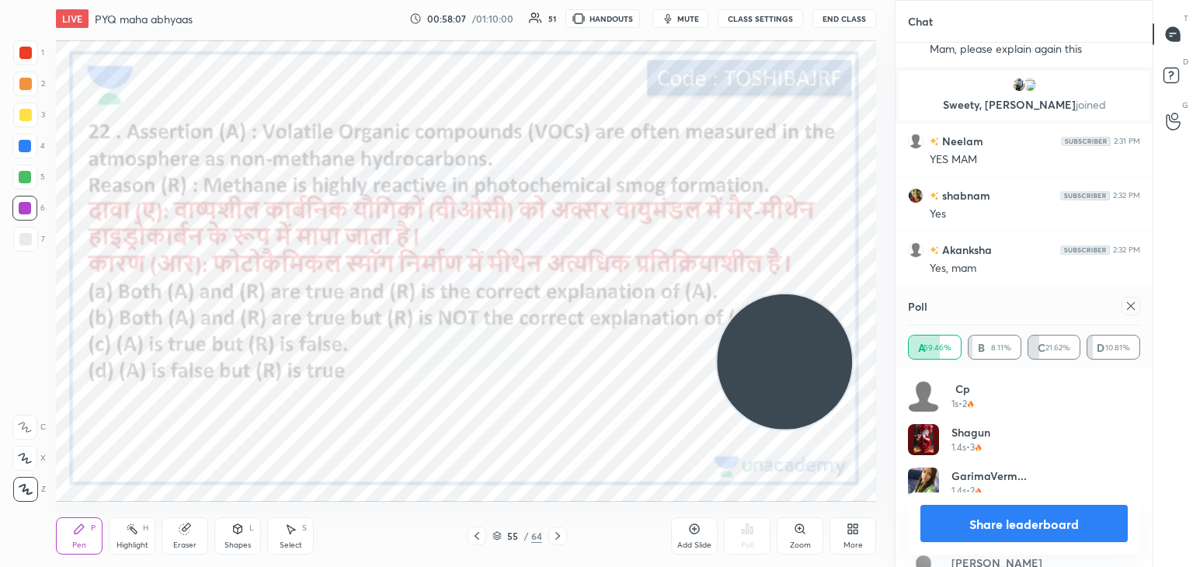
click at [1132, 304] on icon at bounding box center [1131, 306] width 8 height 8
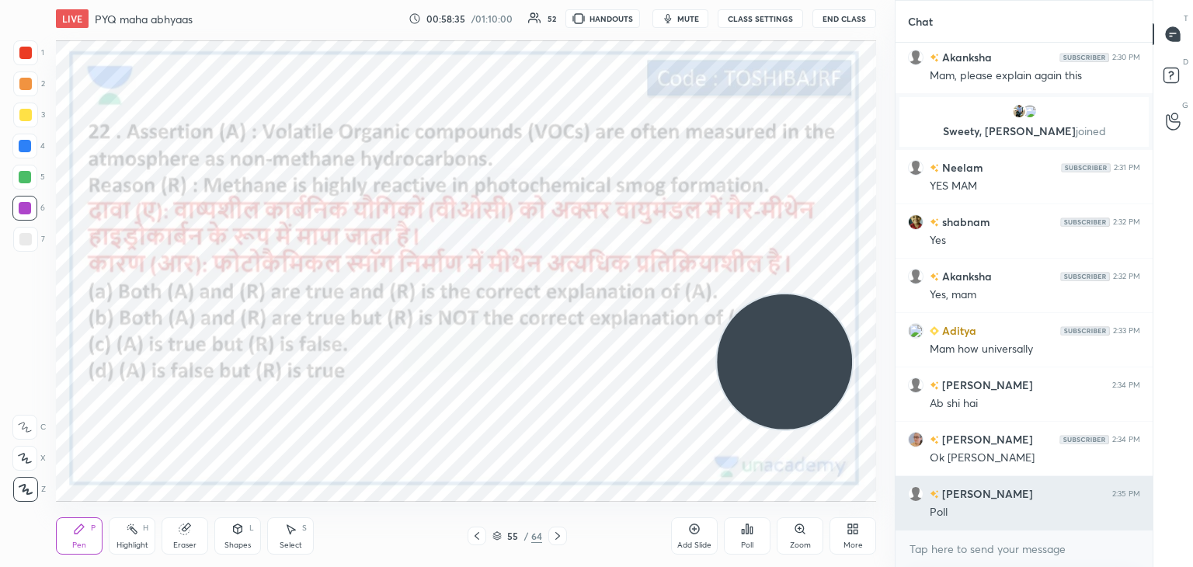
scroll to position [13935, 0]
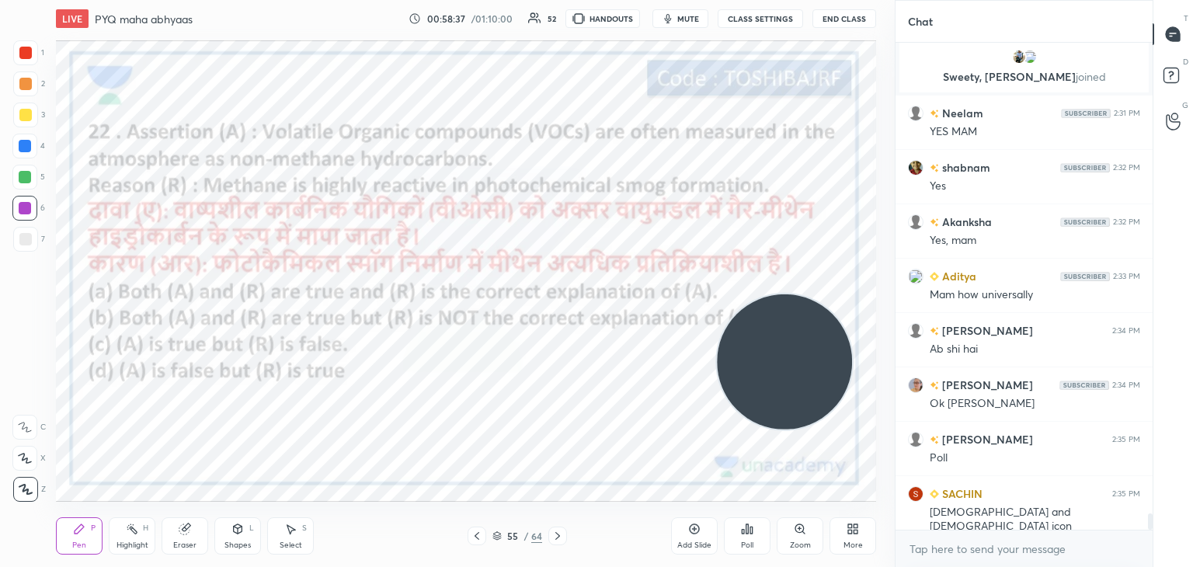
click at [752, 533] on icon at bounding box center [747, 529] width 12 height 12
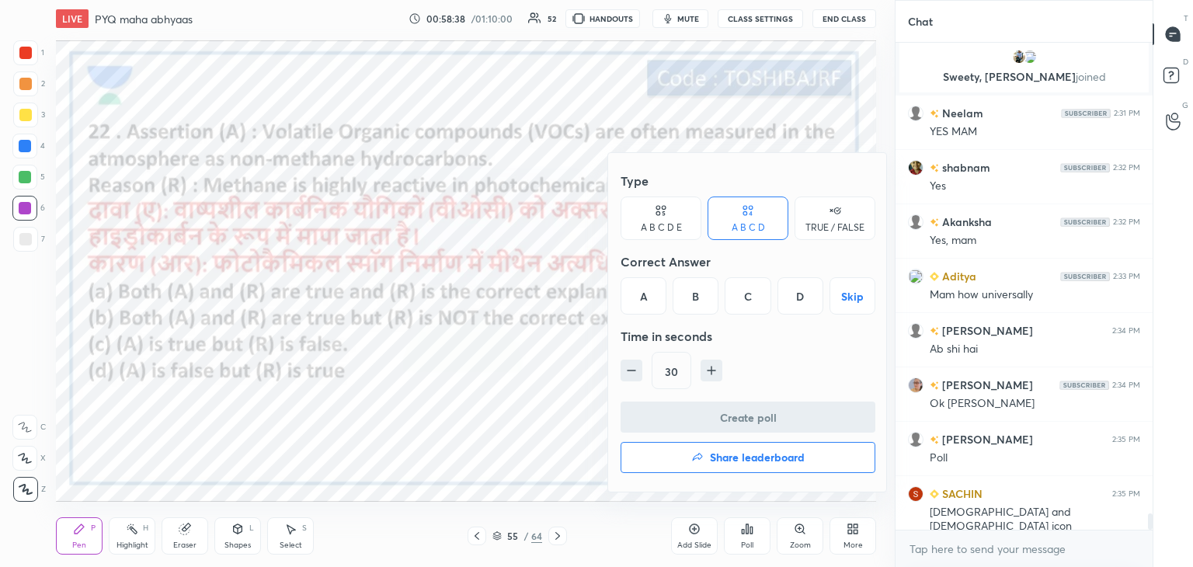
click at [752, 308] on div "C" at bounding box center [747, 295] width 46 height 37
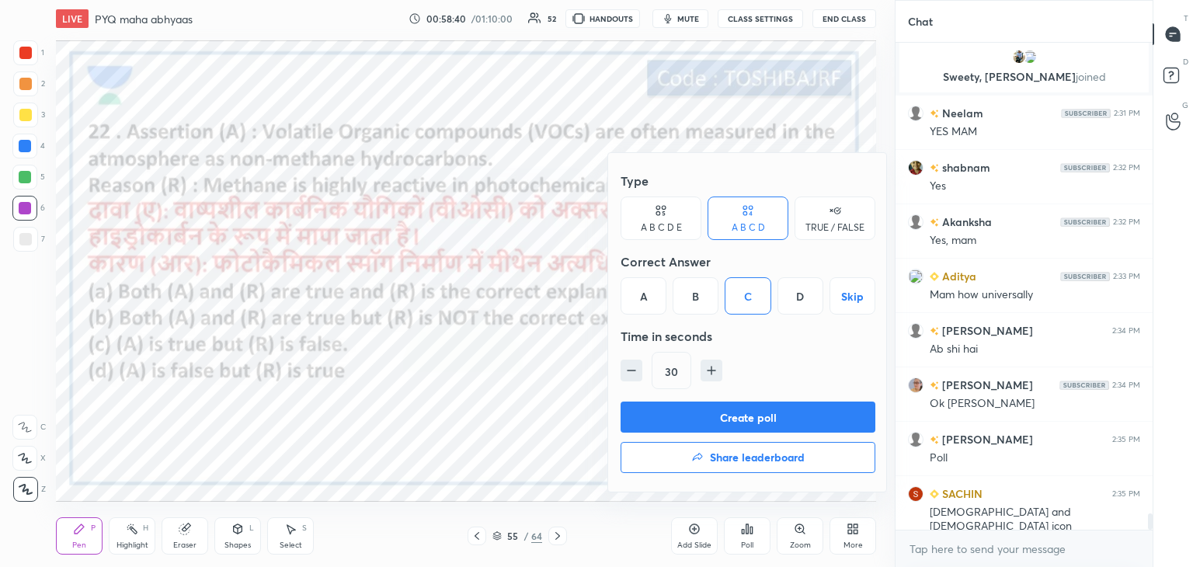
click at [707, 408] on button "Create poll" at bounding box center [747, 416] width 255 height 31
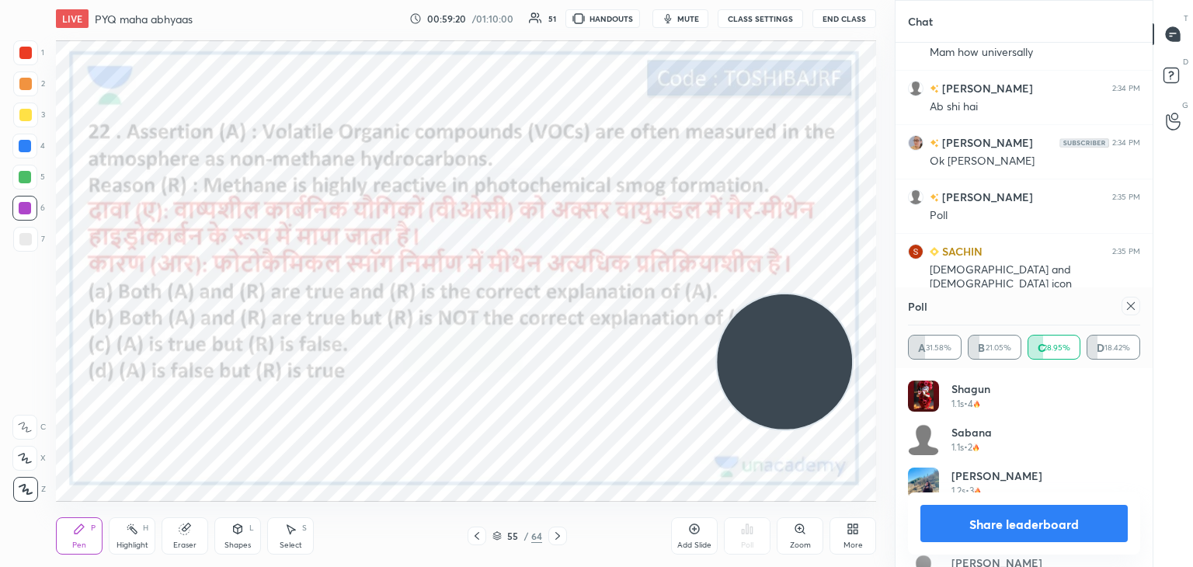
scroll to position [401, 252]
click at [688, 535] on div "Add Slide" at bounding box center [694, 535] width 47 height 37
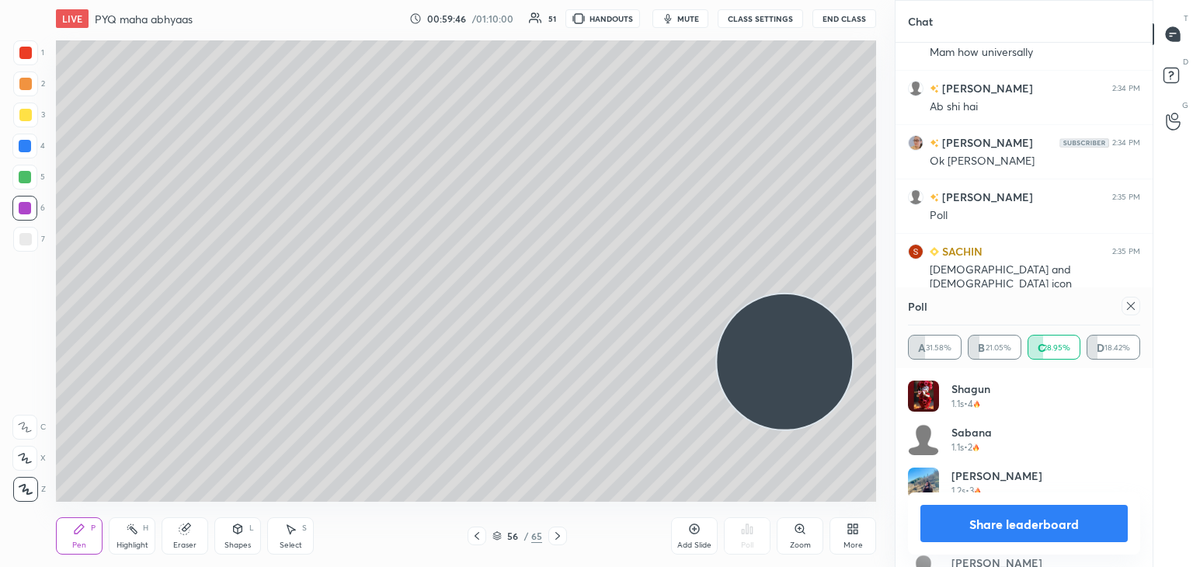
scroll to position [14028, 0]
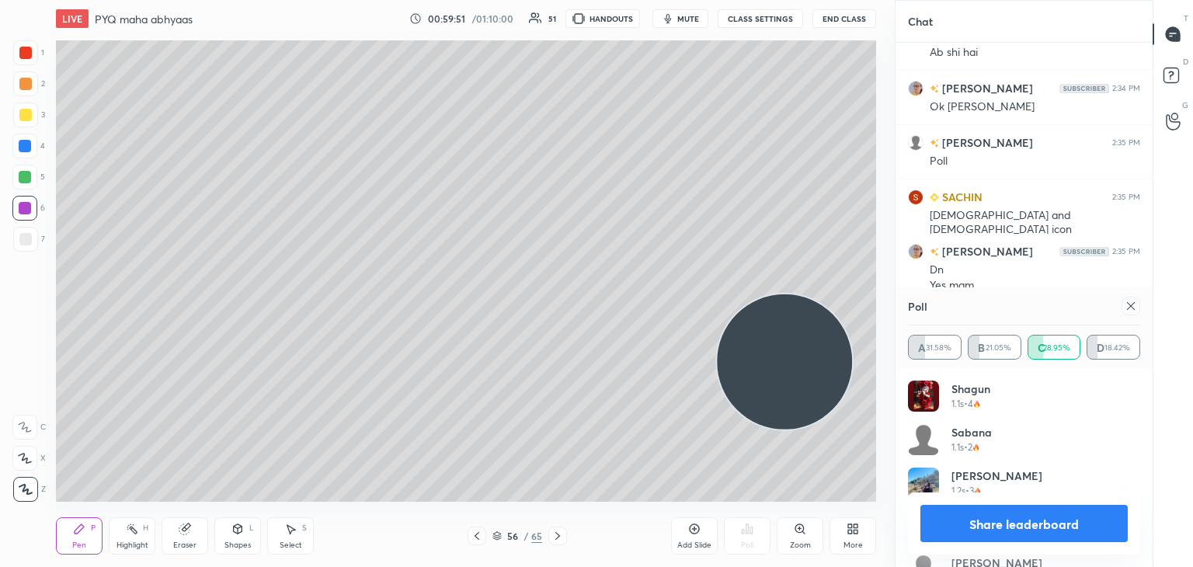
click at [1131, 307] on icon at bounding box center [1130, 306] width 12 height 12
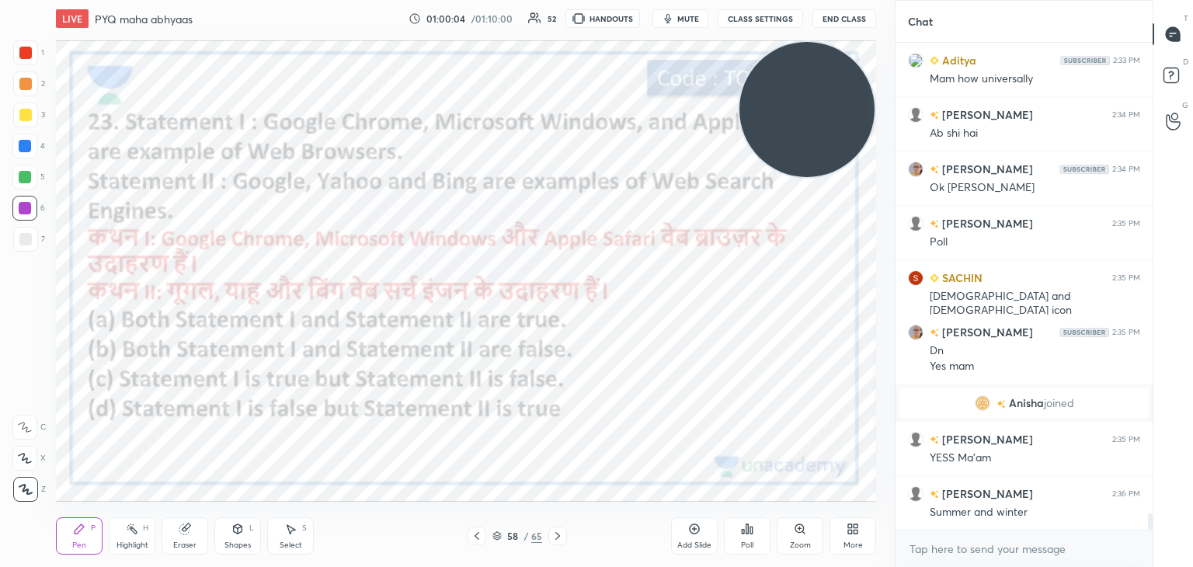
scroll to position [14001, 0]
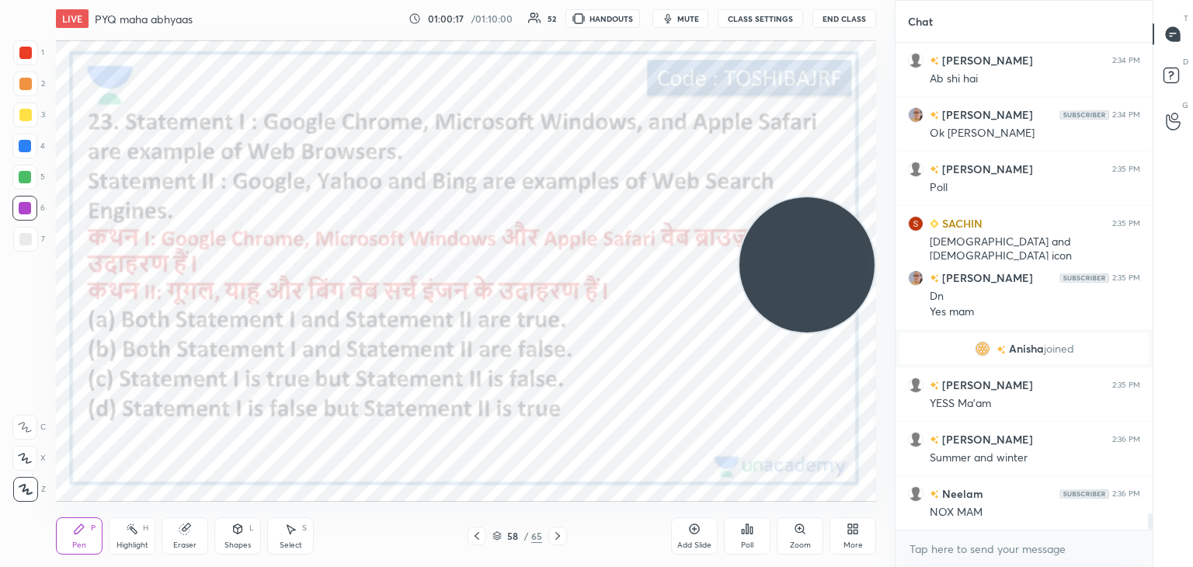
drag, startPoint x: 817, startPoint y: 95, endPoint x: 818, endPoint y: 250, distance: 155.3
click at [818, 250] on video at bounding box center [806, 264] width 135 height 135
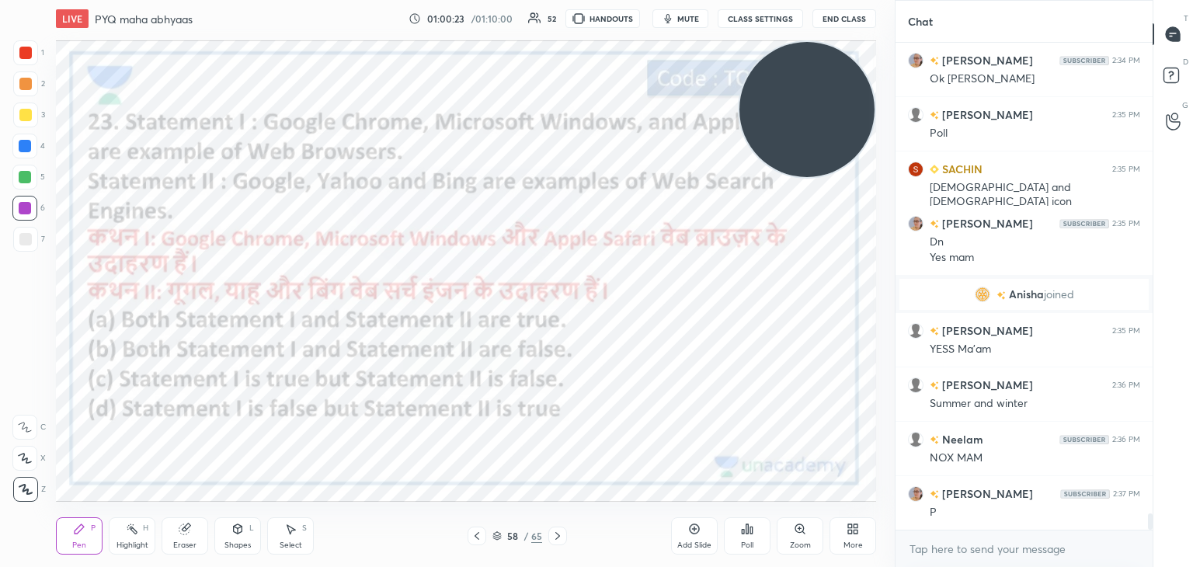
drag, startPoint x: 786, startPoint y: 274, endPoint x: 828, endPoint y: 103, distance: 176.1
click at [828, 103] on video at bounding box center [806, 109] width 135 height 135
click at [738, 519] on div "Poll" at bounding box center [747, 535] width 47 height 37
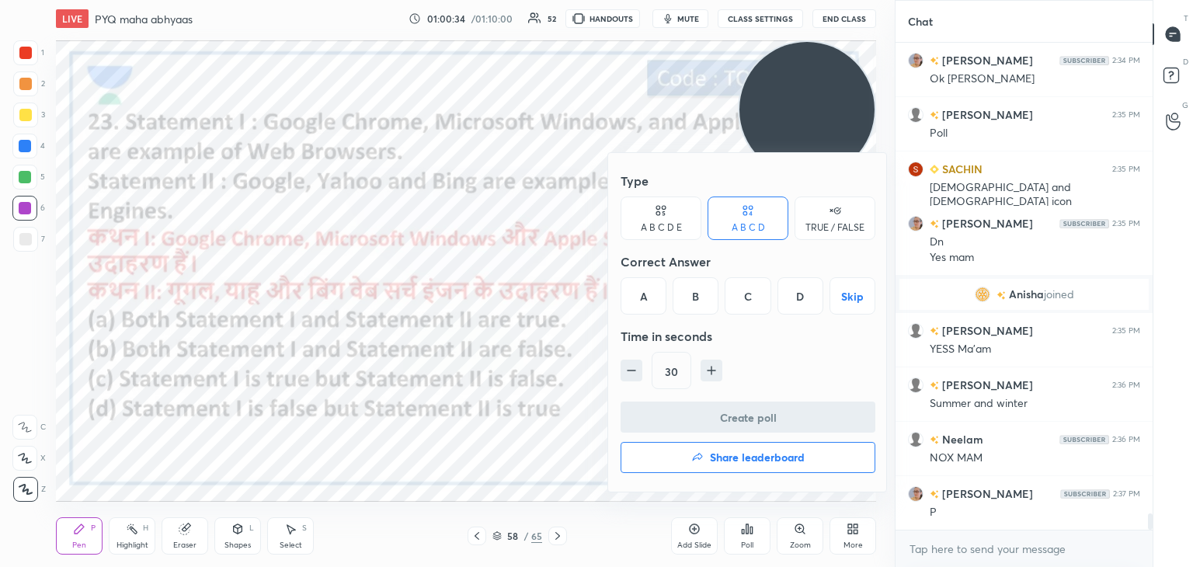
click at [785, 294] on div "D" at bounding box center [800, 295] width 46 height 37
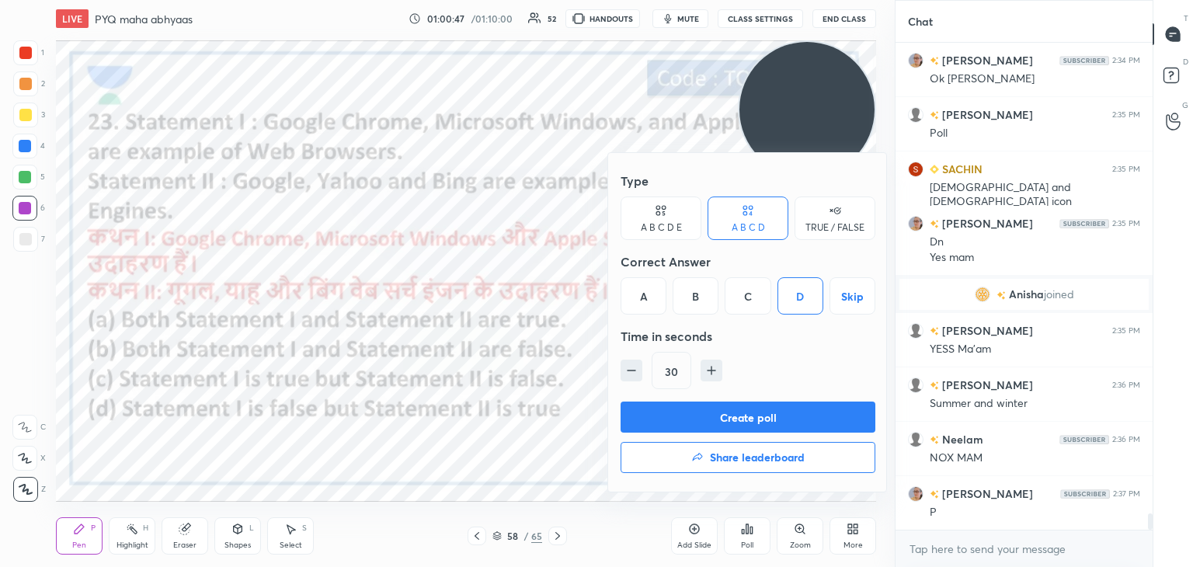
click at [668, 420] on button "Create poll" at bounding box center [747, 416] width 255 height 31
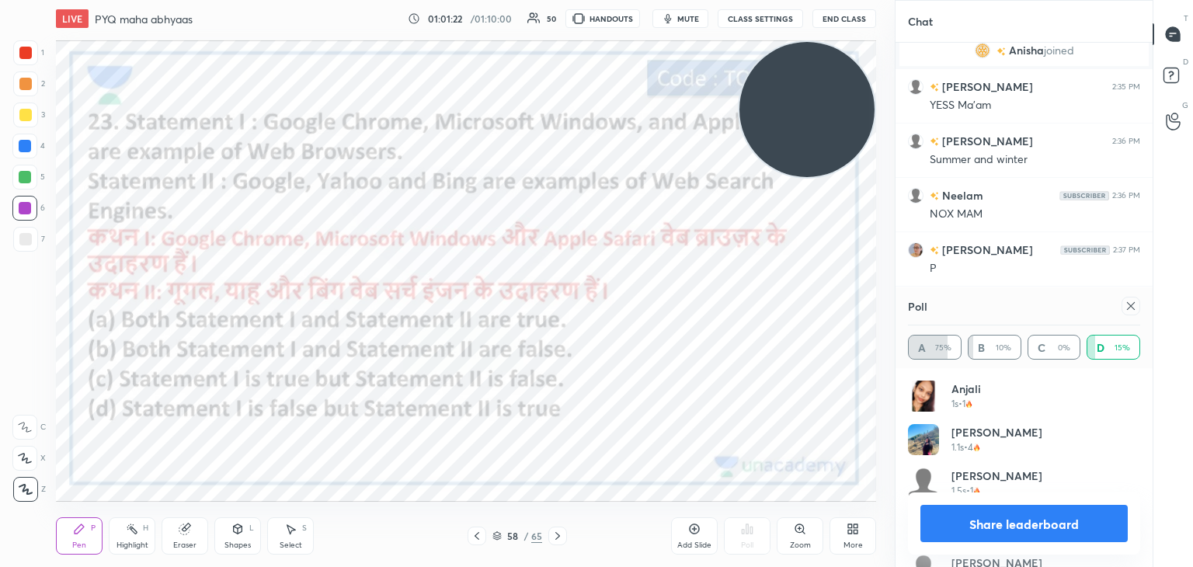
scroll to position [14354, 0]
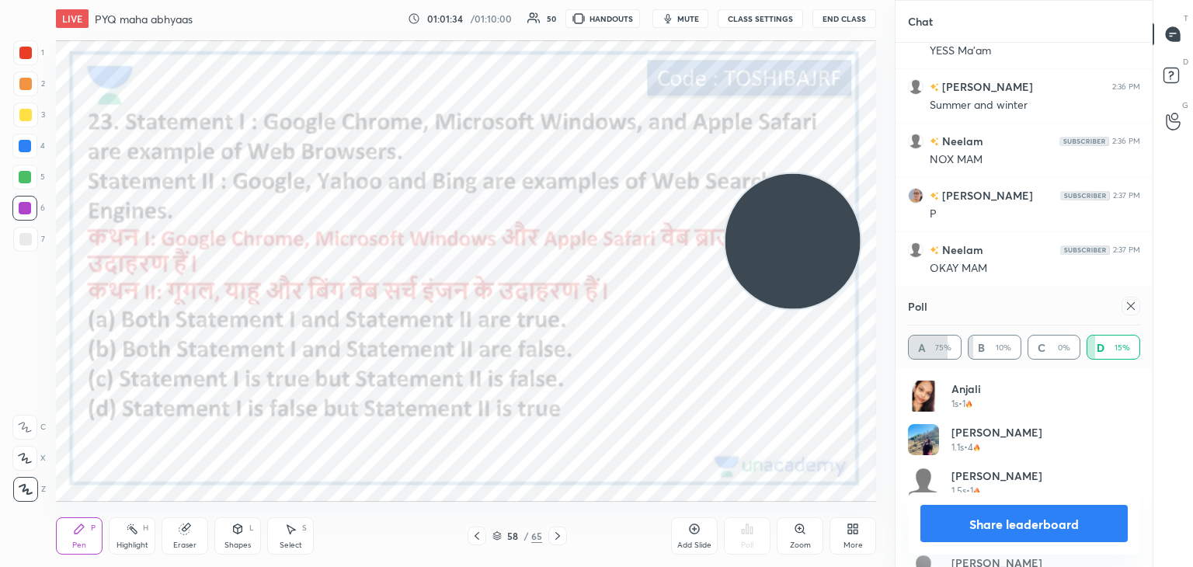
click at [1126, 305] on icon at bounding box center [1130, 306] width 12 height 12
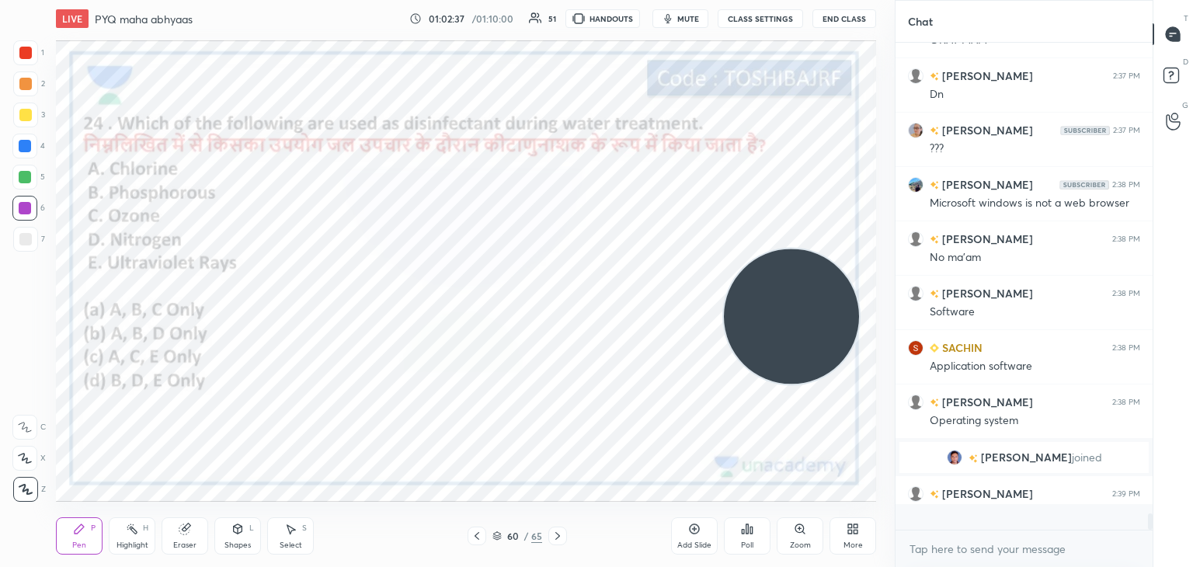
scroll to position [14410, 0]
click at [742, 519] on div "Poll" at bounding box center [747, 535] width 47 height 37
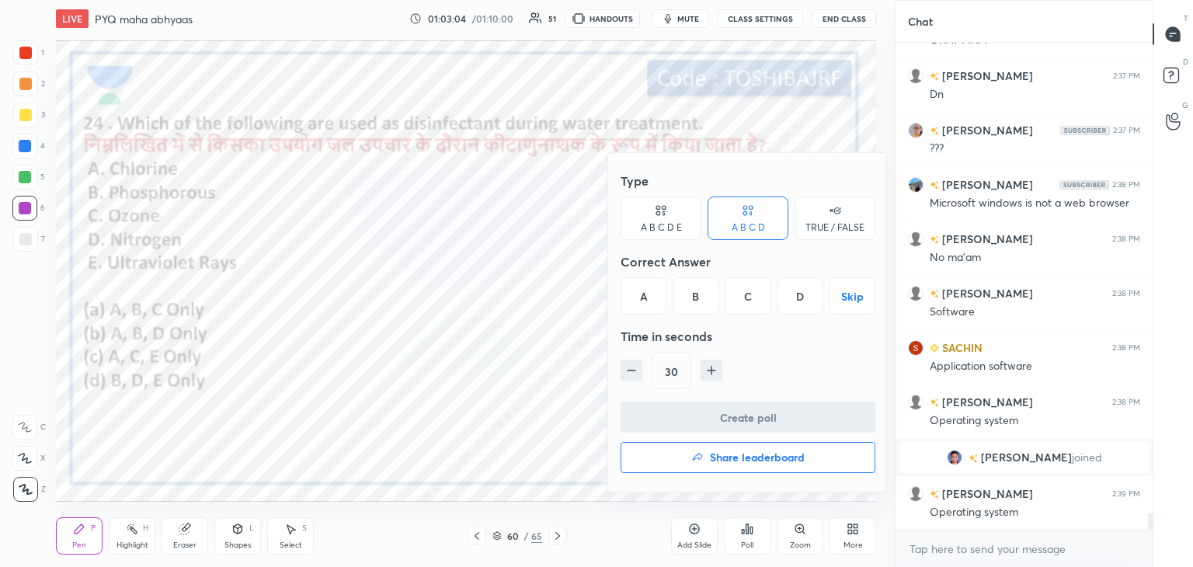
click at [750, 300] on div "C" at bounding box center [747, 295] width 46 height 37
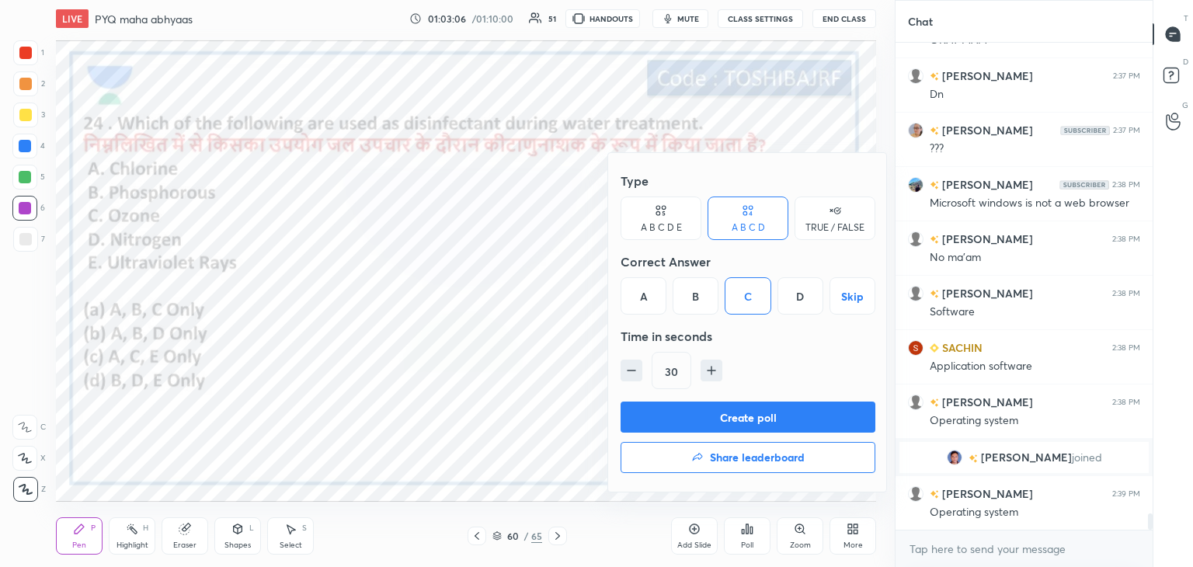
click at [724, 408] on button "Create poll" at bounding box center [747, 416] width 255 height 31
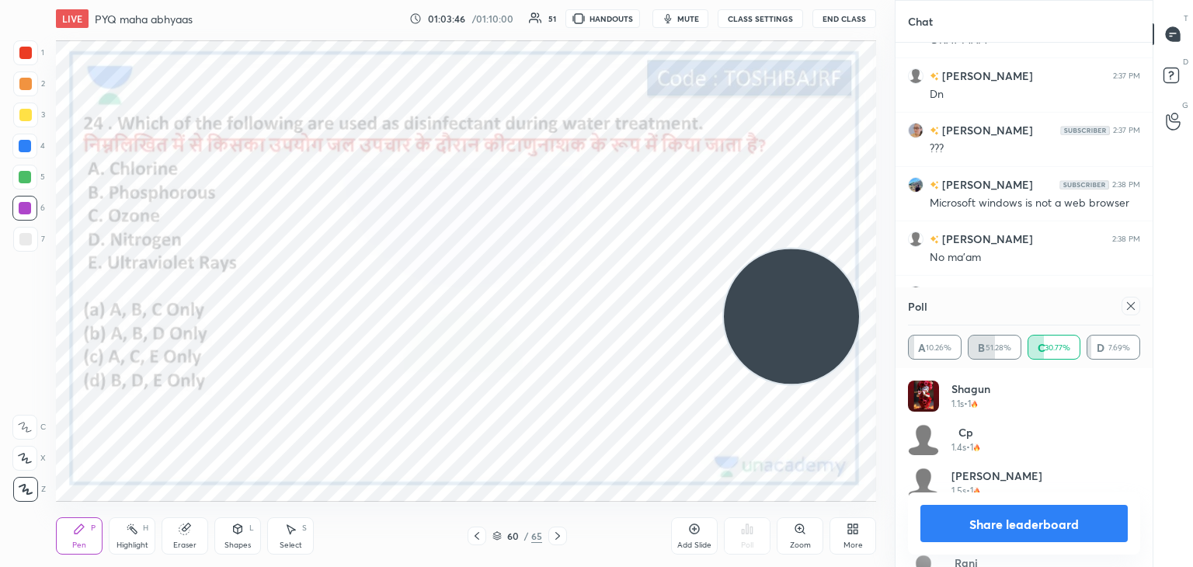
scroll to position [14545, 0]
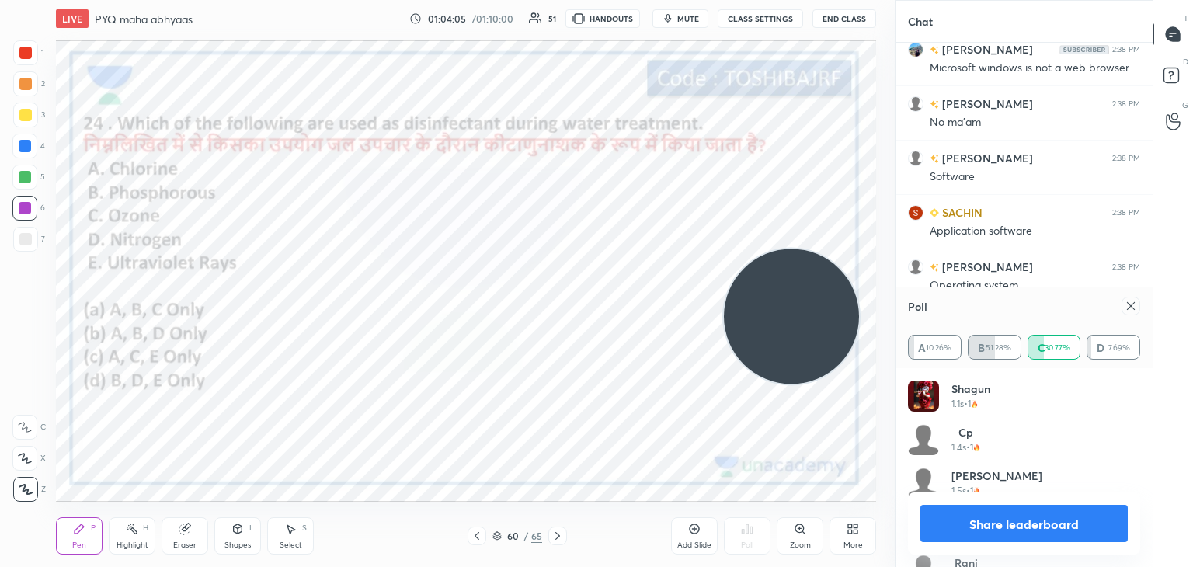
click at [1127, 305] on icon at bounding box center [1130, 306] width 12 height 12
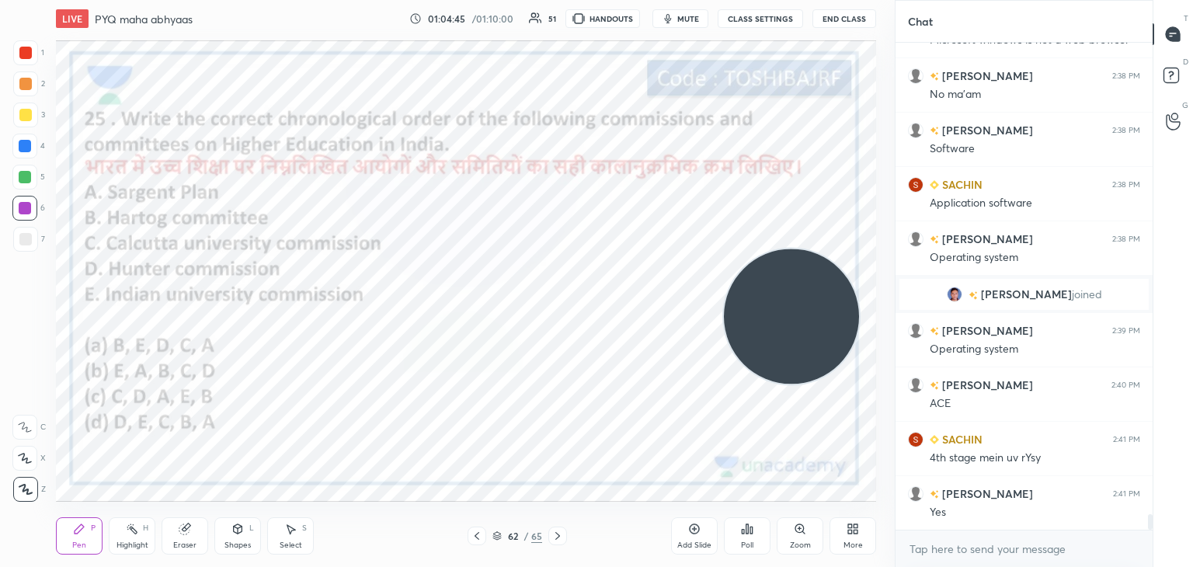
scroll to position [14573, 0]
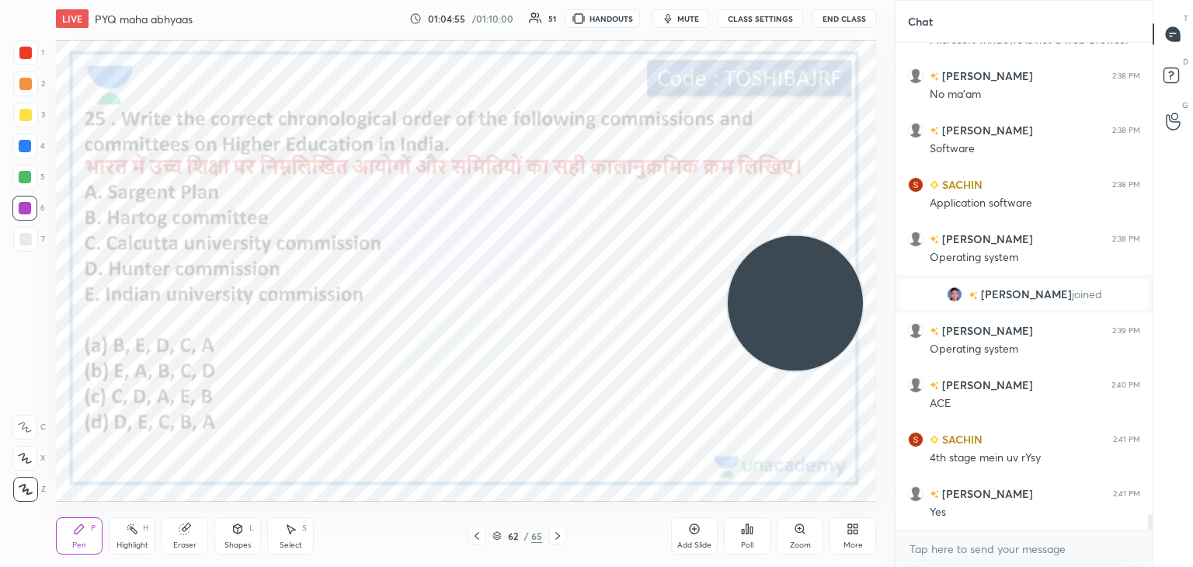
drag, startPoint x: 801, startPoint y: 303, endPoint x: 814, endPoint y: 264, distance: 40.8
click at [814, 264] on video at bounding box center [795, 302] width 135 height 135
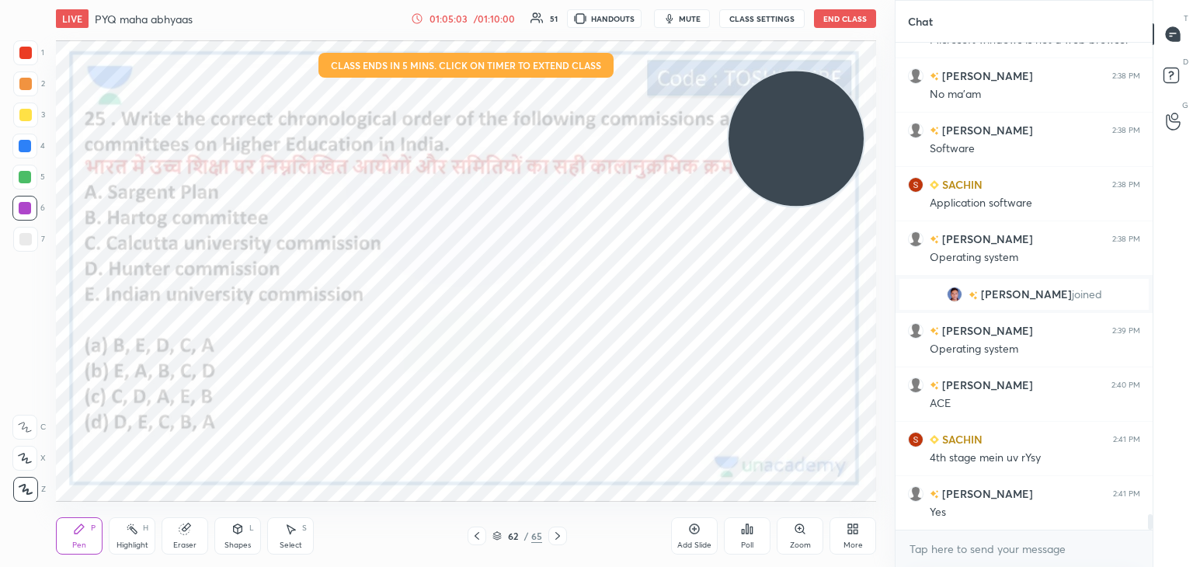
drag, startPoint x: 817, startPoint y: 311, endPoint x: 810, endPoint y: 159, distance: 151.6
click at [810, 159] on video at bounding box center [795, 138] width 135 height 135
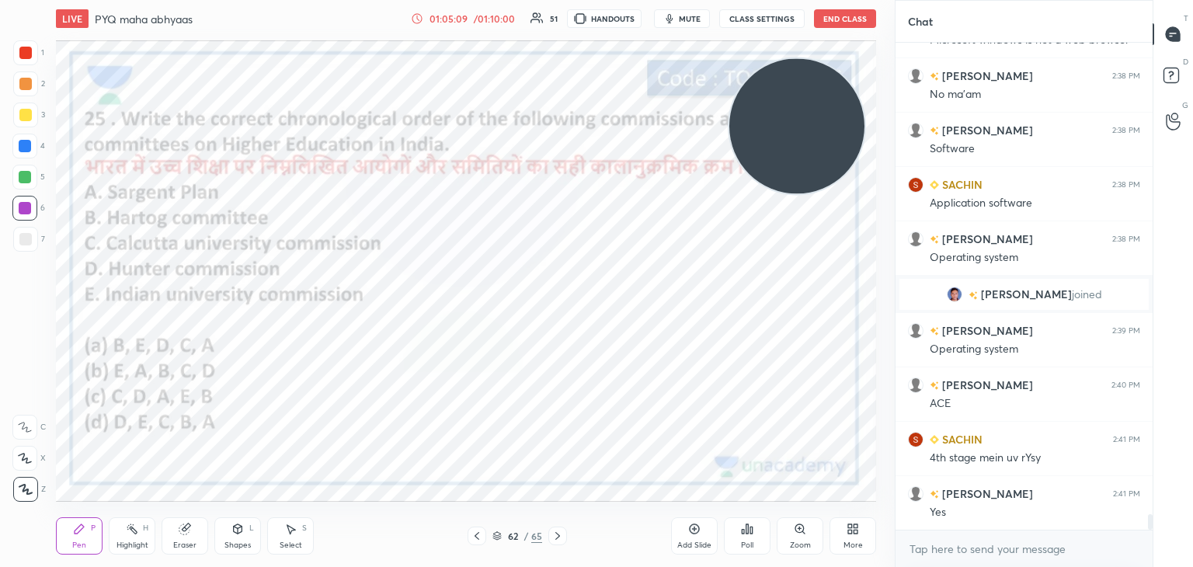
click at [750, 529] on icon at bounding box center [751, 529] width 2 height 7
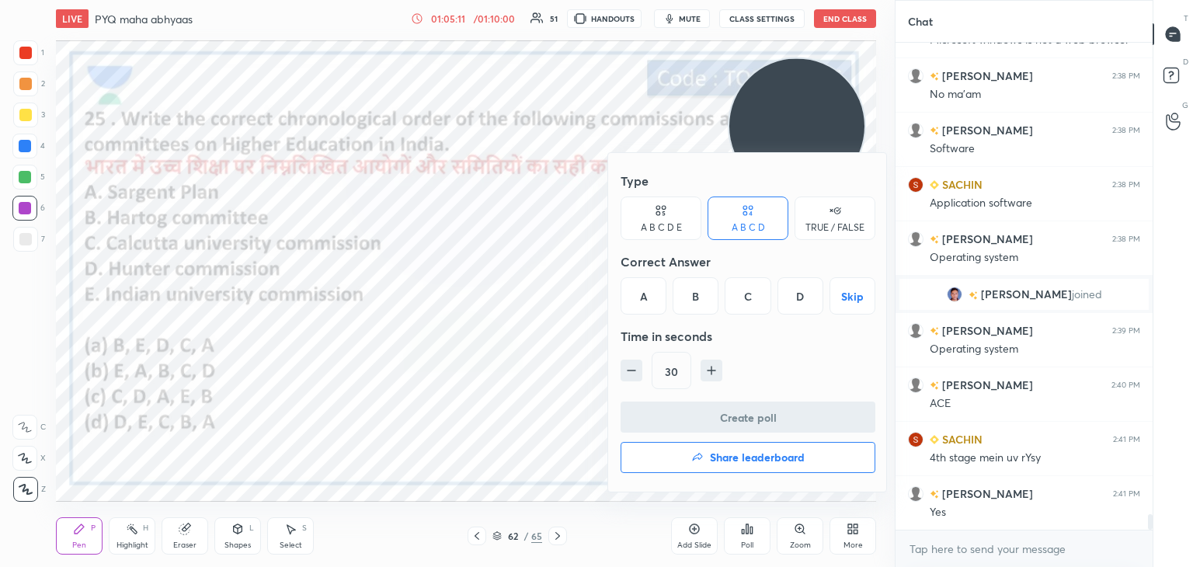
click at [797, 300] on div "D" at bounding box center [800, 295] width 46 height 37
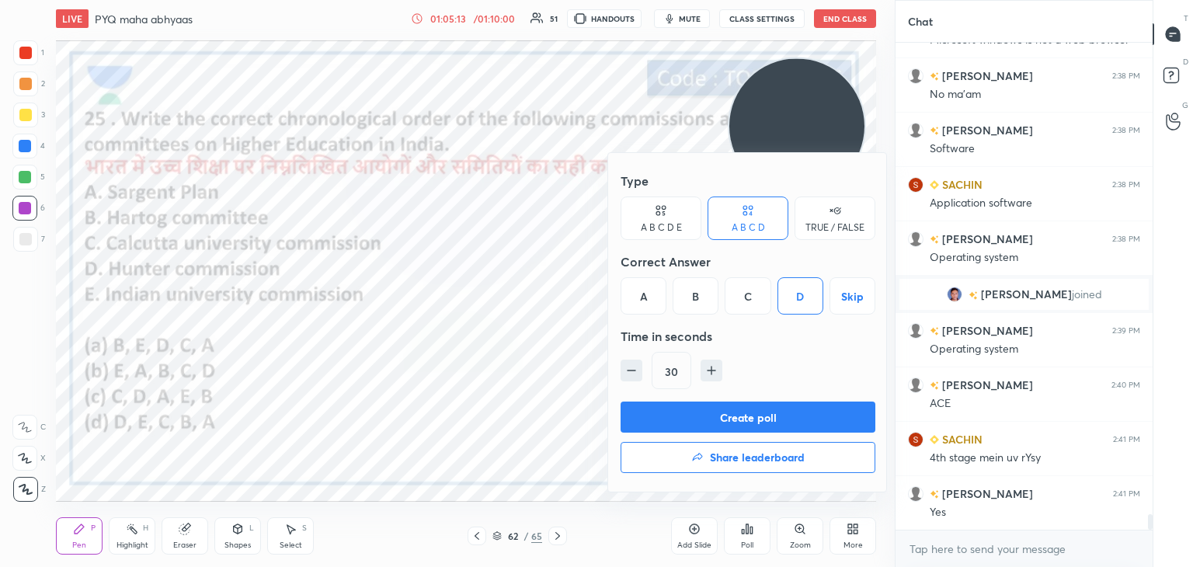
click at [733, 420] on button "Create poll" at bounding box center [747, 416] width 255 height 31
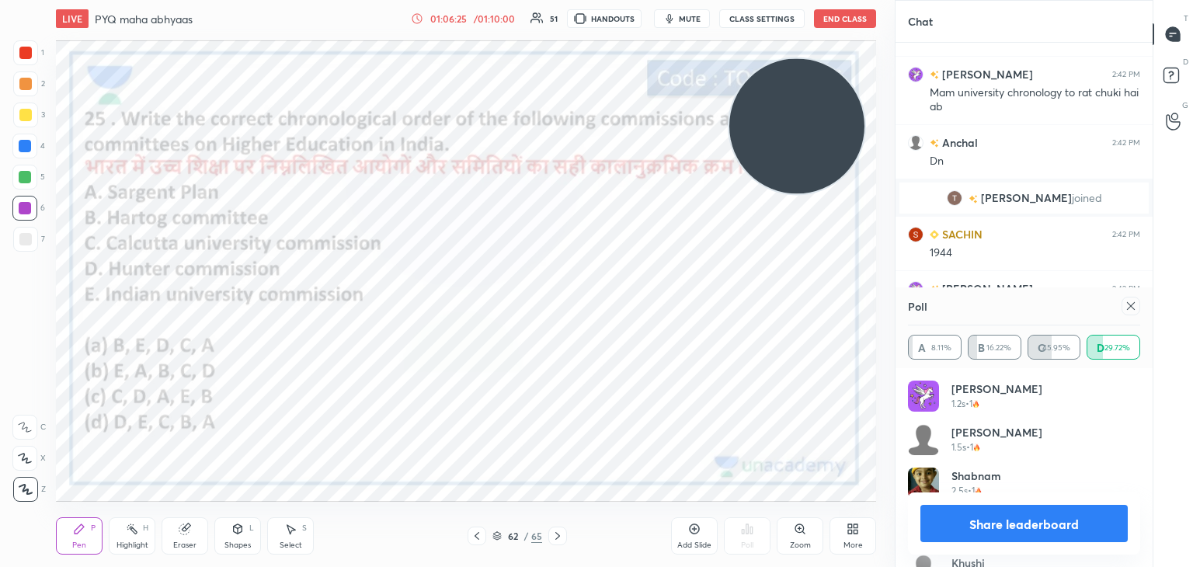
scroll to position [14963, 0]
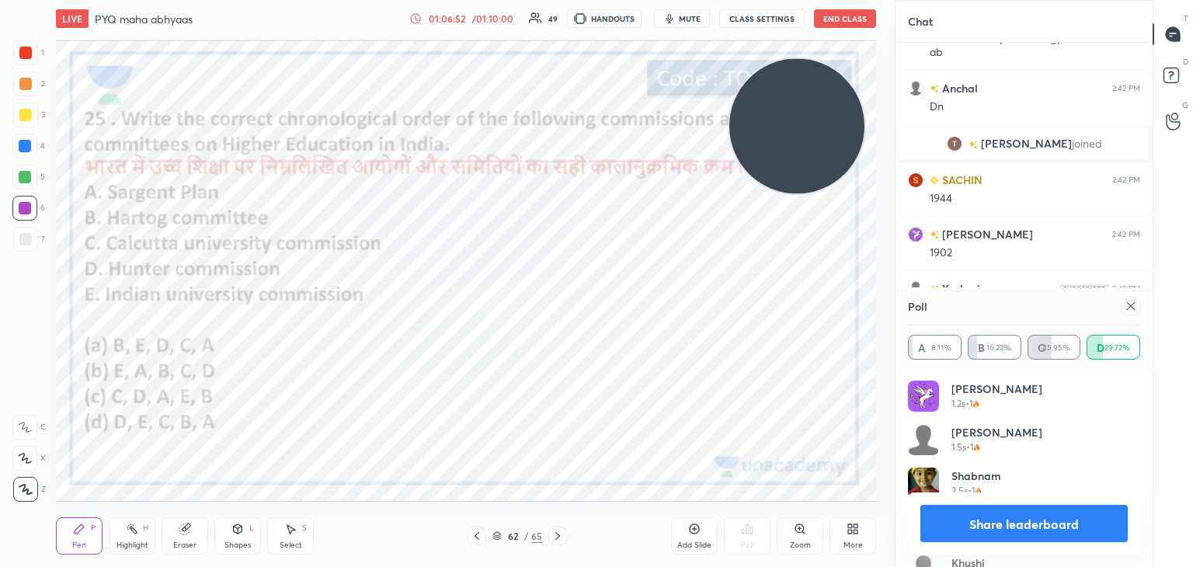
click at [1130, 315] on div "Poll" at bounding box center [1024, 305] width 232 height 37
click at [1134, 304] on icon at bounding box center [1130, 306] width 12 height 12
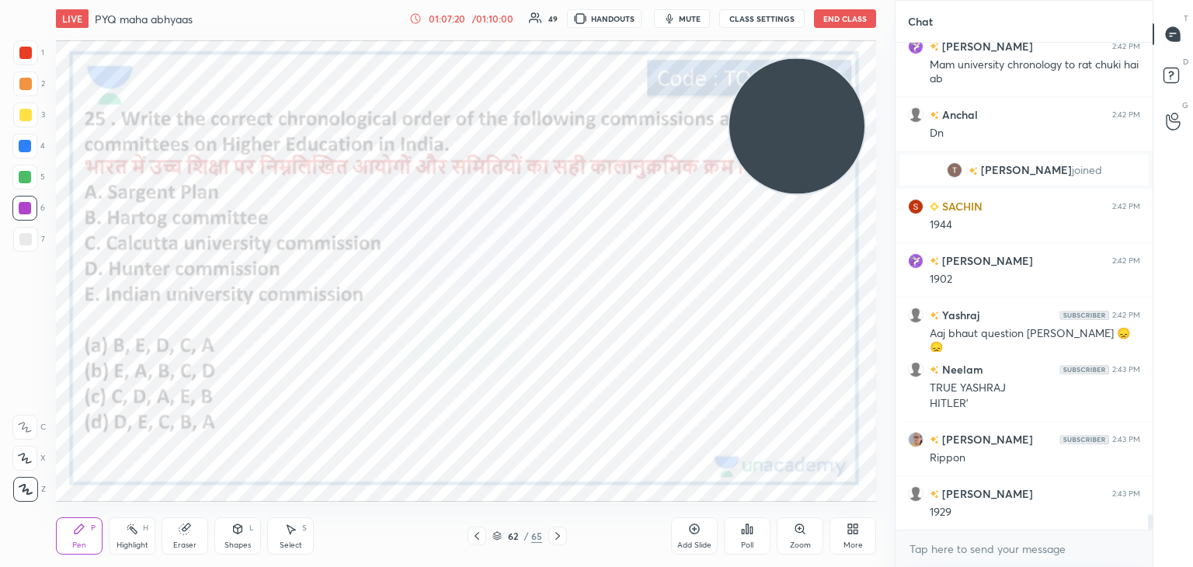
scroll to position [14991, 0]
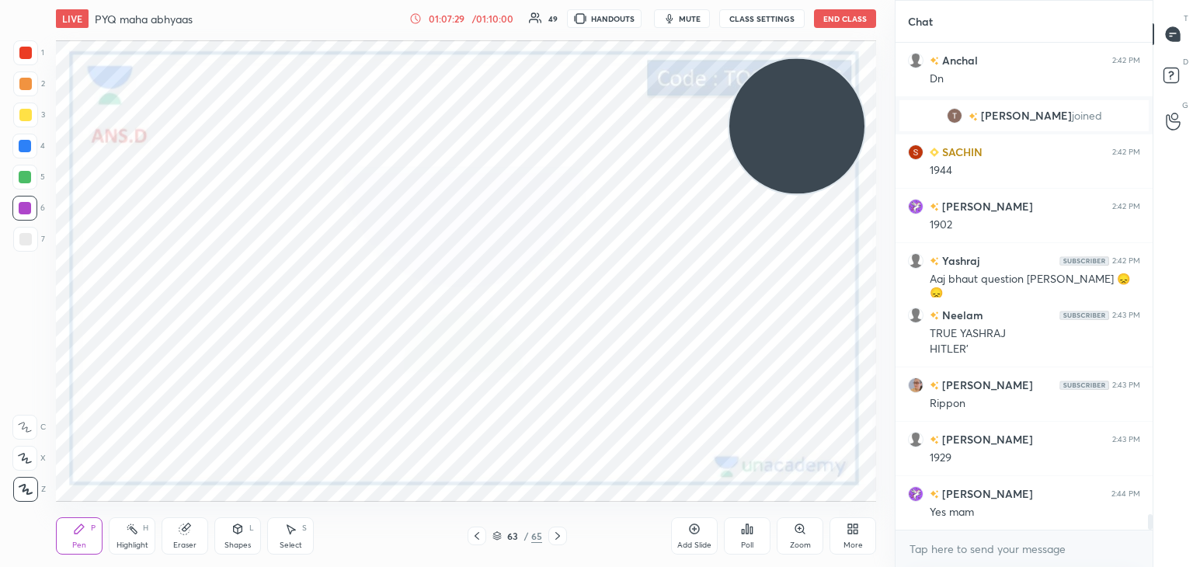
click at [746, 535] on icon at bounding box center [747, 529] width 12 height 12
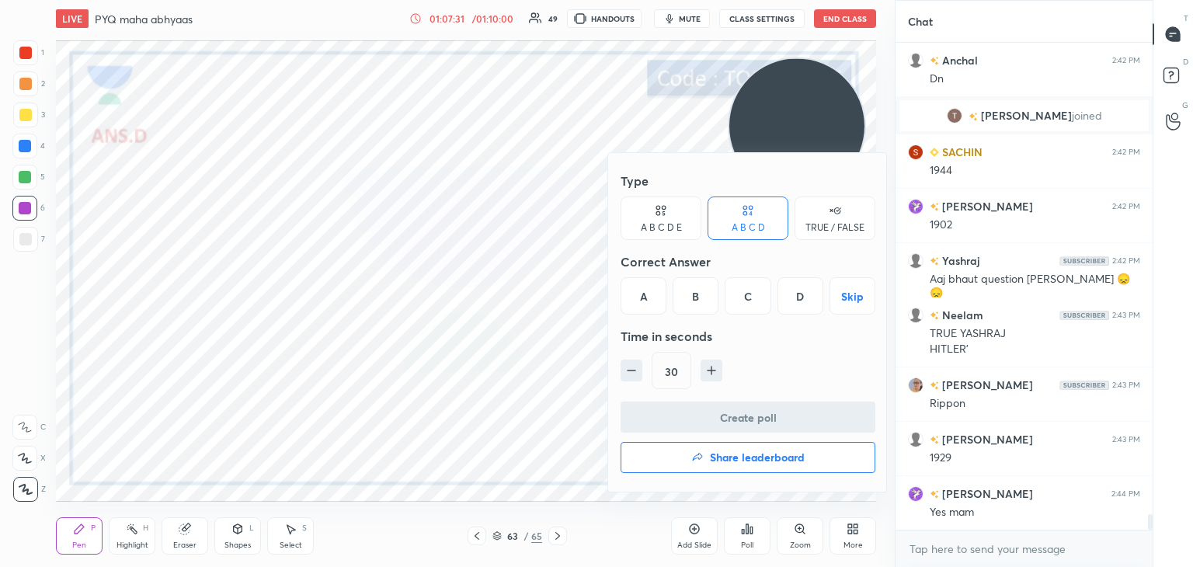
click at [694, 457] on icon "button" at bounding box center [698, 457] width 10 height 8
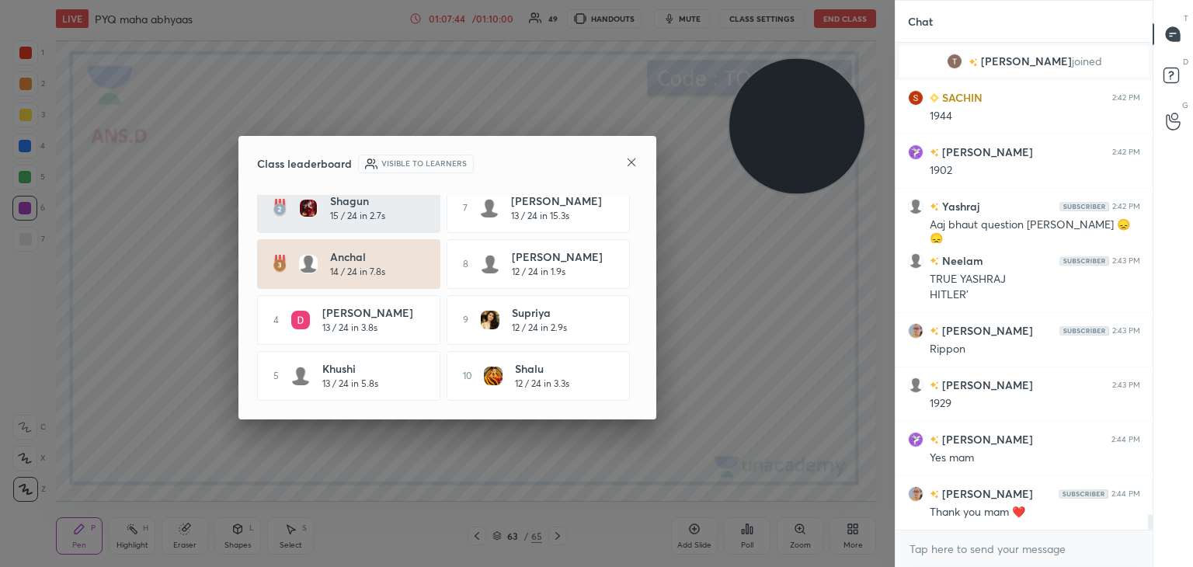
scroll to position [71, 0]
click at [630, 161] on icon at bounding box center [631, 162] width 8 height 8
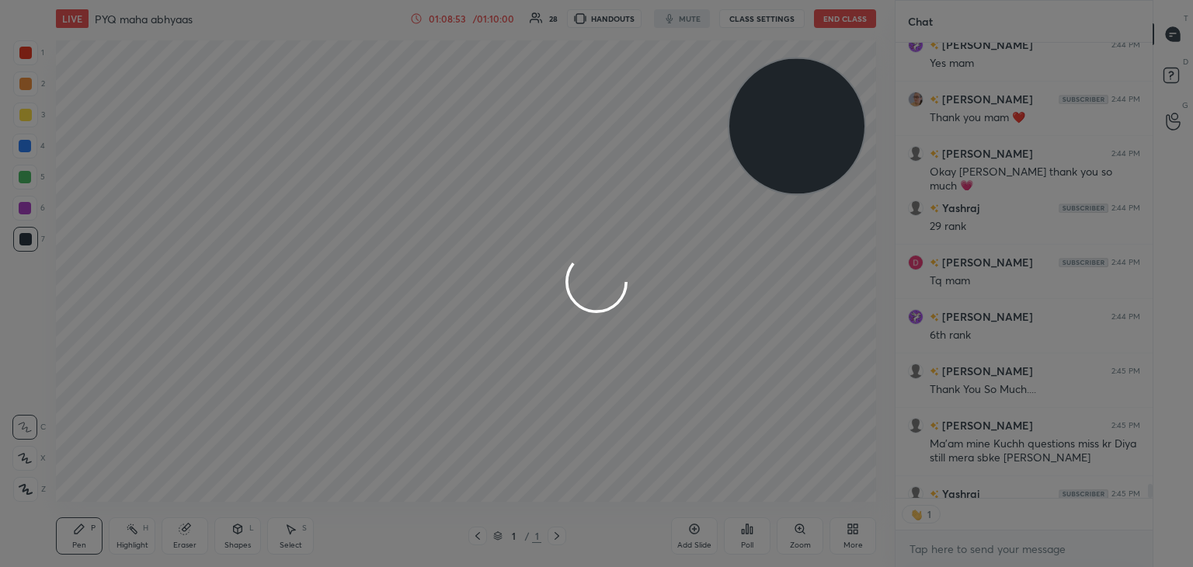
scroll to position [5, 5]
type textarea "x"
